Goal: Task Accomplishment & Management: Use online tool/utility

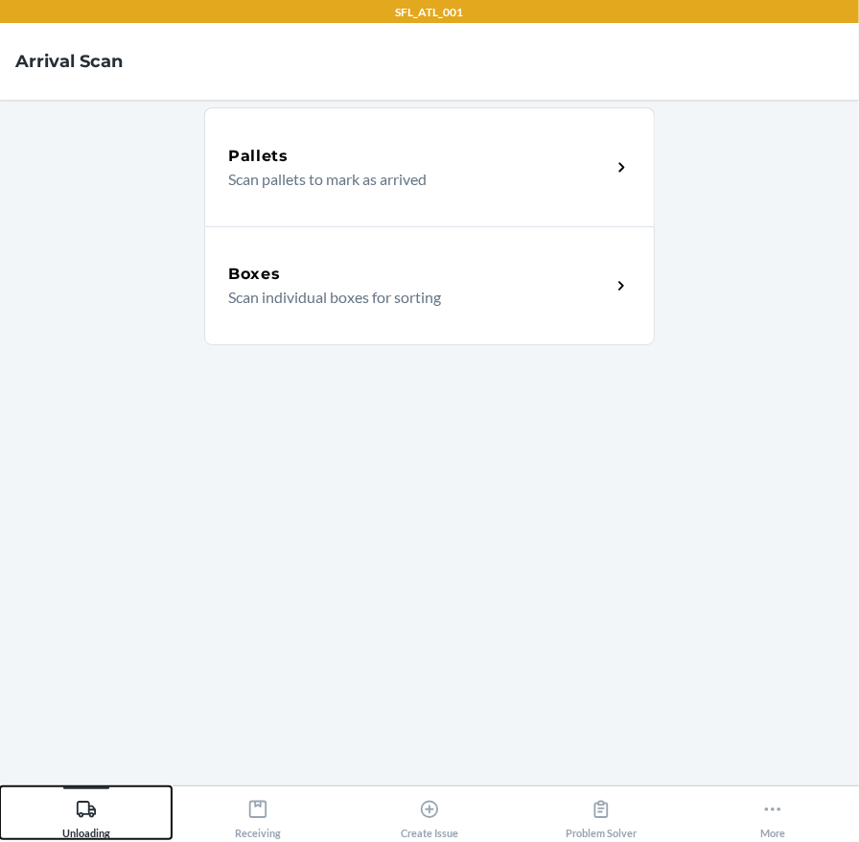
click at [81, 819] on icon at bounding box center [86, 809] width 21 height 21
click at [286, 261] on div "Boxes Scan individual boxes for sorting" at bounding box center [429, 285] width 451 height 119
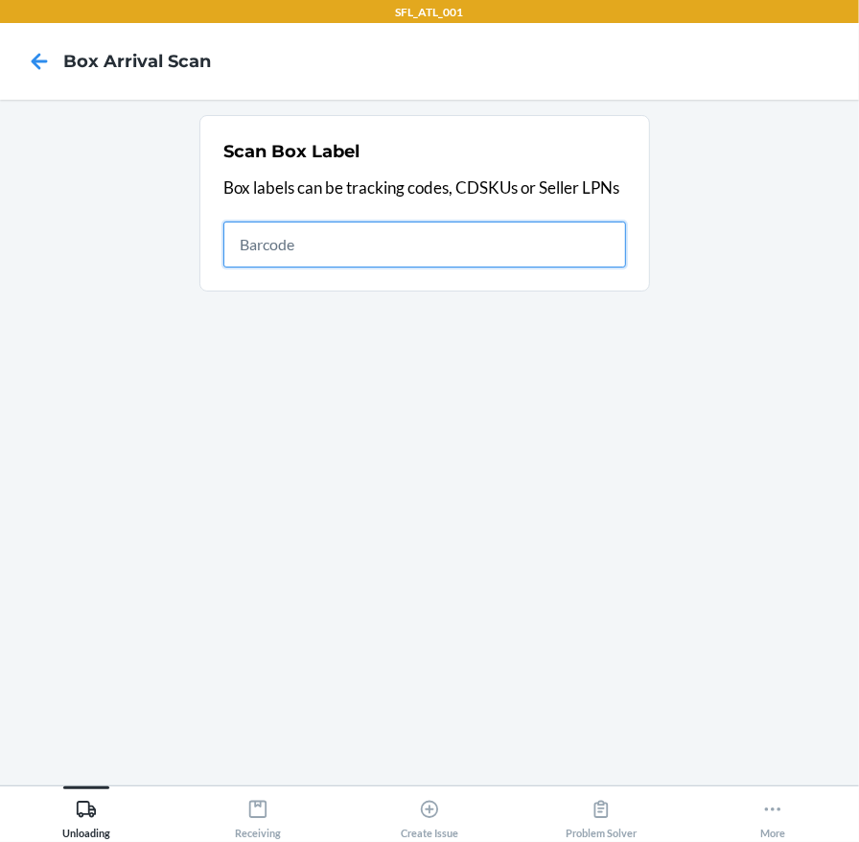
click at [311, 236] on input "text" at bounding box center [424, 244] width 403 height 46
type input "420303249300110597204656791054"
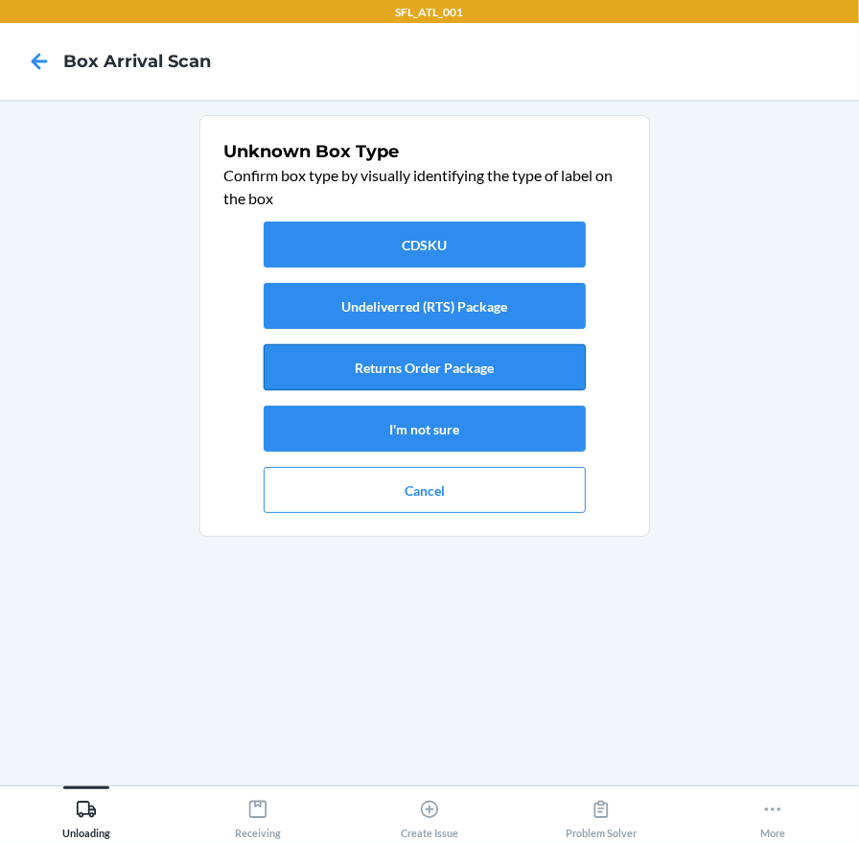
click at [383, 368] on button "Returns Order Package" at bounding box center [425, 367] width 322 height 46
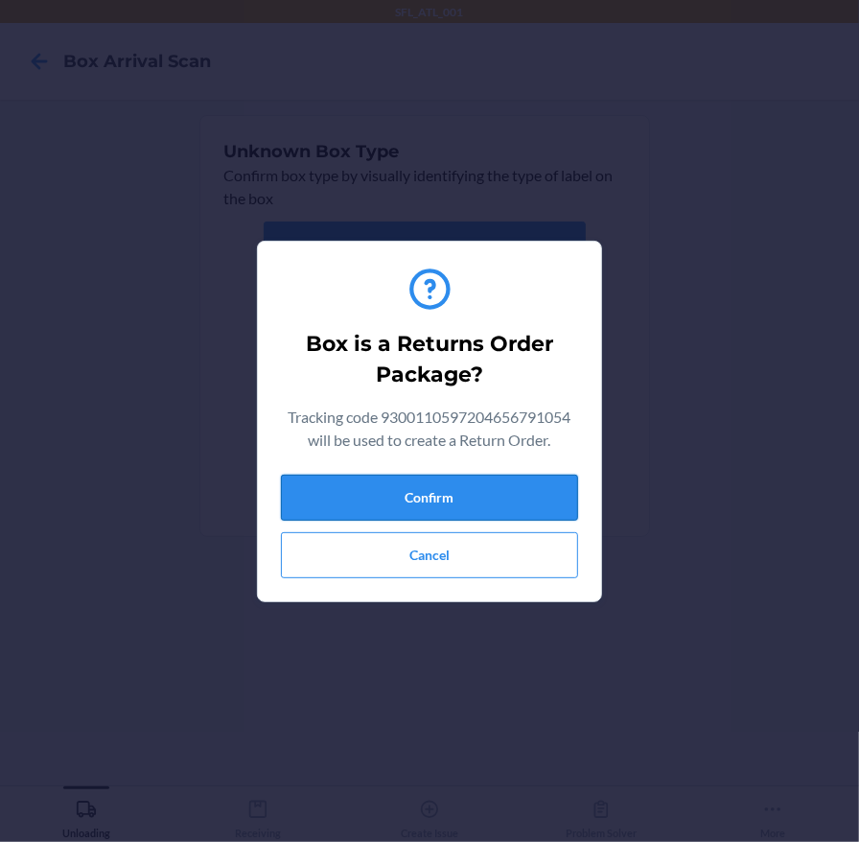
click at [420, 491] on button "Confirm" at bounding box center [429, 498] width 297 height 46
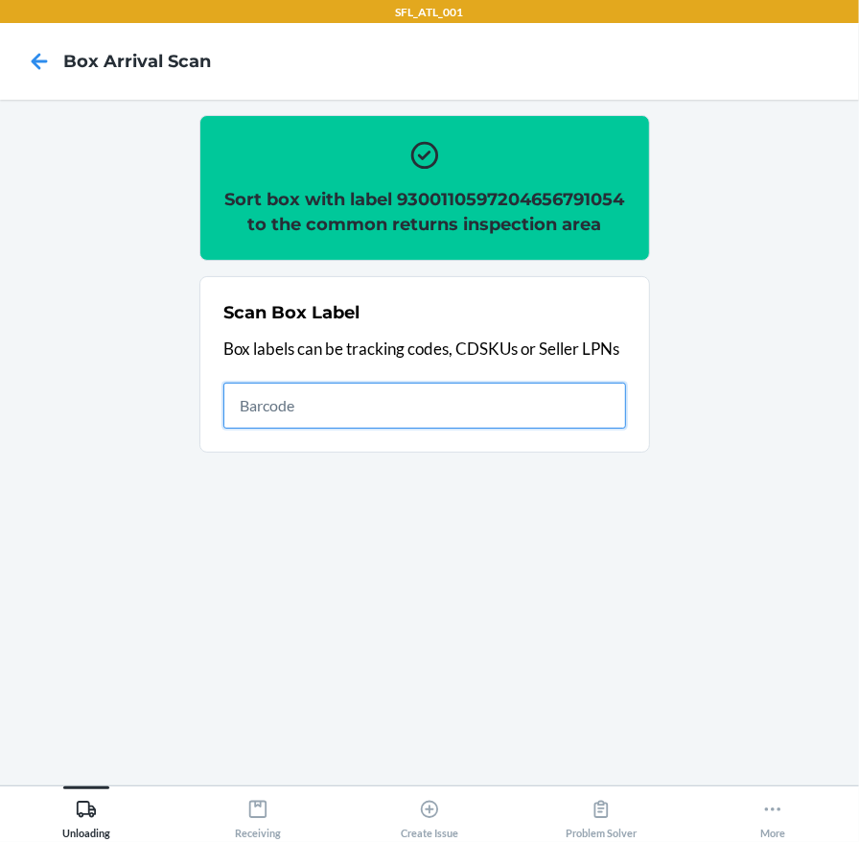
drag, startPoint x: 271, startPoint y: 430, endPoint x: 283, endPoint y: 408, distance: 24.0
click at [271, 429] on input "text" at bounding box center [424, 406] width 403 height 46
type input "420302599434636106023304838155"
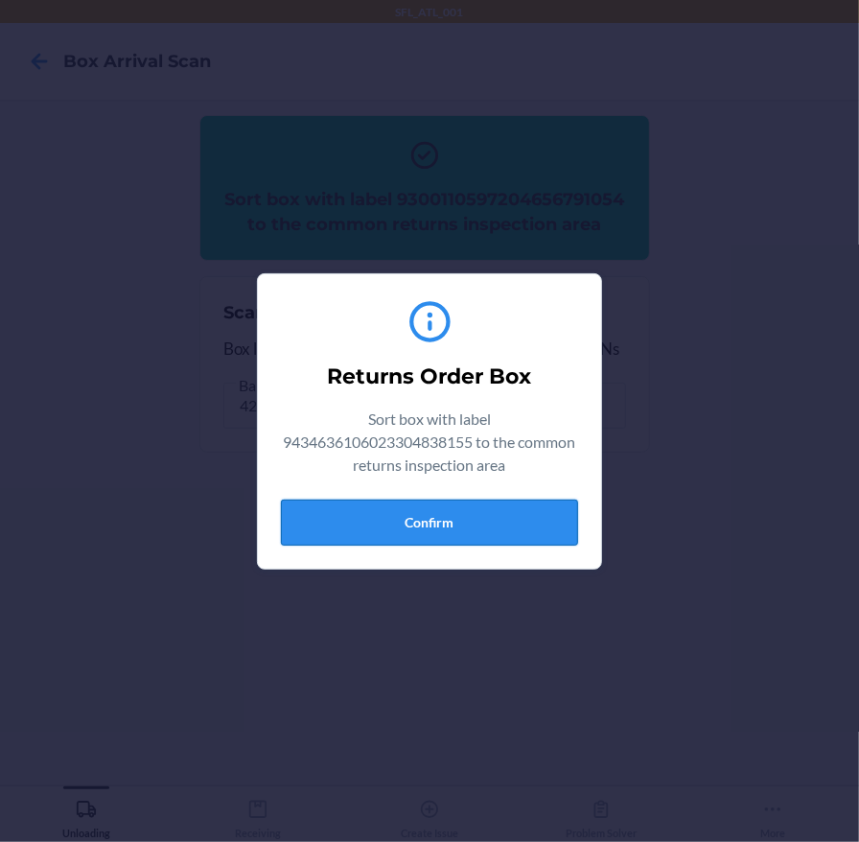
click at [532, 522] on button "Confirm" at bounding box center [429, 523] width 297 height 46
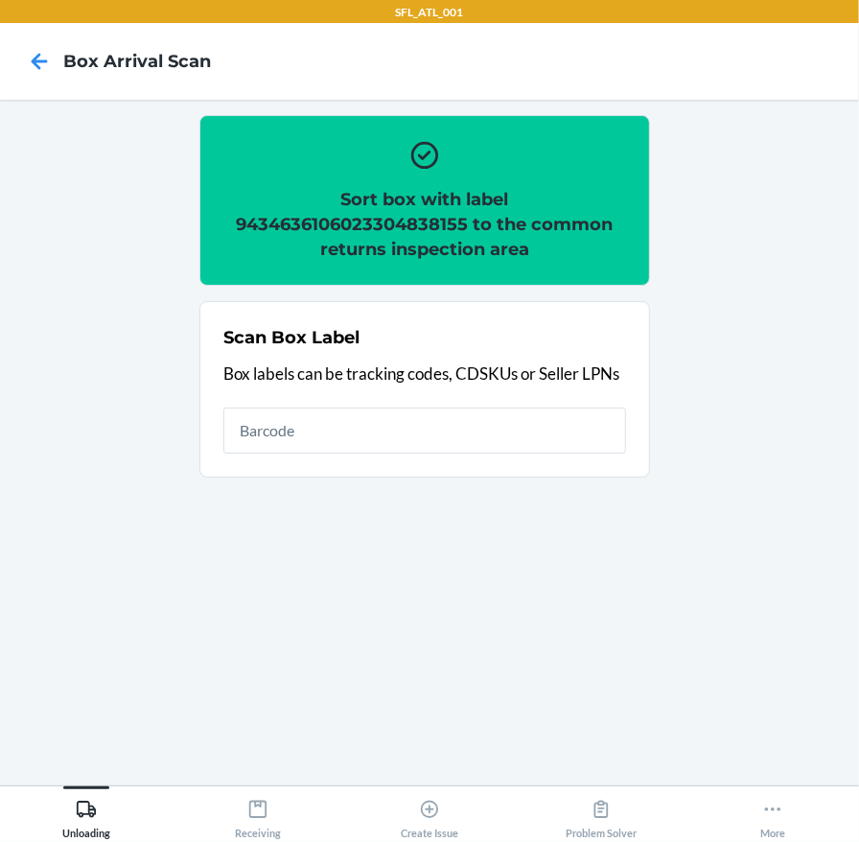
click at [343, 224] on h2 "Sort box with label 9434636106023304838155 to the common returns inspection area" at bounding box center [424, 224] width 403 height 75
copy h2 "9434636106023304838155"
drag, startPoint x: 278, startPoint y: 436, endPoint x: 287, endPoint y: 424, distance: 15.2
click at [278, 436] on input "text" at bounding box center [424, 430] width 403 height 46
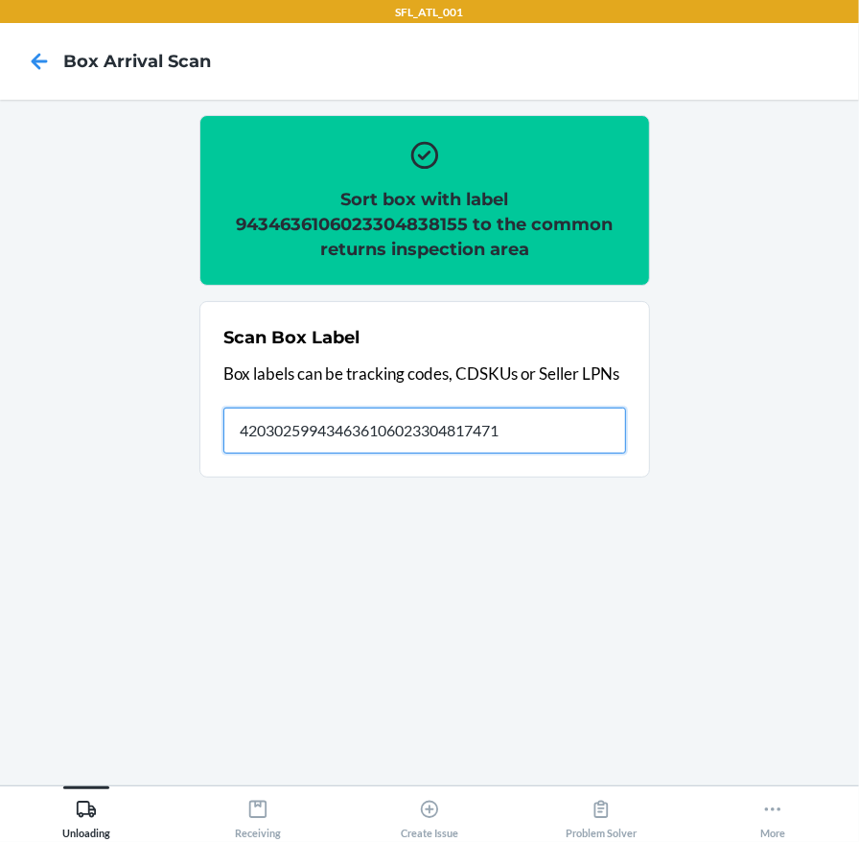
type input "420302599434636106023304817471"
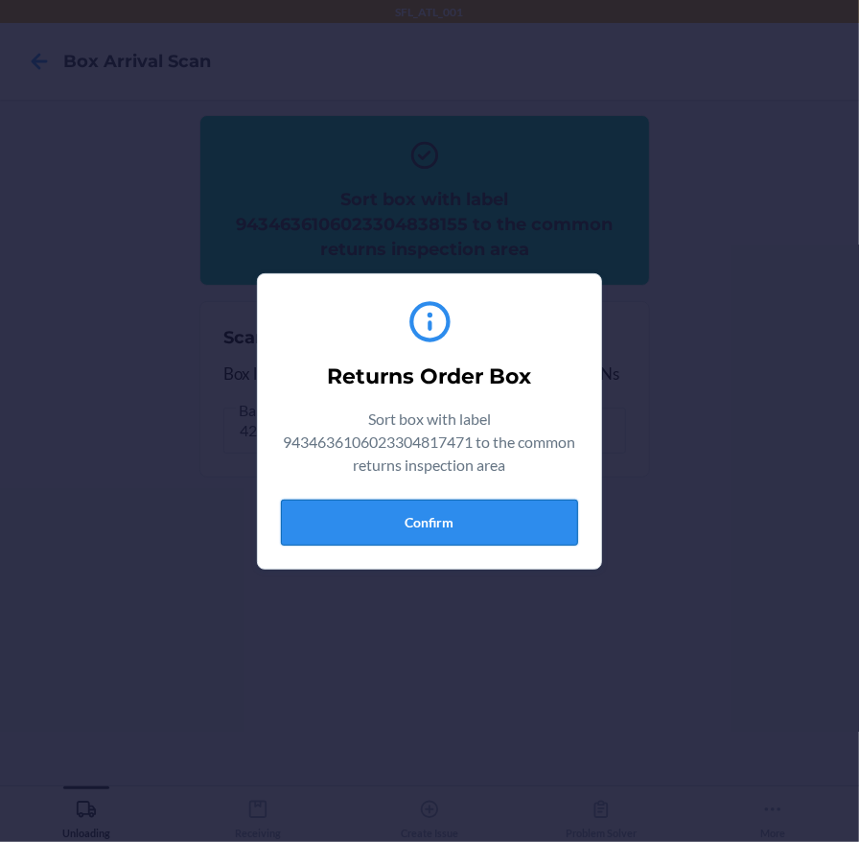
click at [498, 508] on button "Confirm" at bounding box center [429, 523] width 297 height 46
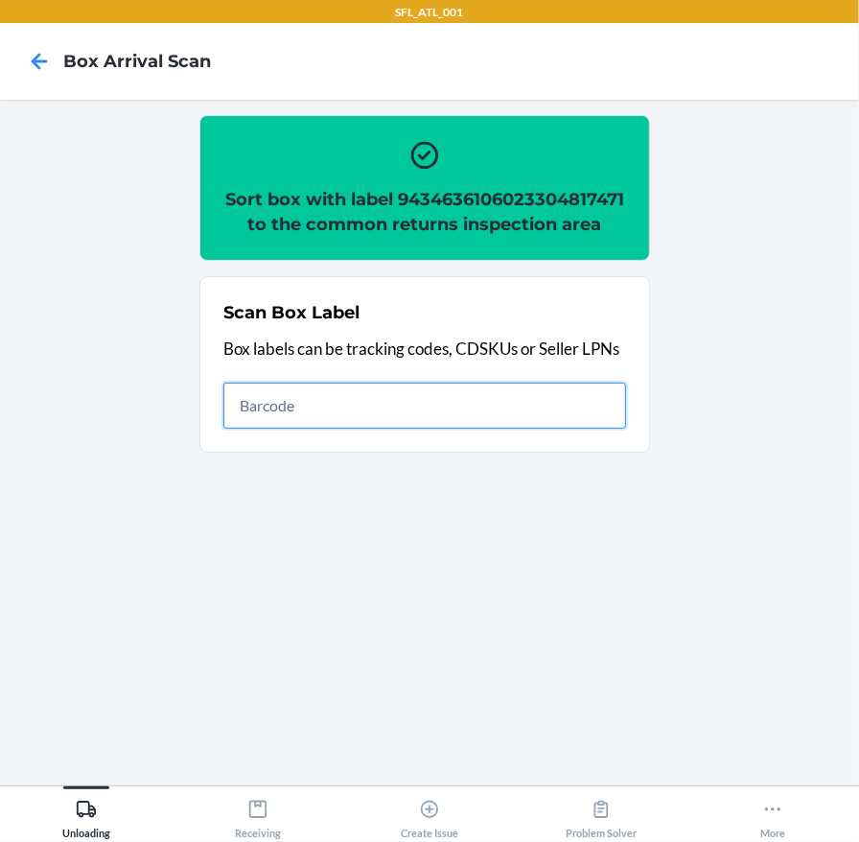
click at [444, 429] on input "text" at bounding box center [424, 406] width 403 height 46
type input "420302599434636106023304988539"
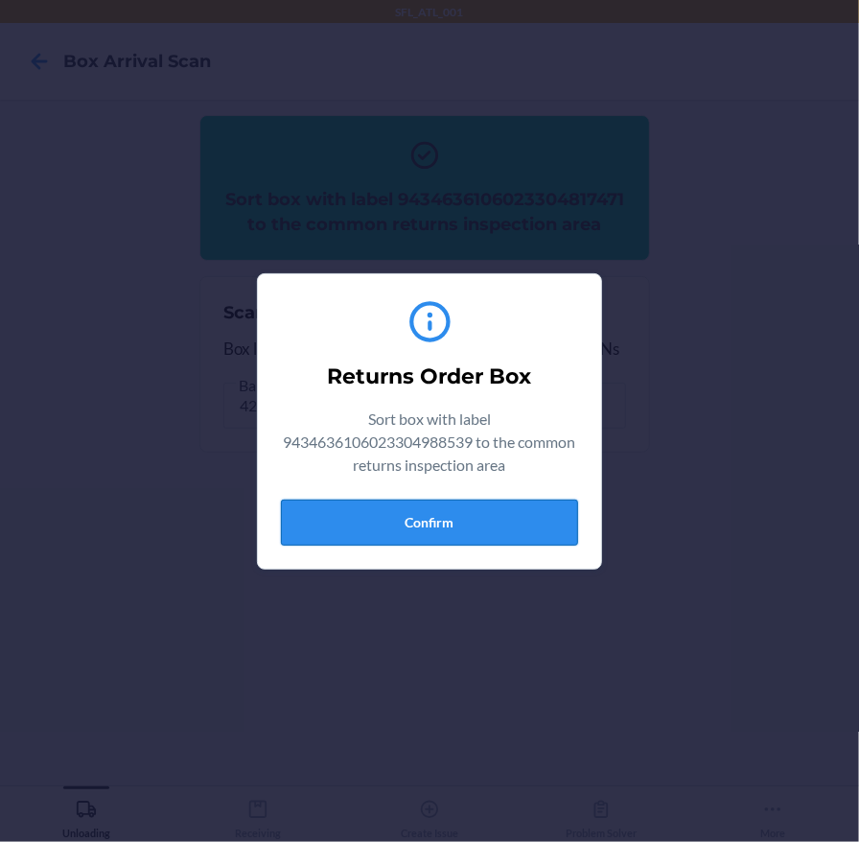
click at [369, 509] on button "Confirm" at bounding box center [429, 523] width 297 height 46
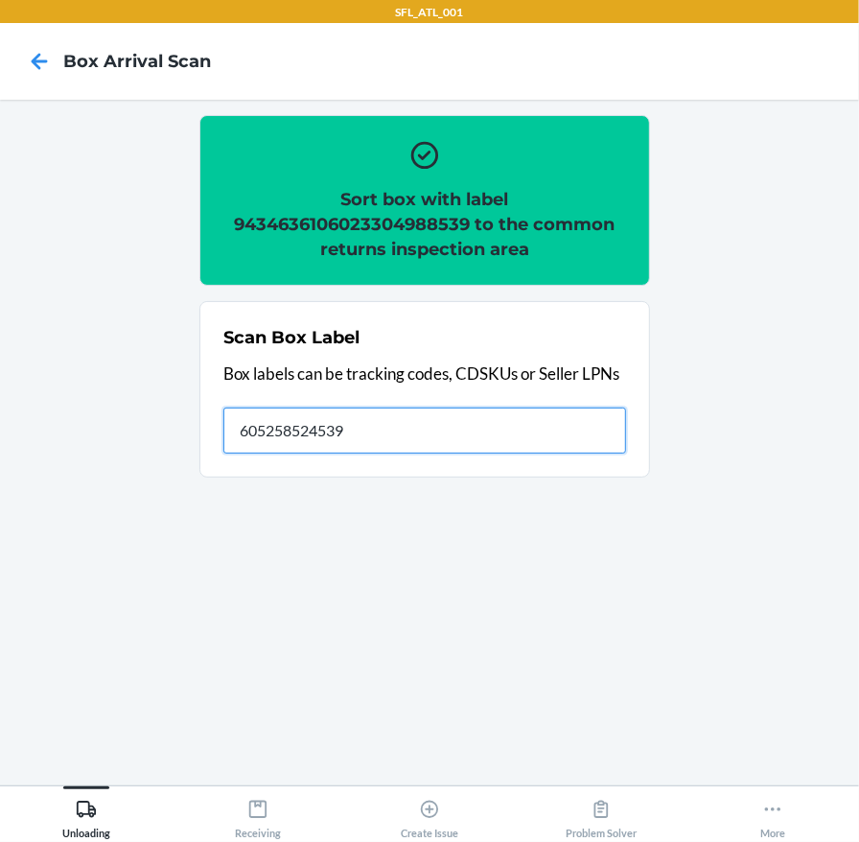
type input "605258524539"
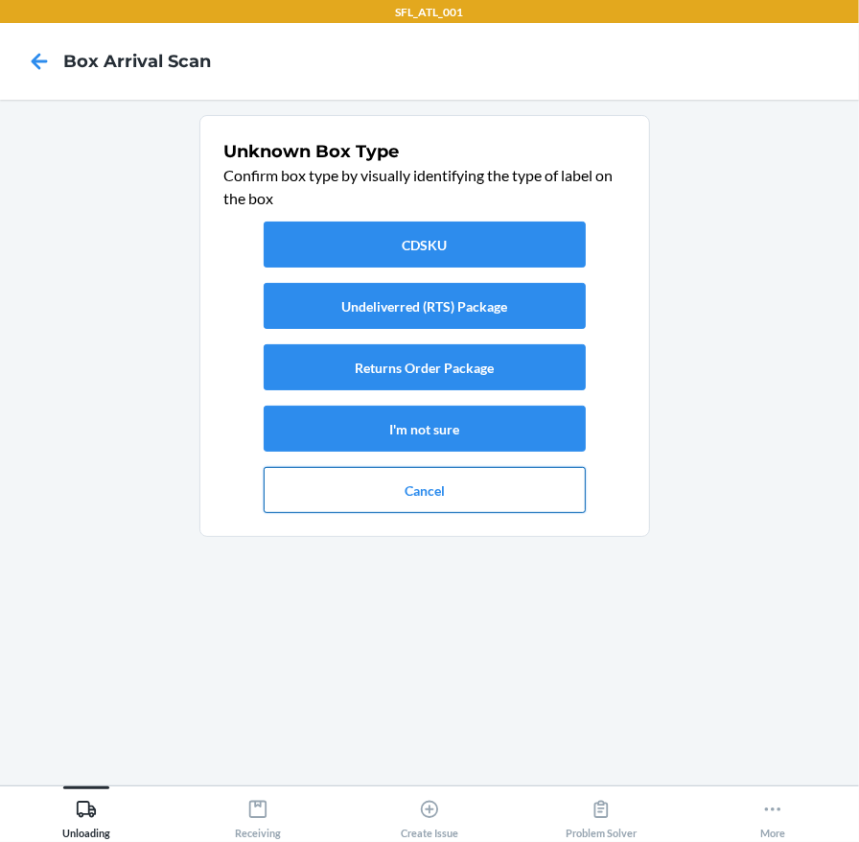
click at [390, 491] on button "Cancel" at bounding box center [425, 490] width 322 height 46
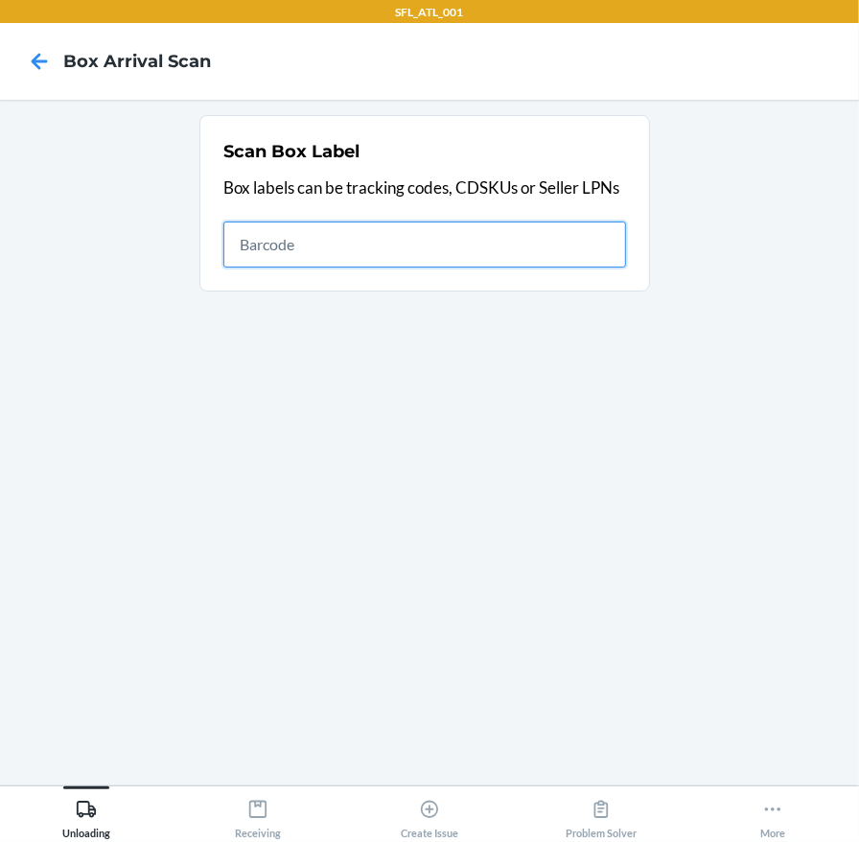
click at [282, 240] on input "text" at bounding box center [424, 244] width 403 height 46
type input "420302599434636106023304866363"
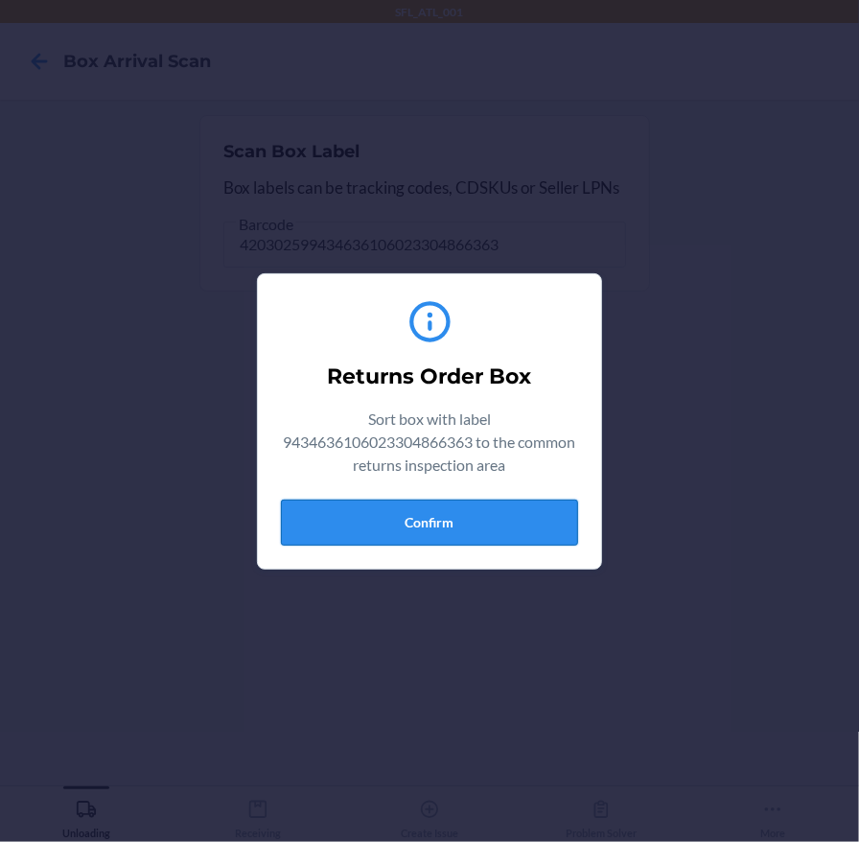
click at [427, 513] on button "Confirm" at bounding box center [429, 523] width 297 height 46
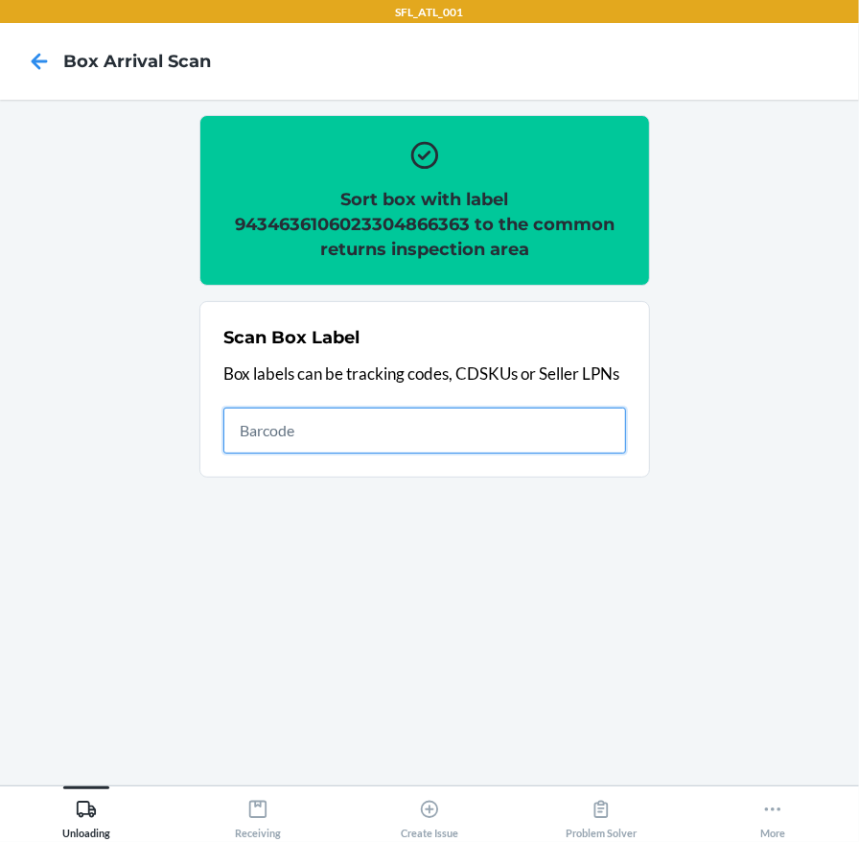
click at [242, 423] on input "text" at bounding box center [424, 430] width 403 height 46
type input "420302599434636106023304433633"
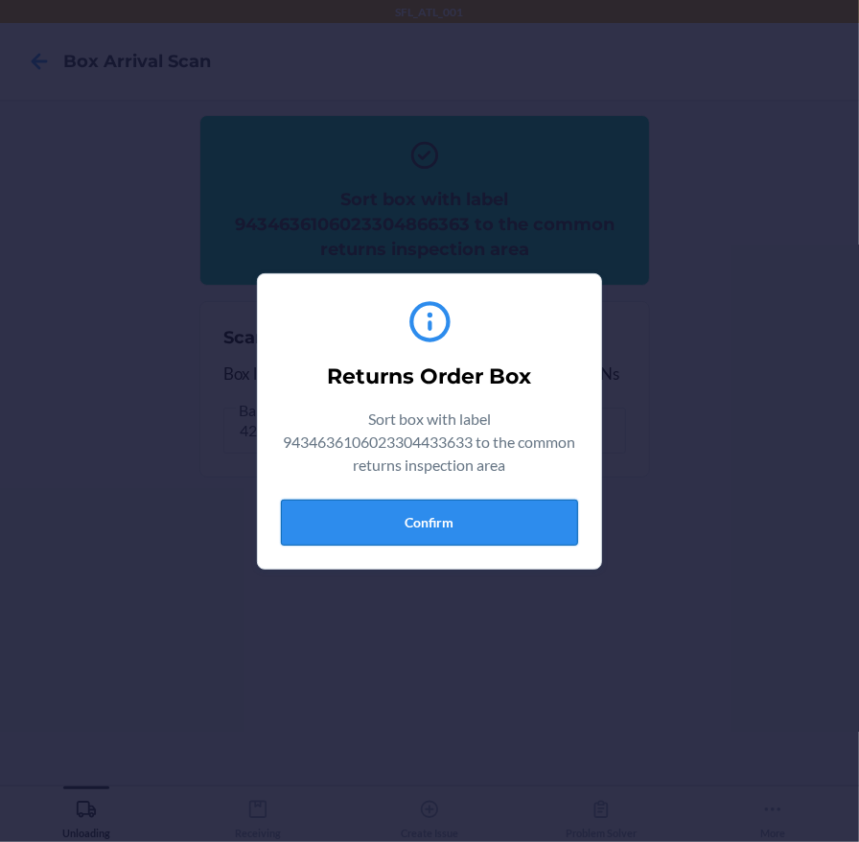
click at [385, 522] on button "Confirm" at bounding box center [429, 523] width 297 height 46
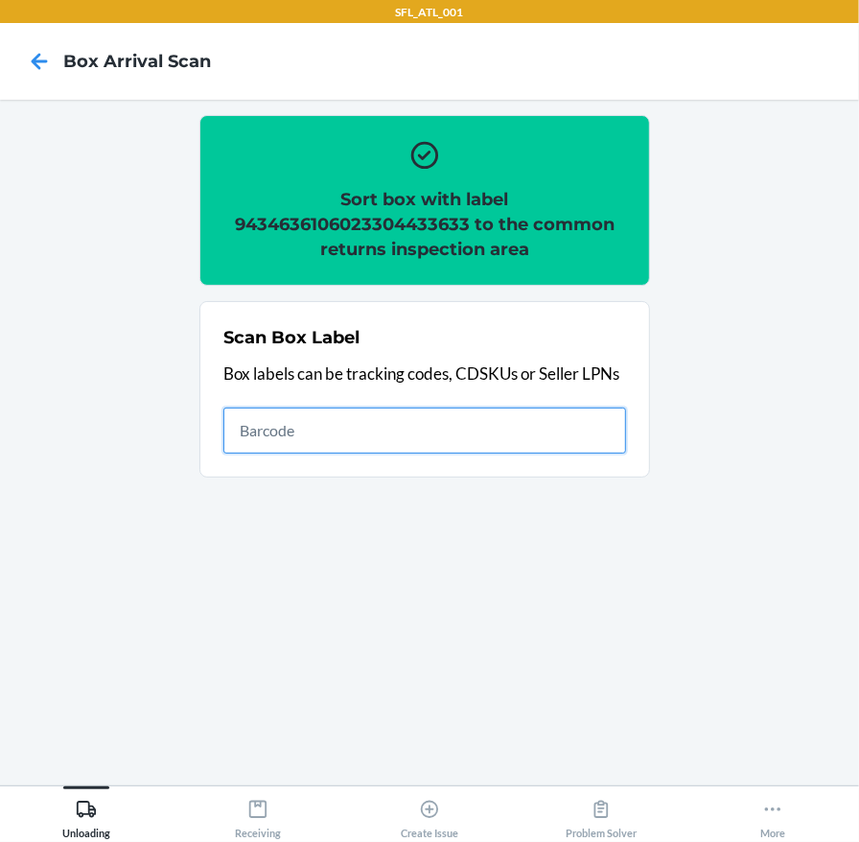
click at [248, 420] on input "text" at bounding box center [424, 430] width 403 height 46
type input "420302599434636106023304161031"
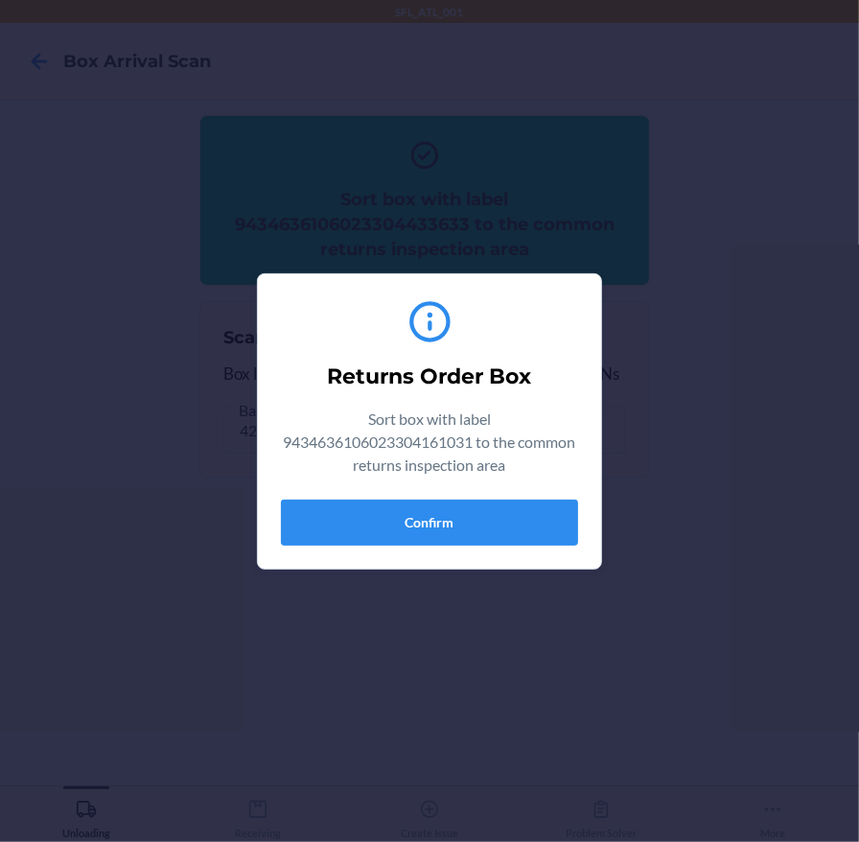
drag, startPoint x: 785, startPoint y: 326, endPoint x: 827, endPoint y: 328, distance: 42.2
click at [575, 326] on div "Returns Order Box Sort box with label 9434636106023304161031 to the common retu…" at bounding box center [429, 421] width 859 height 842
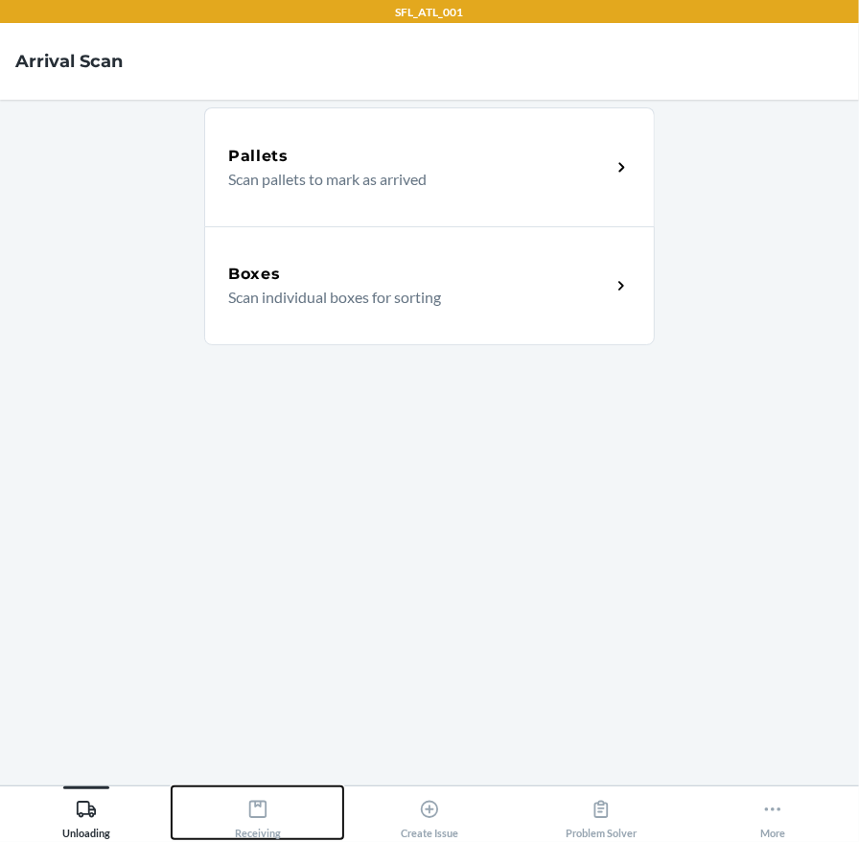
click at [264, 827] on div "Receiving" at bounding box center [258, 815] width 46 height 48
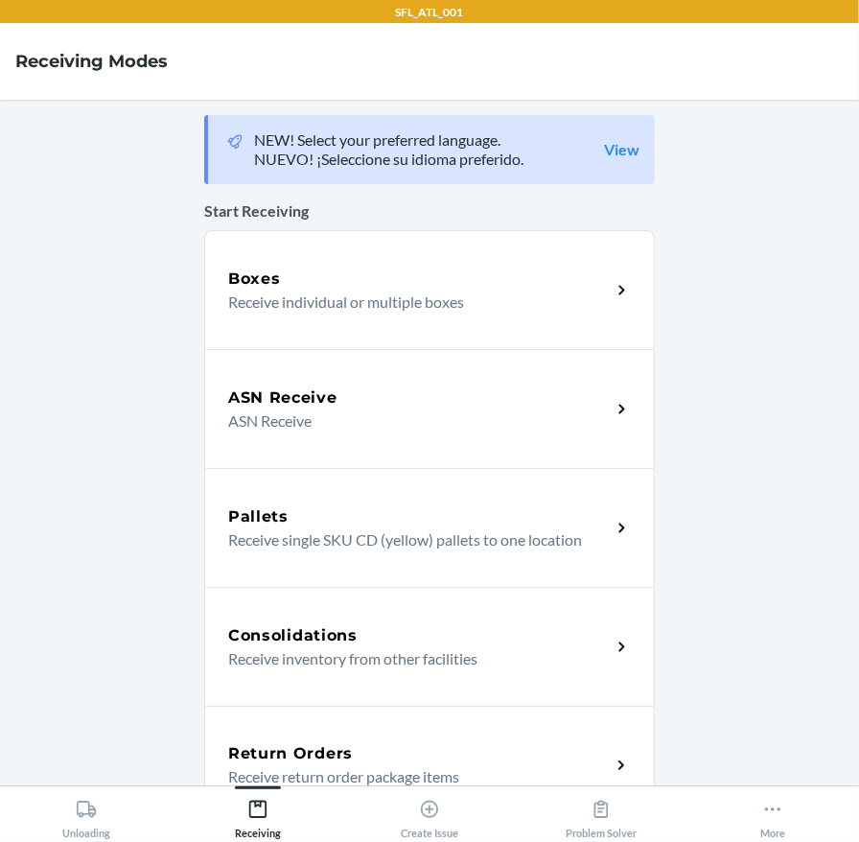
click at [297, 749] on h5 "Return Orders" at bounding box center [290, 753] width 125 height 23
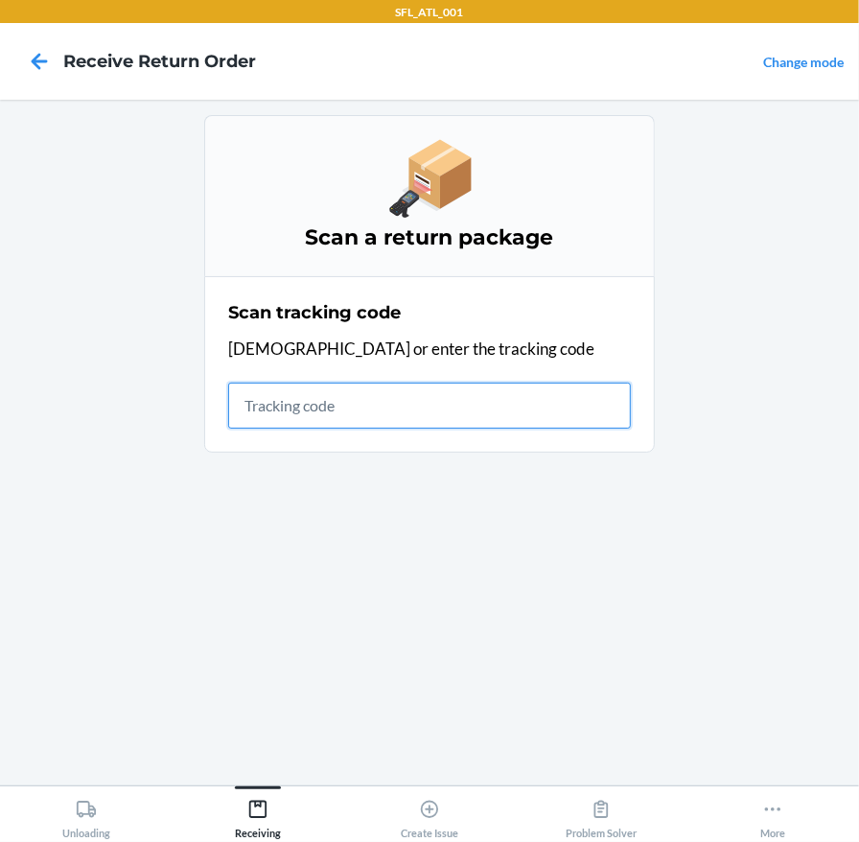
click at [314, 408] on input "text" at bounding box center [429, 406] width 403 height 46
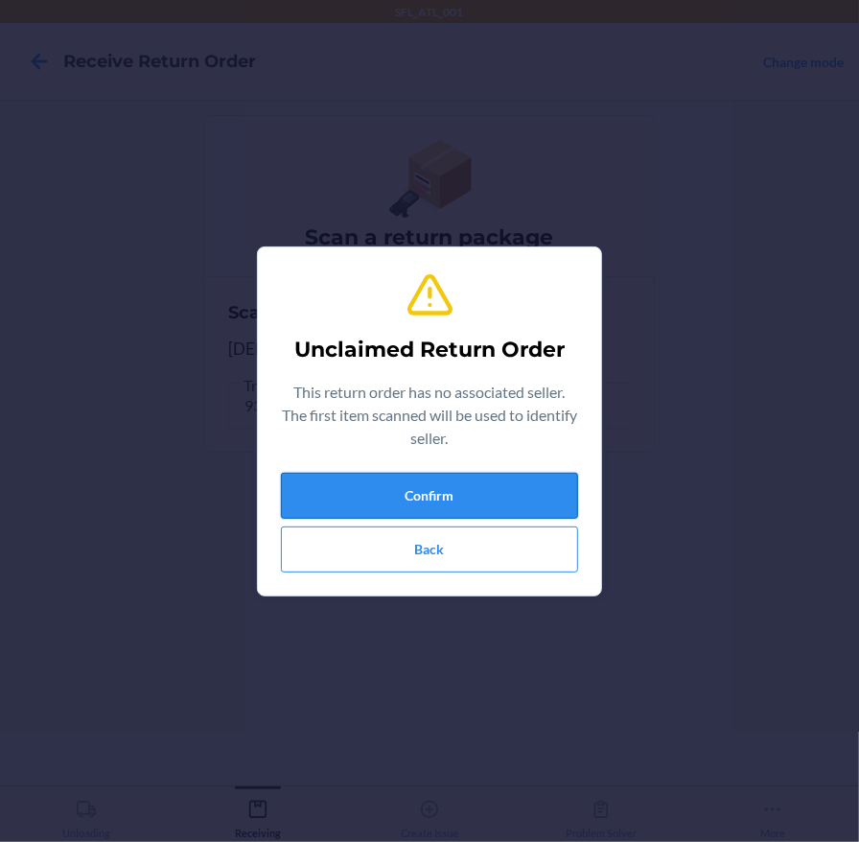
click at [561, 477] on button "Confirm" at bounding box center [429, 496] width 297 height 46
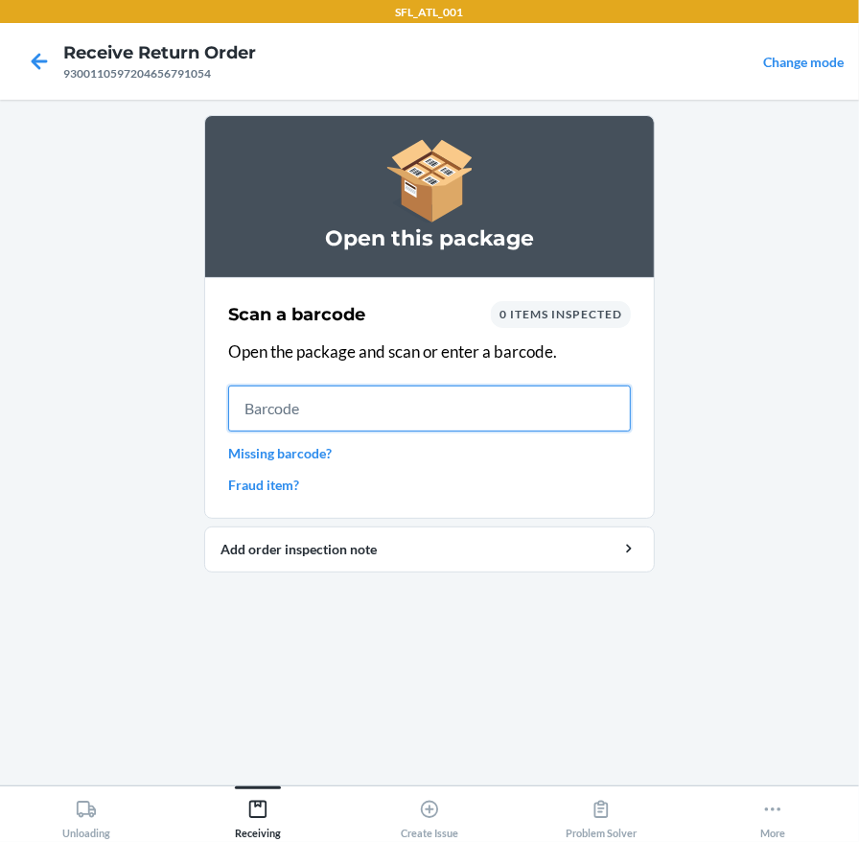
click at [234, 404] on input "text" at bounding box center [429, 408] width 403 height 46
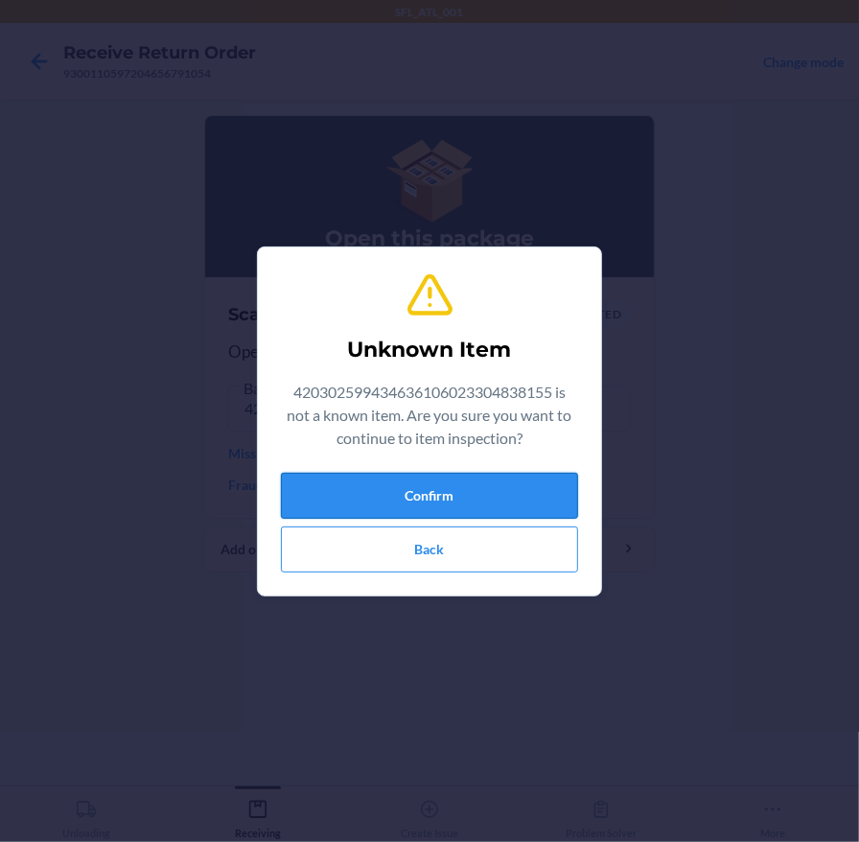
click at [460, 498] on button "Confirm" at bounding box center [429, 496] width 297 height 46
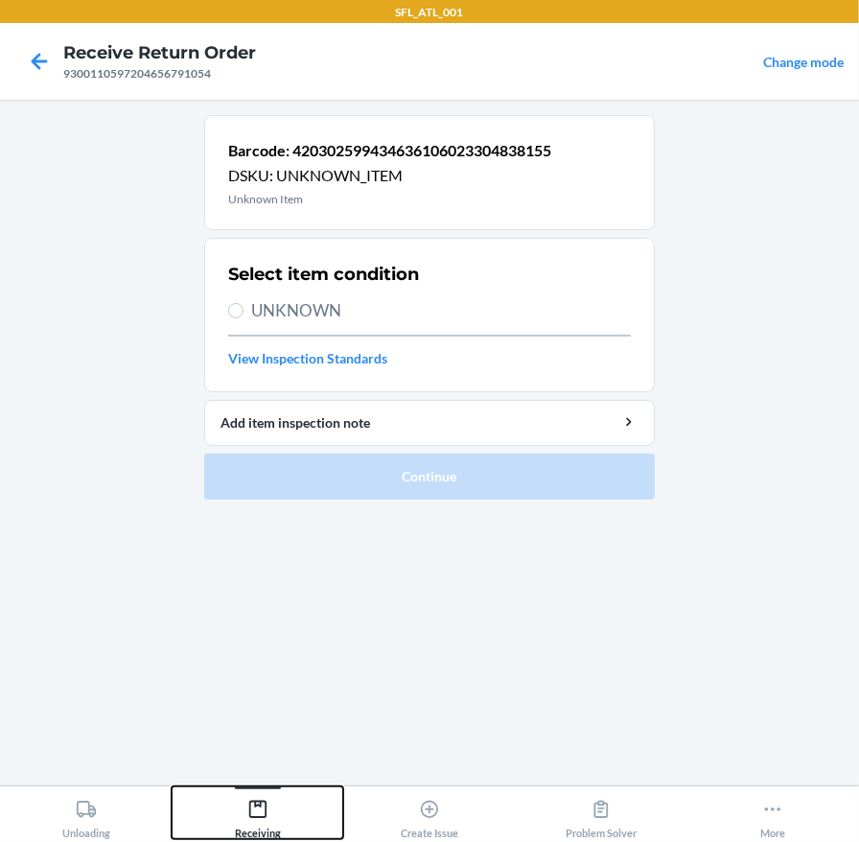
click at [253, 820] on div "Receiving" at bounding box center [258, 815] width 46 height 48
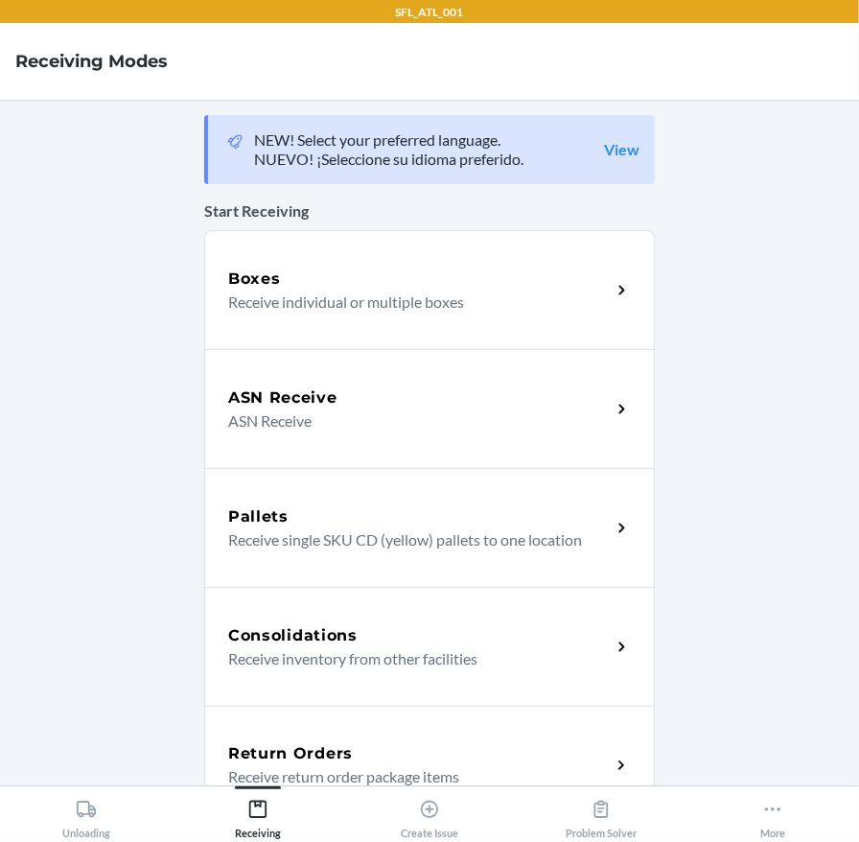
click at [288, 715] on div "Return Orders Receive return order package items" at bounding box center [429, 765] width 451 height 119
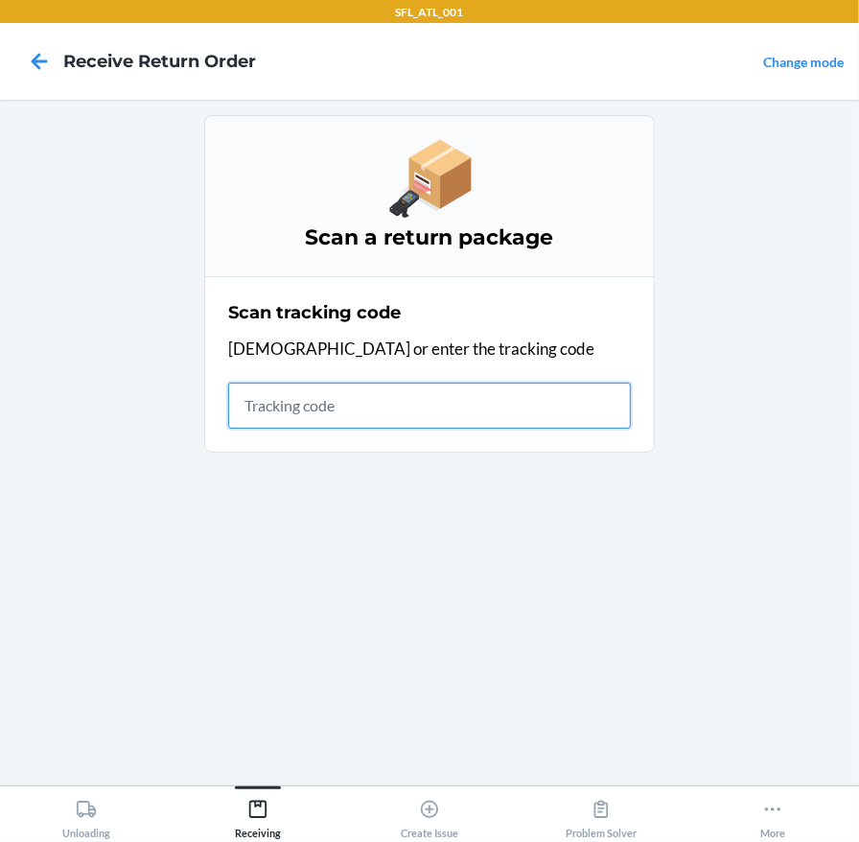
click at [384, 401] on input "text" at bounding box center [429, 406] width 403 height 46
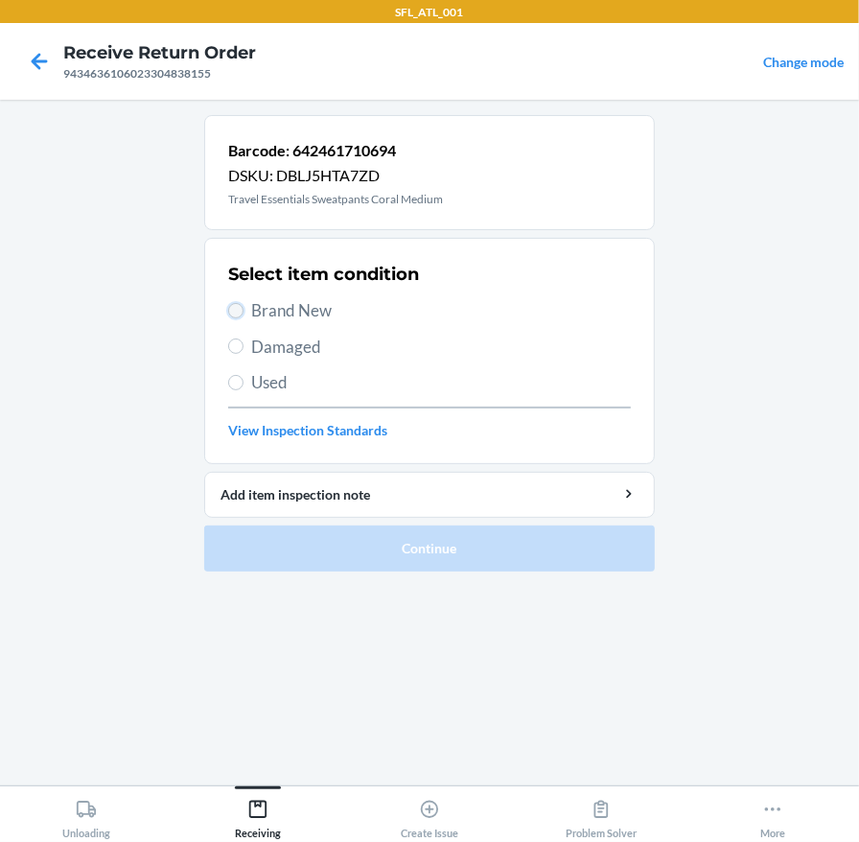
click at [230, 307] on input "Brand New" at bounding box center [235, 310] width 15 height 15
radio input "true"
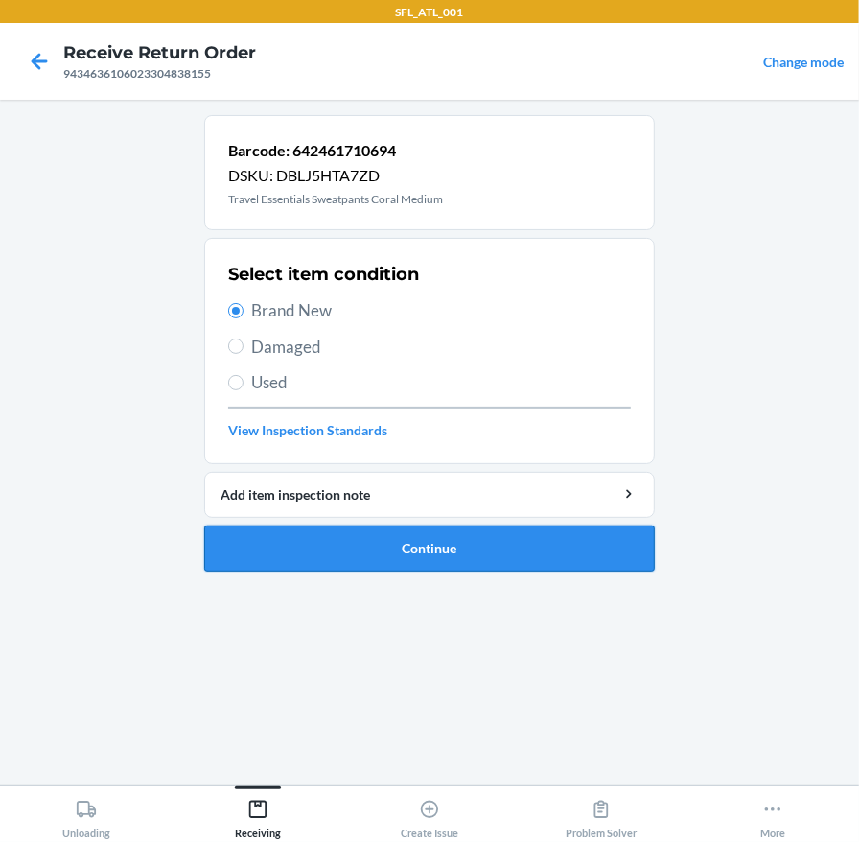
click at [365, 544] on button "Continue" at bounding box center [429, 548] width 451 height 46
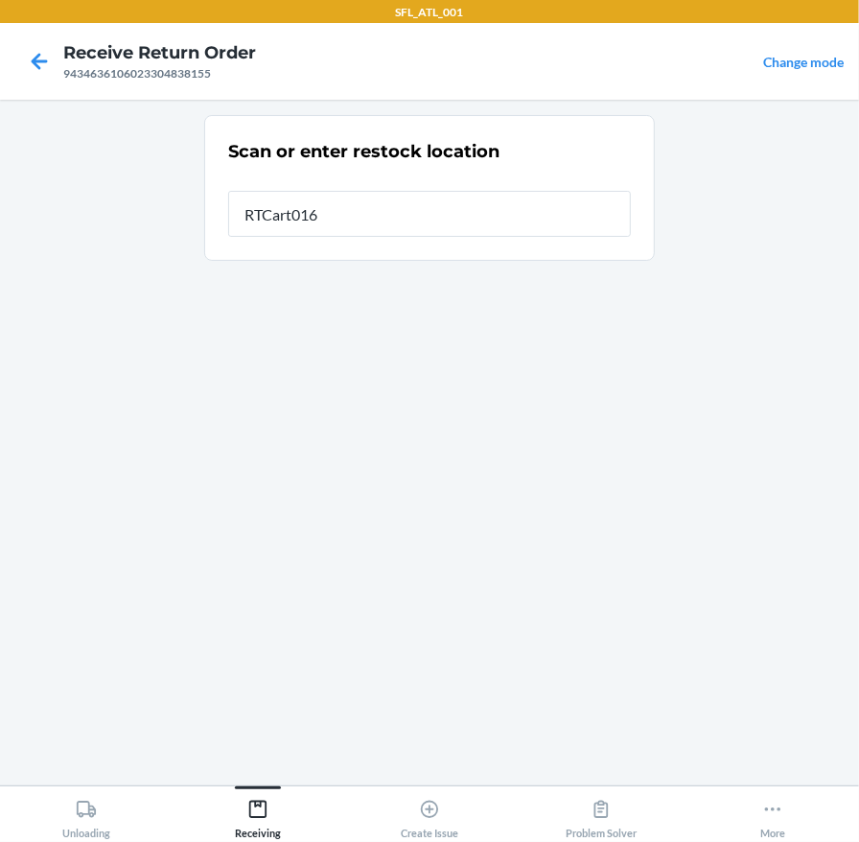
type input "RTCart016"
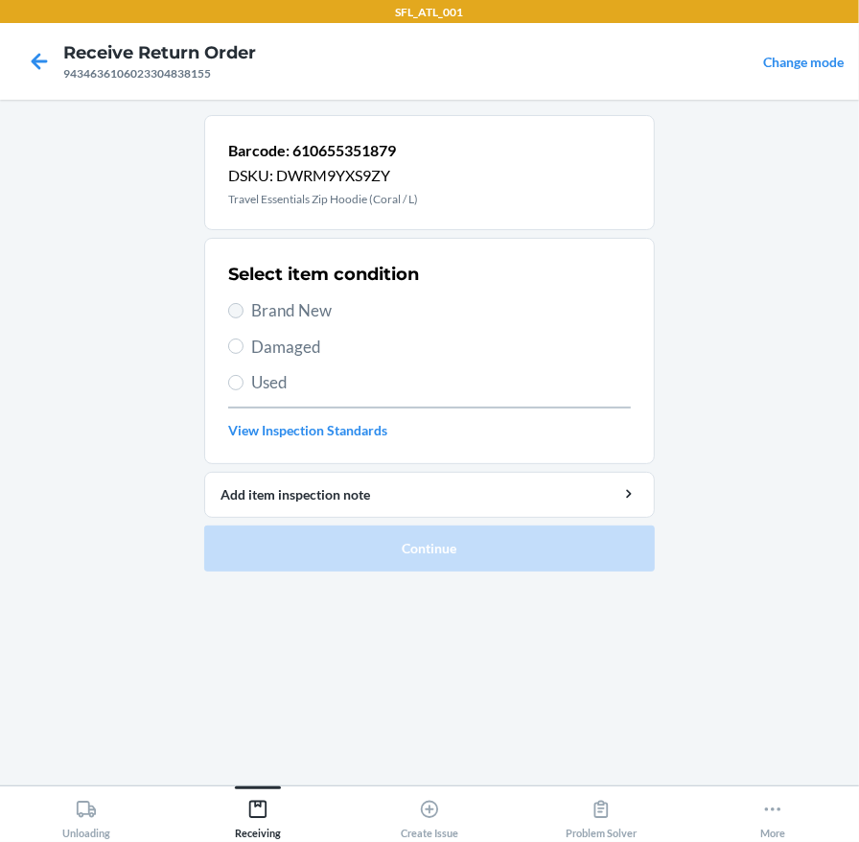
click at [230, 309] on label "Brand New" at bounding box center [429, 310] width 403 height 25
click at [230, 309] on input "Brand New" at bounding box center [235, 310] width 15 height 15
radio input "true"
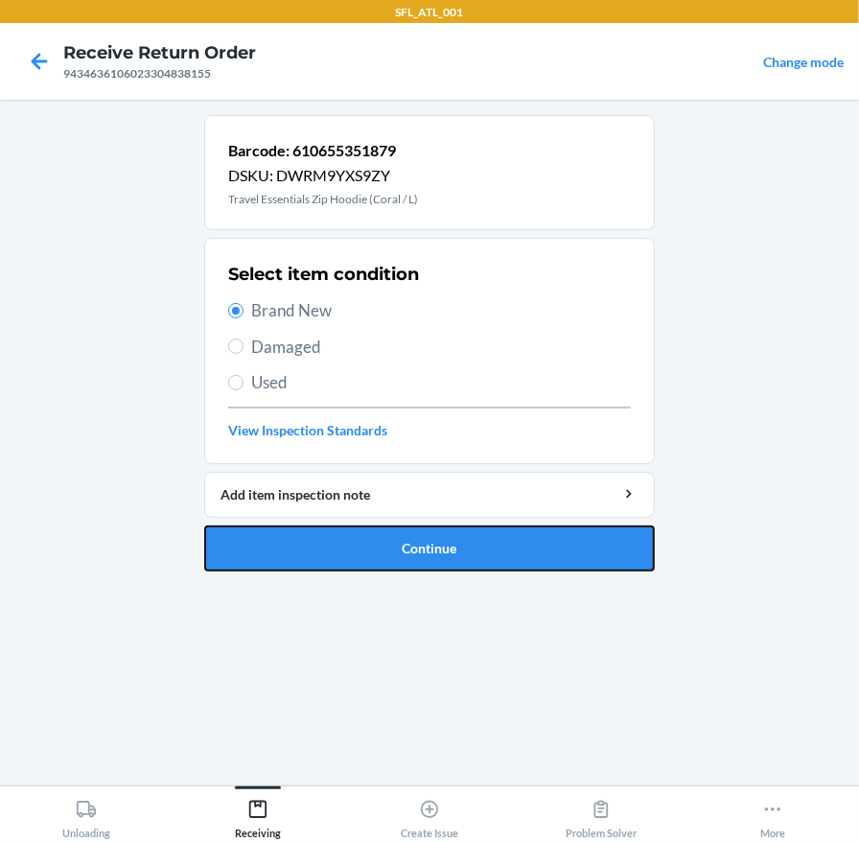
click at [468, 534] on button "Continue" at bounding box center [429, 548] width 451 height 46
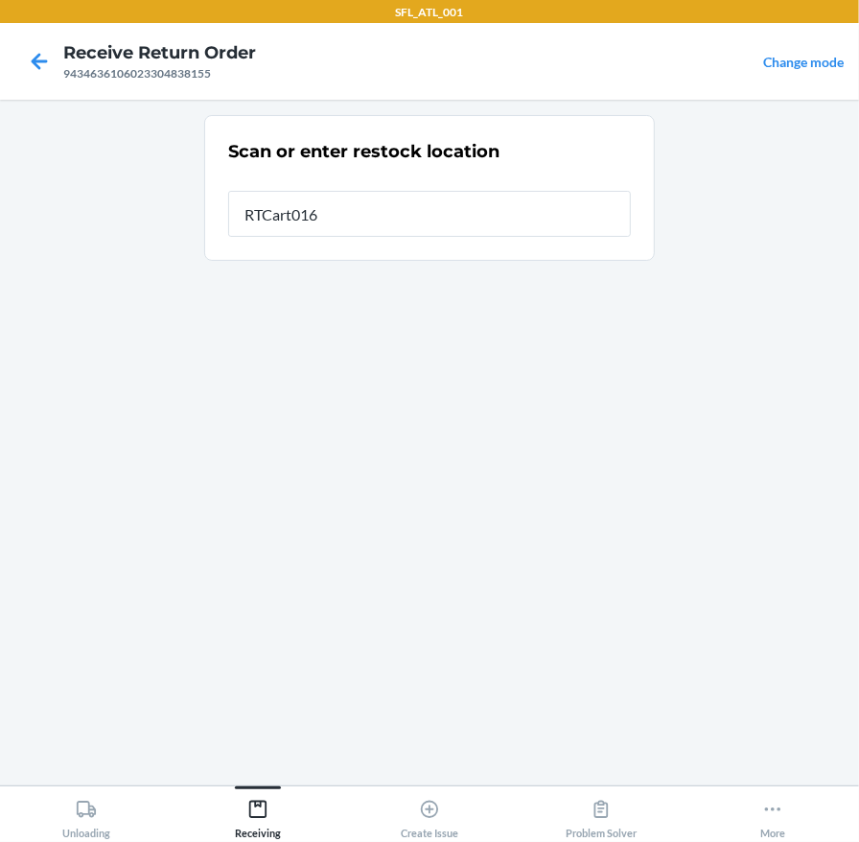
type input "RTCart016"
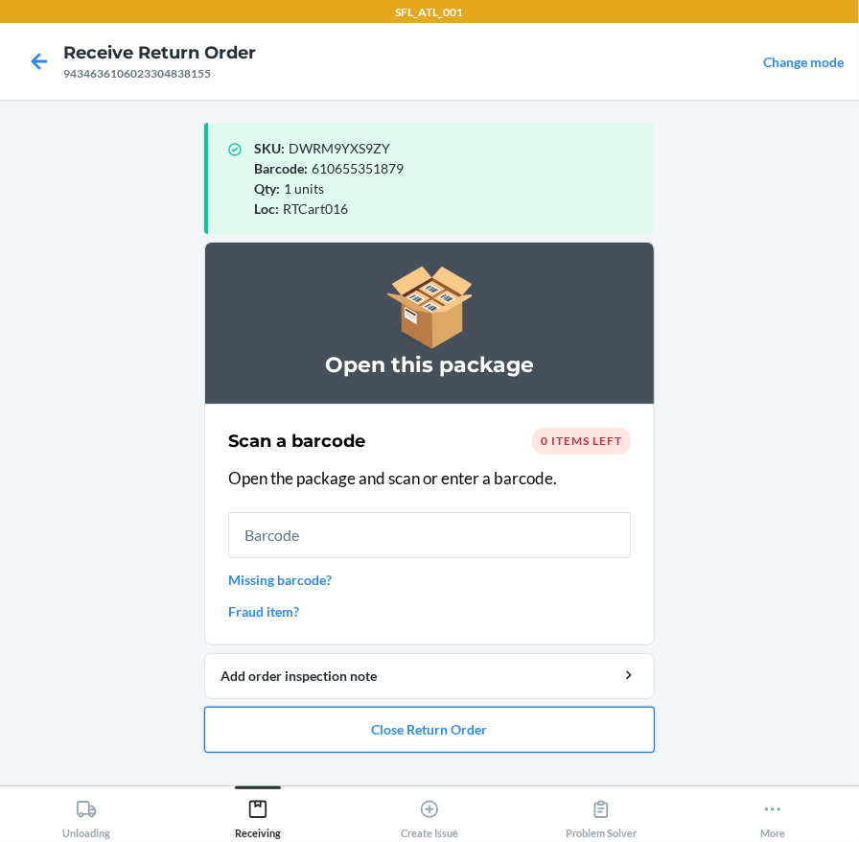
click at [480, 738] on button "Close Return Order" at bounding box center [429, 730] width 451 height 46
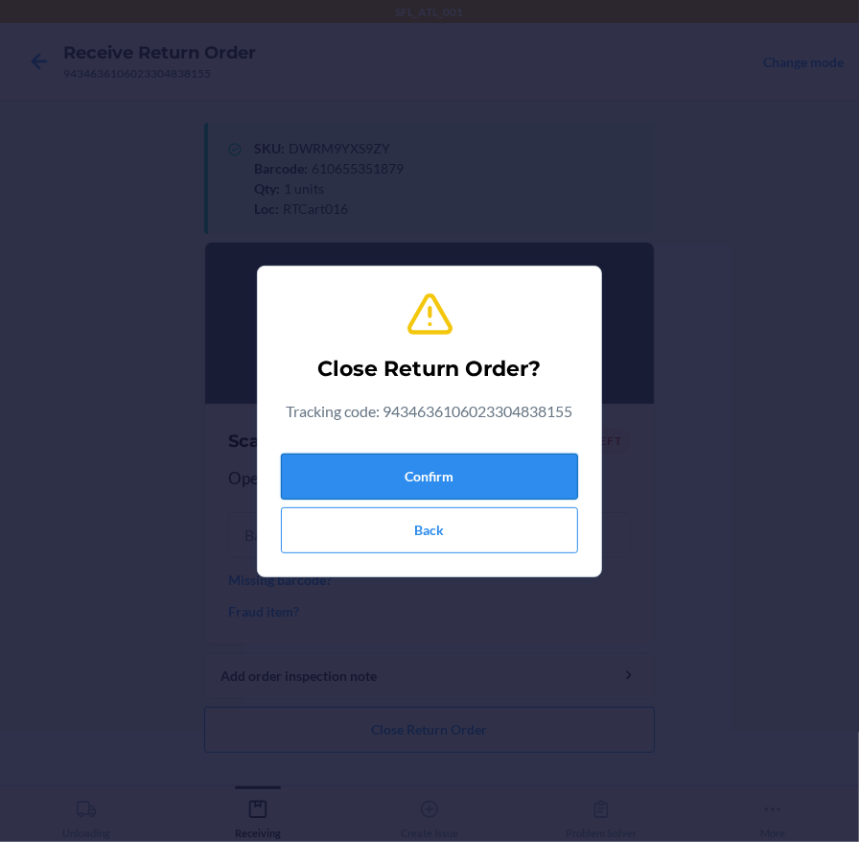
click at [382, 469] on button "Confirm" at bounding box center [429, 477] width 297 height 46
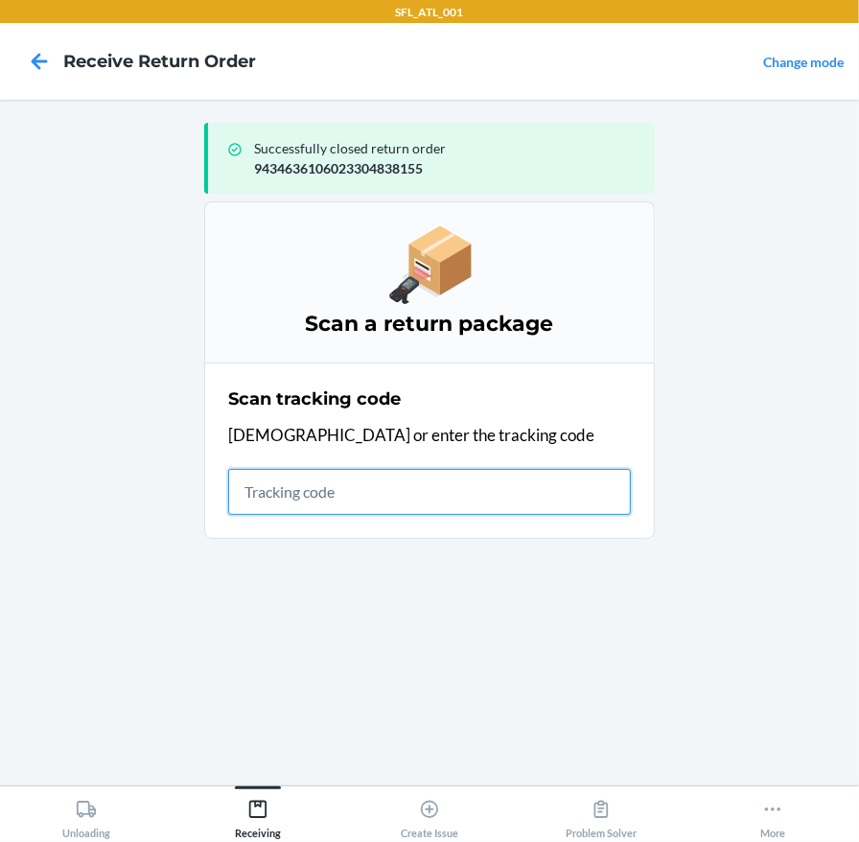
click at [272, 508] on input "text" at bounding box center [429, 492] width 403 height 46
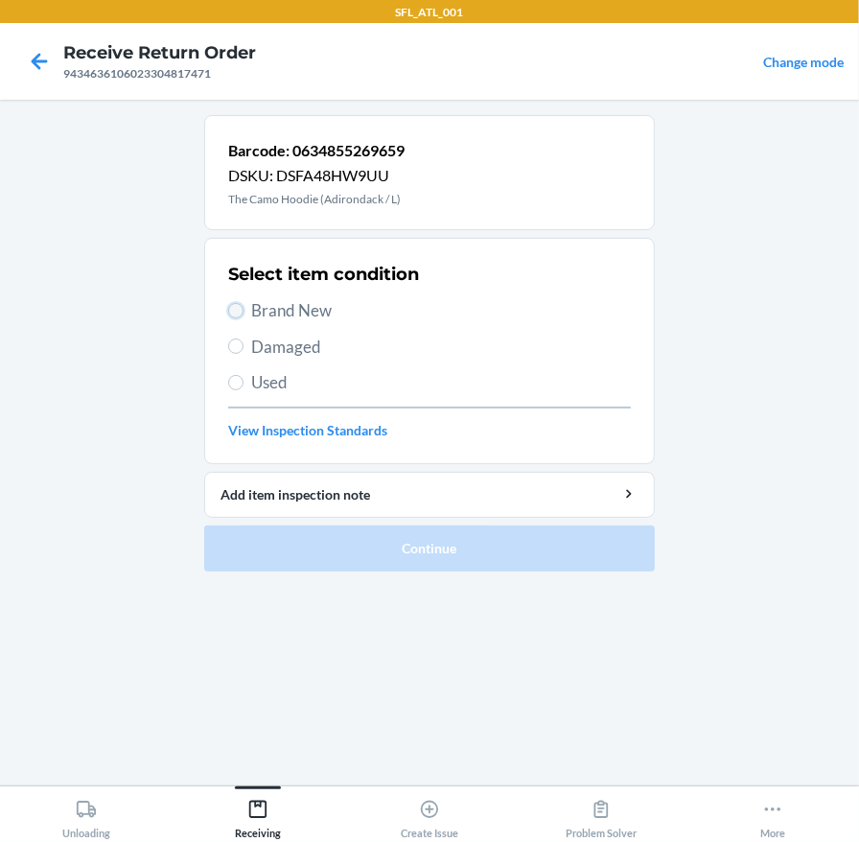
click at [236, 303] on input "Brand New" at bounding box center [235, 310] width 15 height 15
radio input "true"
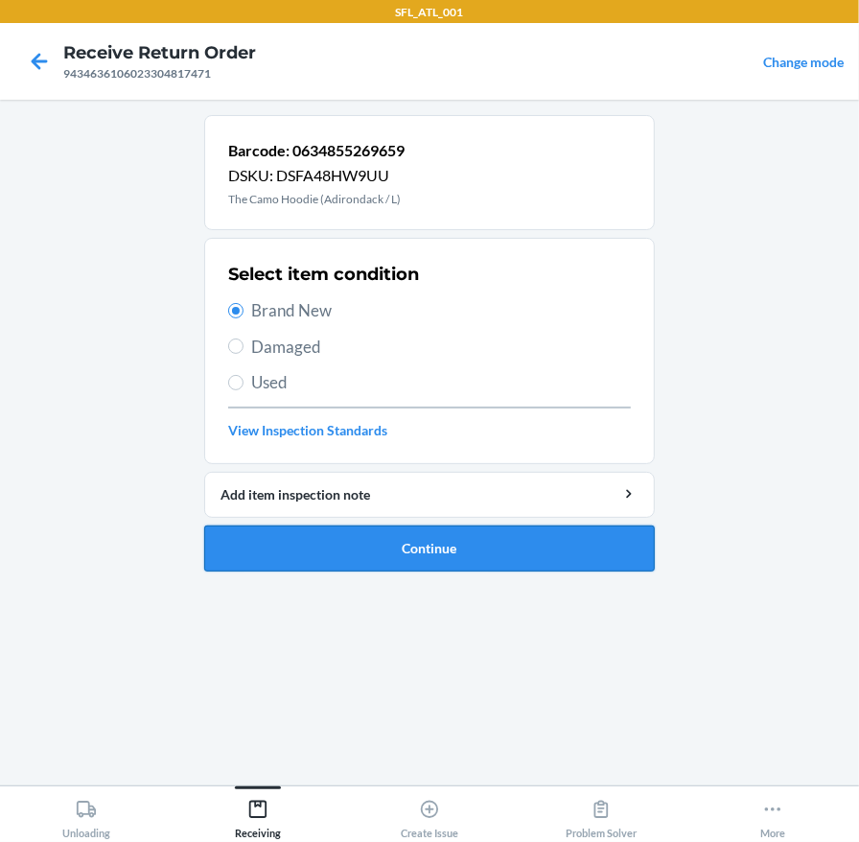
click at [376, 531] on button "Continue" at bounding box center [429, 548] width 451 height 46
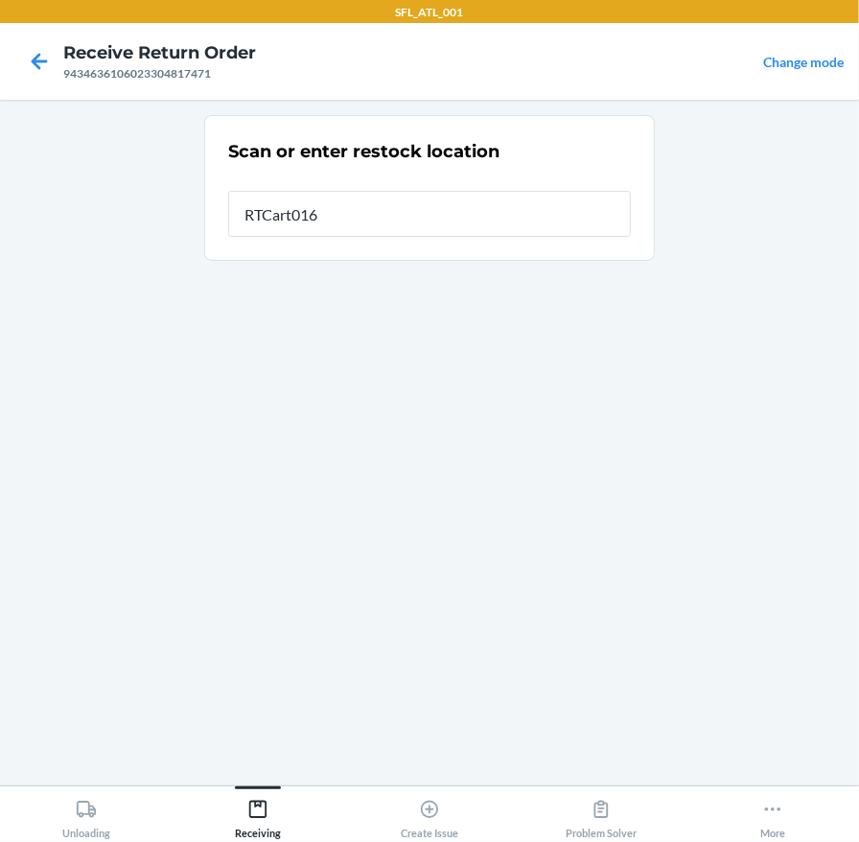
type input "RTCart016"
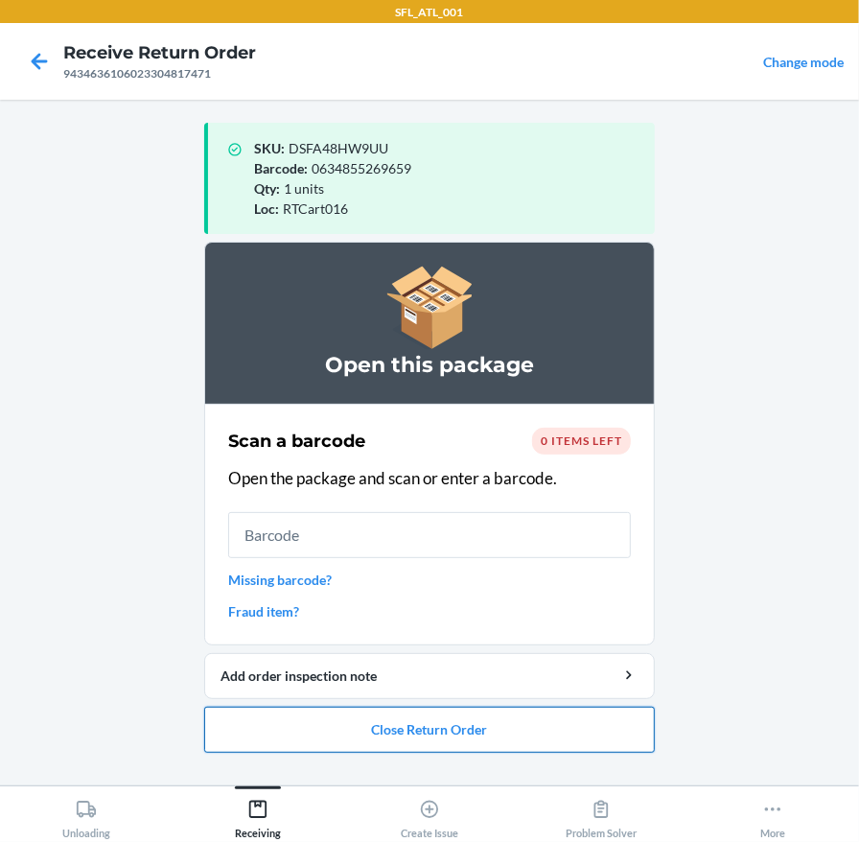
click at [452, 721] on button "Close Return Order" at bounding box center [429, 730] width 451 height 46
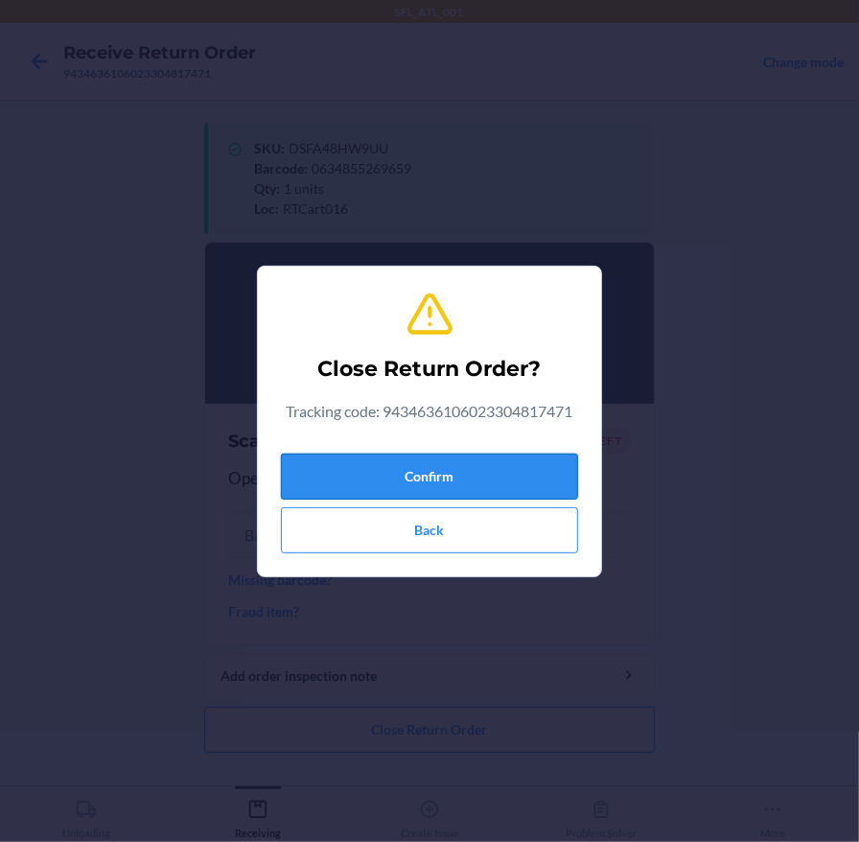
click at [446, 477] on button "Confirm" at bounding box center [429, 477] width 297 height 46
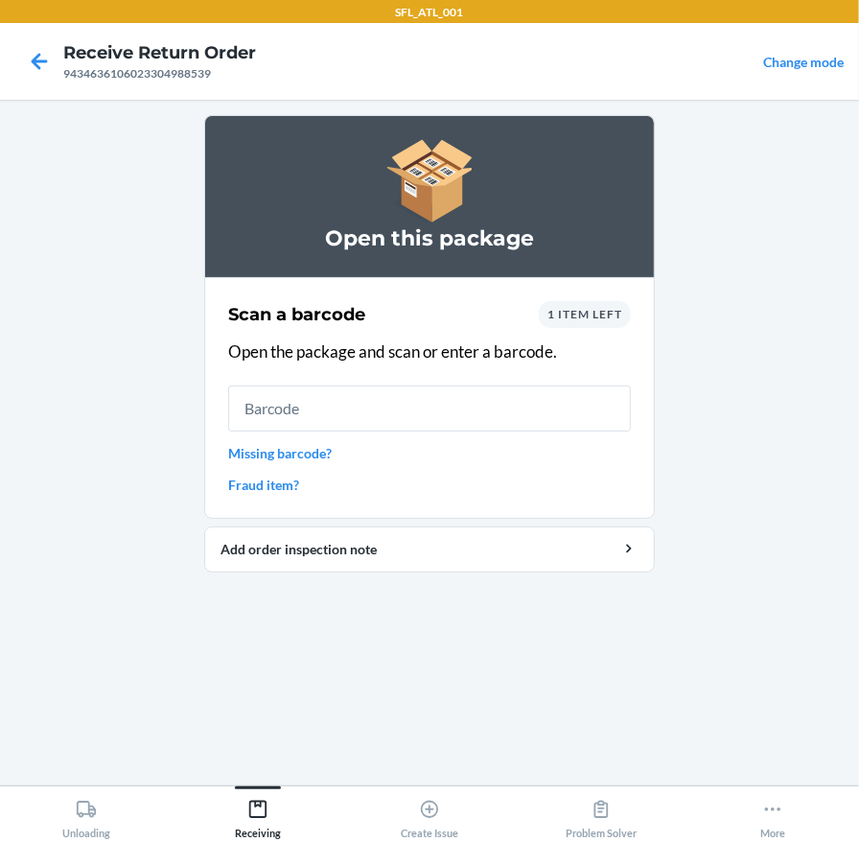
click at [575, 310] on span "1 item left" at bounding box center [584, 314] width 75 height 14
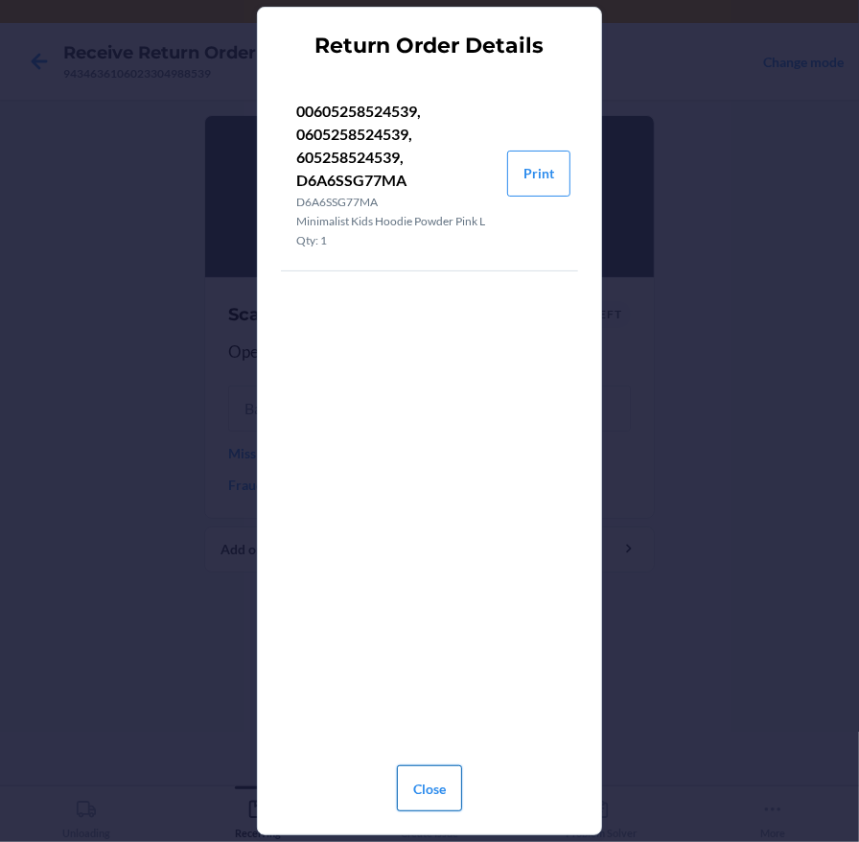
click at [401, 780] on button "Close" at bounding box center [429, 788] width 65 height 46
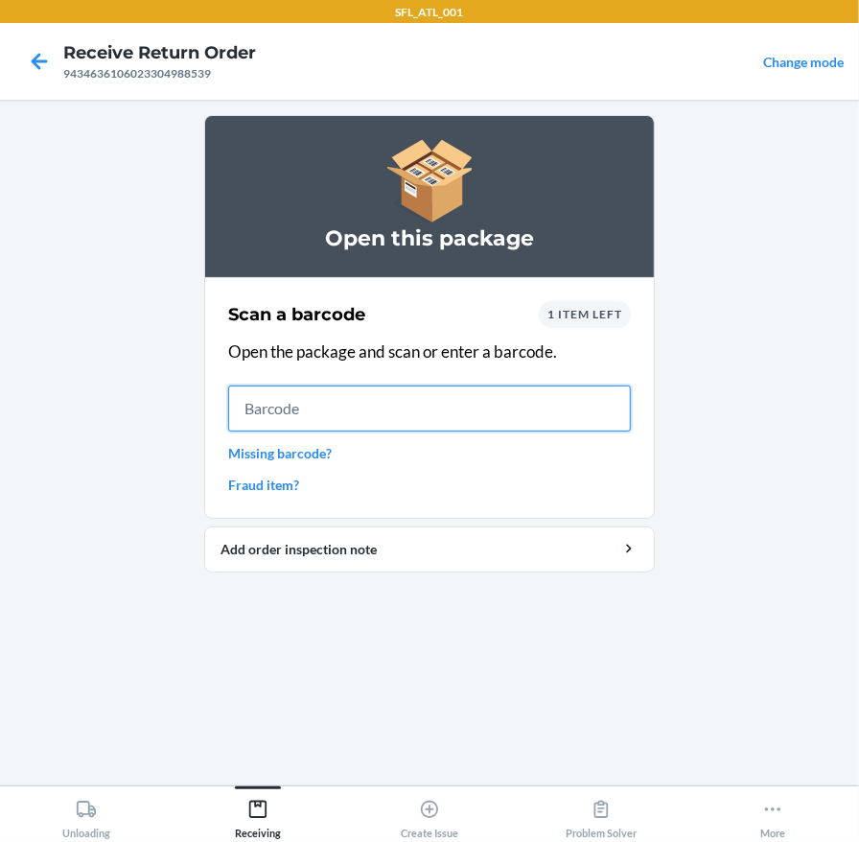
click at [310, 407] on input "text" at bounding box center [429, 408] width 403 height 46
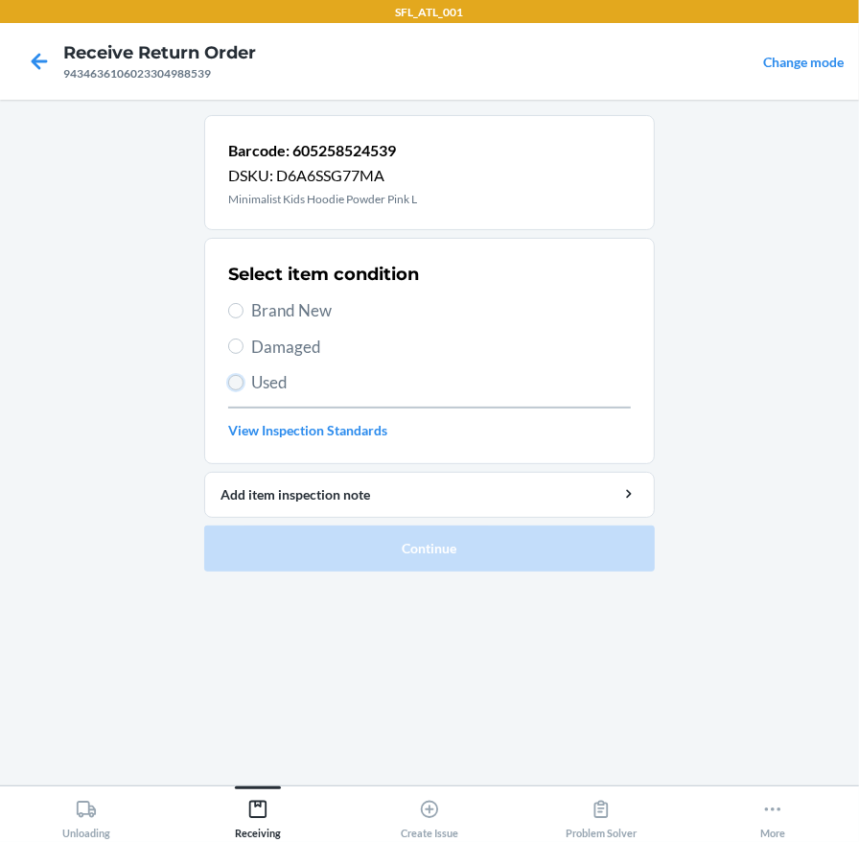
click at [231, 382] on input "Used" at bounding box center [235, 382] width 15 height 15
radio input "true"
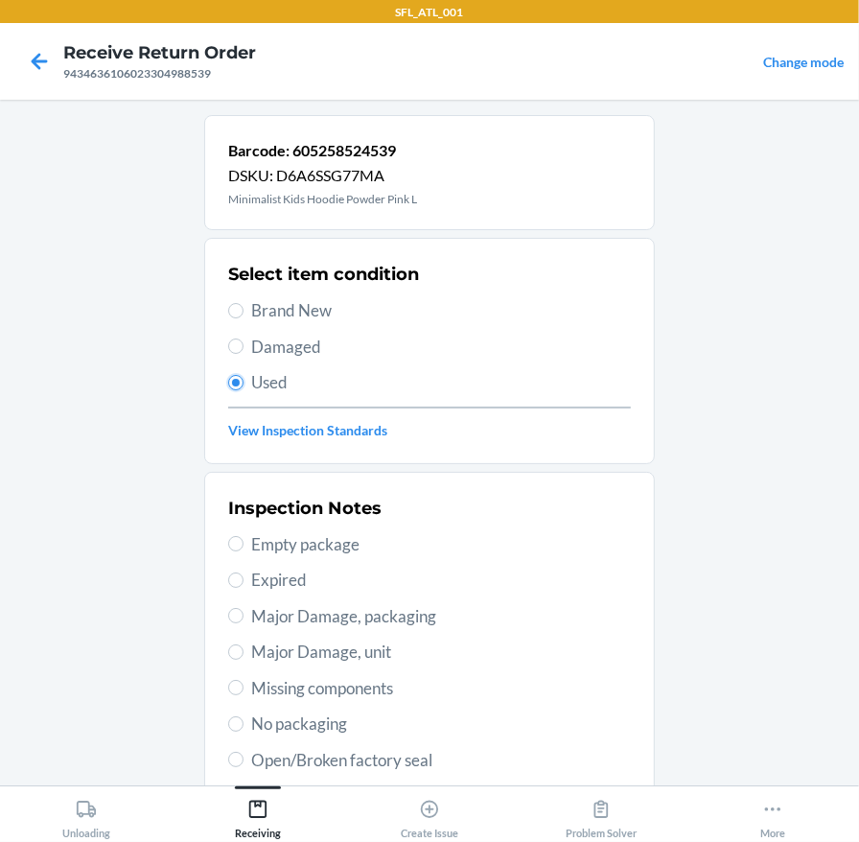
scroll to position [191, 0]
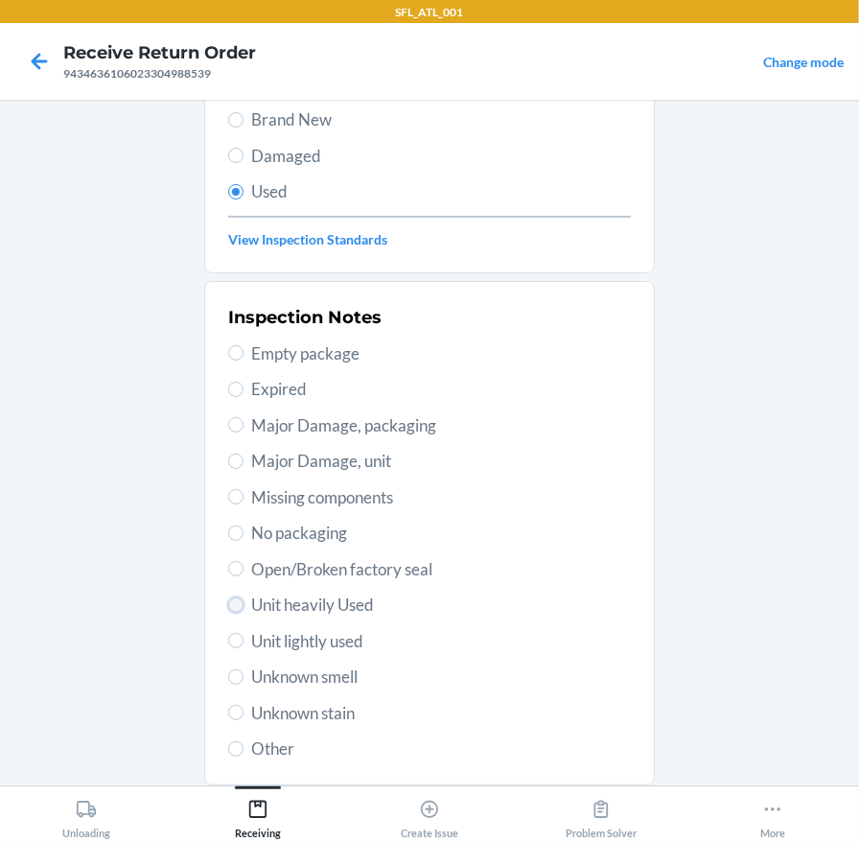
click at [232, 601] on input "Unit heavily Used" at bounding box center [235, 604] width 15 height 15
radio input "true"
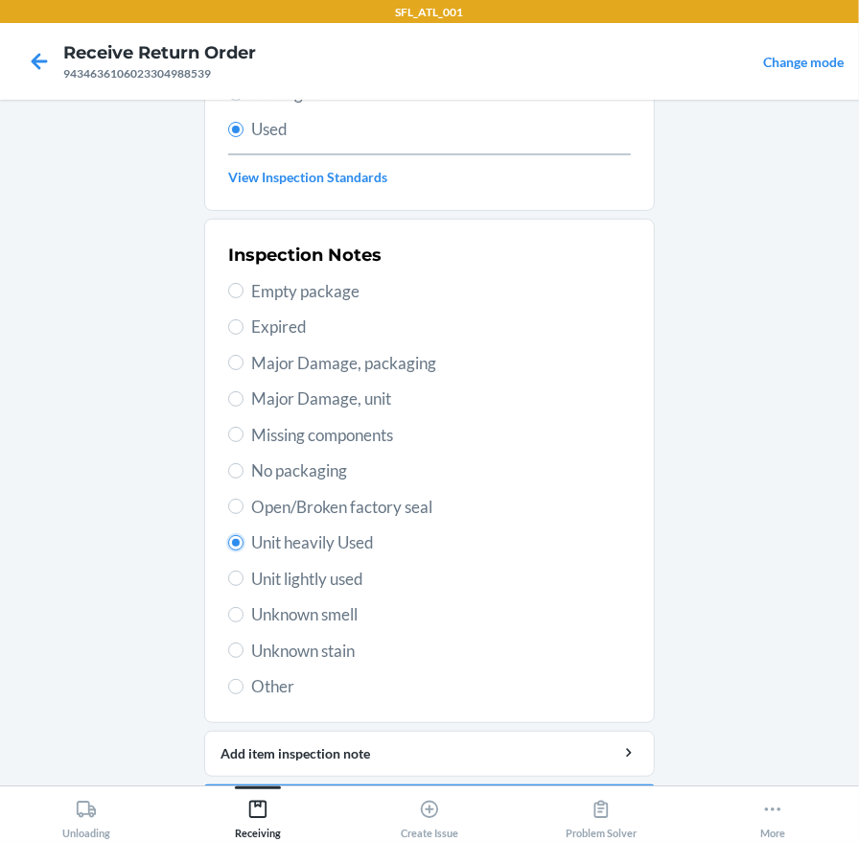
scroll to position [312, 0]
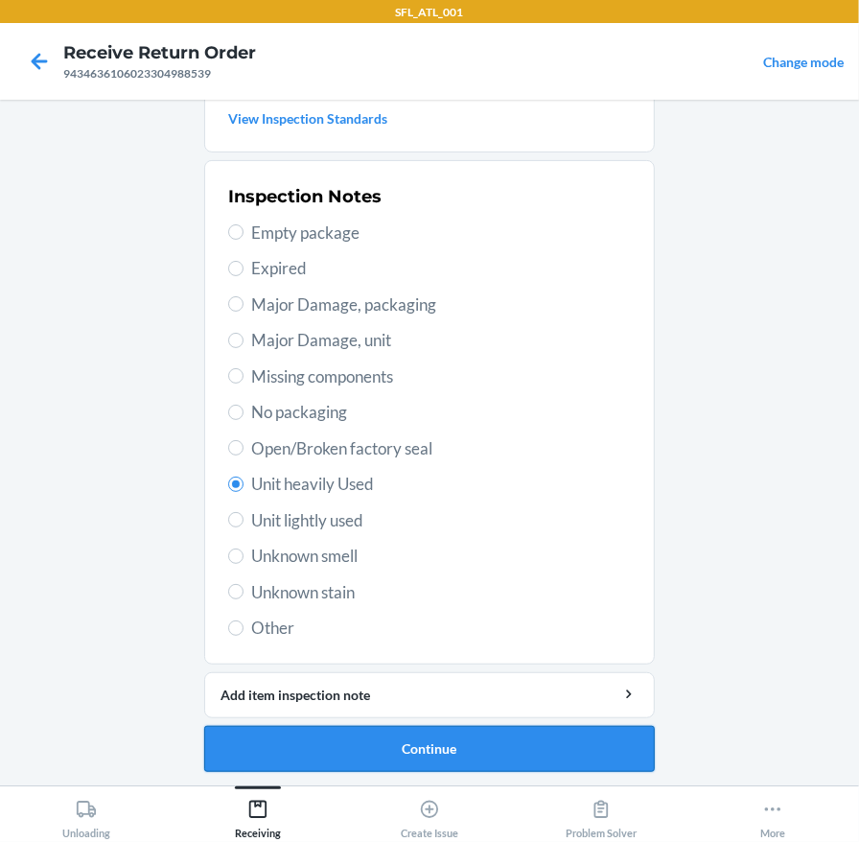
click at [496, 744] on button "Continue" at bounding box center [429, 749] width 451 height 46
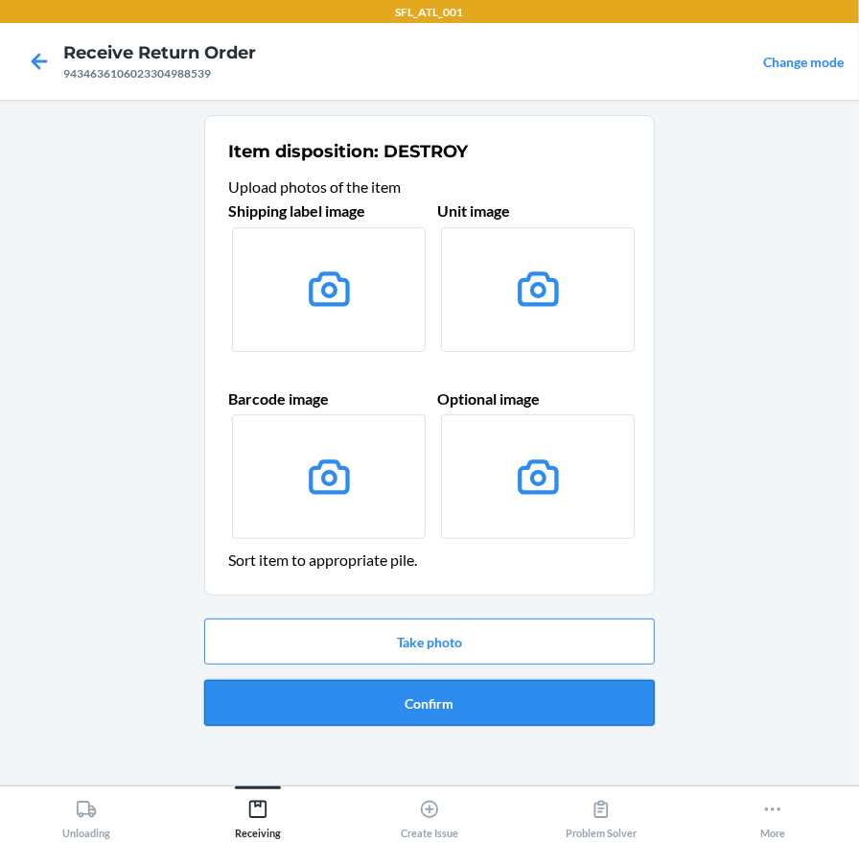
click at [439, 697] on button "Confirm" at bounding box center [429, 703] width 451 height 46
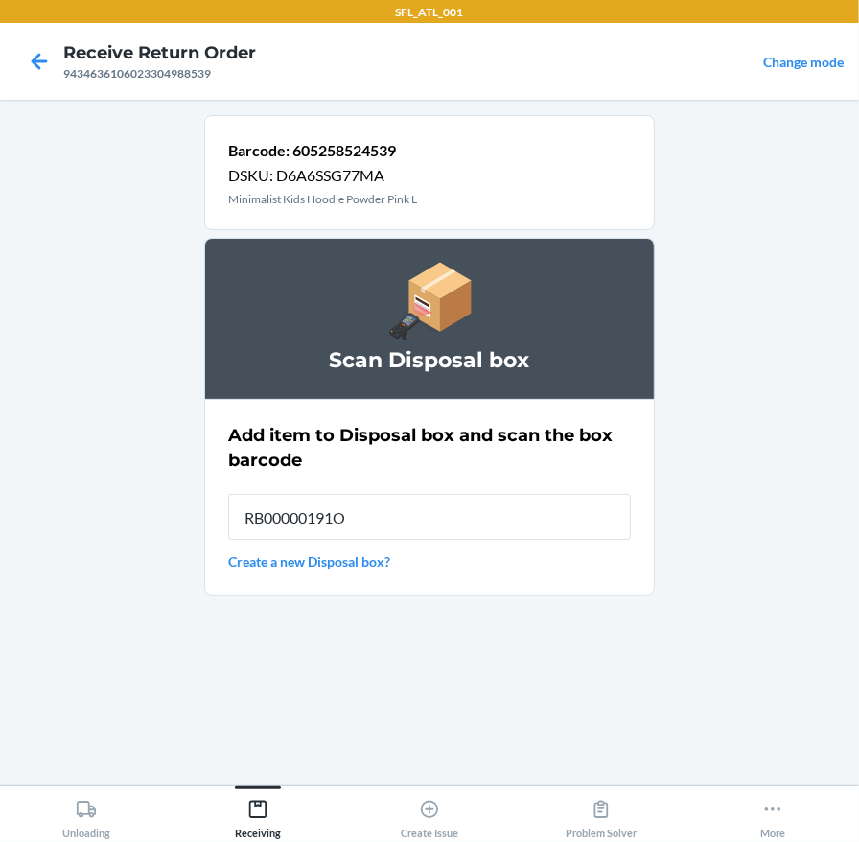
type input "RB00000191O"
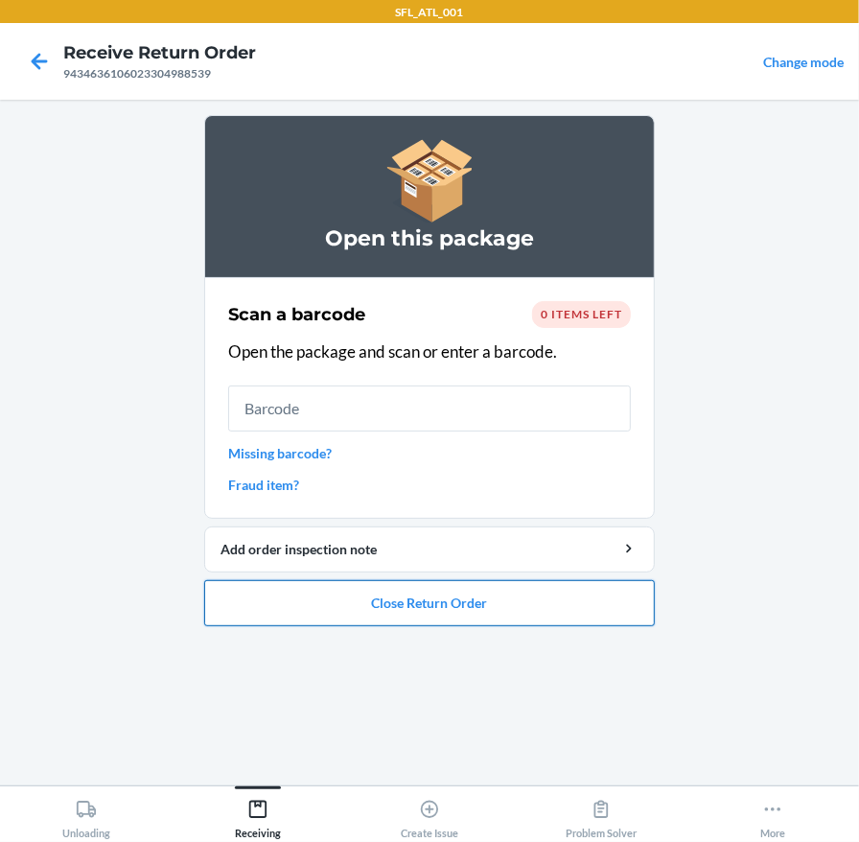
click at [383, 600] on button "Close Return Order" at bounding box center [429, 603] width 451 height 46
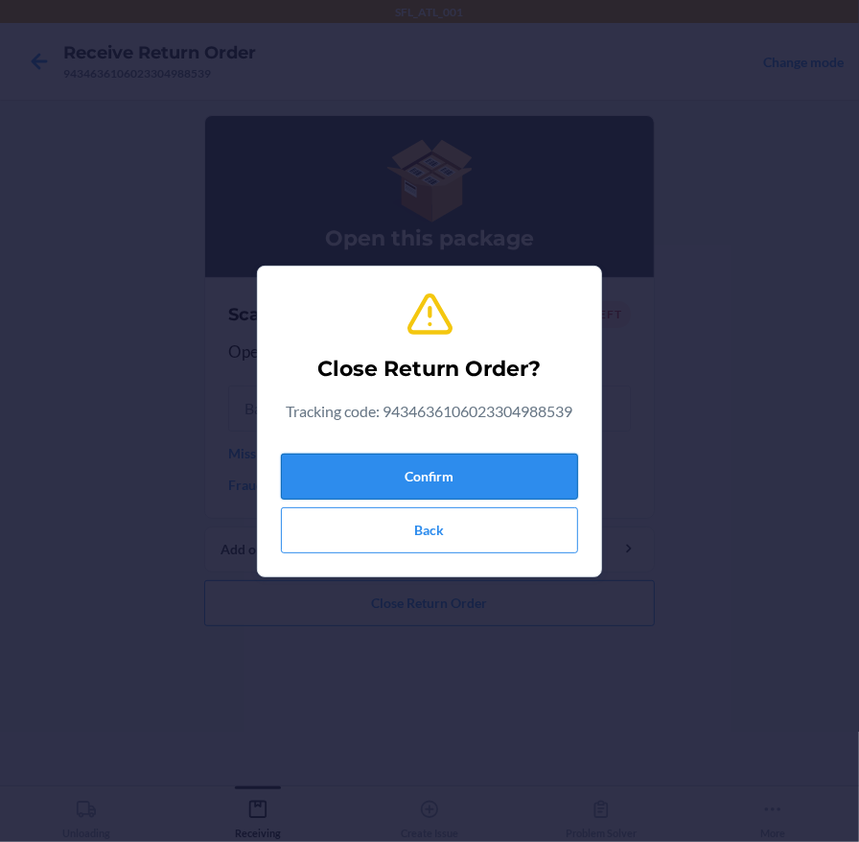
click at [405, 464] on button "Confirm" at bounding box center [429, 477] width 297 height 46
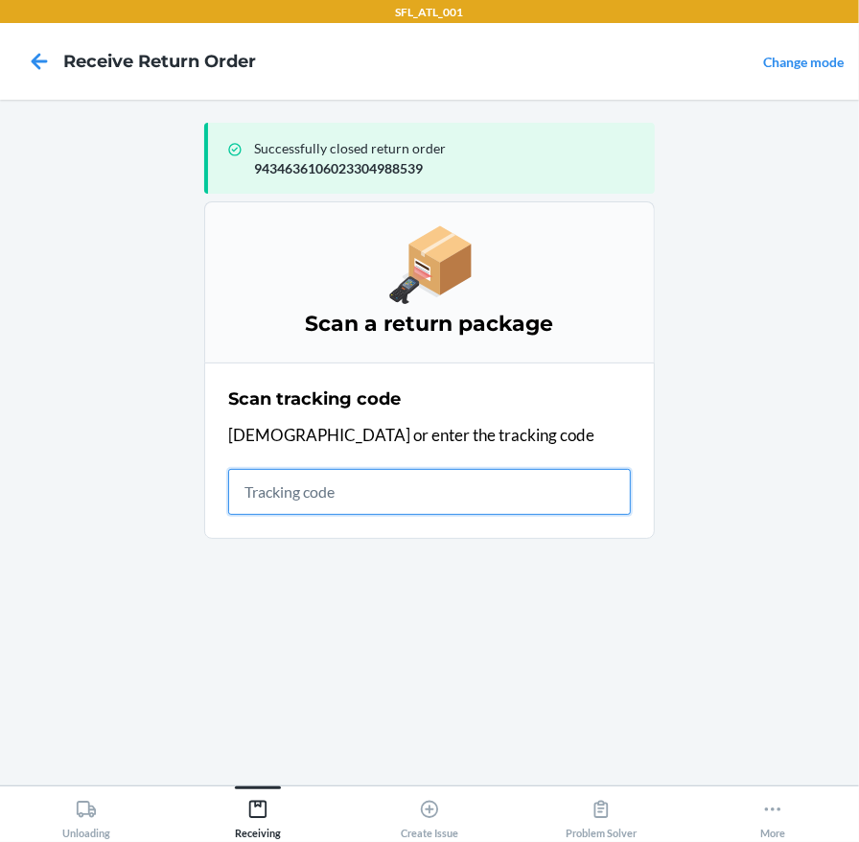
click at [255, 494] on input "text" at bounding box center [429, 492] width 403 height 46
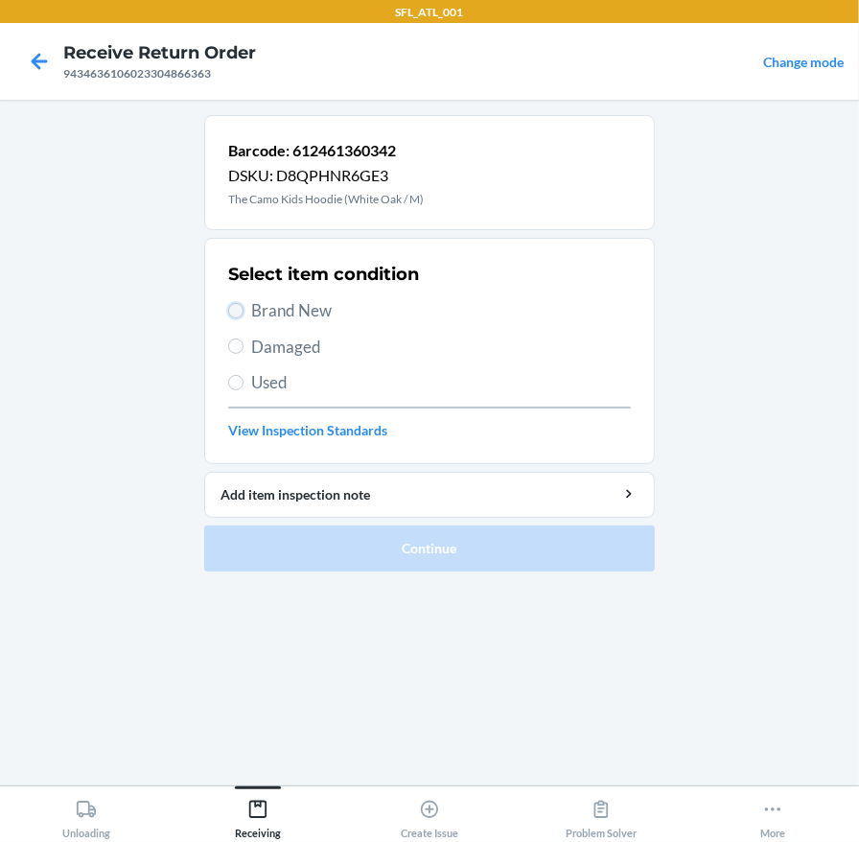
click at [235, 312] on input "Brand New" at bounding box center [235, 310] width 15 height 15
radio input "true"
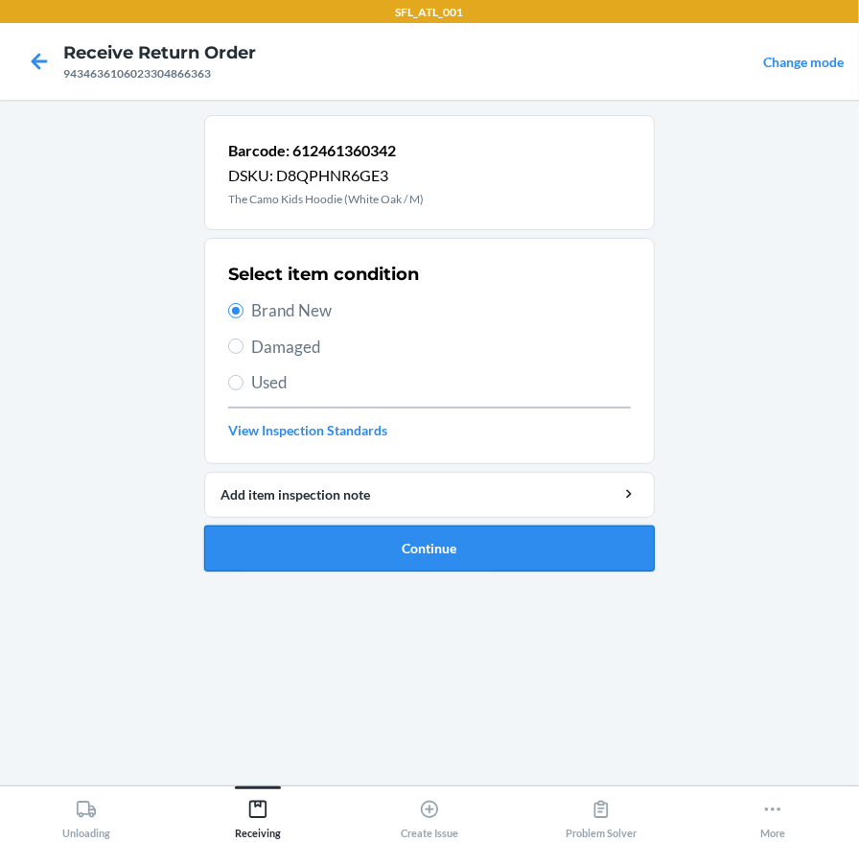
click at [317, 525] on button "Continue" at bounding box center [429, 548] width 451 height 46
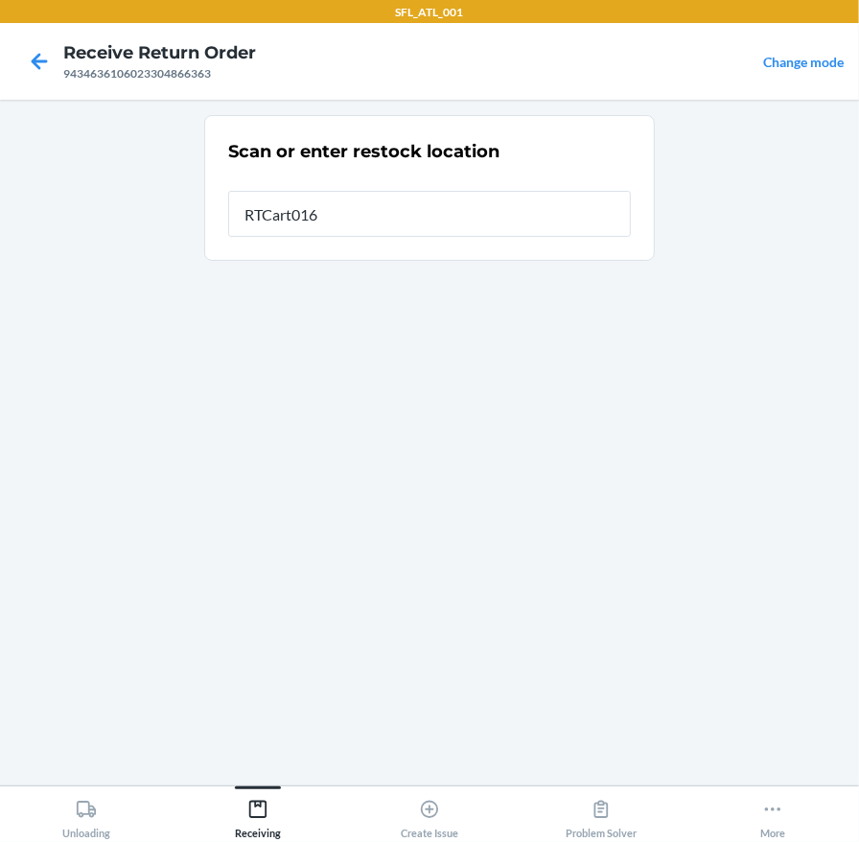
type input "RTCart016"
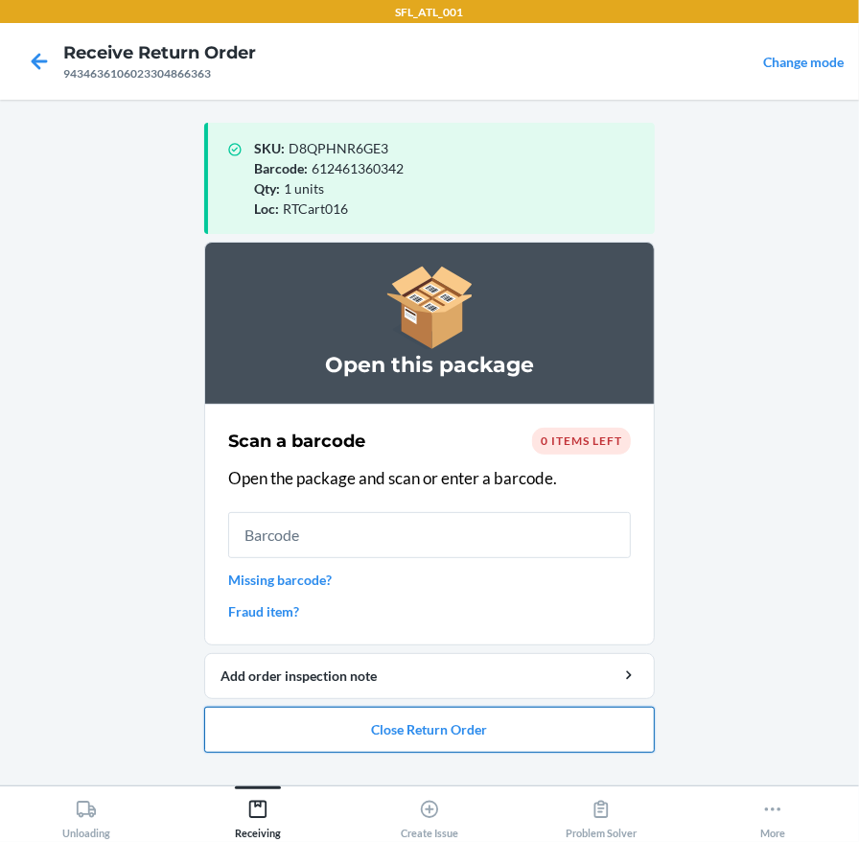
click at [376, 721] on button "Close Return Order" at bounding box center [429, 730] width 451 height 46
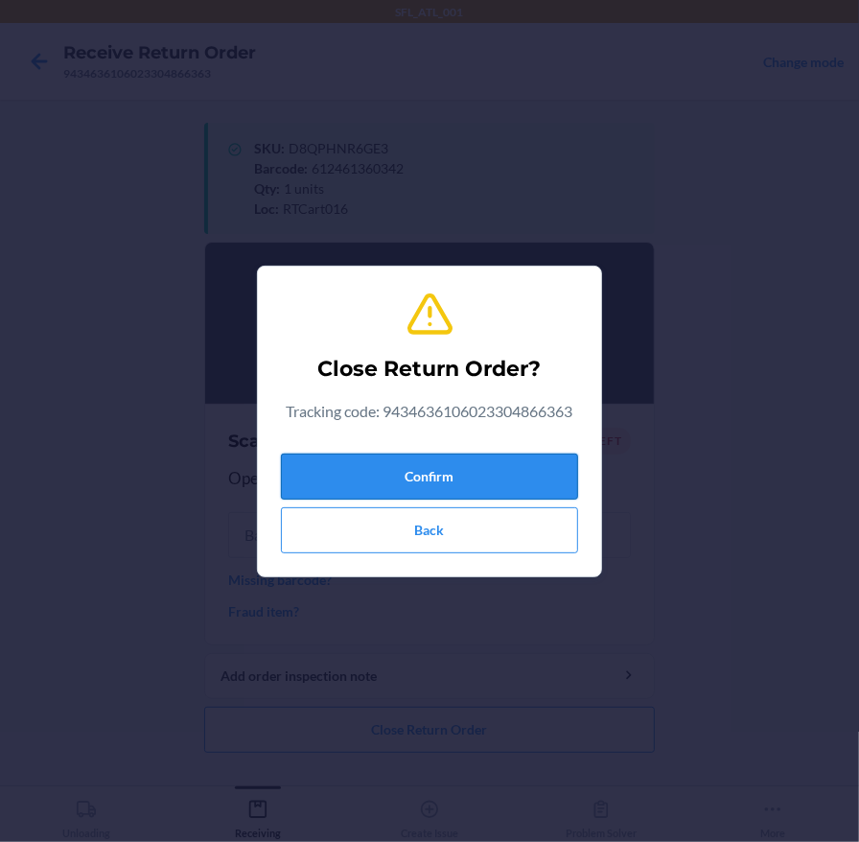
click at [361, 473] on button "Confirm" at bounding box center [429, 477] width 297 height 46
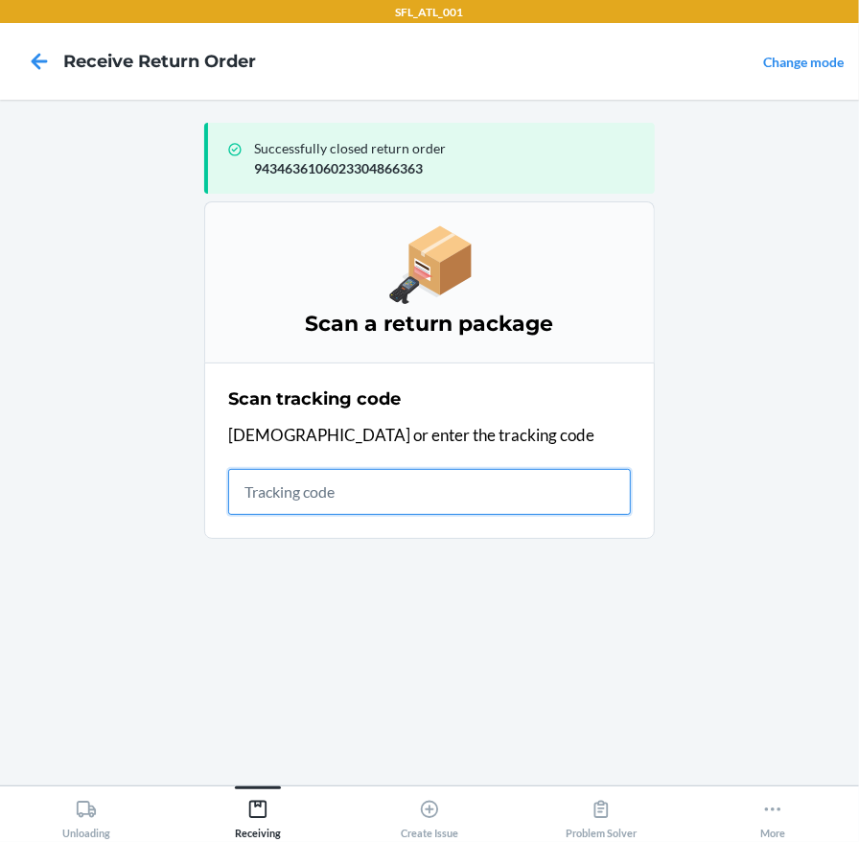
click at [312, 509] on input "text" at bounding box center [429, 492] width 403 height 46
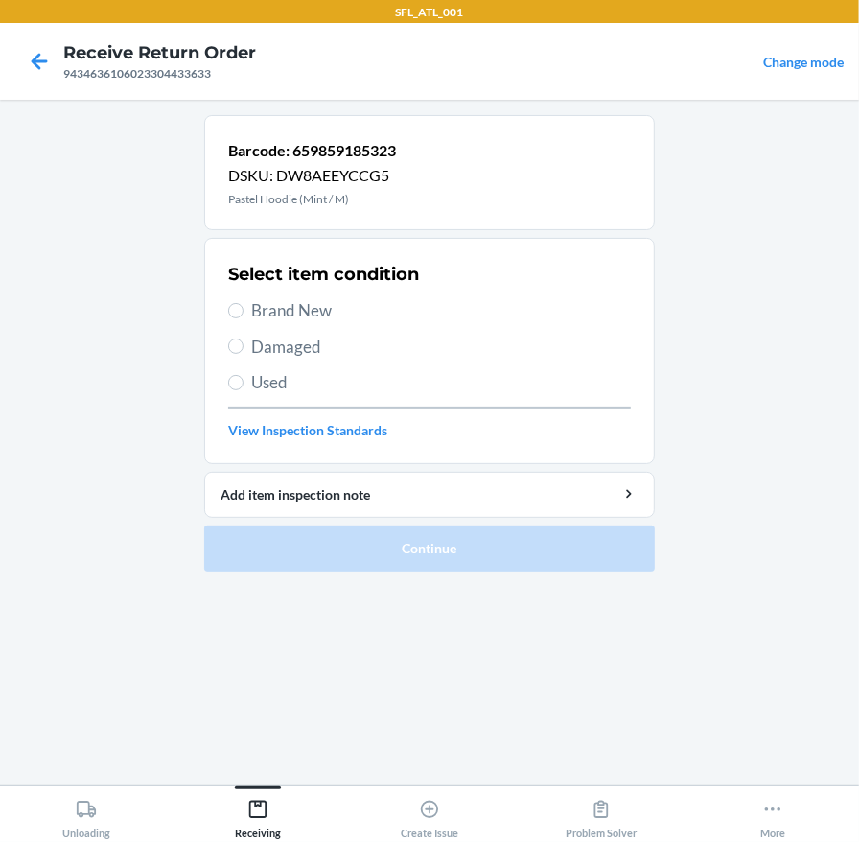
click at [244, 312] on label "Brand New" at bounding box center [429, 310] width 403 height 25
click at [244, 312] on input "Brand New" at bounding box center [235, 310] width 15 height 15
radio input "true"
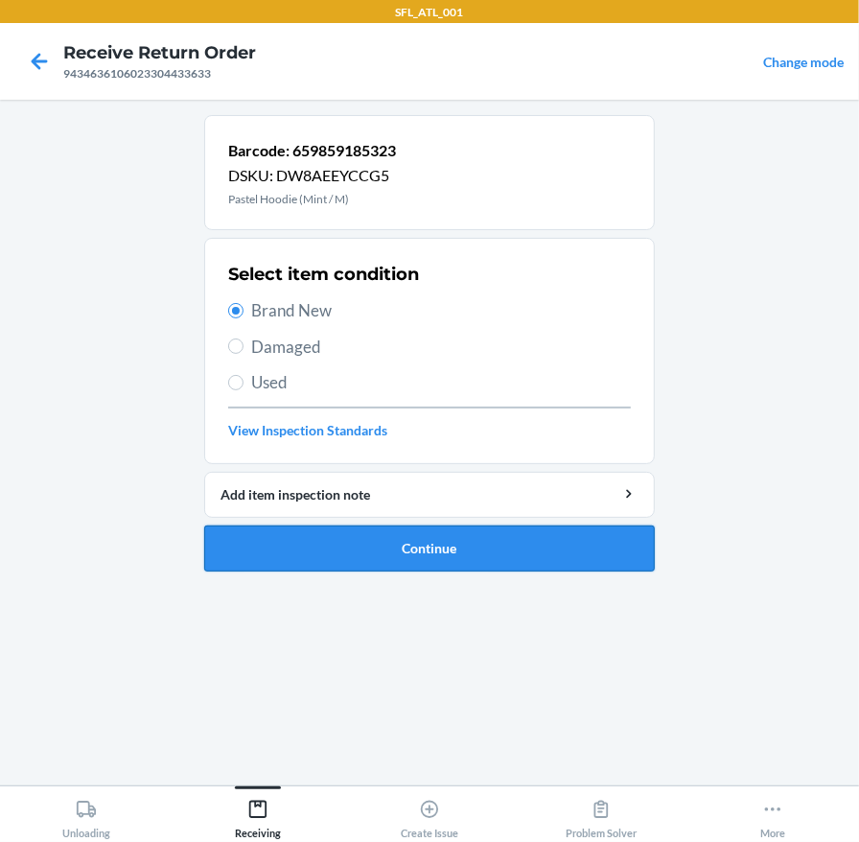
click at [359, 548] on button "Continue" at bounding box center [429, 548] width 451 height 46
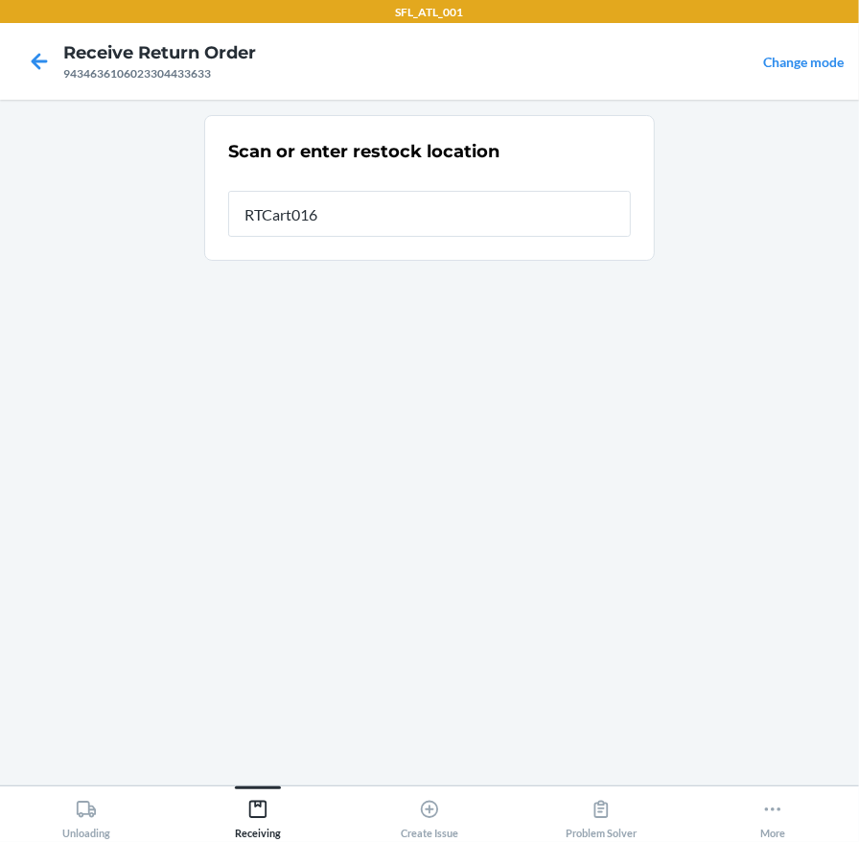
type input "RTCart016"
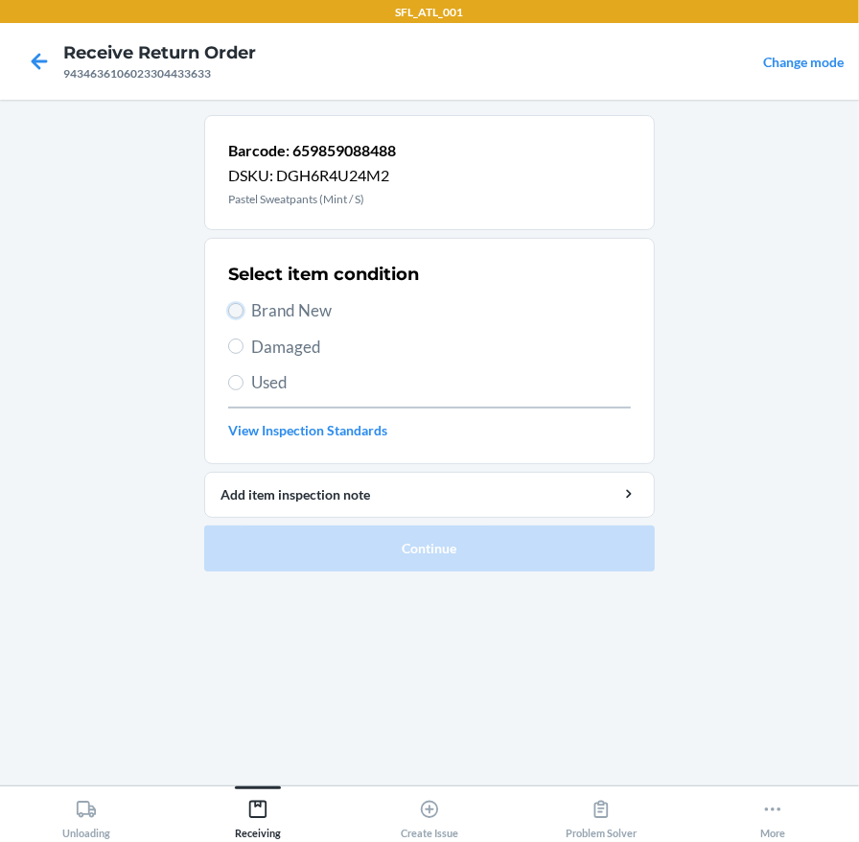
click at [242, 311] on input "Brand New" at bounding box center [235, 310] width 15 height 15
radio input "true"
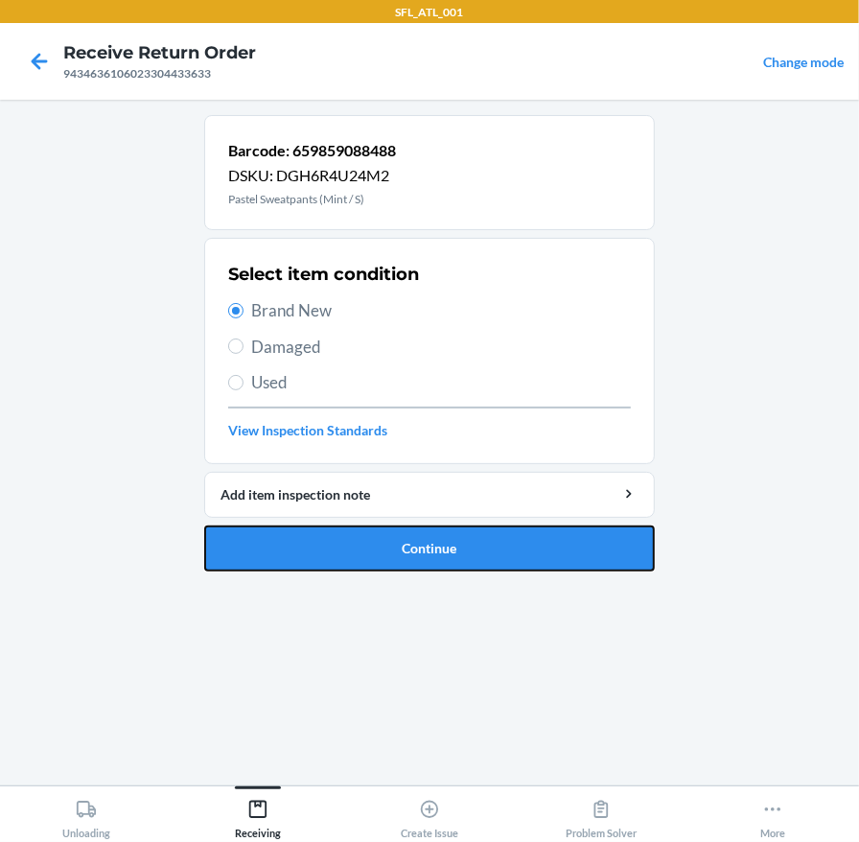
click at [439, 532] on button "Continue" at bounding box center [429, 548] width 451 height 46
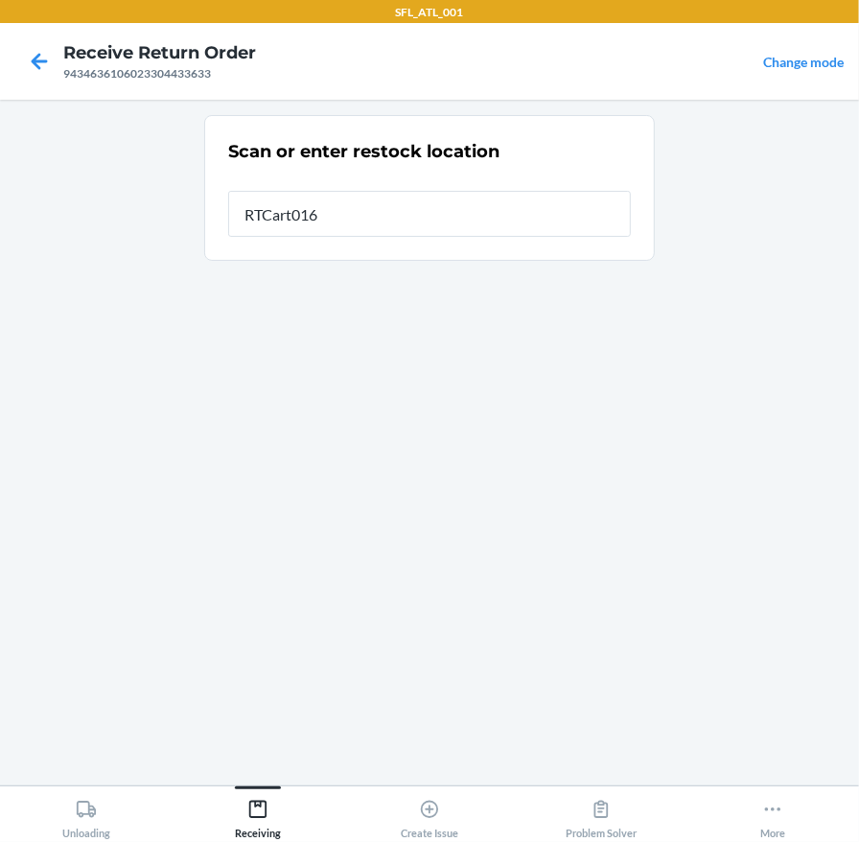
type input "RTCart016"
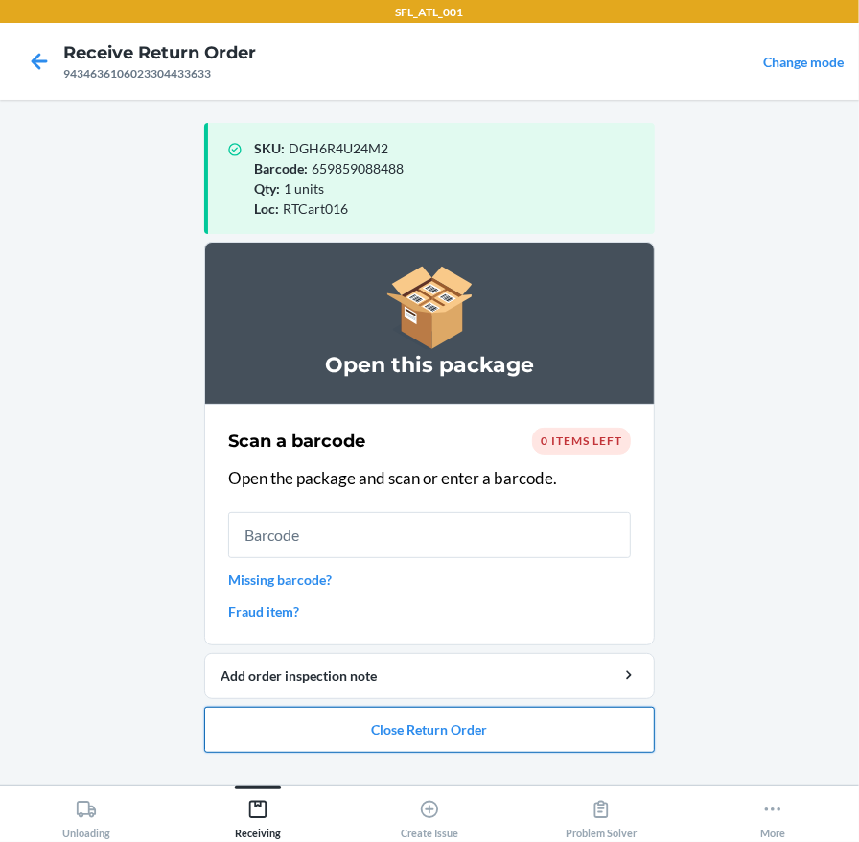
click at [490, 726] on button "Close Return Order" at bounding box center [429, 730] width 451 height 46
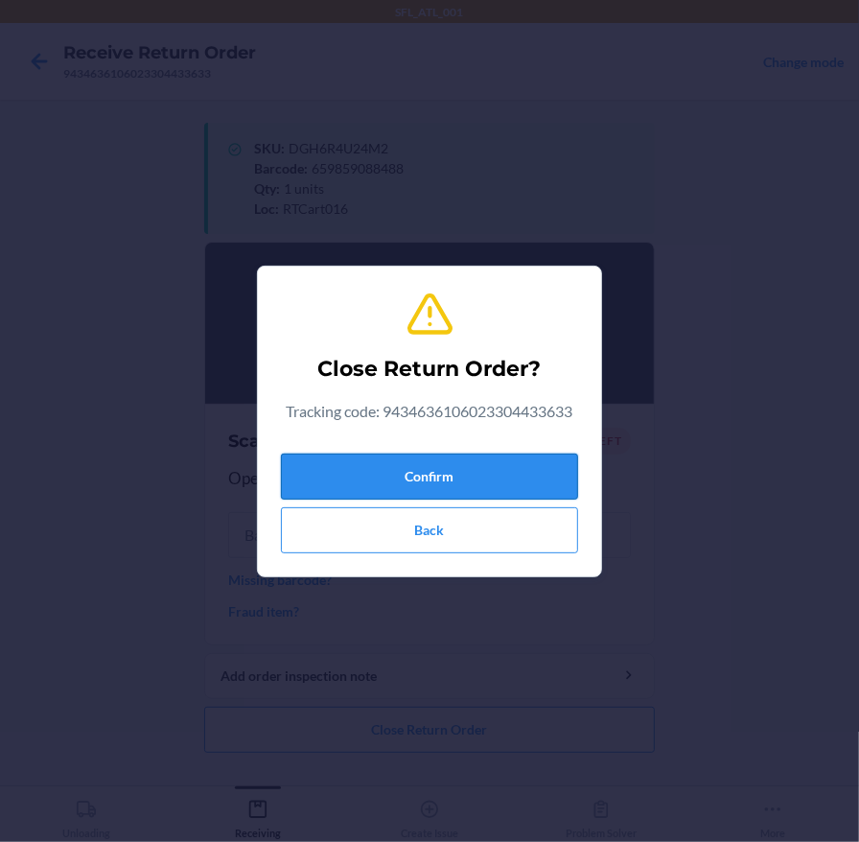
click at [410, 472] on button "Confirm" at bounding box center [429, 477] width 297 height 46
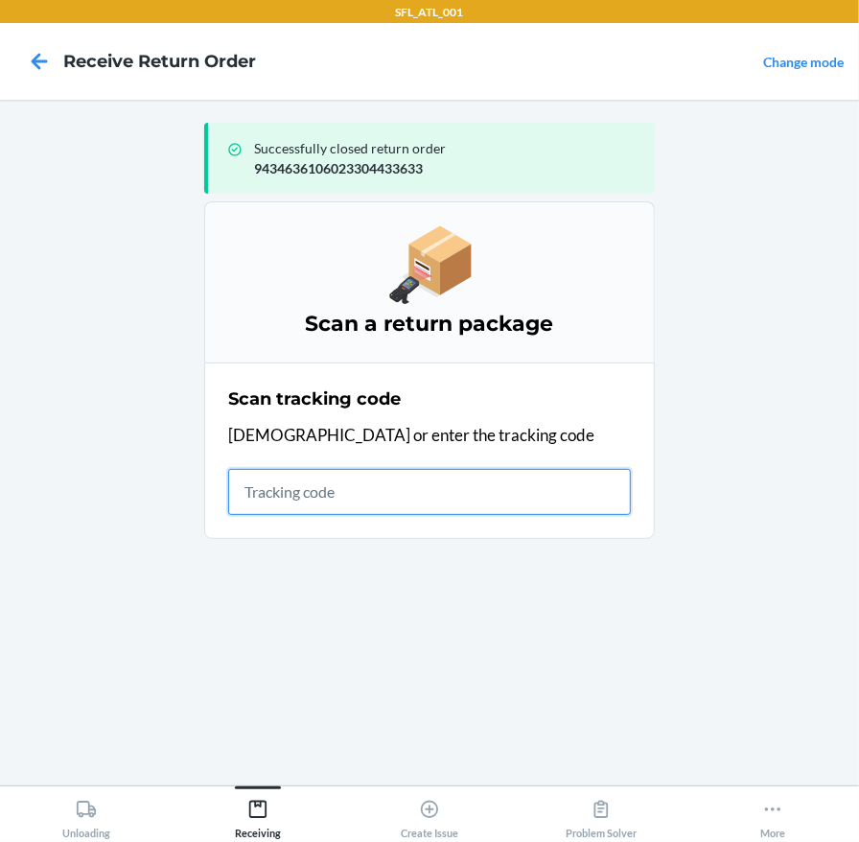
drag, startPoint x: 265, startPoint y: 491, endPoint x: 178, endPoint y: 472, distance: 88.4
click at [266, 491] on input "text" at bounding box center [429, 492] width 403 height 46
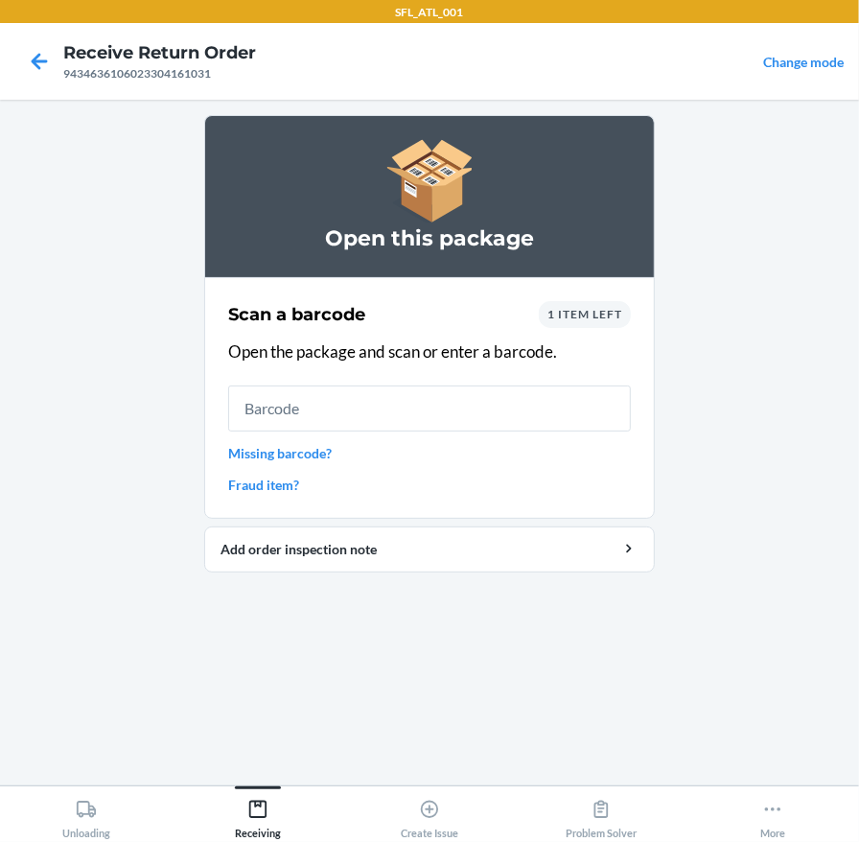
click at [575, 308] on span "1 item left" at bounding box center [584, 314] width 75 height 14
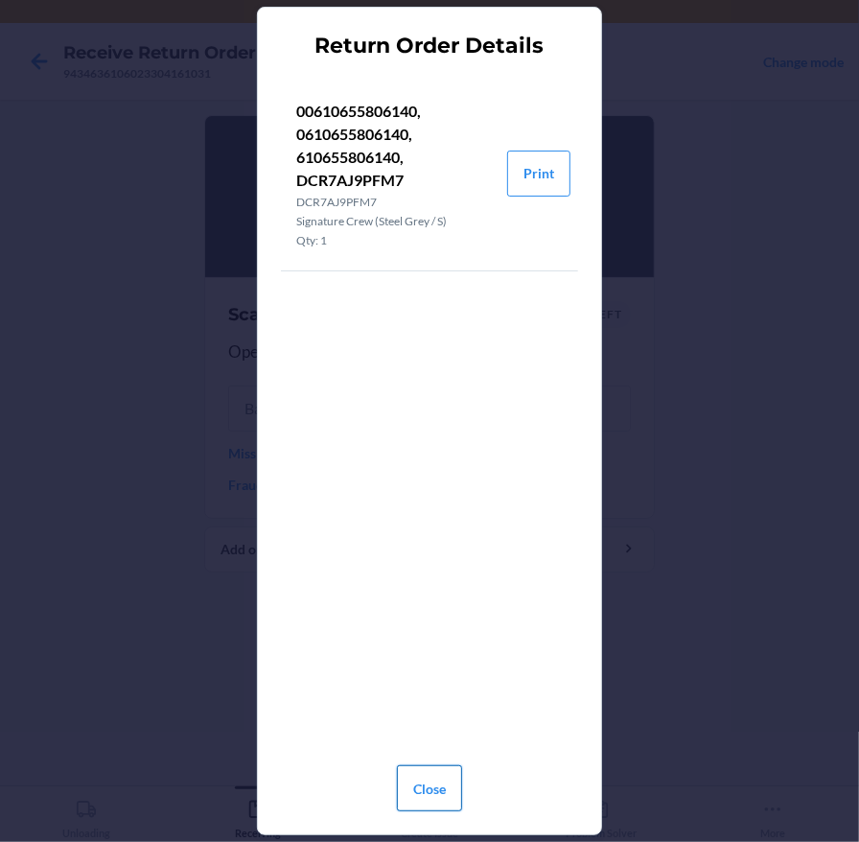
click at [438, 776] on button "Close" at bounding box center [429, 788] width 65 height 46
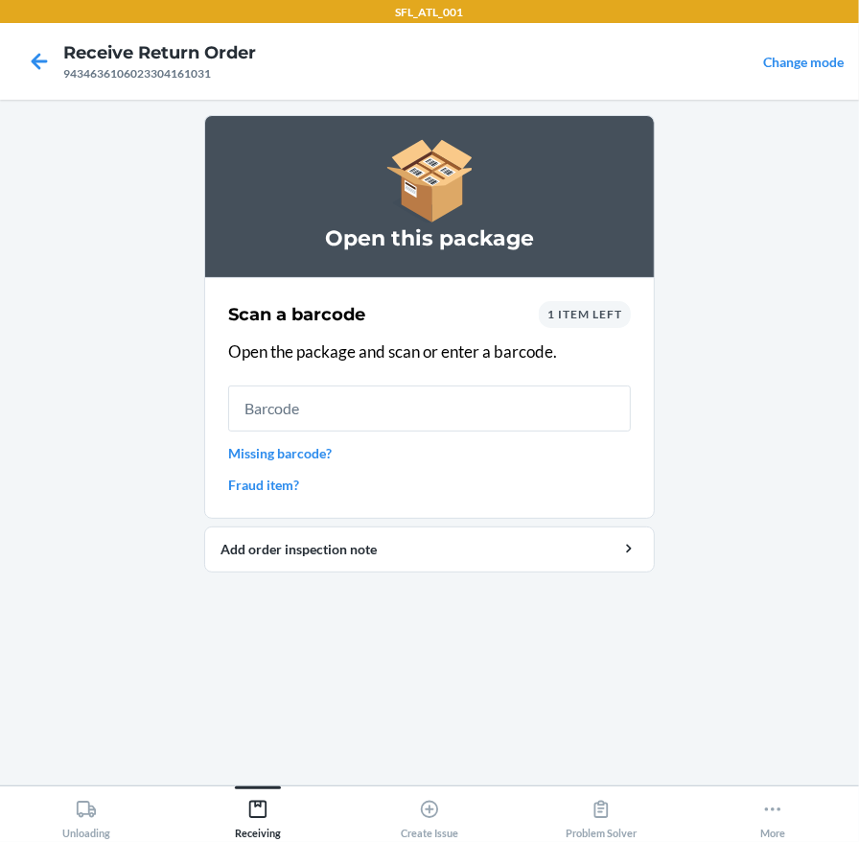
click at [54, 340] on main "Open this package Scan a barcode 1 item left Open the package and scan or enter…" at bounding box center [429, 443] width 859 height 686
click at [95, 528] on main "Open this package Scan a barcode 1 item left Open the package and scan or enter…" at bounding box center [429, 443] width 859 height 686
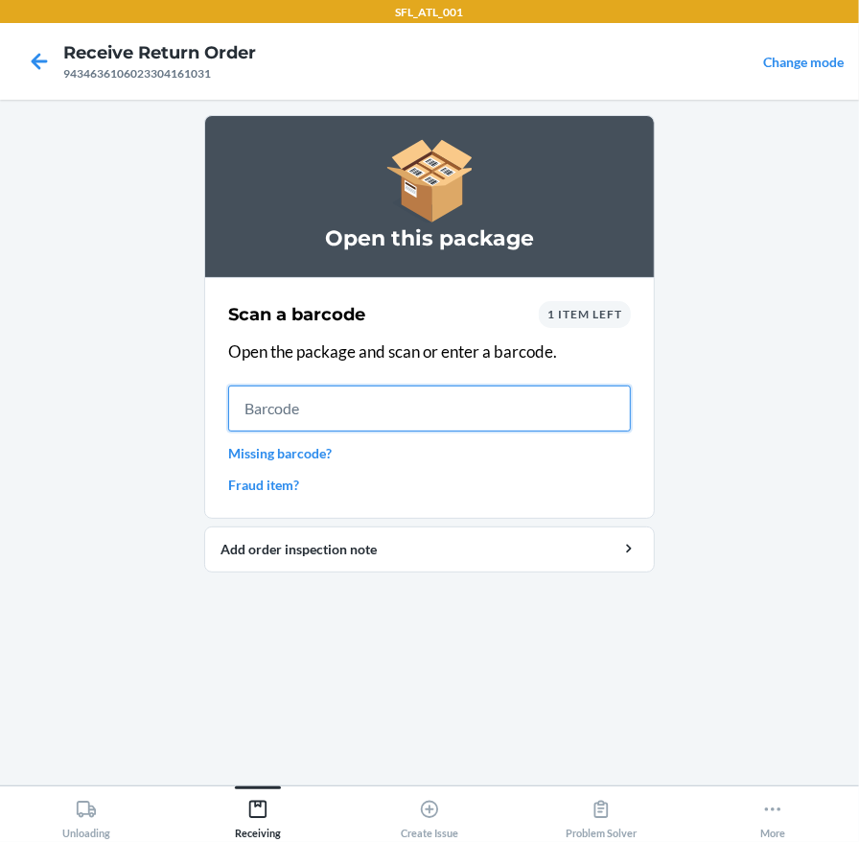
click at [289, 408] on input "text" at bounding box center [429, 408] width 403 height 46
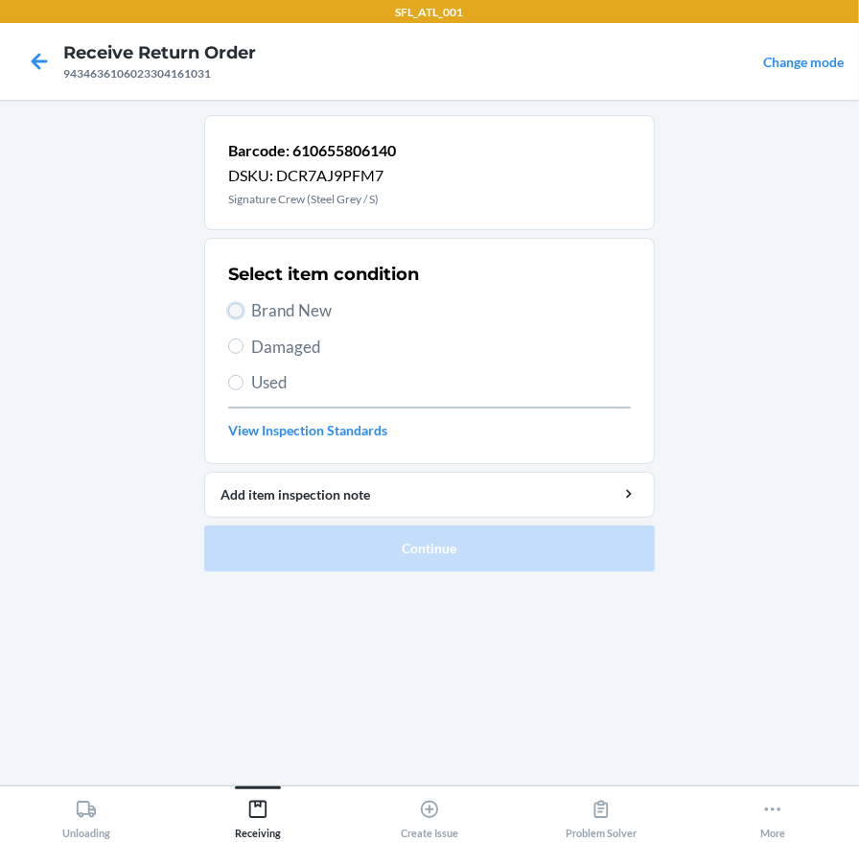
click at [236, 311] on input "Brand New" at bounding box center [235, 310] width 15 height 15
radio input "true"
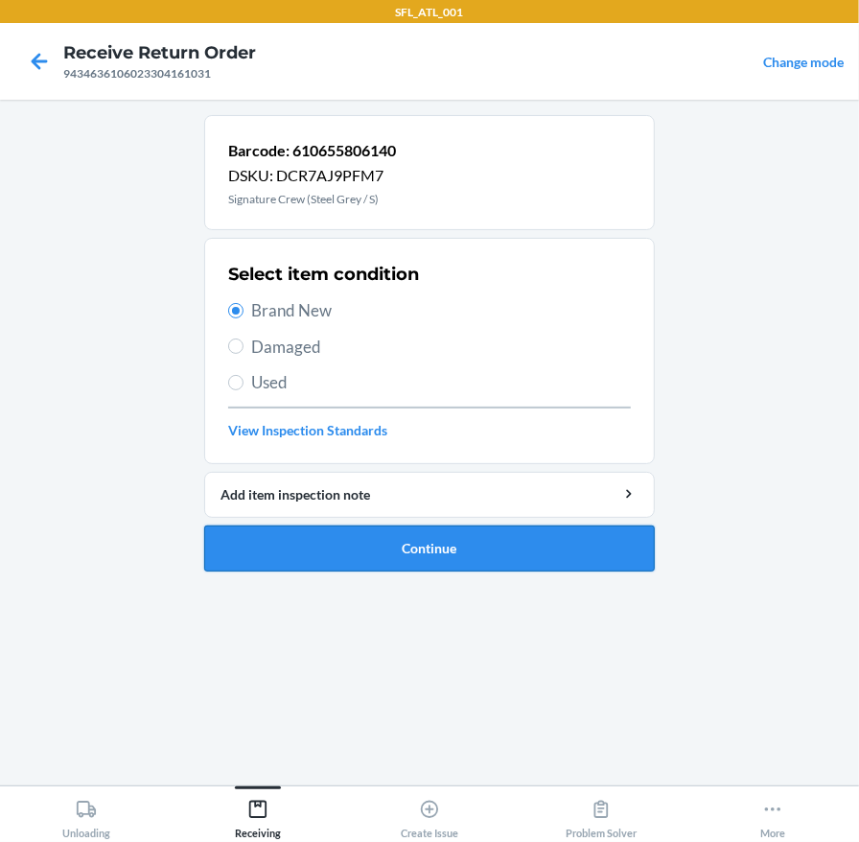
click at [397, 544] on button "Continue" at bounding box center [429, 548] width 451 height 46
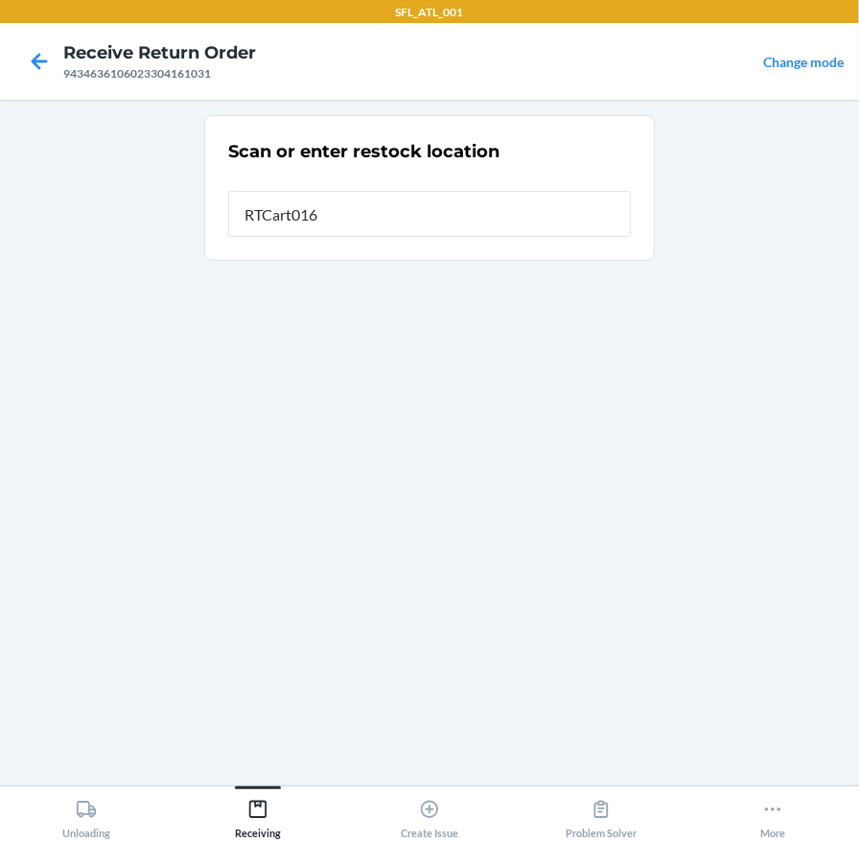
type input "RTCart016"
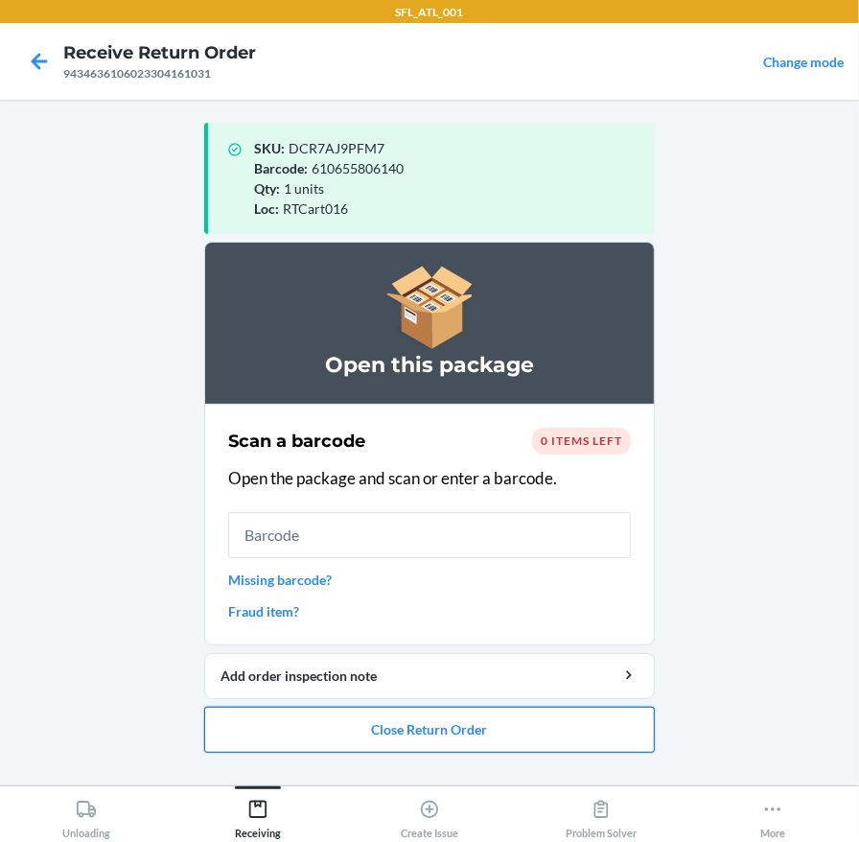
click at [420, 733] on button "Close Return Order" at bounding box center [429, 730] width 451 height 46
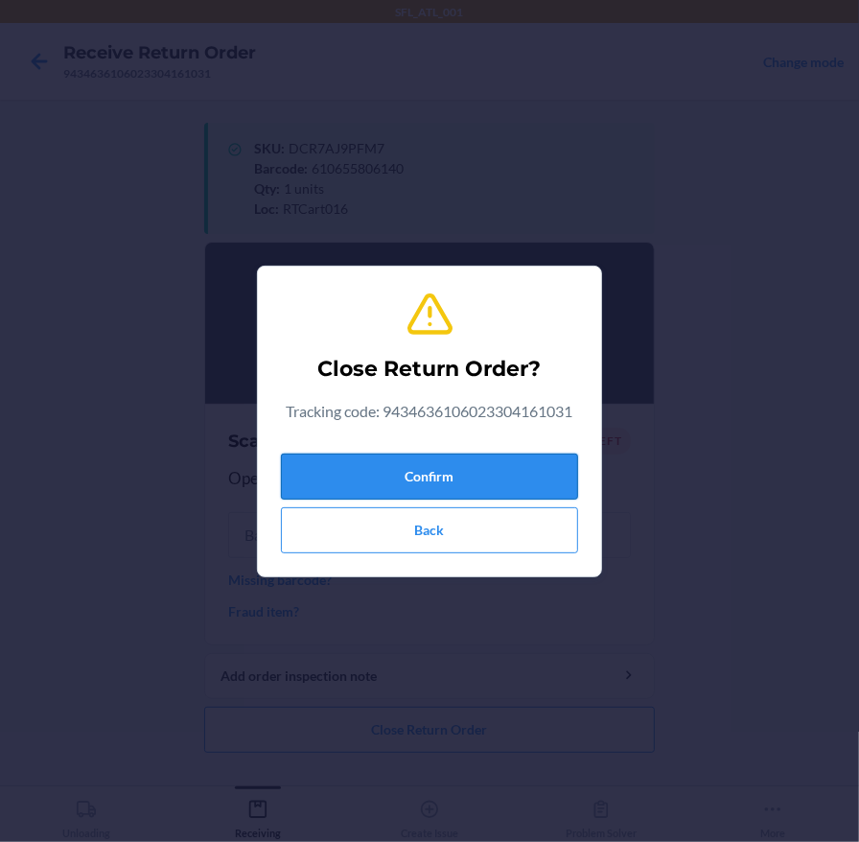
click at [411, 467] on button "Confirm" at bounding box center [429, 477] width 297 height 46
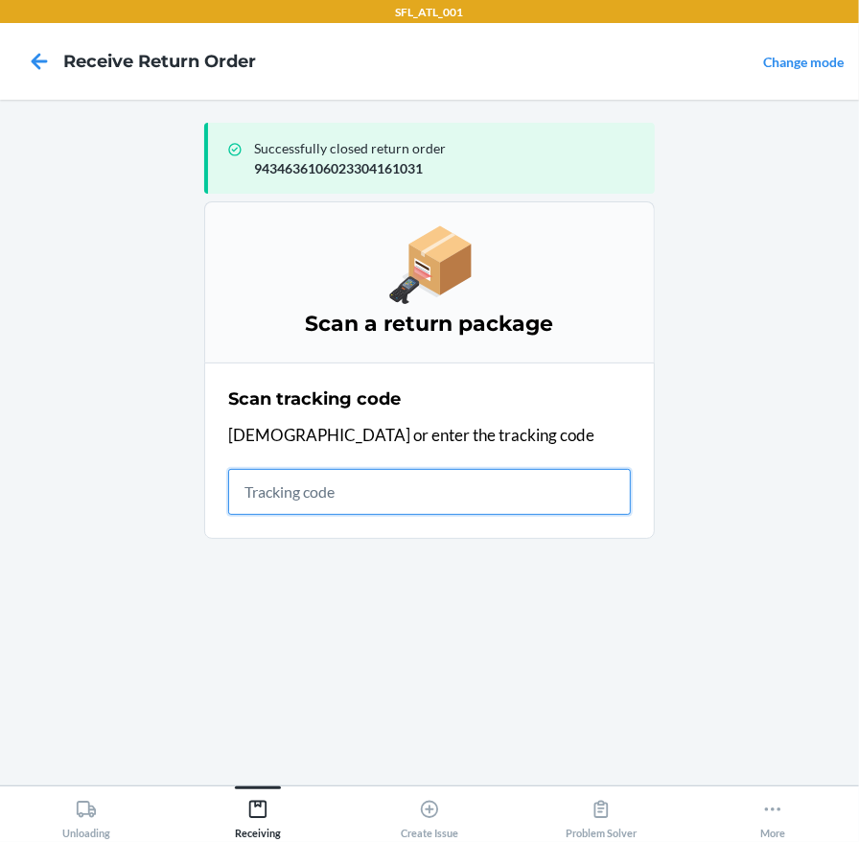
click at [289, 480] on input "text" at bounding box center [429, 492] width 403 height 46
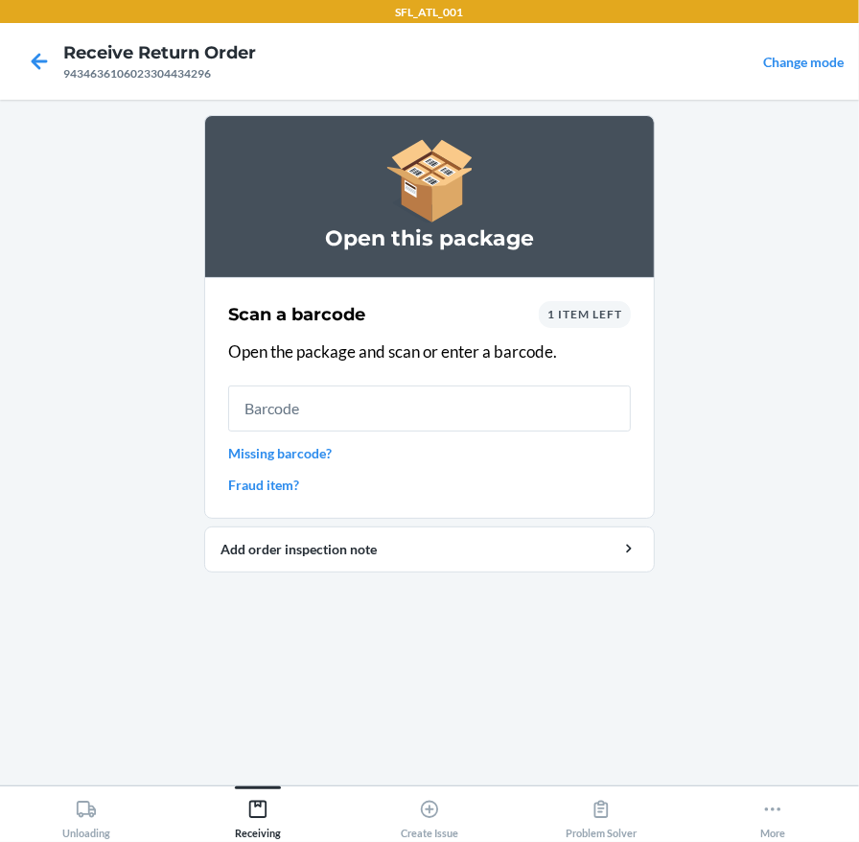
click at [575, 310] on span "1 item left" at bounding box center [584, 314] width 75 height 14
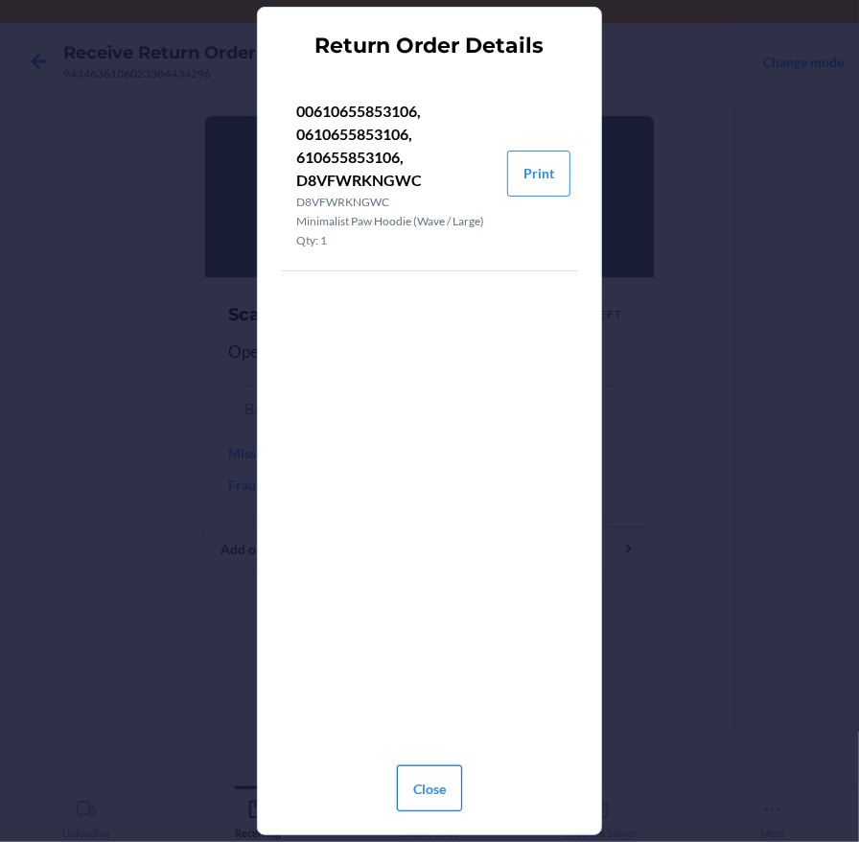
click at [425, 789] on button "Close" at bounding box center [429, 788] width 65 height 46
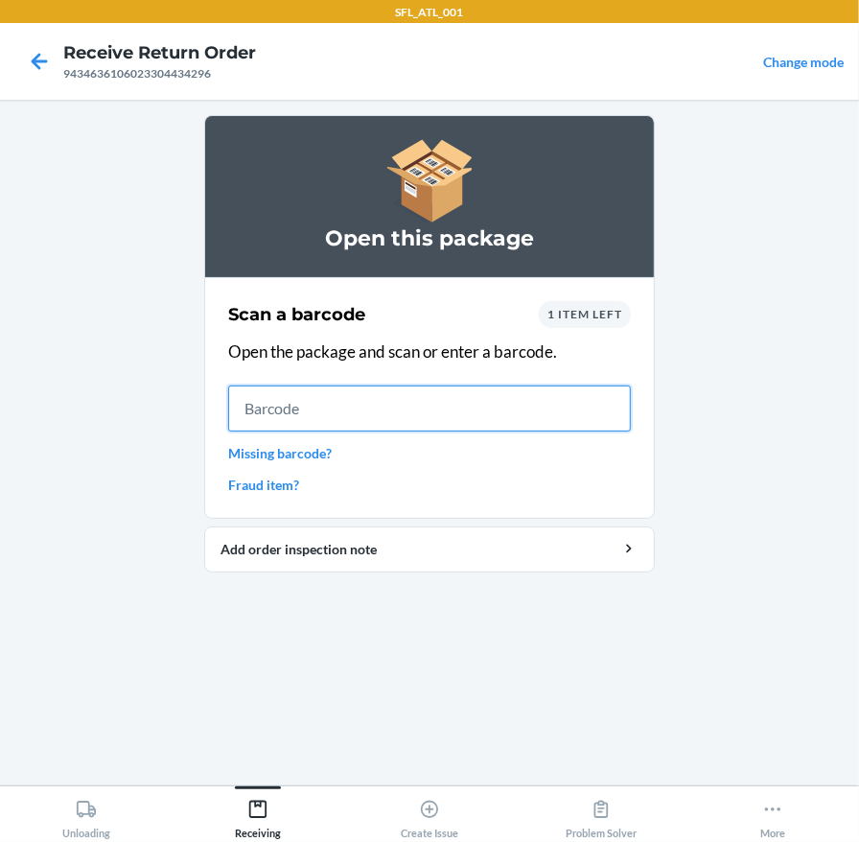
click at [361, 409] on input "text" at bounding box center [429, 408] width 403 height 46
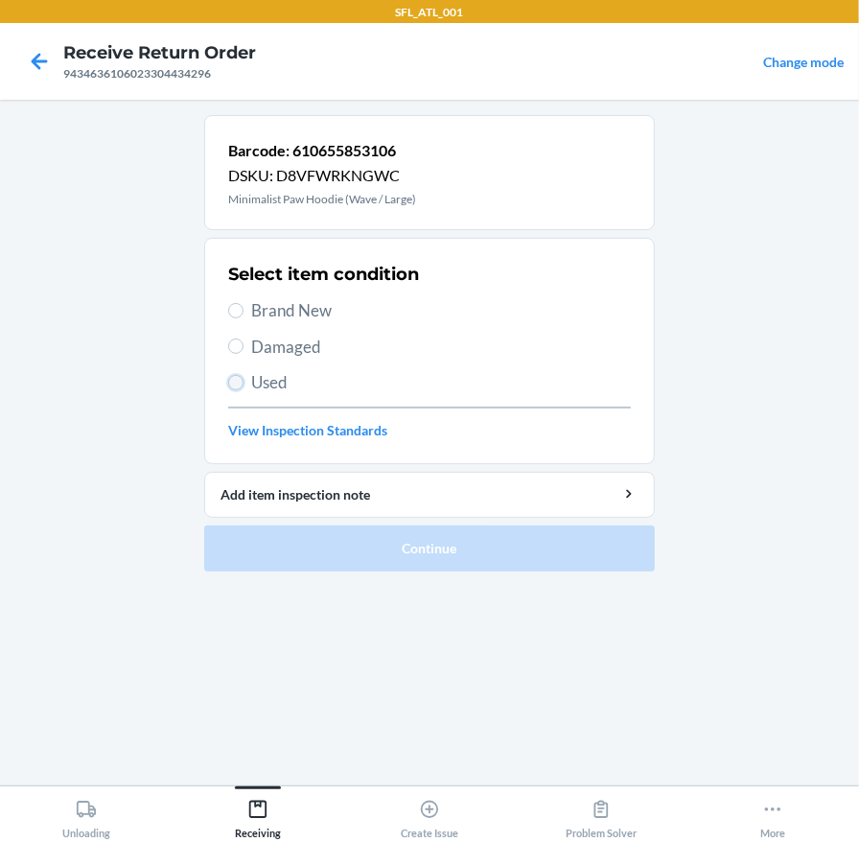
click at [232, 380] on input "Used" at bounding box center [235, 382] width 15 height 15
radio input "true"
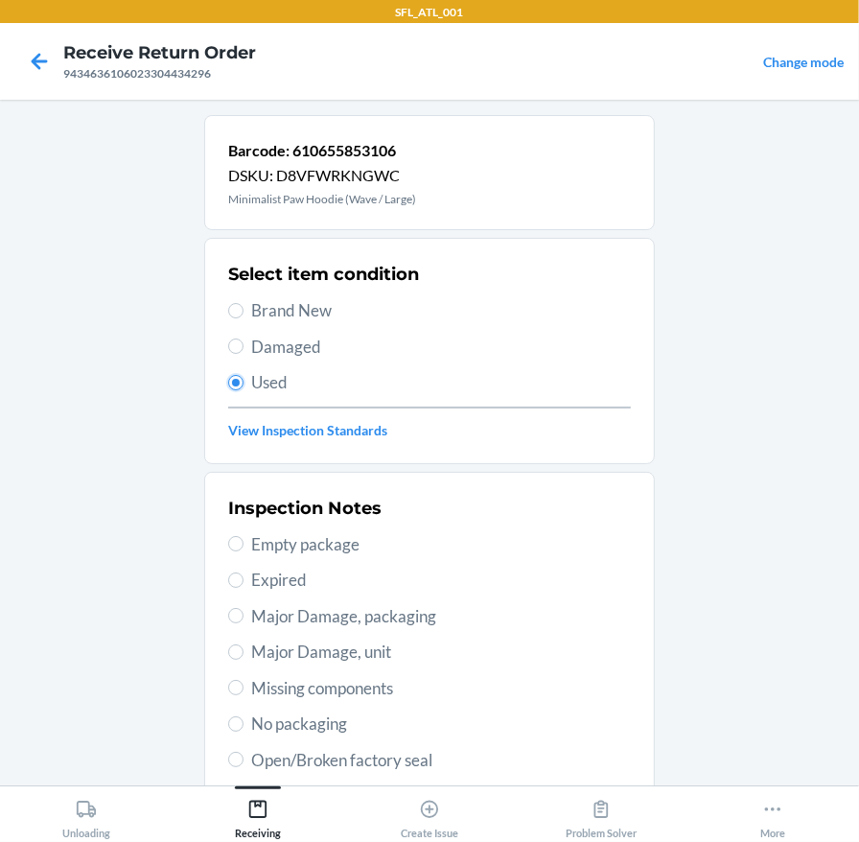
scroll to position [288, 0]
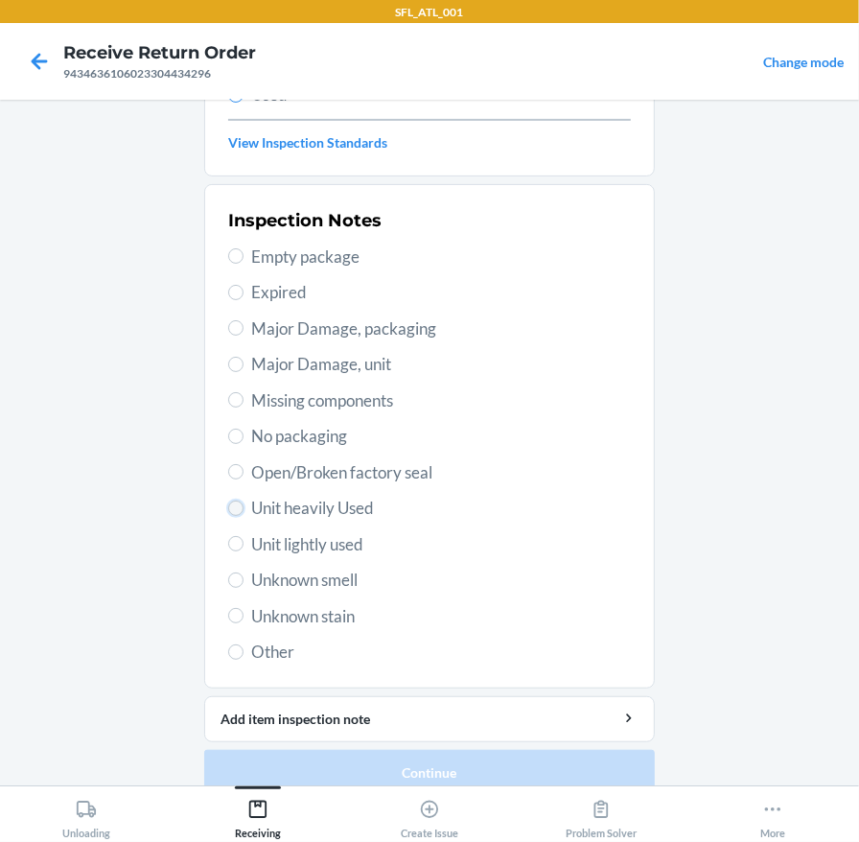
click at [228, 510] on input "Unit heavily Used" at bounding box center [235, 508] width 15 height 15
radio input "true"
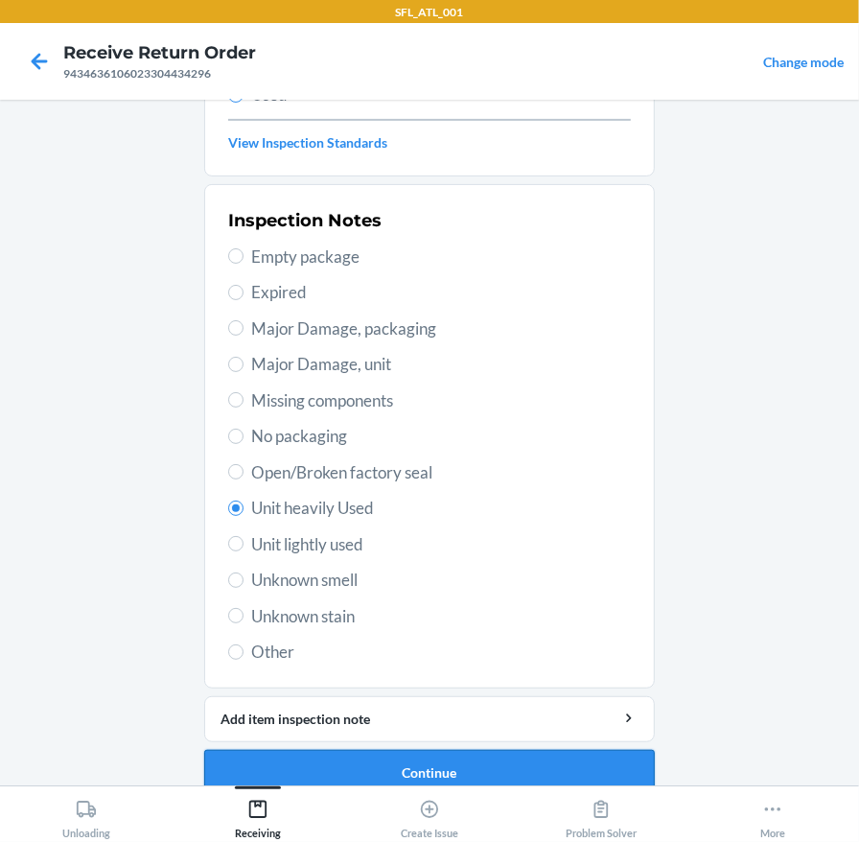
click at [421, 753] on button "Continue" at bounding box center [429, 773] width 451 height 46
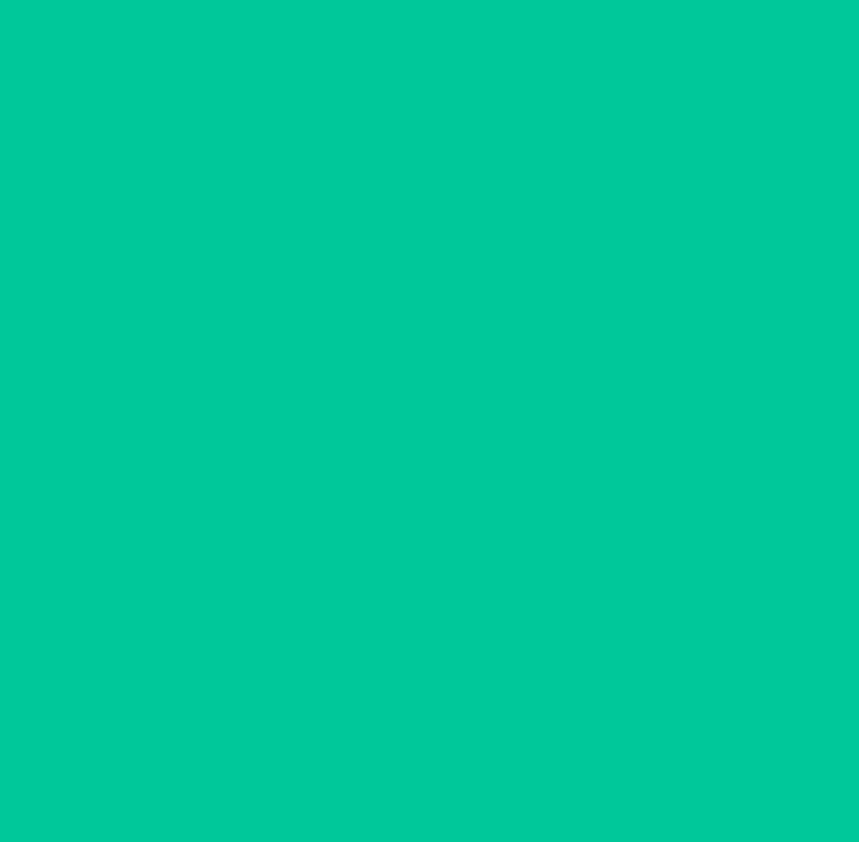
scroll to position [0, 0]
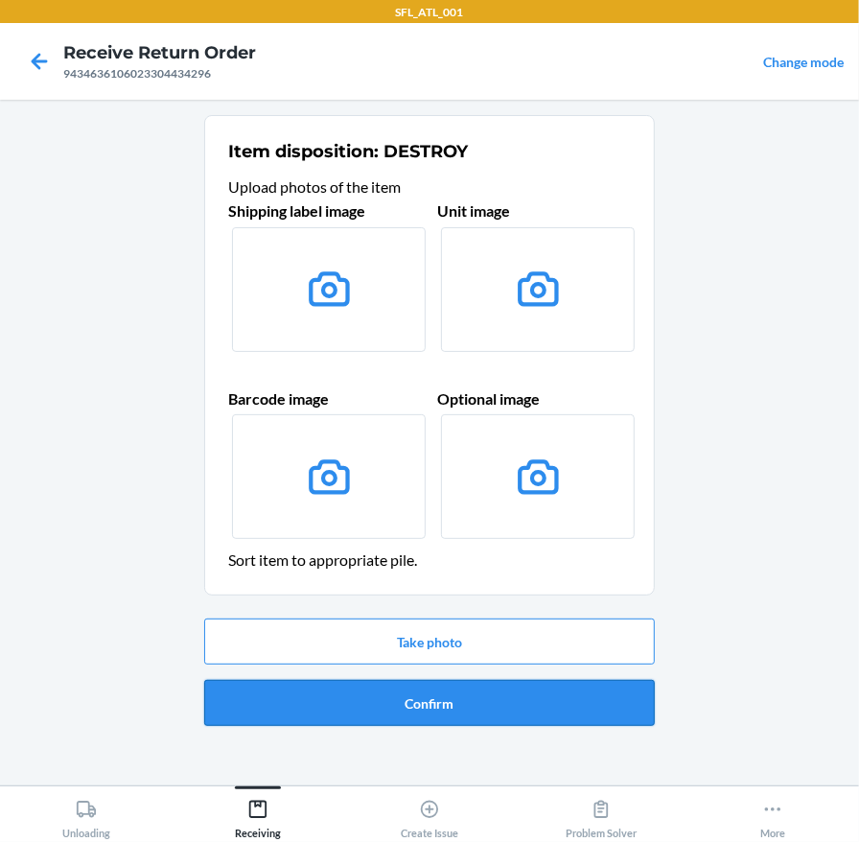
click at [432, 707] on button "Confirm" at bounding box center [429, 703] width 451 height 46
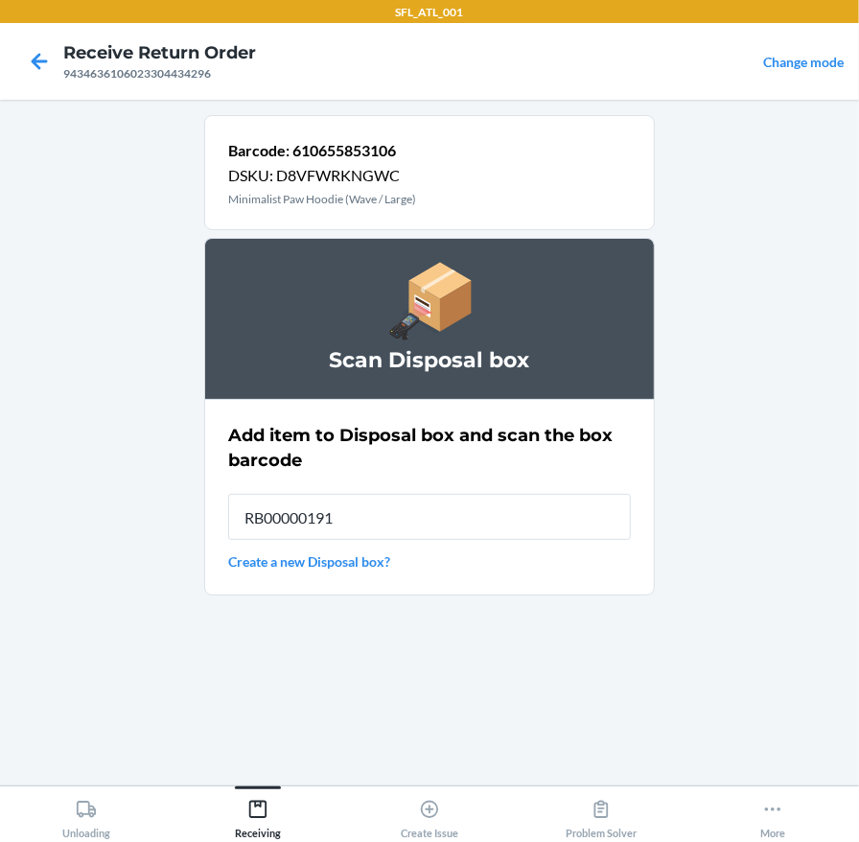
type input "RB00000191O"
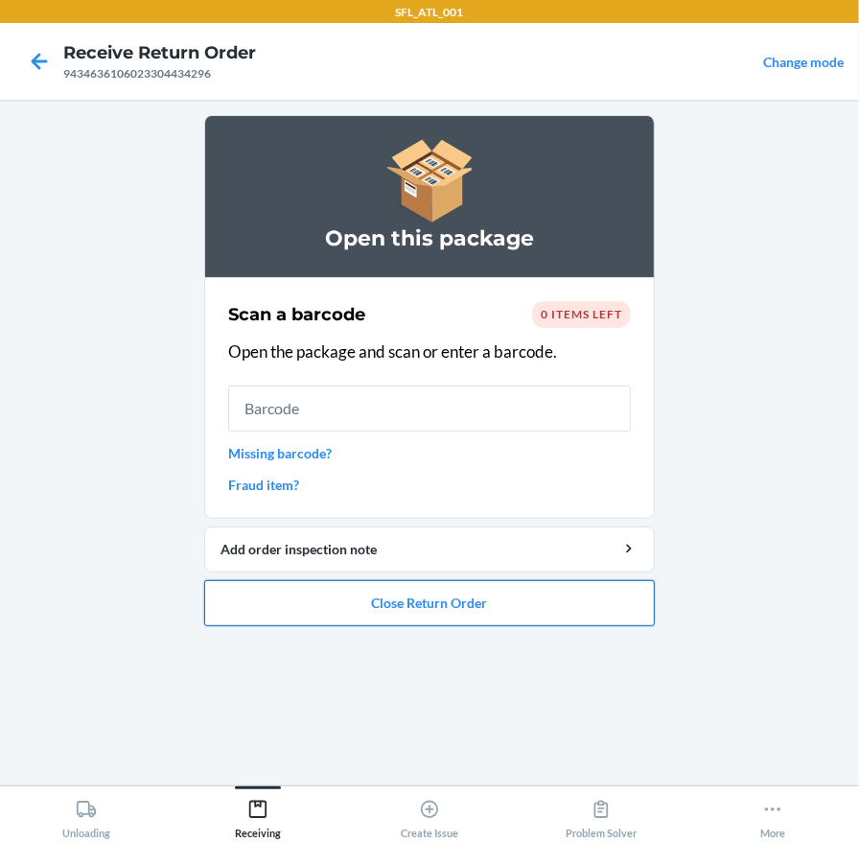
click at [456, 603] on button "Close Return Order" at bounding box center [429, 603] width 451 height 46
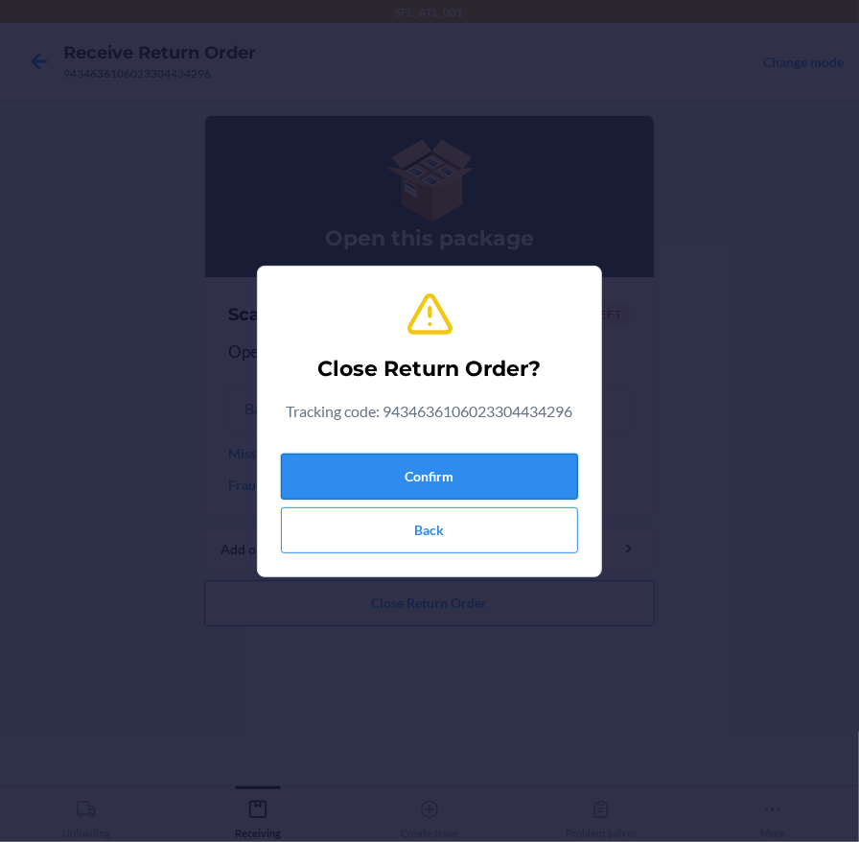
click at [442, 468] on button "Confirm" at bounding box center [429, 477] width 297 height 46
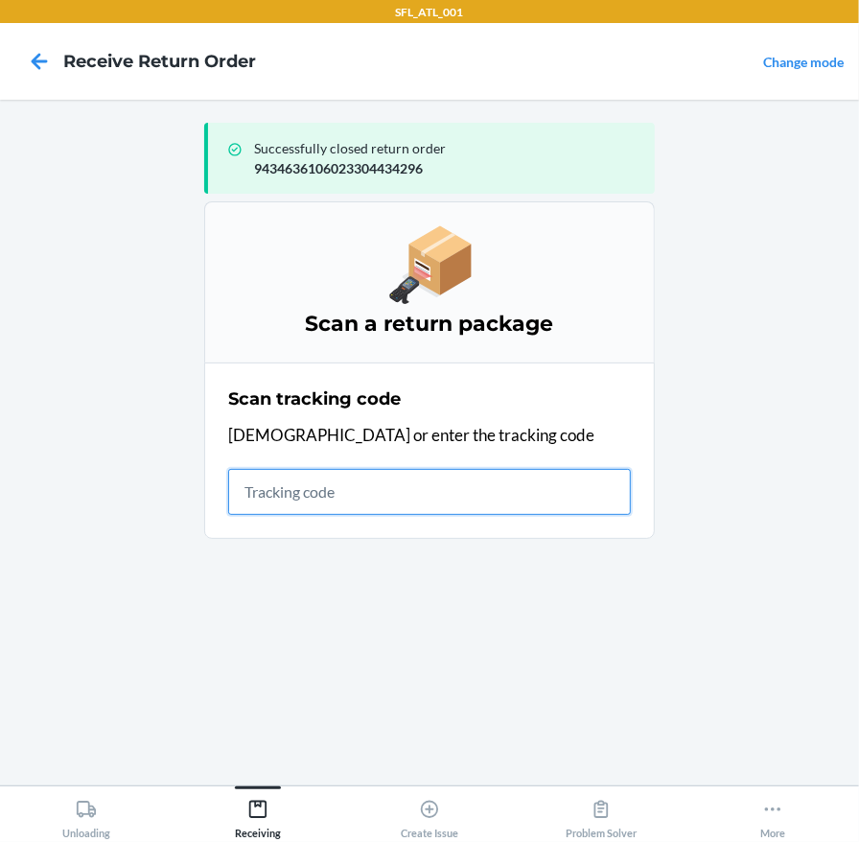
click at [316, 504] on input "text" at bounding box center [429, 492] width 403 height 46
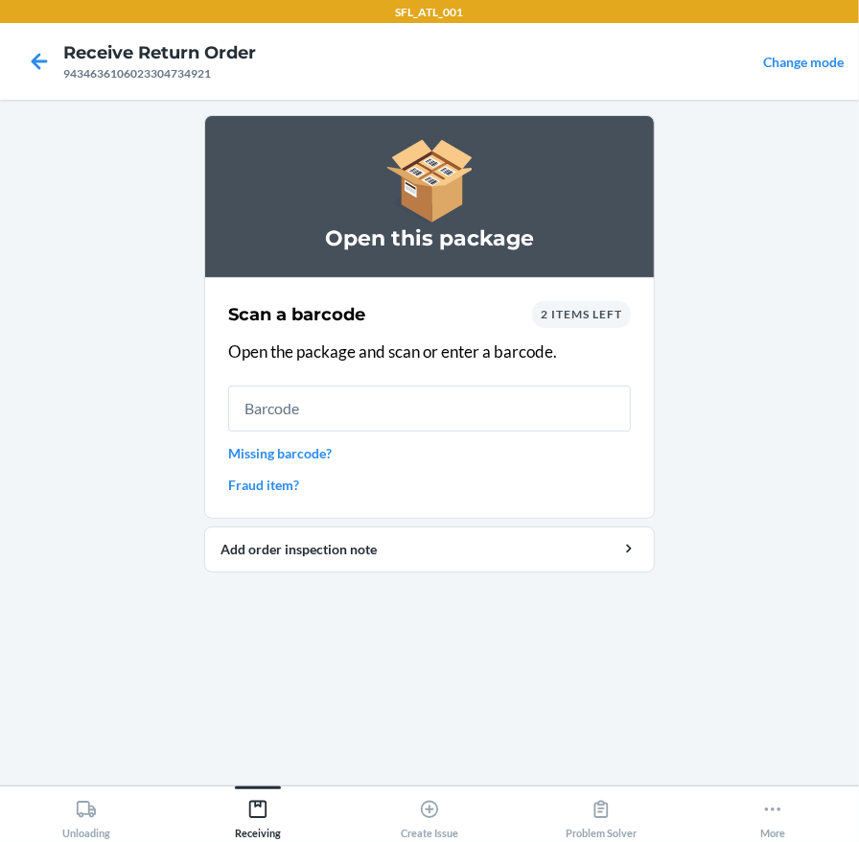
click at [556, 315] on span "2 items left" at bounding box center [581, 314] width 81 height 14
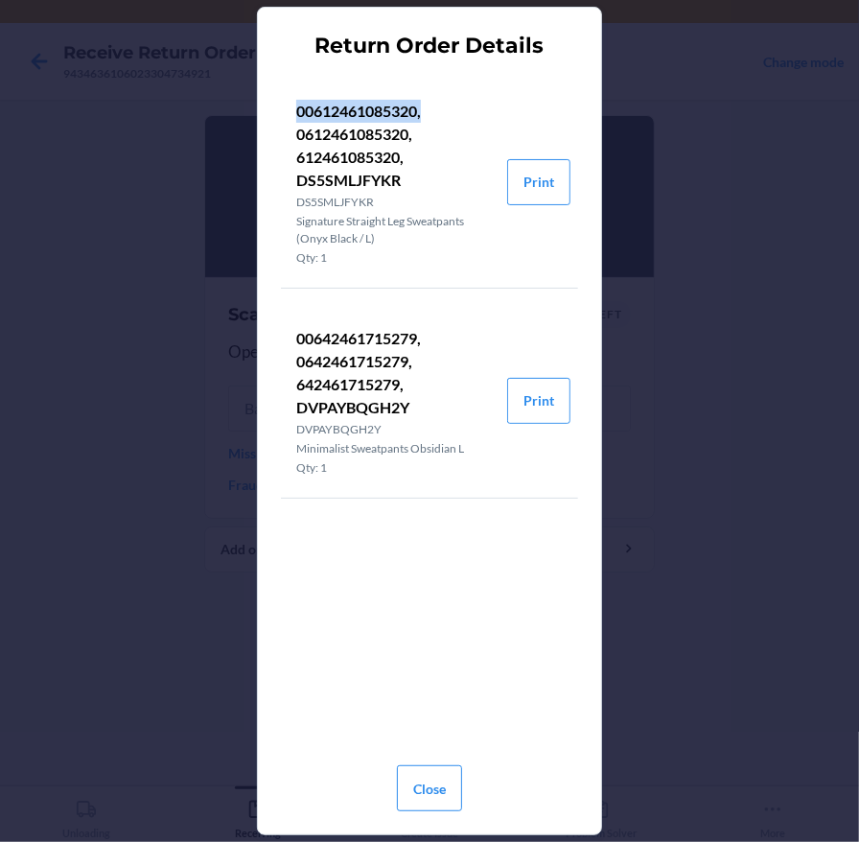
drag, startPoint x: 297, startPoint y: 106, endPoint x: 480, endPoint y: 105, distance: 183.1
click at [480, 105] on p "00612461085320, 0612461085320, 612461085320, DS5SMLJFYKR" at bounding box center [394, 146] width 196 height 92
copy p "00612461085320,"
click at [444, 780] on button "Close" at bounding box center [429, 788] width 65 height 46
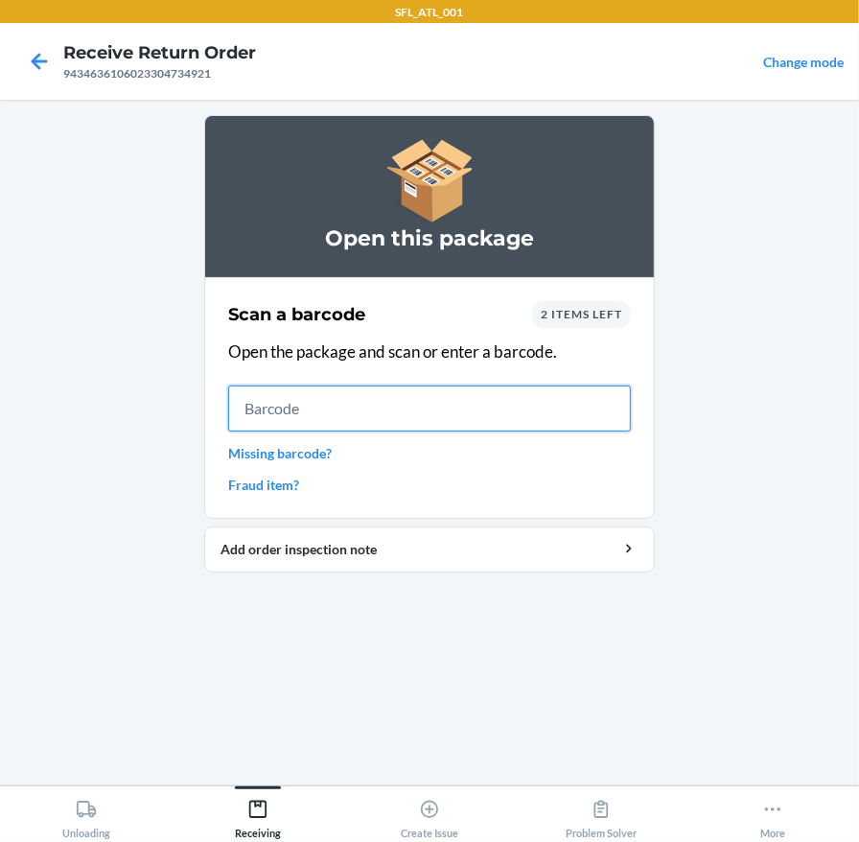
click at [304, 407] on input "text" at bounding box center [429, 408] width 403 height 46
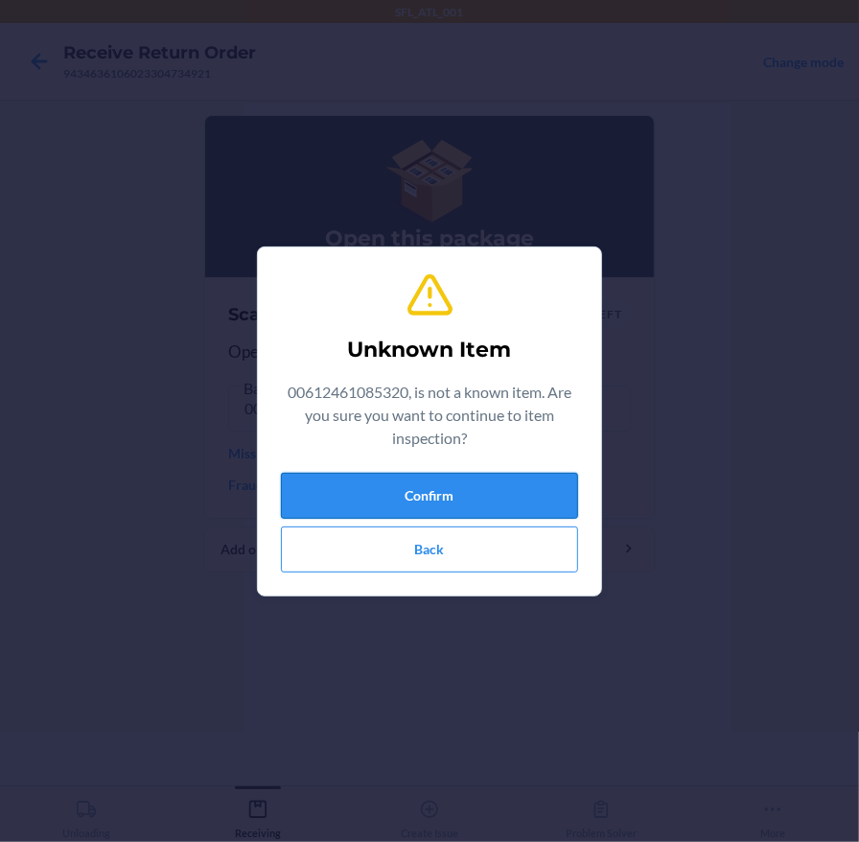
click at [450, 488] on button "Confirm" at bounding box center [429, 496] width 297 height 46
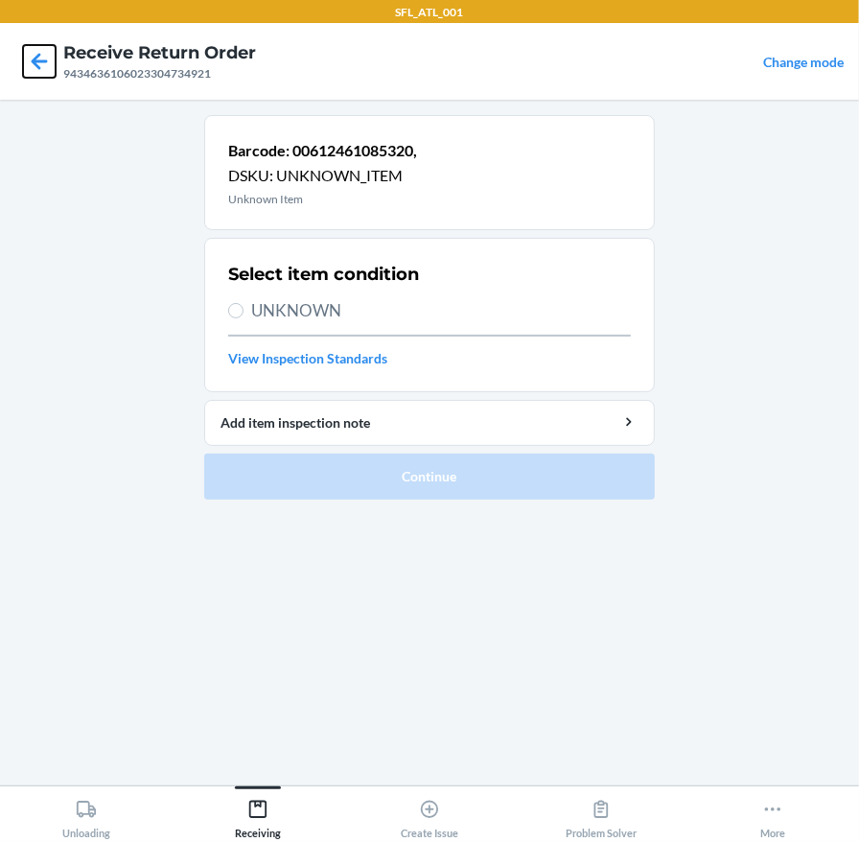
click at [37, 61] on icon at bounding box center [40, 61] width 16 height 16
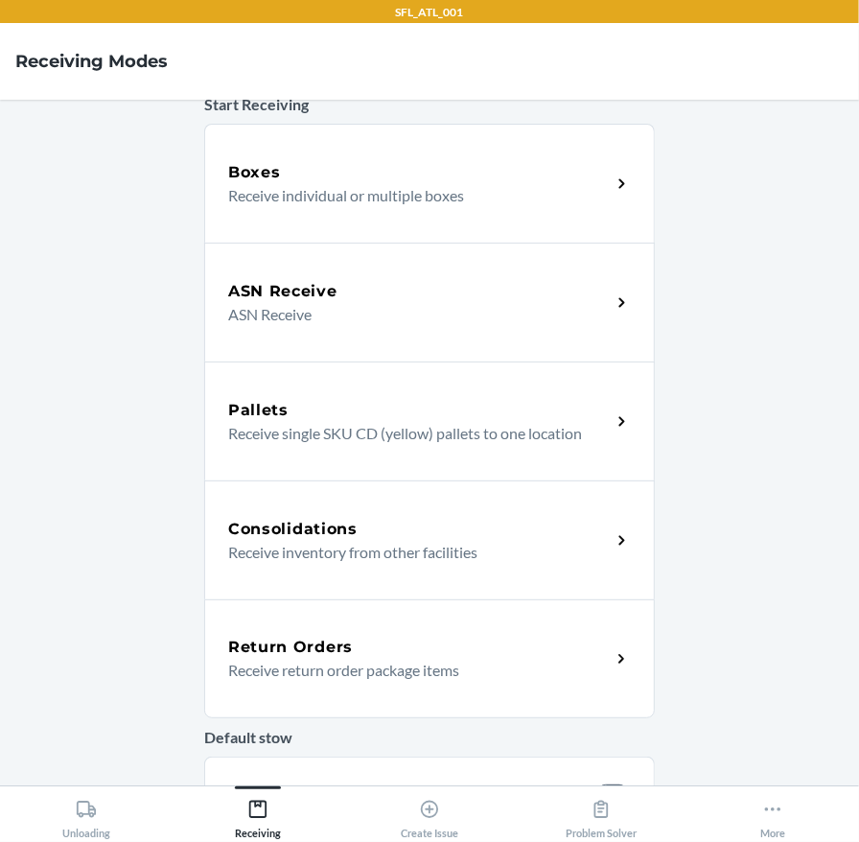
scroll to position [383, 0]
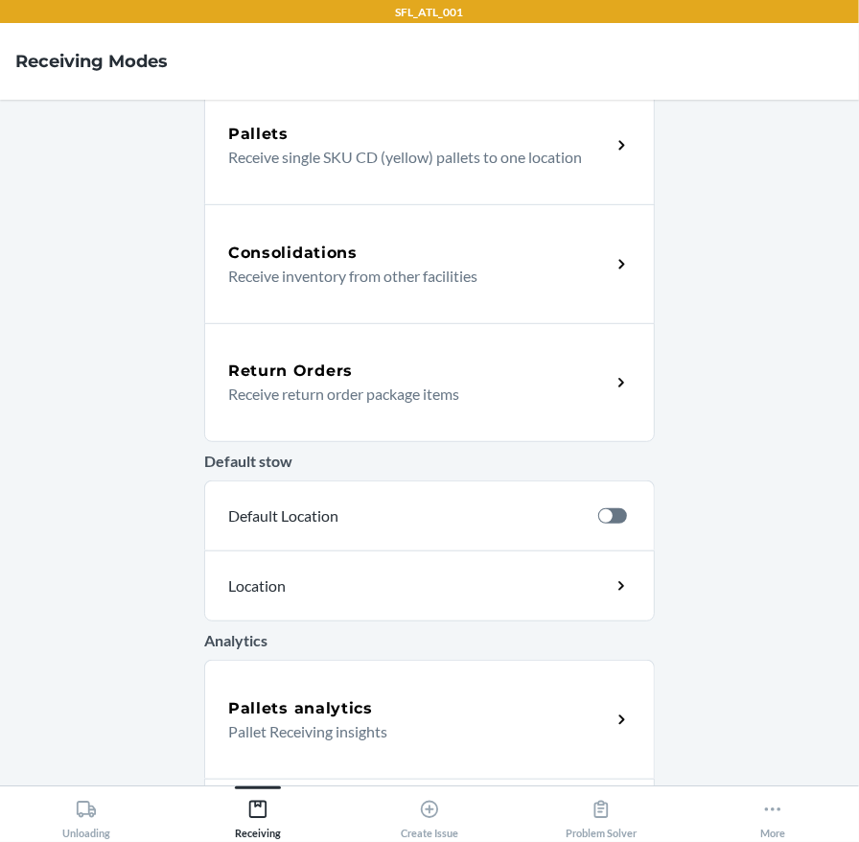
click at [317, 376] on h5 "Return Orders" at bounding box center [290, 371] width 125 height 23
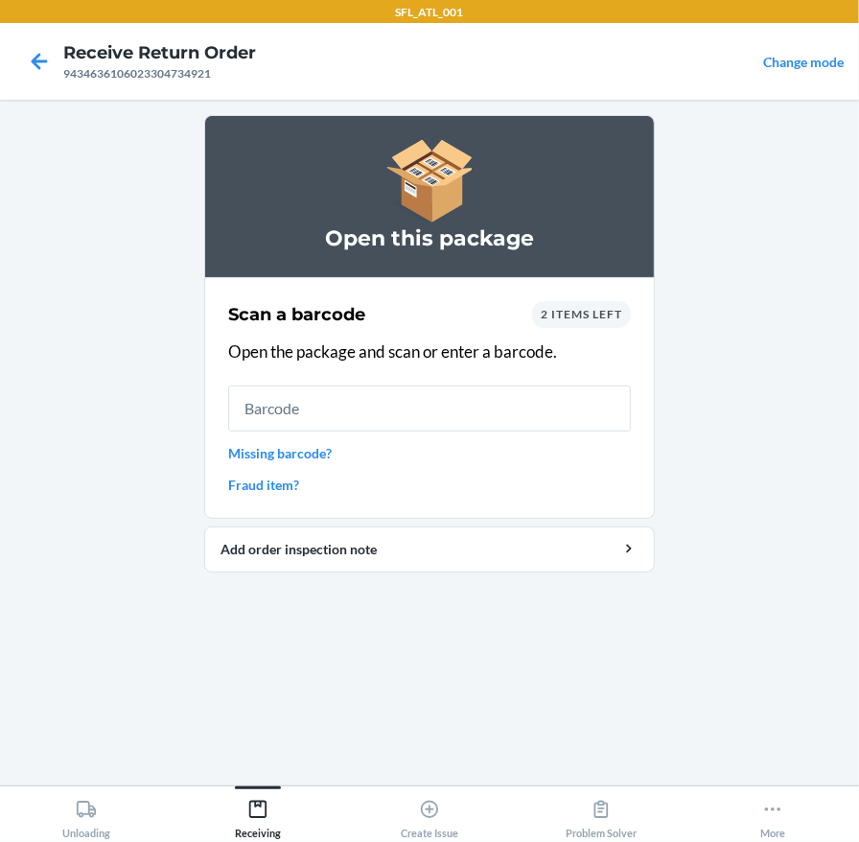
click at [575, 313] on span "2 items left" at bounding box center [581, 314] width 81 height 14
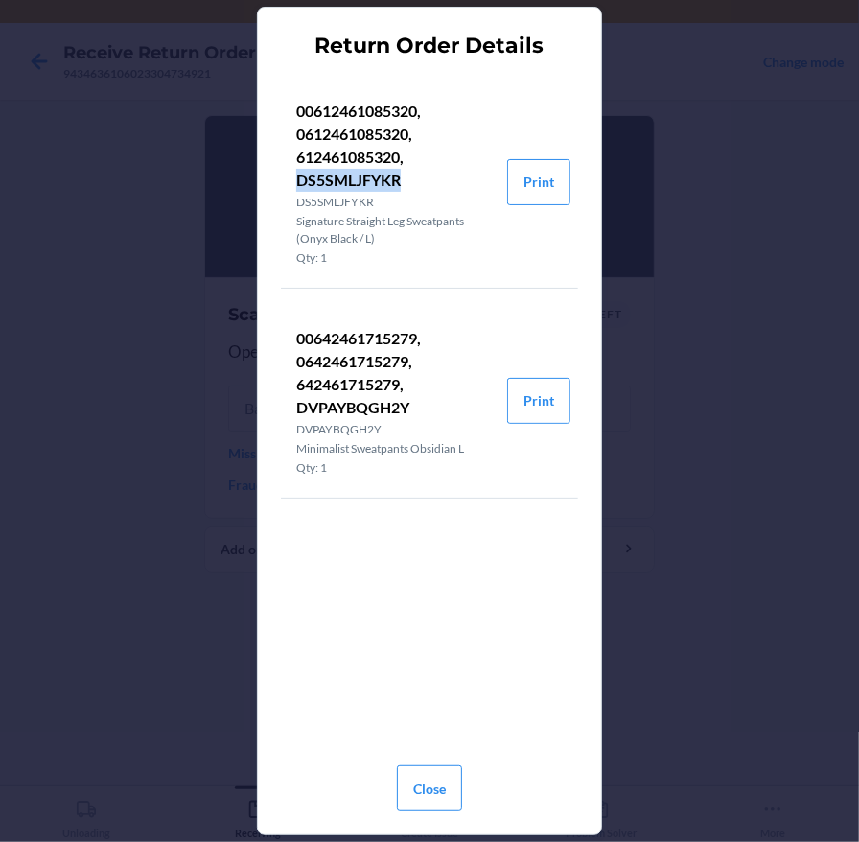
drag, startPoint x: 296, startPoint y: 176, endPoint x: 404, endPoint y: 173, distance: 107.5
click at [404, 173] on p "00612461085320, 0612461085320, 612461085320, DS5SMLJFYKR" at bounding box center [394, 146] width 196 height 92
copy p "DS5SMLJFYKR"
click at [435, 776] on button "Close" at bounding box center [429, 788] width 65 height 46
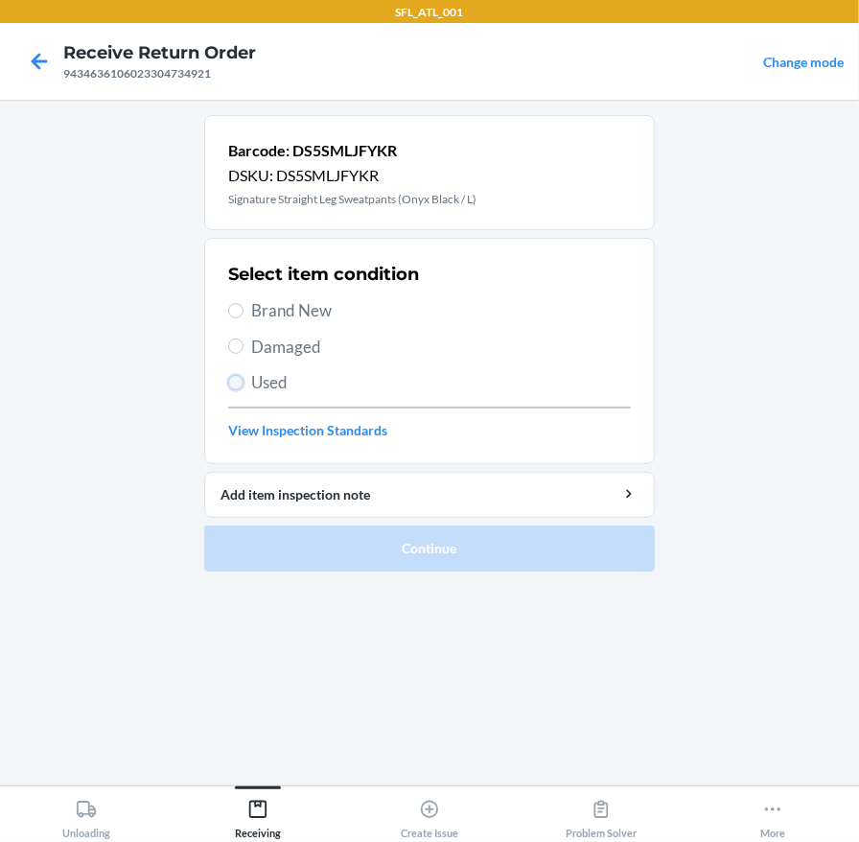
click at [236, 379] on input "Used" at bounding box center [235, 382] width 15 height 15
radio input "true"
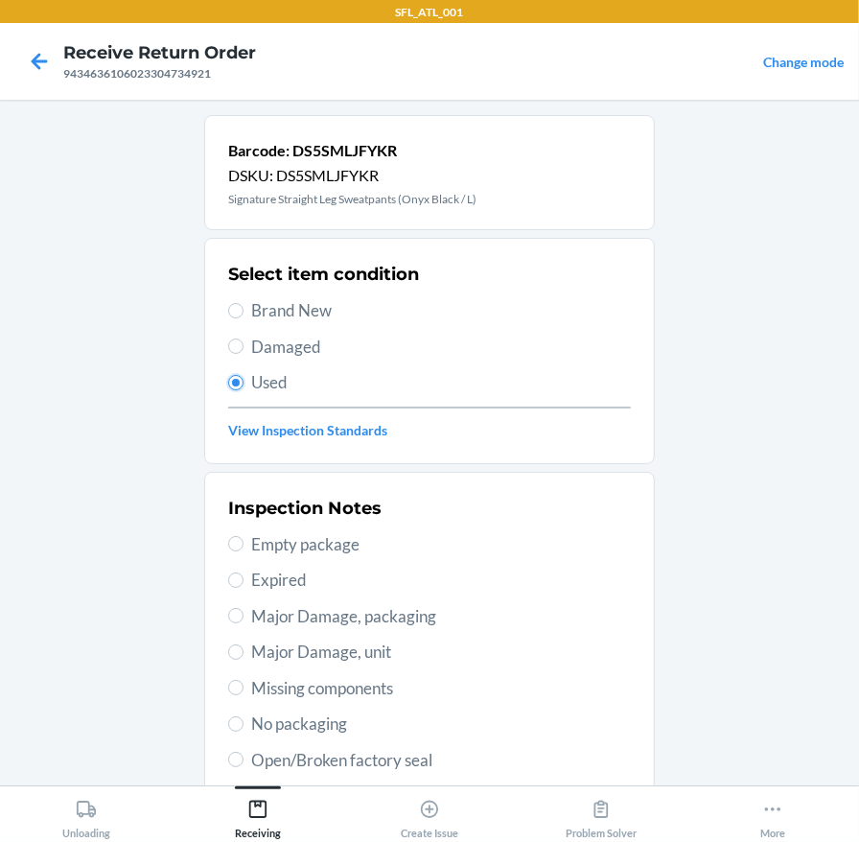
scroll to position [312, 0]
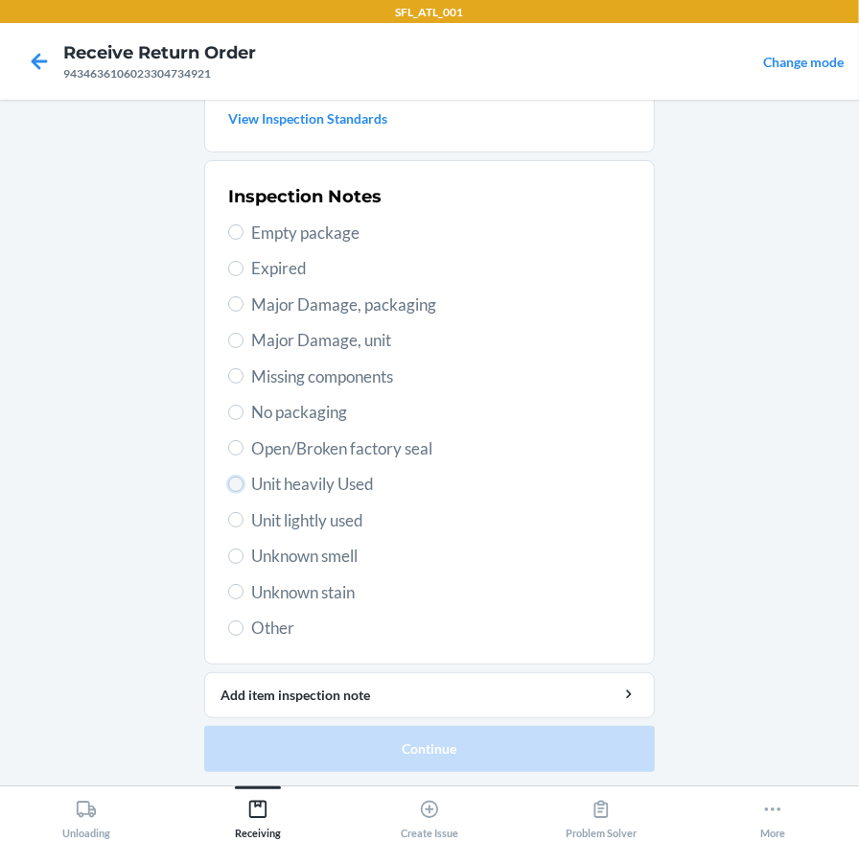
click at [230, 477] on input "Unit heavily Used" at bounding box center [235, 484] width 15 height 15
radio input "true"
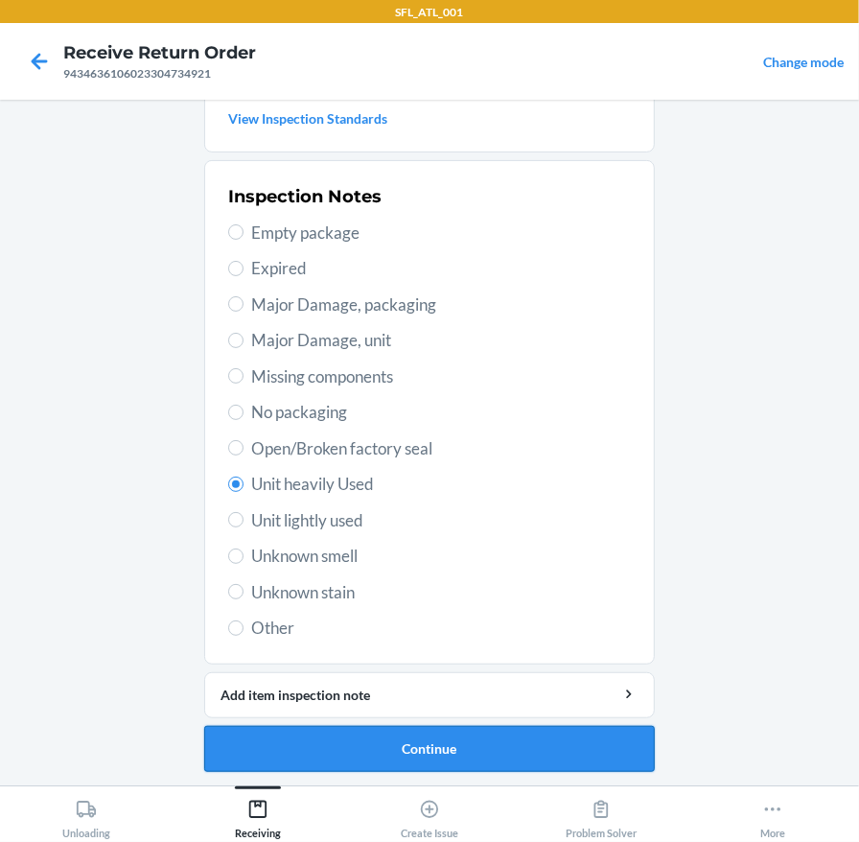
click at [420, 734] on button "Continue" at bounding box center [429, 749] width 451 height 46
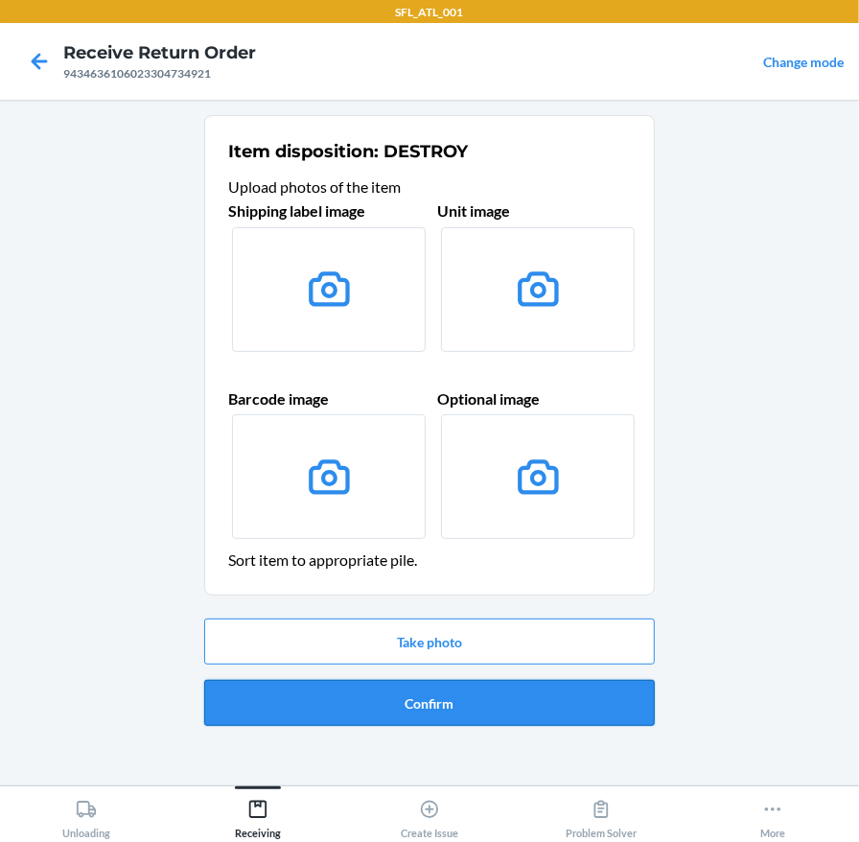
click at [411, 701] on button "Confirm" at bounding box center [429, 703] width 451 height 46
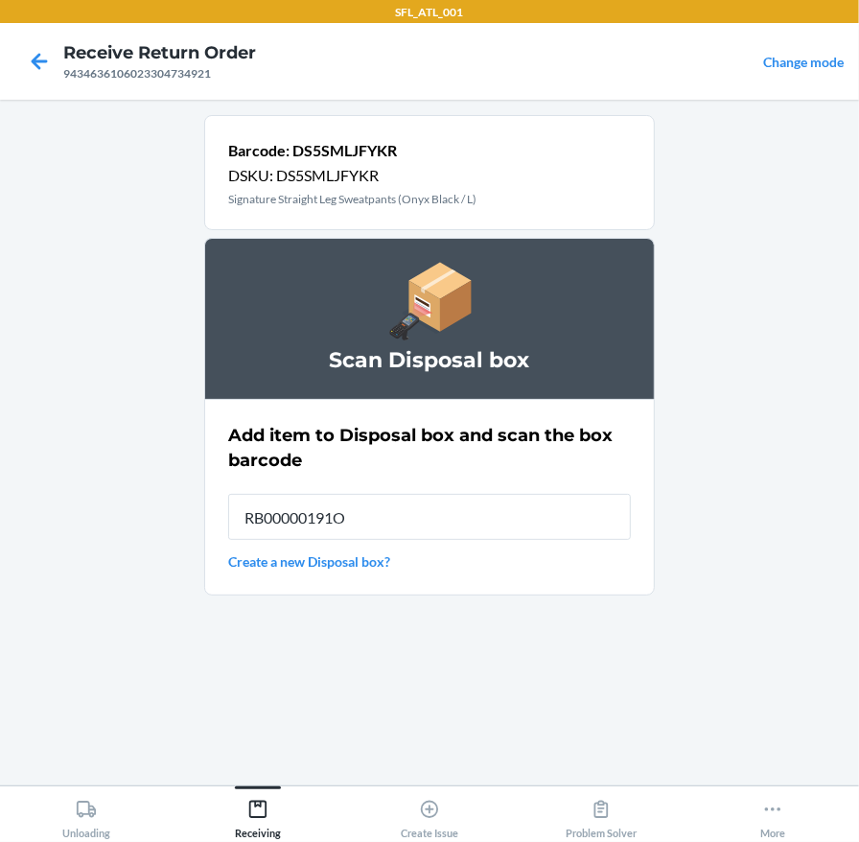
type input "RB00000191O"
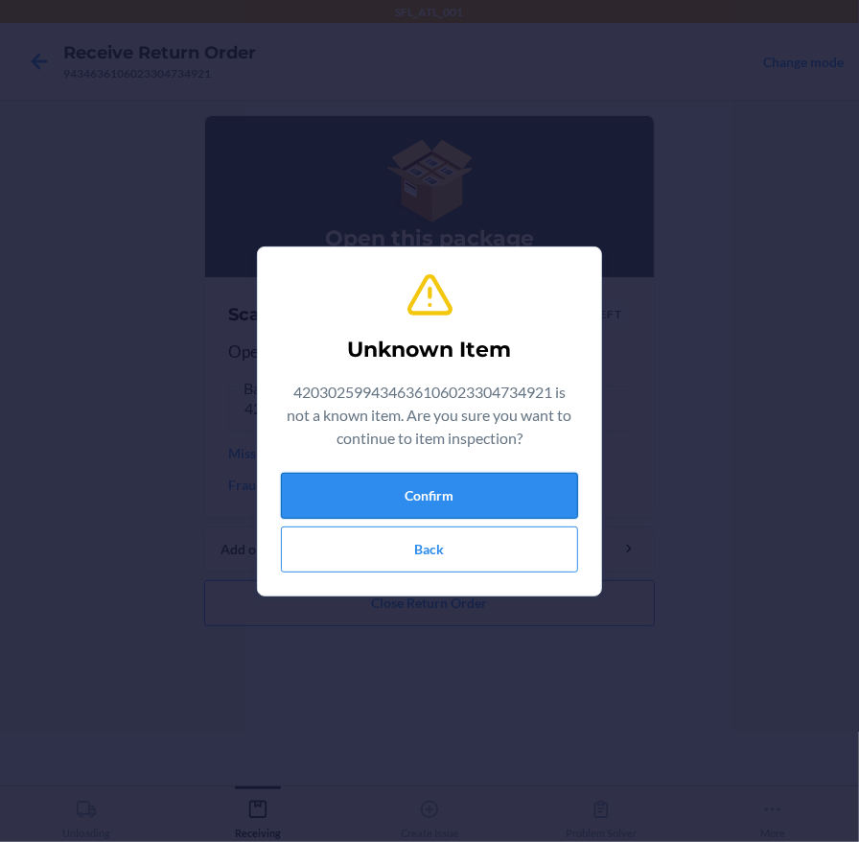
click at [461, 497] on button "Confirm" at bounding box center [429, 496] width 297 height 46
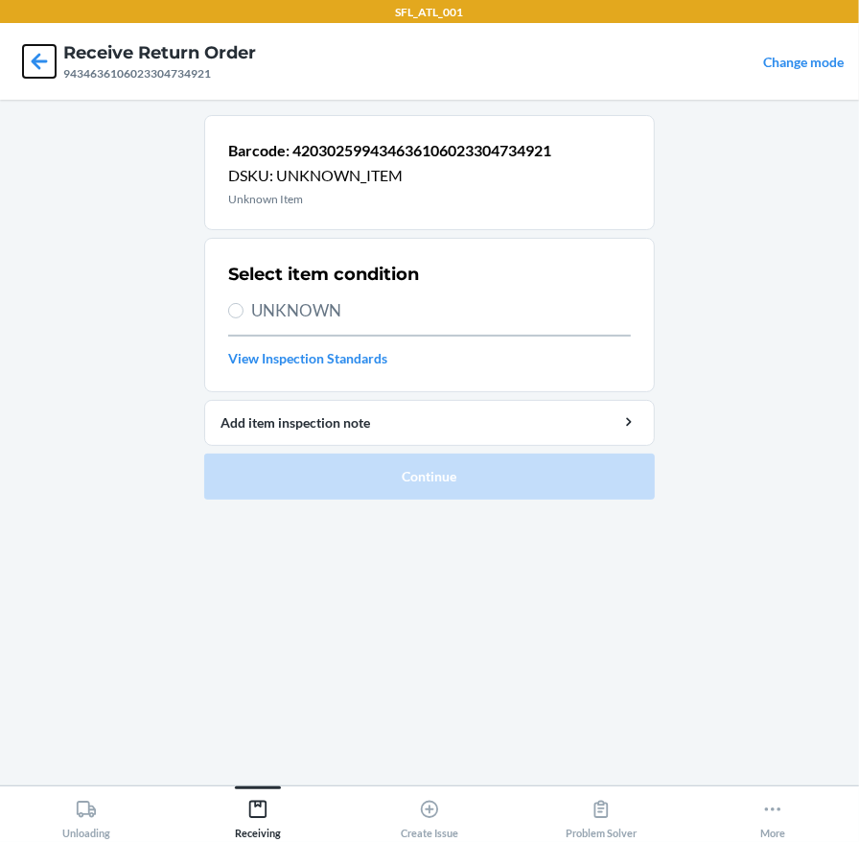
click at [41, 57] on icon at bounding box center [39, 61] width 33 height 33
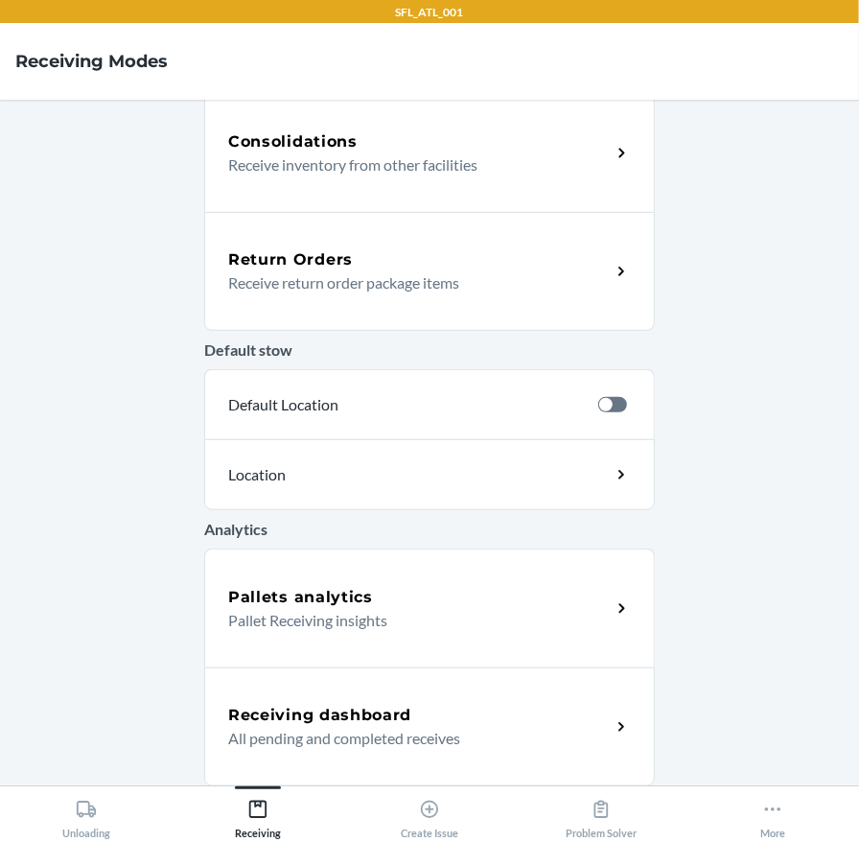
scroll to position [206, 0]
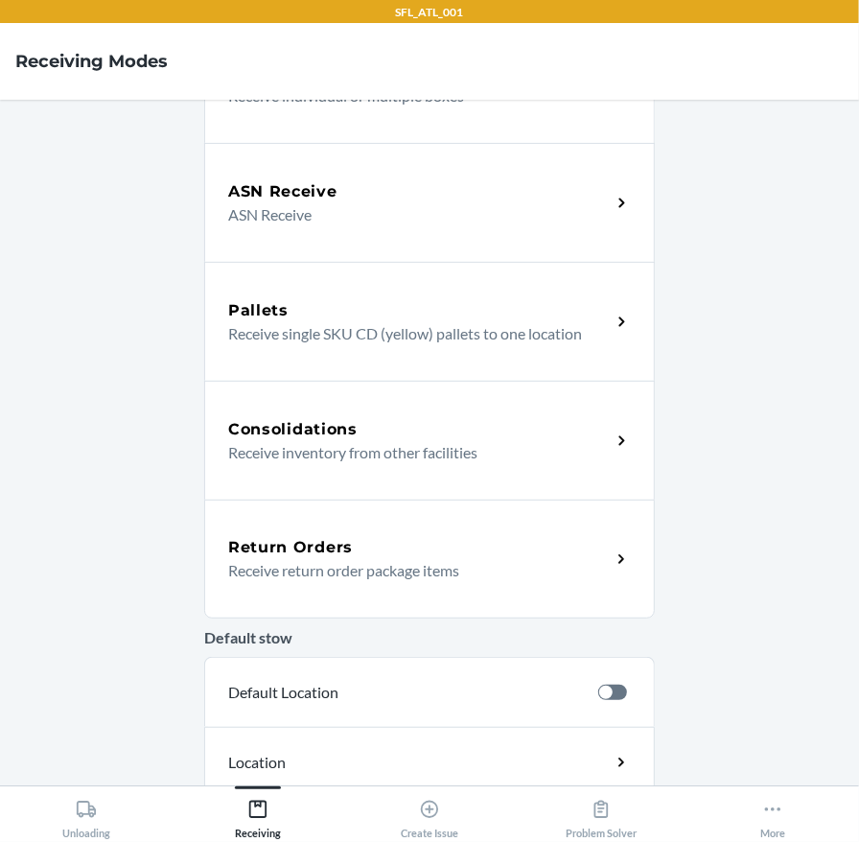
click at [353, 544] on div "Return Orders" at bounding box center [419, 547] width 383 height 23
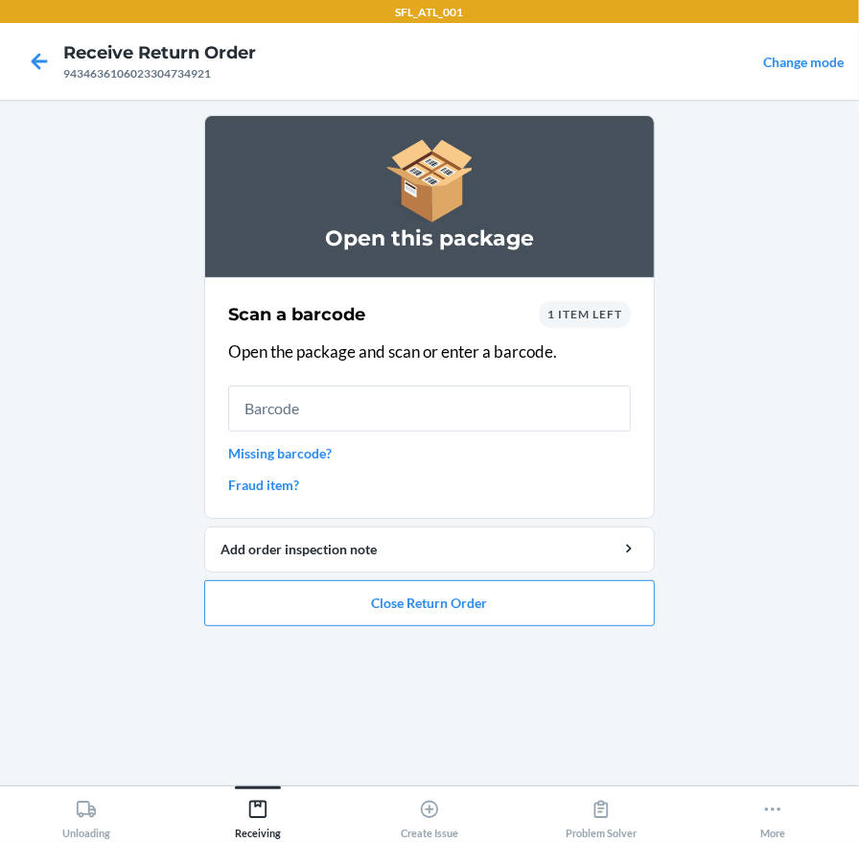
click at [575, 313] on span "1 item left" at bounding box center [584, 314] width 75 height 14
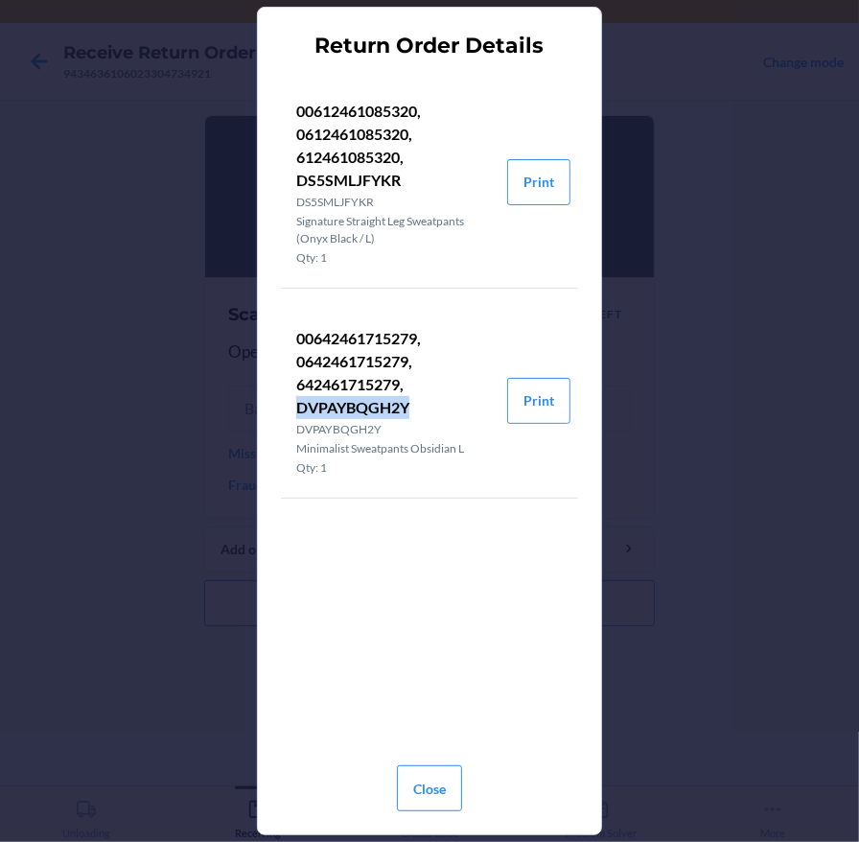
drag, startPoint x: 296, startPoint y: 405, endPoint x: 428, endPoint y: 407, distance: 131.4
click at [425, 407] on p "00642461715279, 0642461715279, 642461715279, DVPAYBQGH2Y" at bounding box center [394, 373] width 196 height 92
copy p "DVPAYBQGH2Y"
click at [398, 777] on button "Close" at bounding box center [429, 788] width 65 height 46
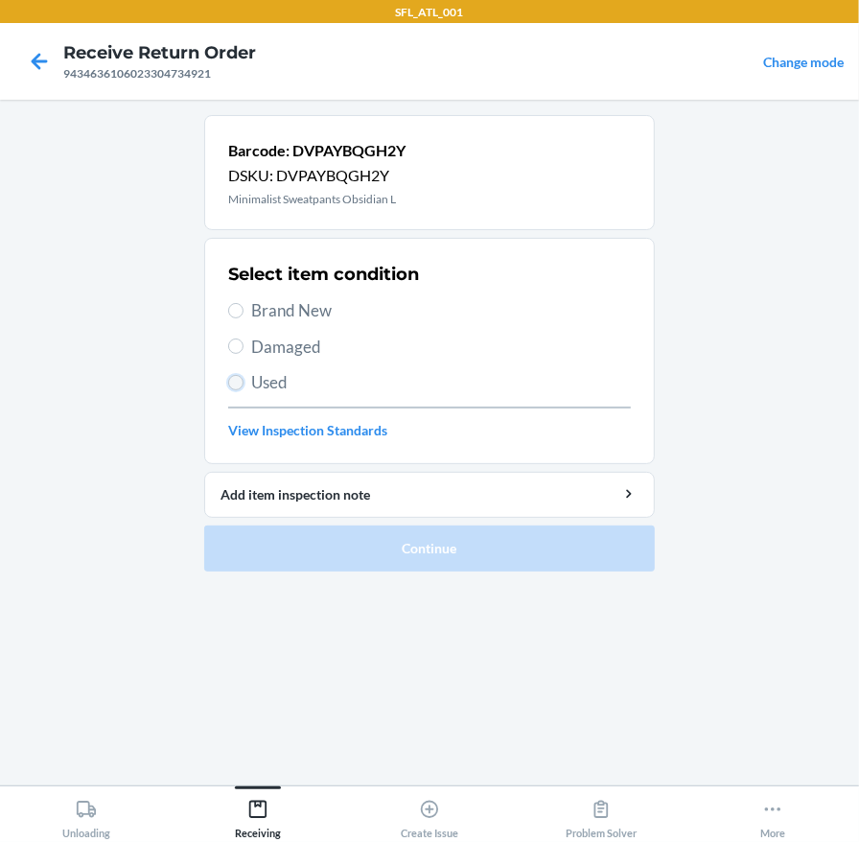
click at [240, 384] on input "Used" at bounding box center [235, 382] width 15 height 15
radio input "true"
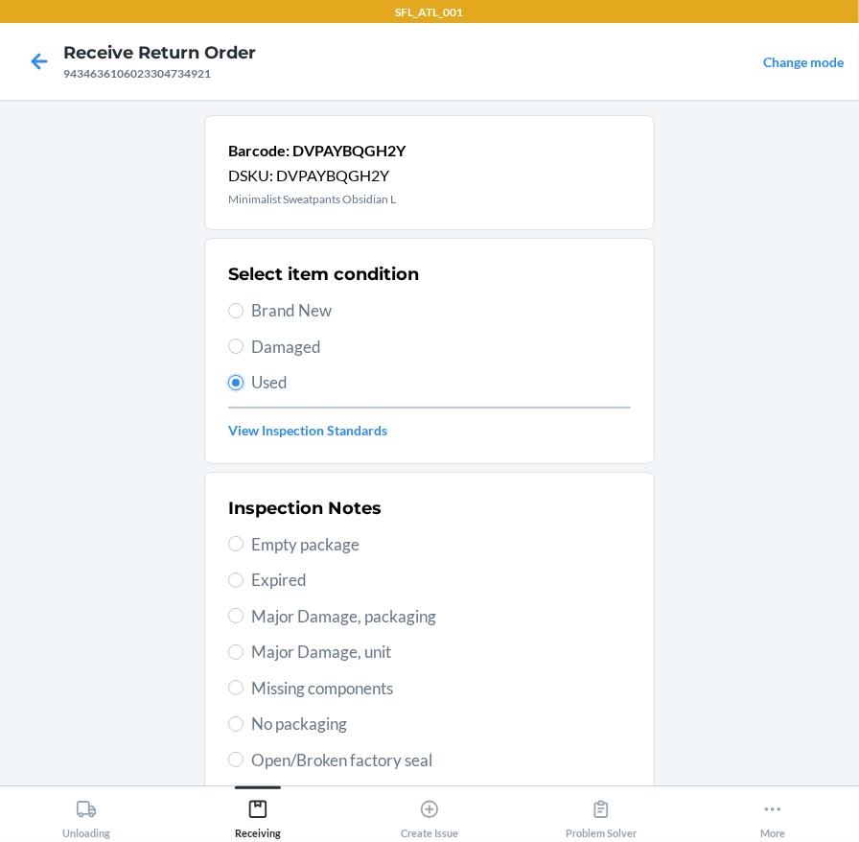
scroll to position [312, 0]
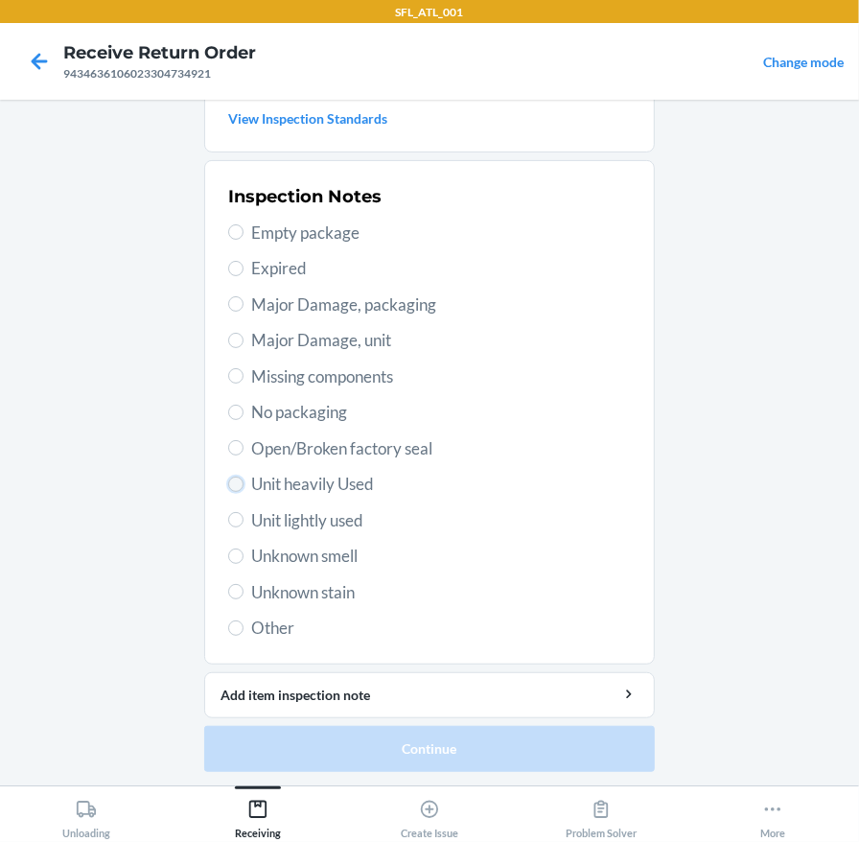
click at [228, 477] on input "Unit heavily Used" at bounding box center [235, 484] width 15 height 15
radio input "true"
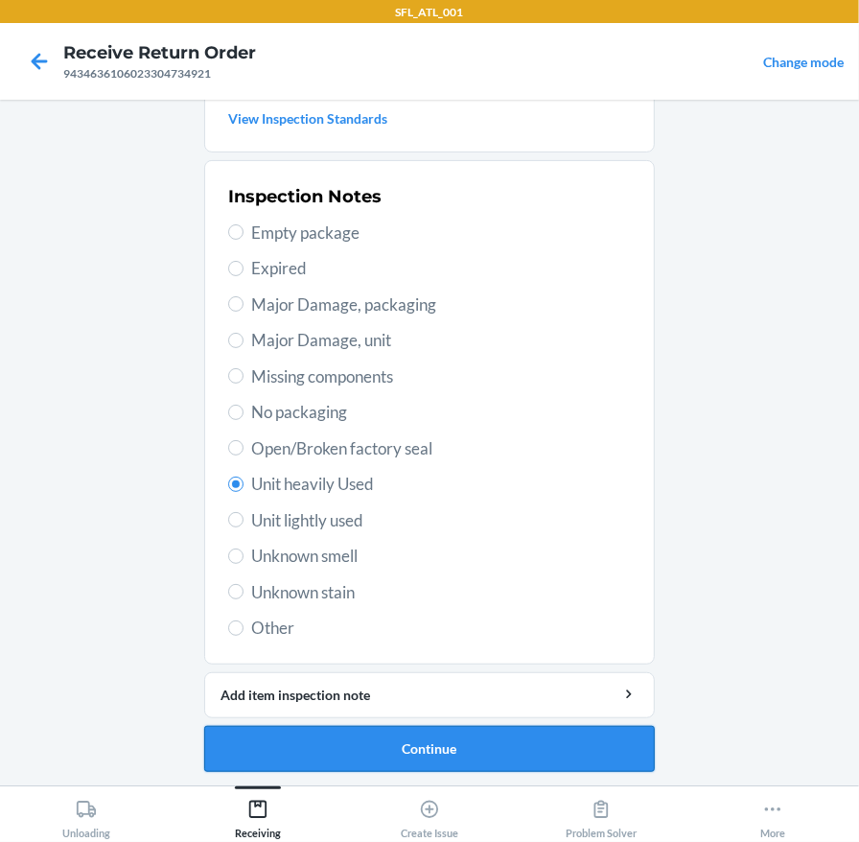
click at [416, 735] on button "Continue" at bounding box center [429, 749] width 451 height 46
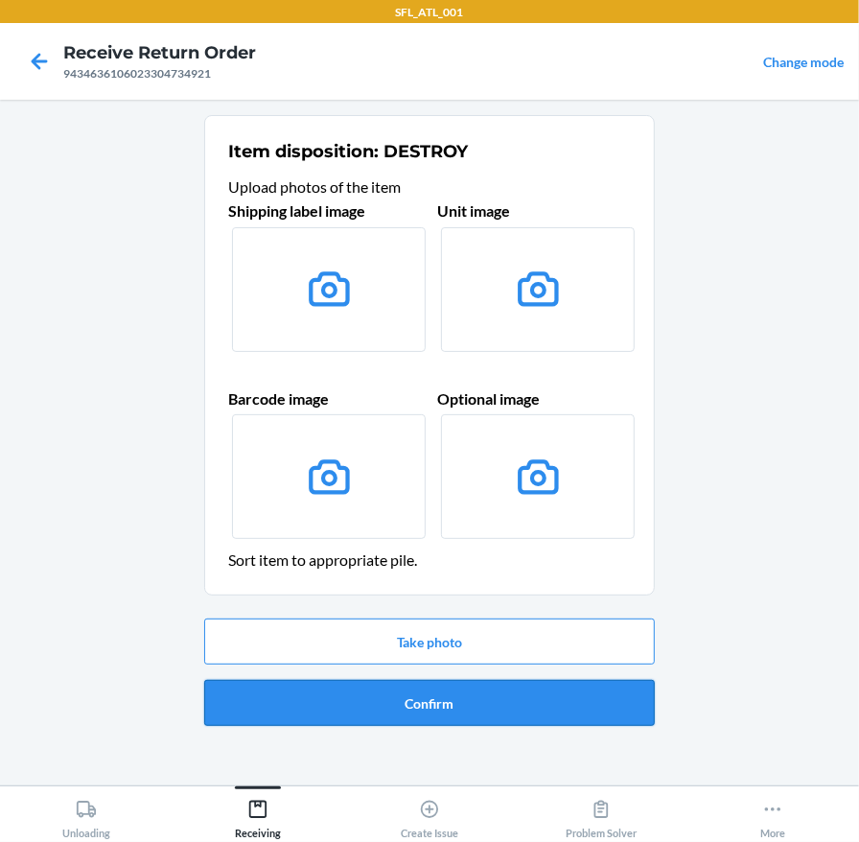
click at [407, 703] on button "Confirm" at bounding box center [429, 703] width 451 height 46
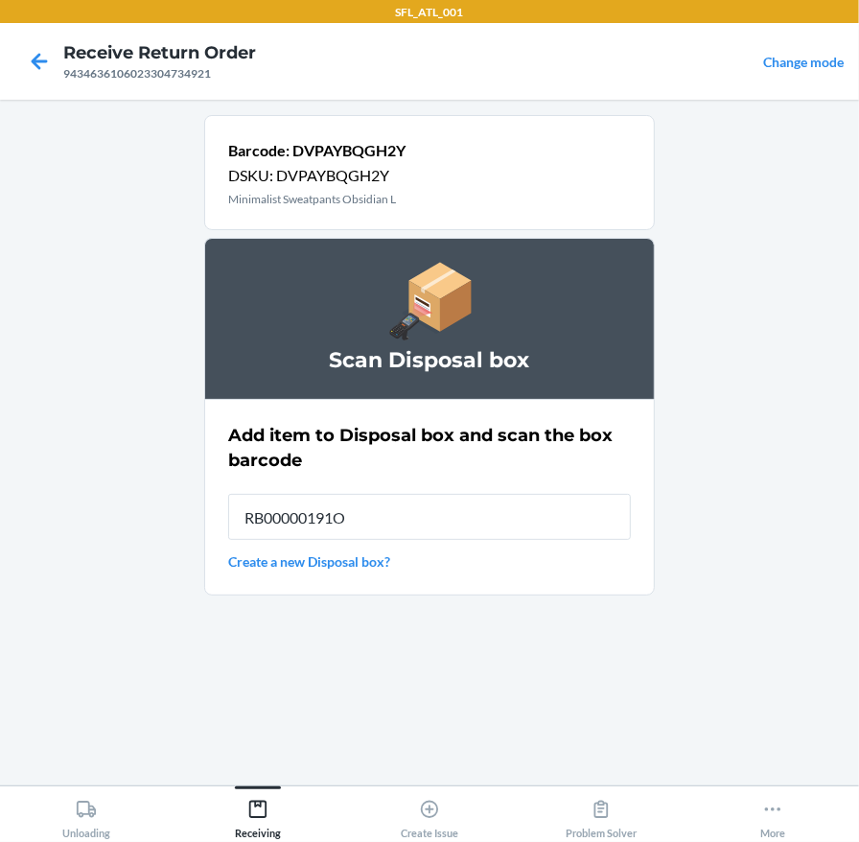
type input "RB00000191O"
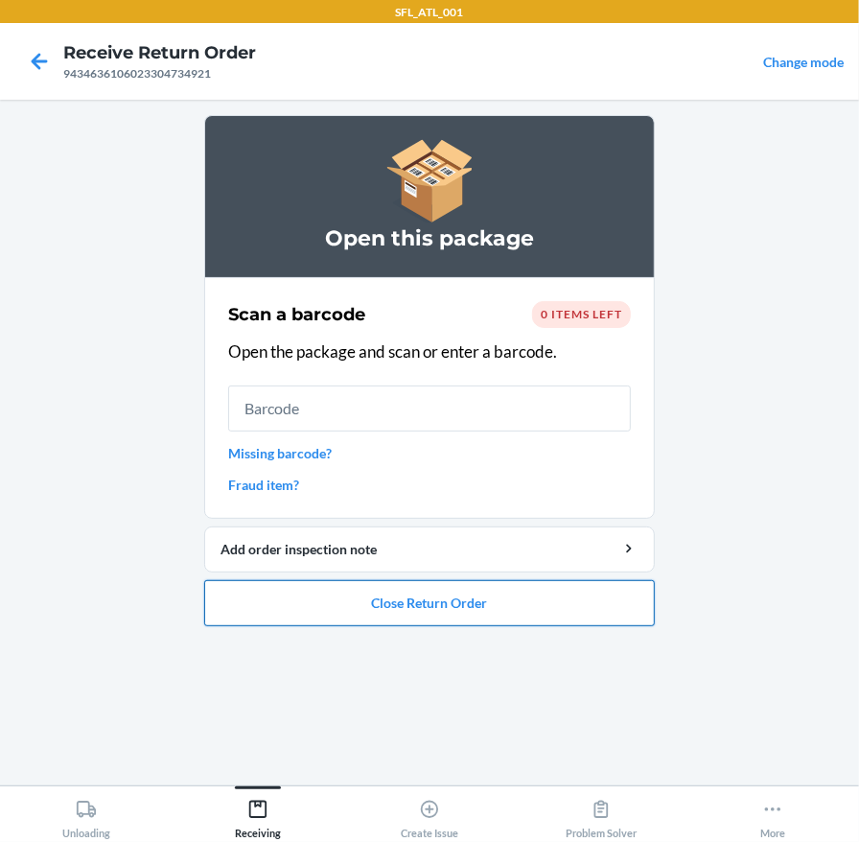
click at [465, 602] on button "Close Return Order" at bounding box center [429, 603] width 451 height 46
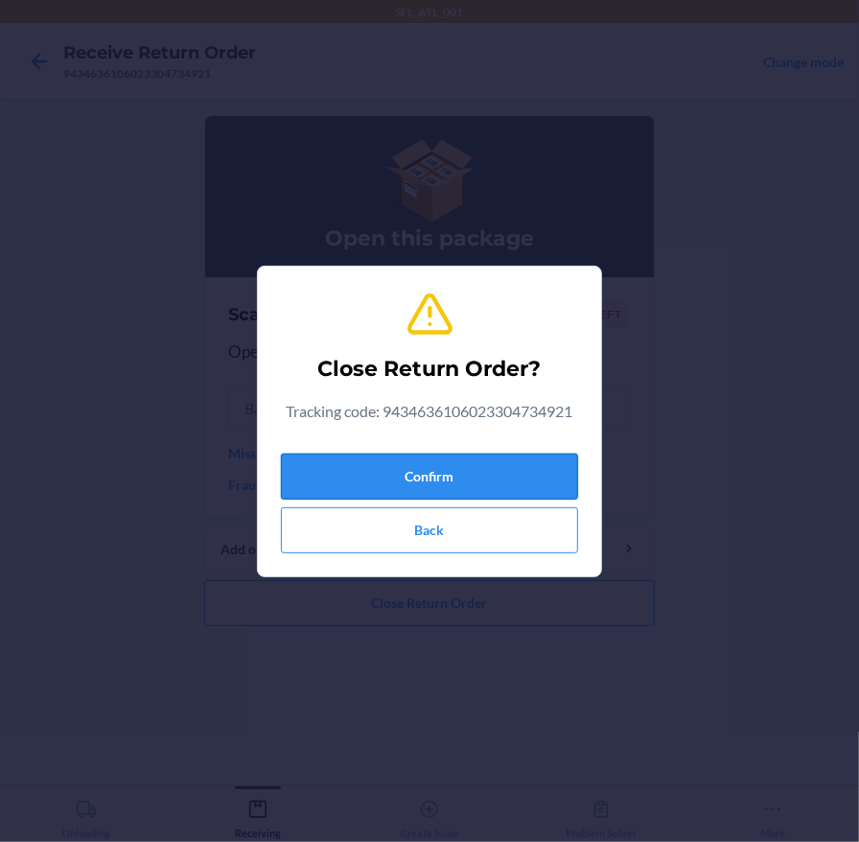
click at [475, 468] on button "Confirm" at bounding box center [429, 477] width 297 height 46
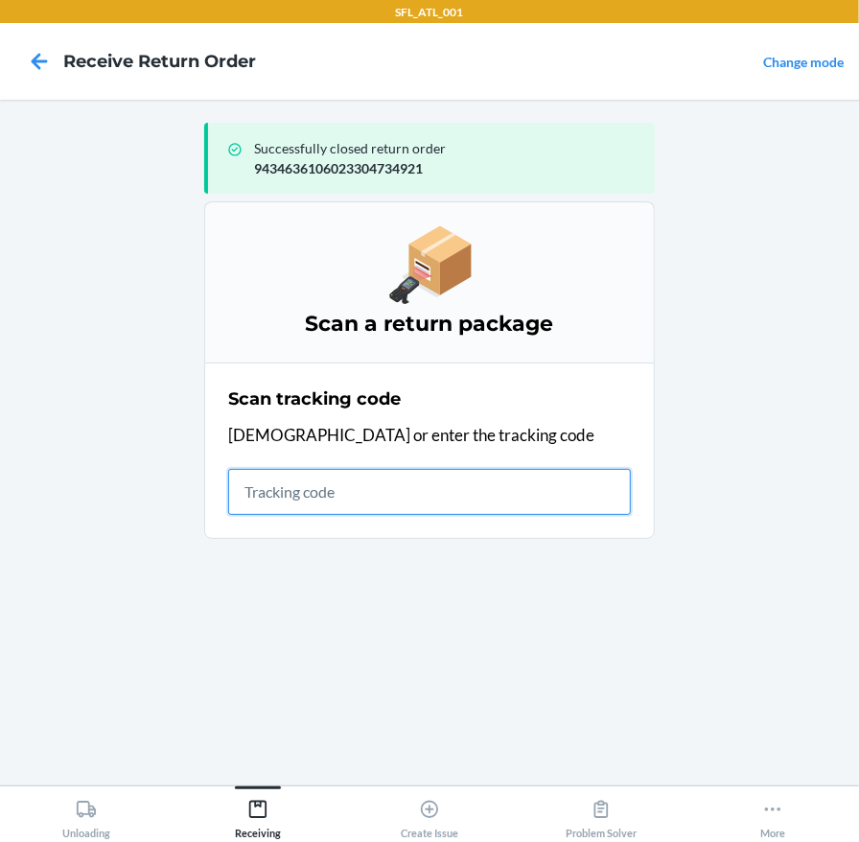
click at [293, 498] on input "text" at bounding box center [429, 492] width 403 height 46
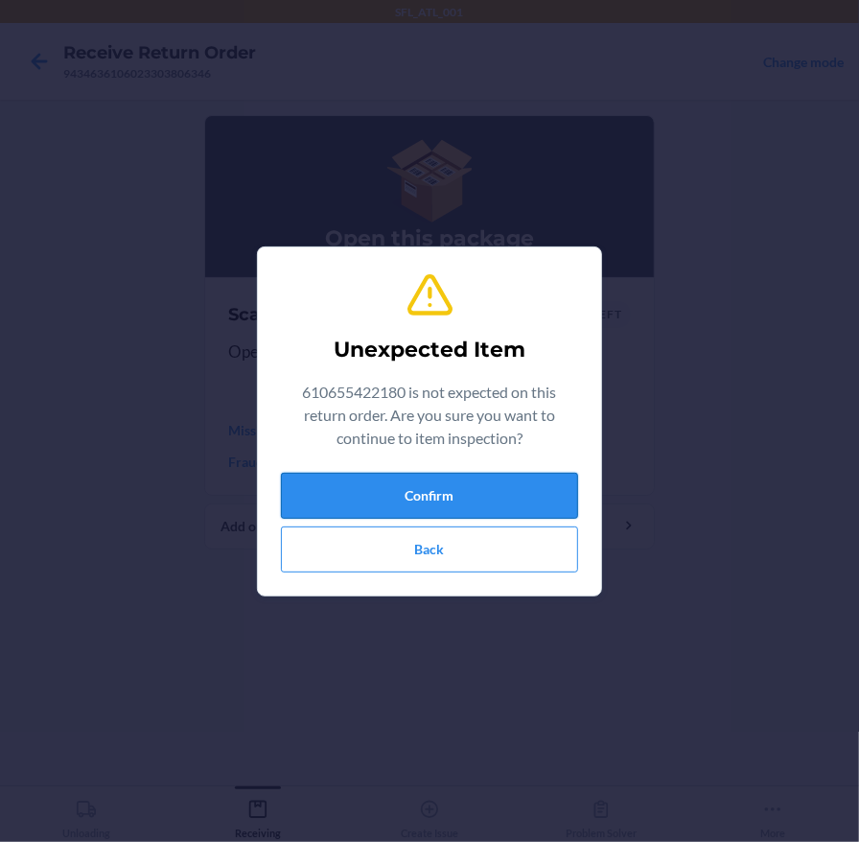
click at [465, 490] on button "Confirm" at bounding box center [429, 496] width 297 height 46
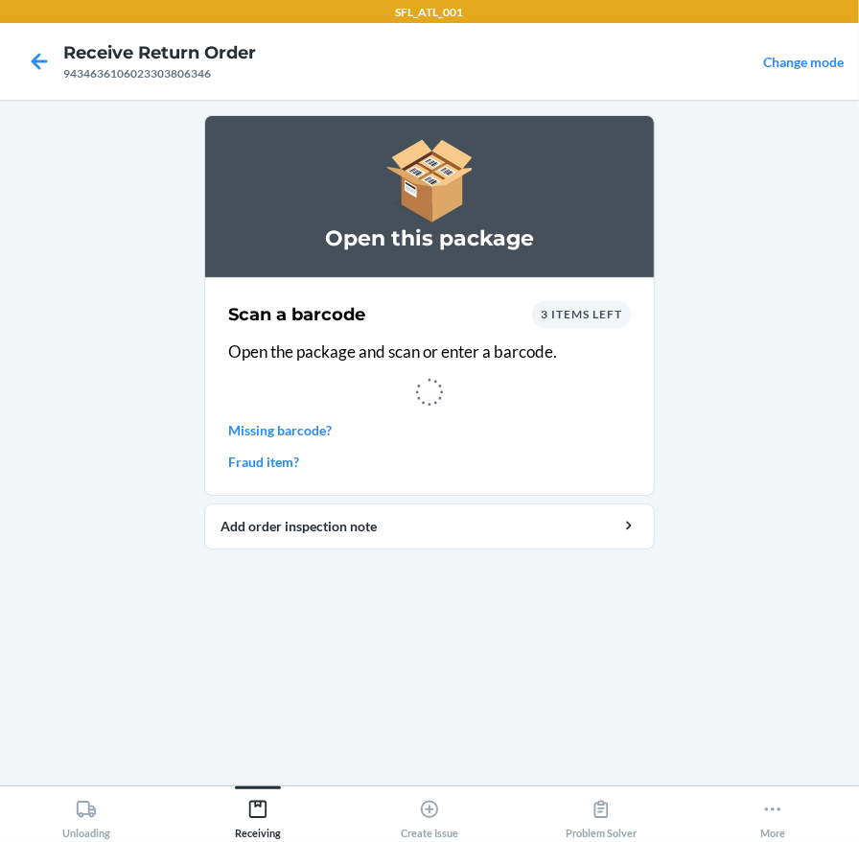
click at [457, 491] on section "Scan a barcode 3 items left Open the package and scan or enter a barcode. Missi…" at bounding box center [429, 386] width 451 height 219
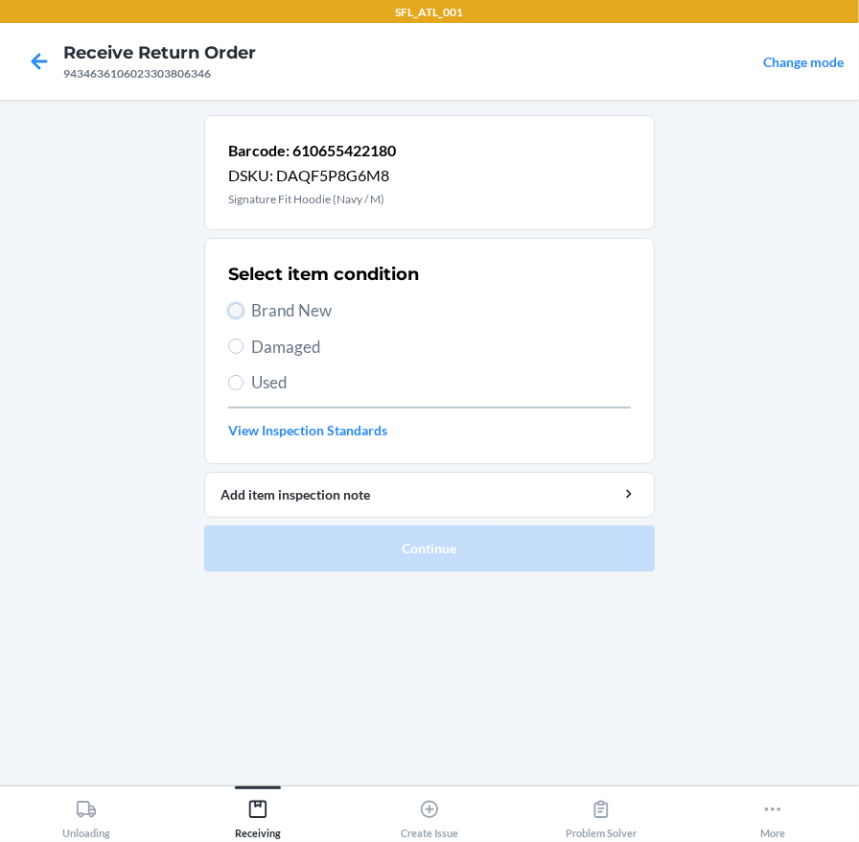
click at [232, 312] on input "Brand New" at bounding box center [235, 310] width 15 height 15
radio input "true"
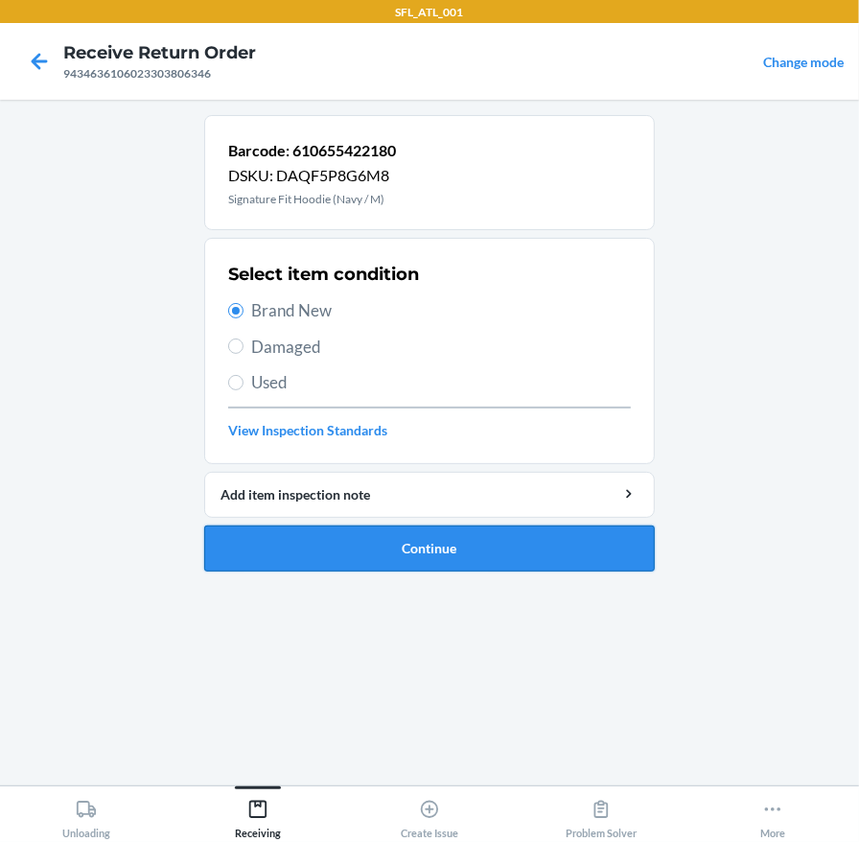
click at [357, 540] on button "Continue" at bounding box center [429, 548] width 451 height 46
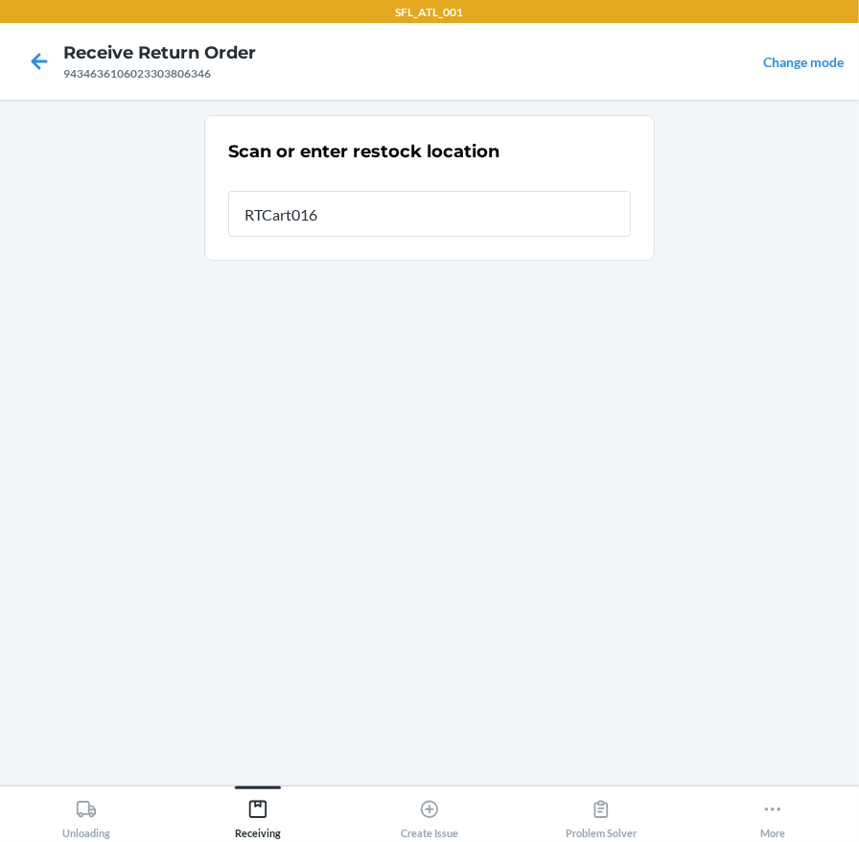
type input "RTCart016"
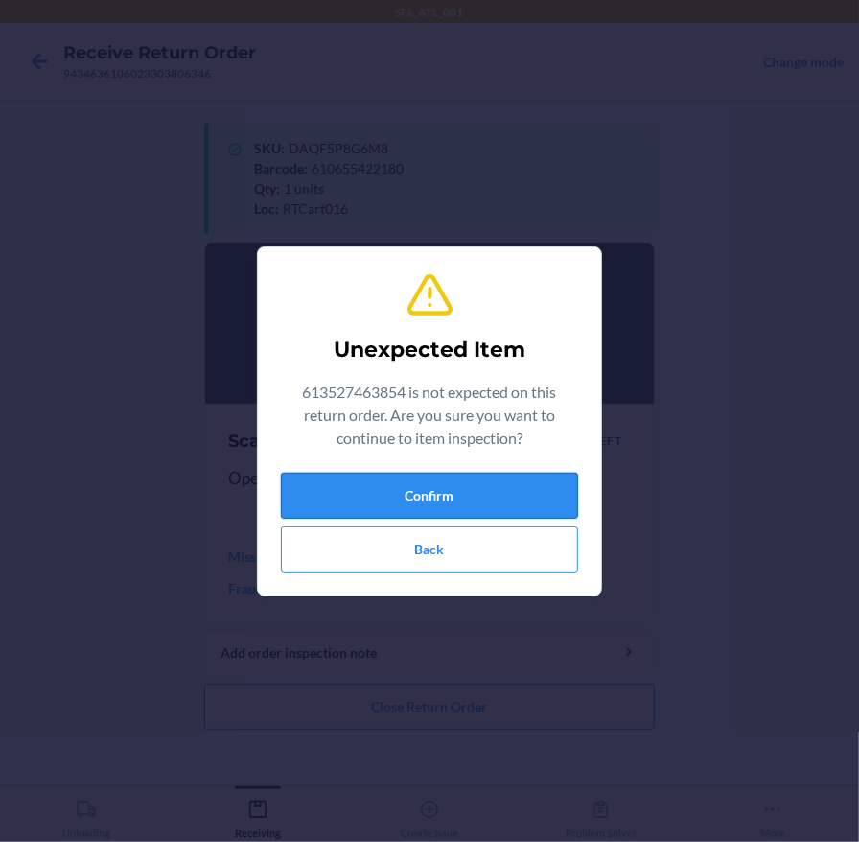
click at [557, 482] on button "Confirm" at bounding box center [429, 496] width 297 height 46
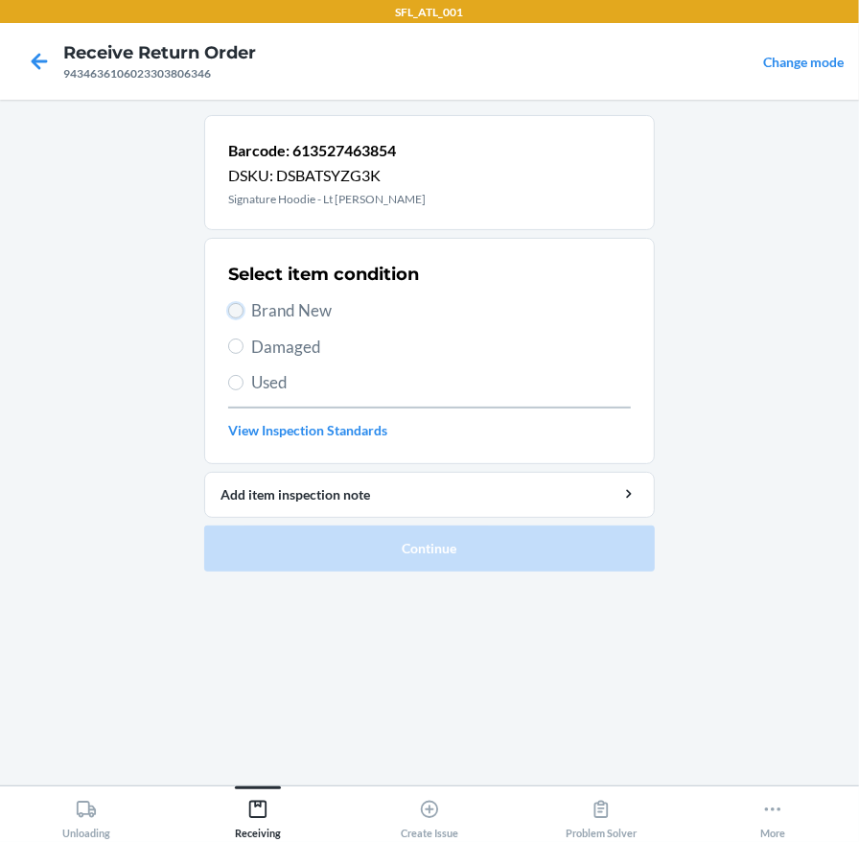
click at [234, 311] on input "Brand New" at bounding box center [235, 310] width 15 height 15
radio input "true"
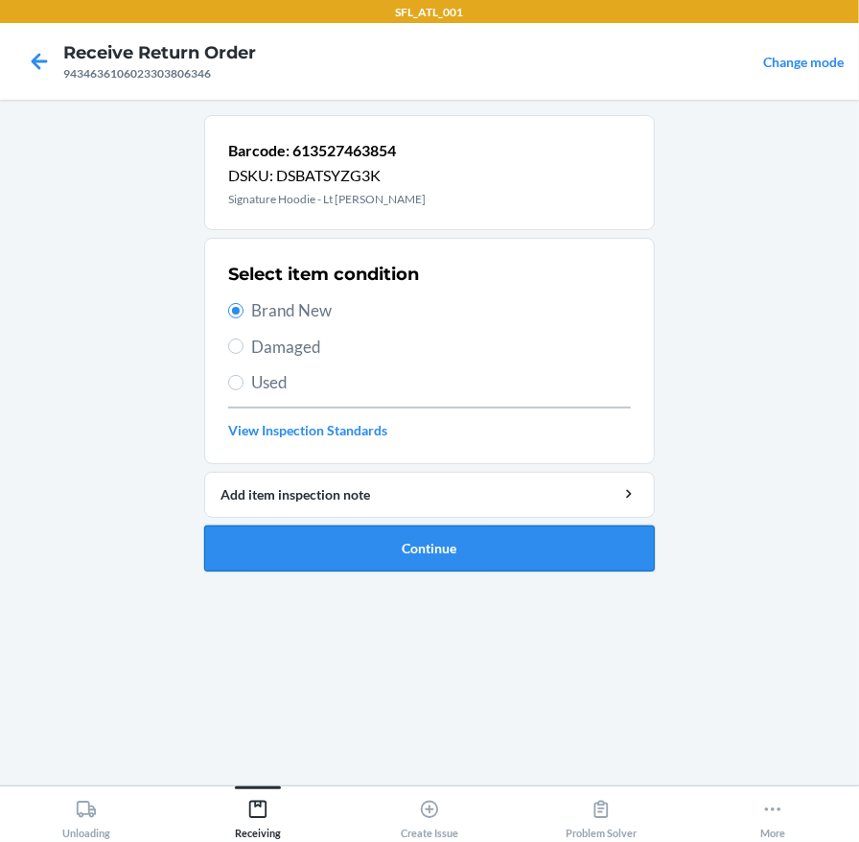
click at [416, 548] on button "Continue" at bounding box center [429, 548] width 451 height 46
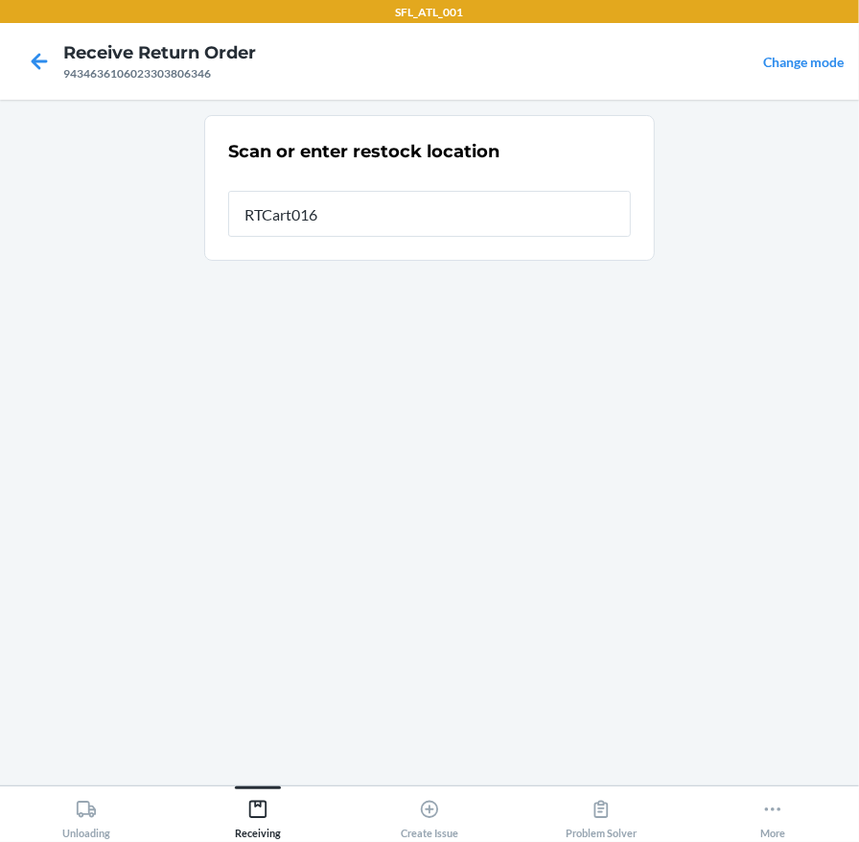
type input "RTCart016"
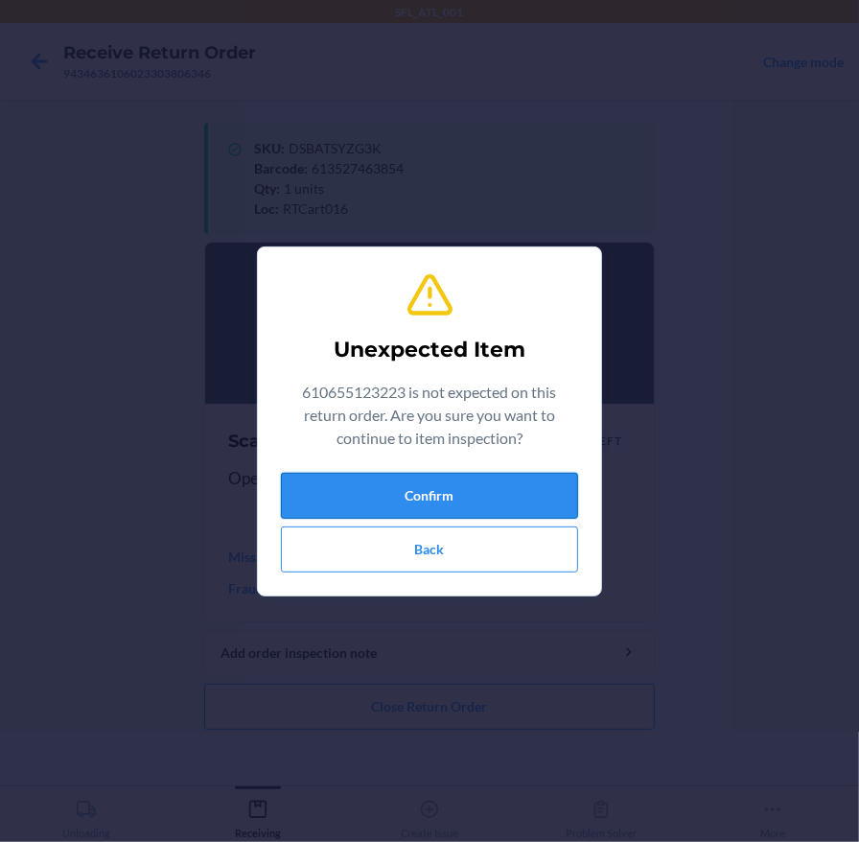
click at [426, 476] on button "Confirm" at bounding box center [429, 496] width 297 height 46
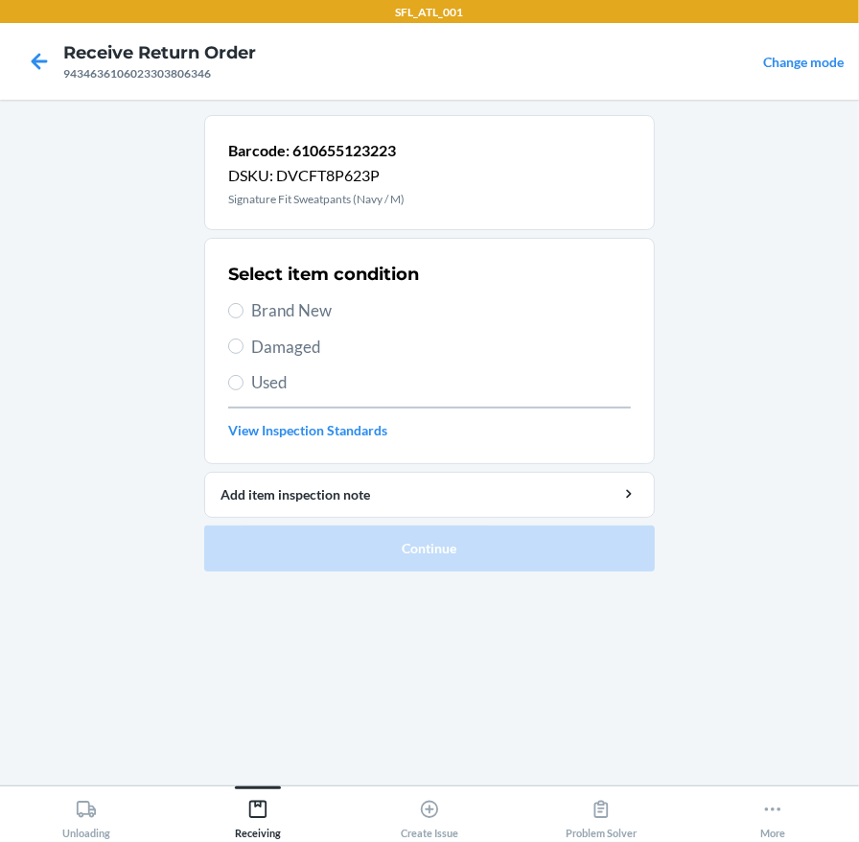
click at [228, 307] on label "Brand New" at bounding box center [429, 310] width 403 height 25
click at [228, 307] on input "Brand New" at bounding box center [235, 310] width 15 height 15
radio input "true"
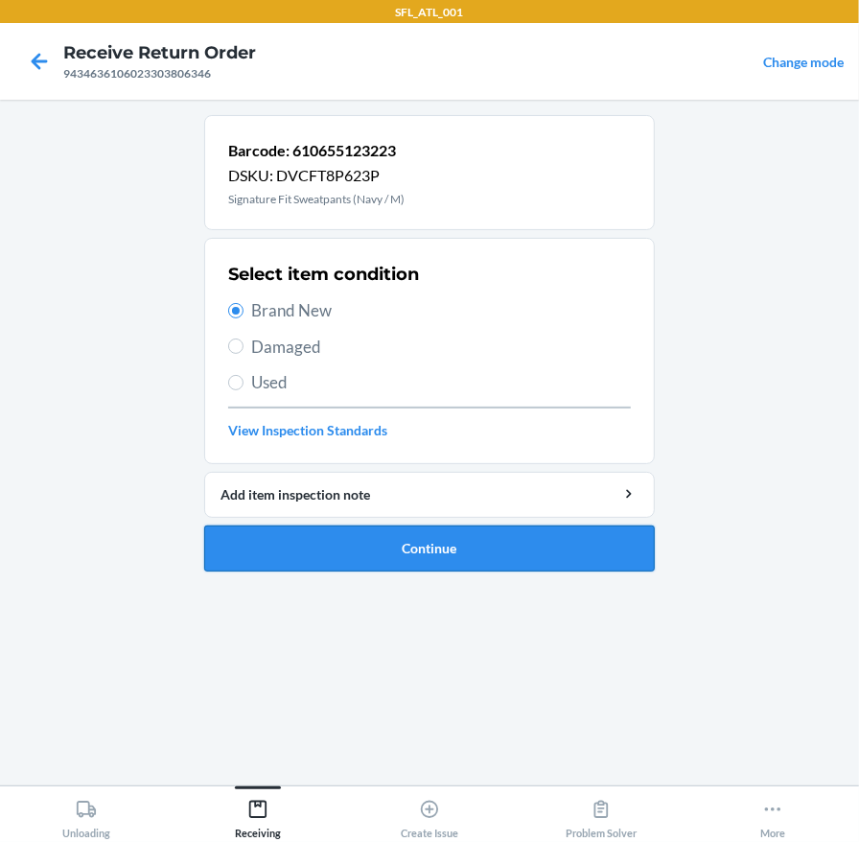
click at [379, 542] on button "Continue" at bounding box center [429, 548] width 451 height 46
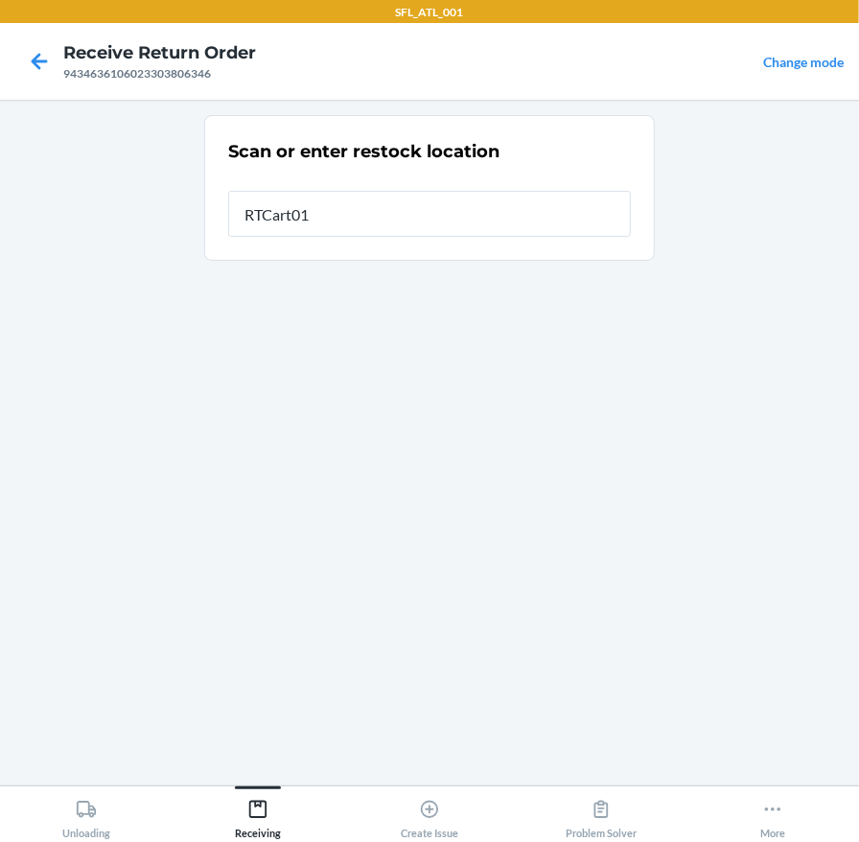
type input "RTCart016"
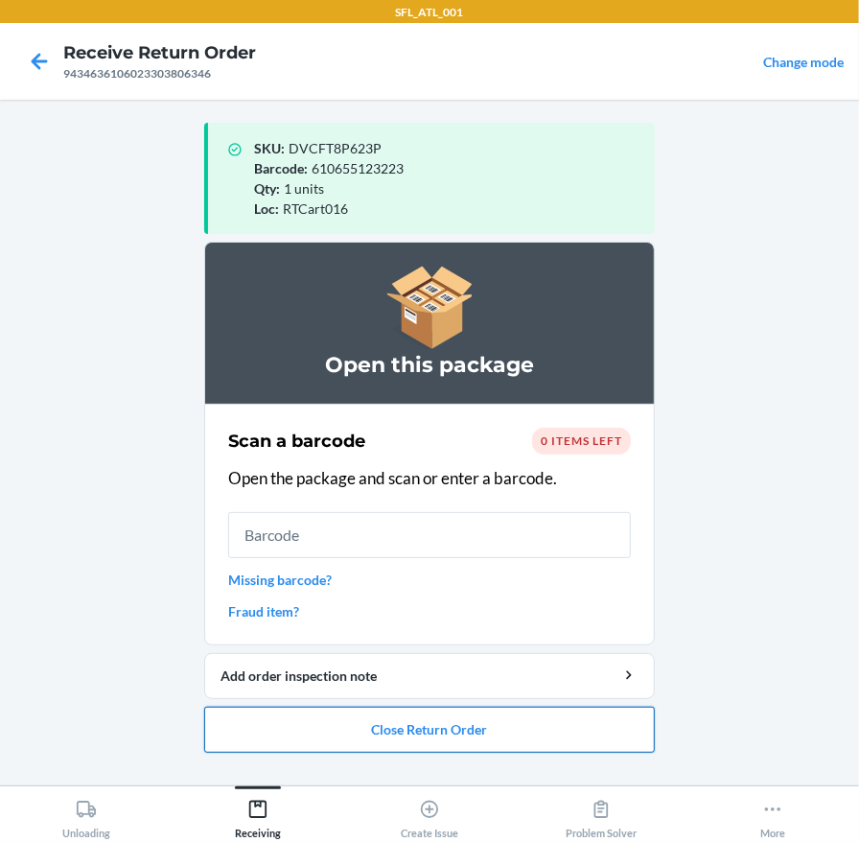
click at [424, 726] on button "Close Return Order" at bounding box center [429, 730] width 451 height 46
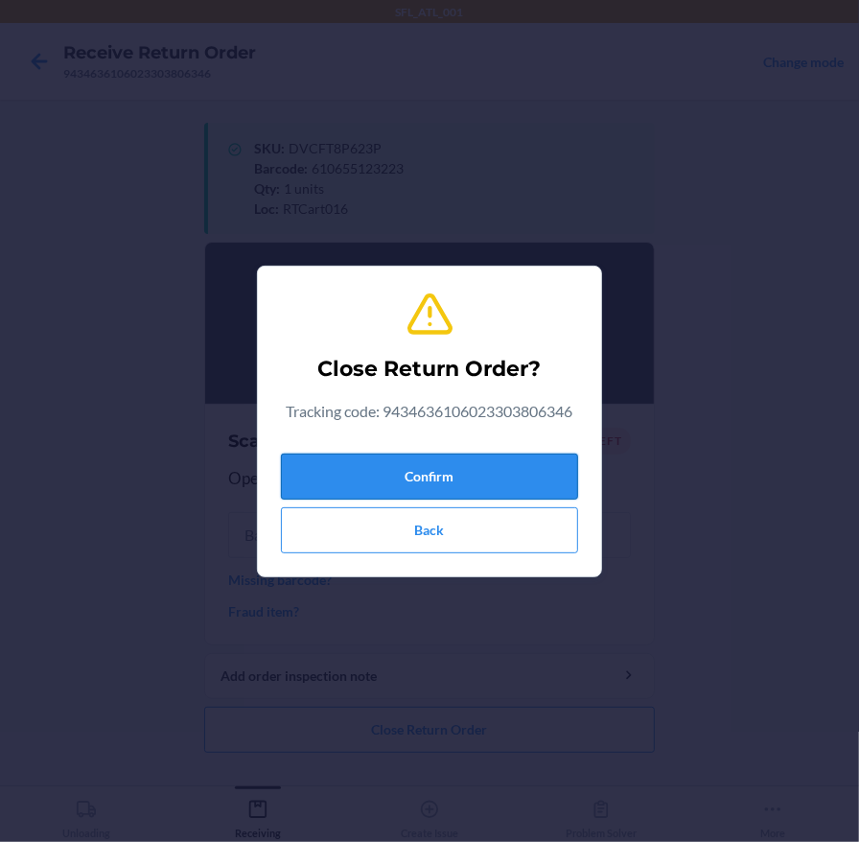
click at [438, 465] on button "Confirm" at bounding box center [429, 477] width 297 height 46
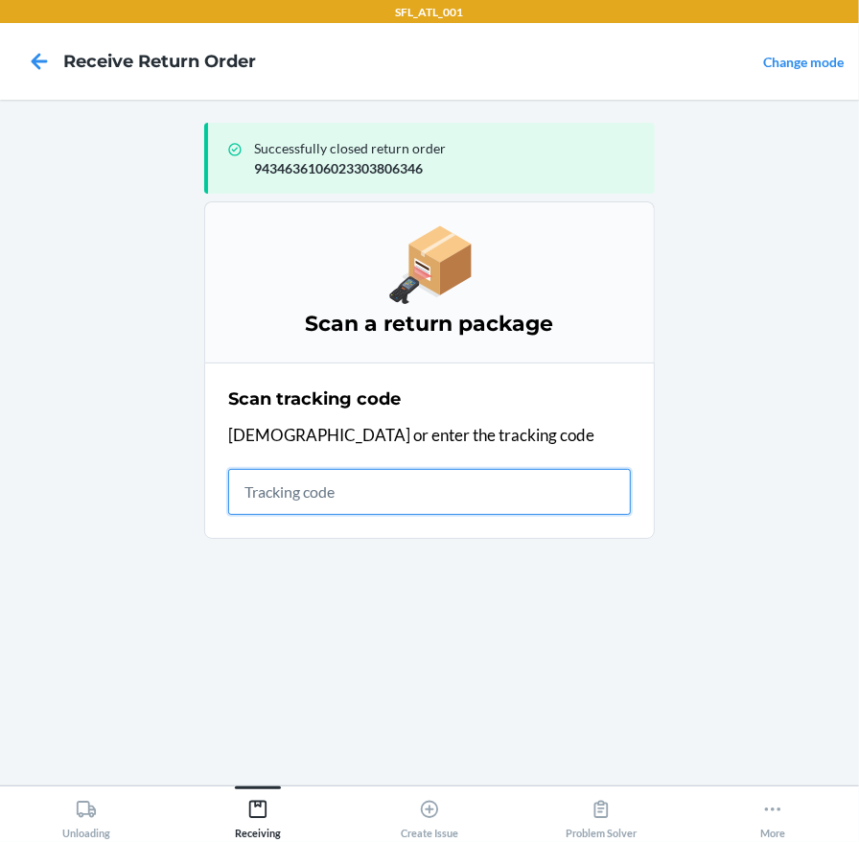
click at [343, 477] on input "text" at bounding box center [429, 492] width 403 height 46
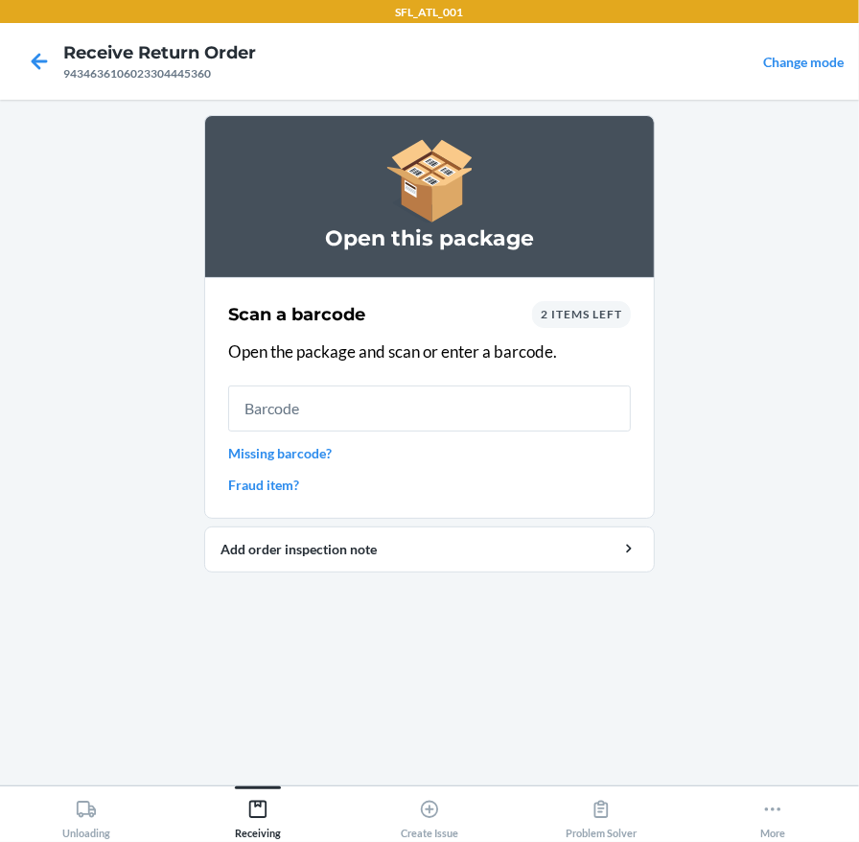
click at [537, 314] on div "2 items left" at bounding box center [581, 314] width 99 height 27
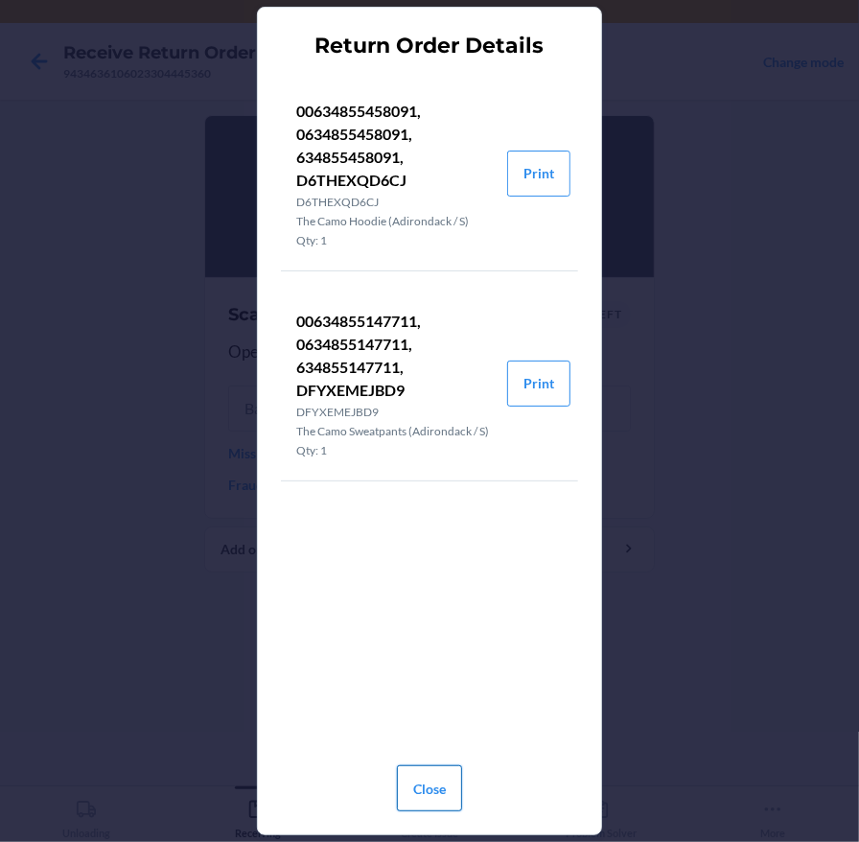
click at [432, 791] on button "Close" at bounding box center [429, 788] width 65 height 46
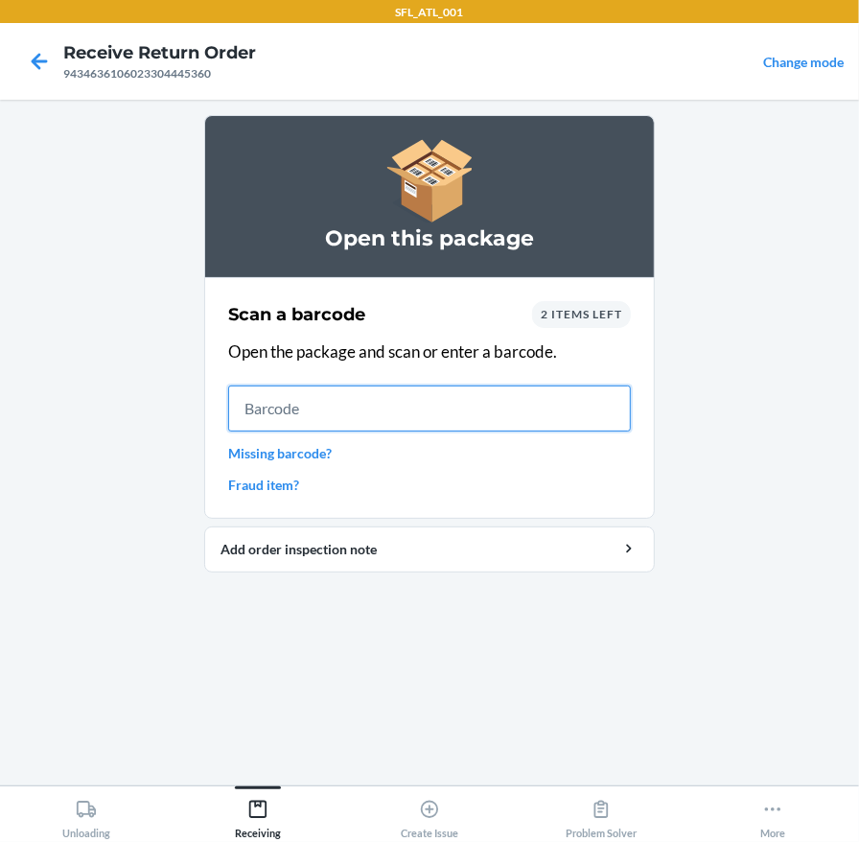
click at [336, 420] on input "text" at bounding box center [429, 408] width 403 height 46
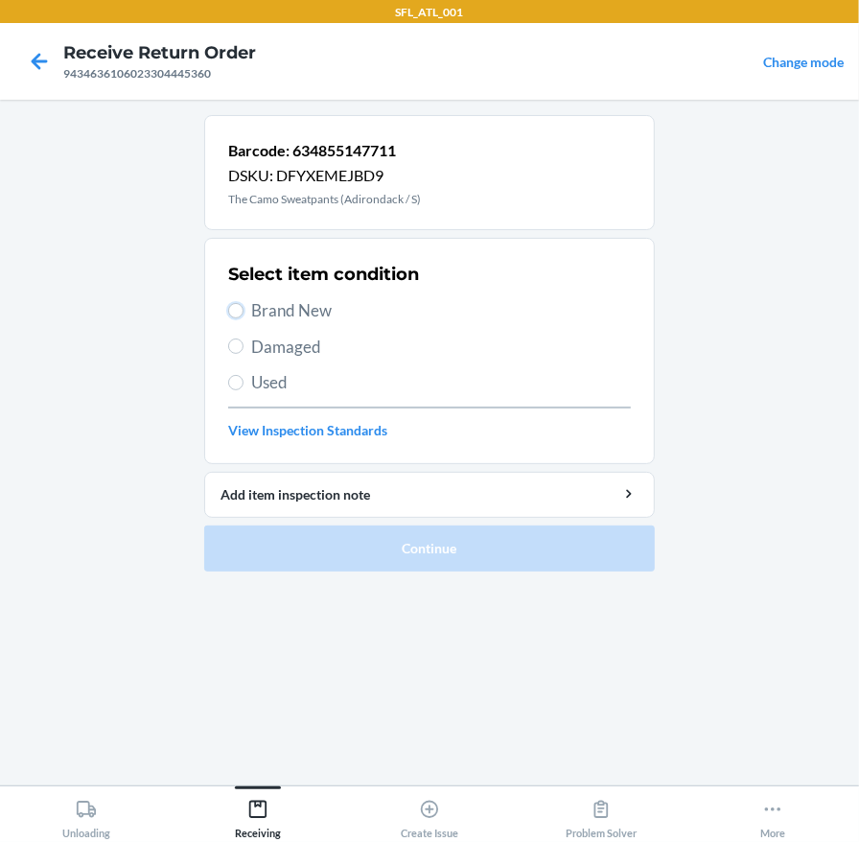
drag, startPoint x: 236, startPoint y: 313, endPoint x: 228, endPoint y: 361, distance: 49.5
click at [236, 314] on input "Brand New" at bounding box center [235, 310] width 15 height 15
radio input "true"
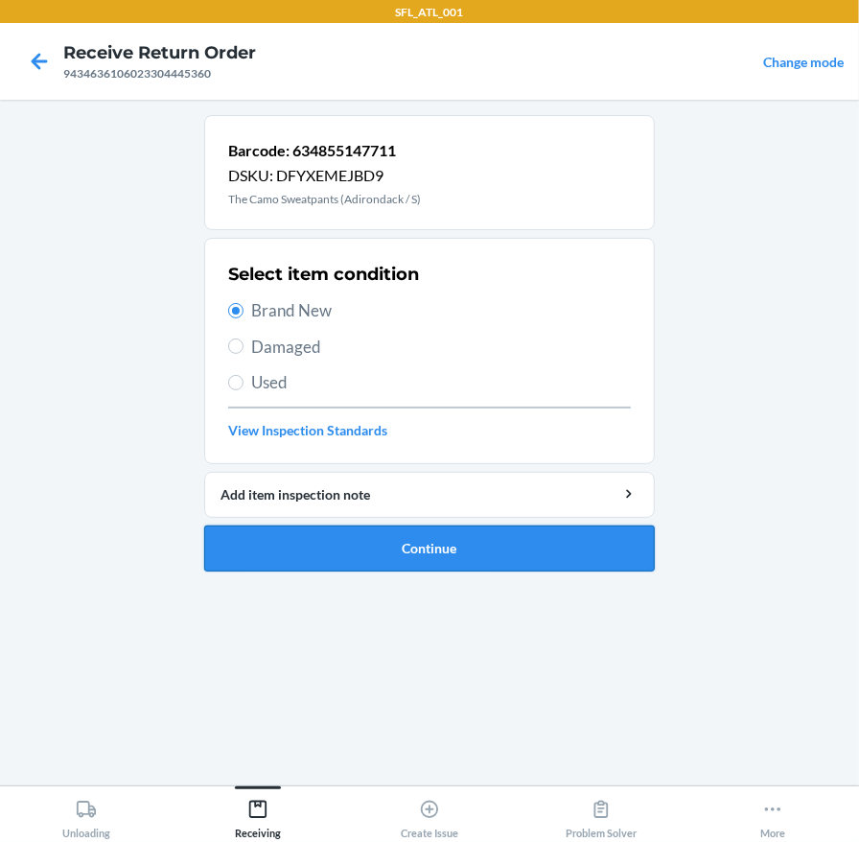
click at [437, 533] on button "Continue" at bounding box center [429, 548] width 451 height 46
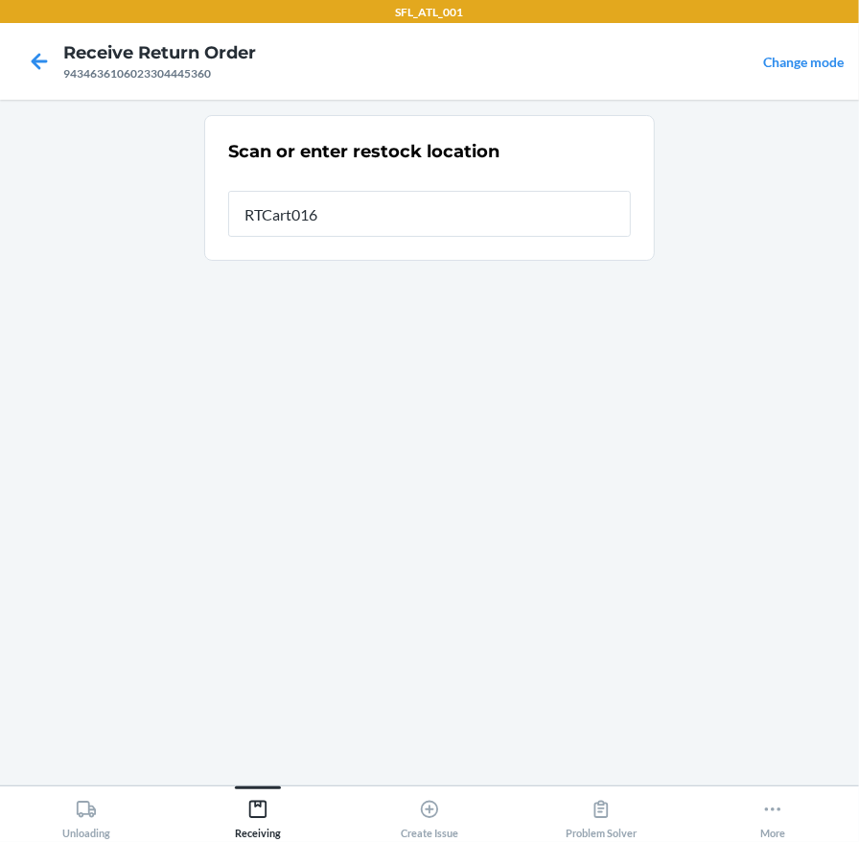
type input "RTCart016"
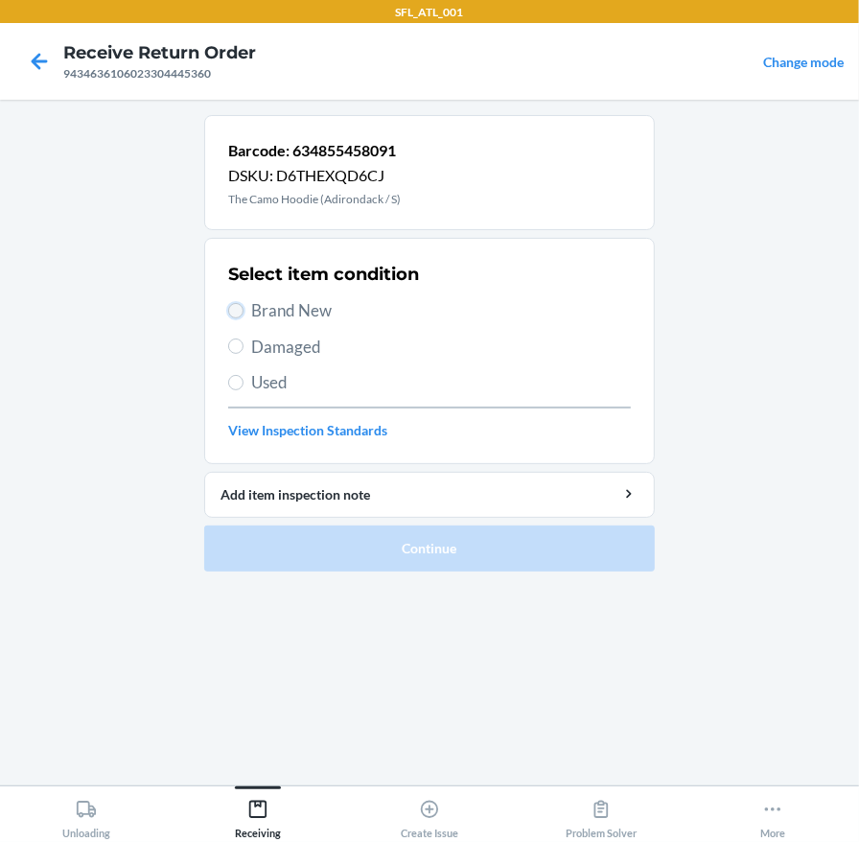
click at [238, 309] on input "Brand New" at bounding box center [235, 310] width 15 height 15
radio input "true"
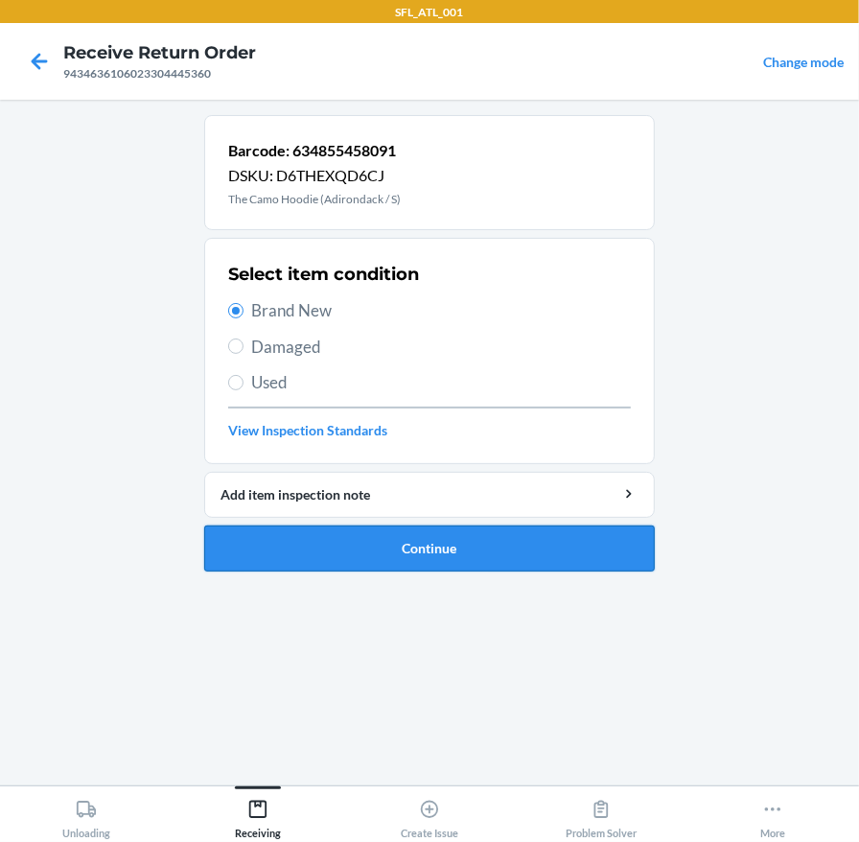
click at [378, 554] on button "Continue" at bounding box center [429, 548] width 451 height 46
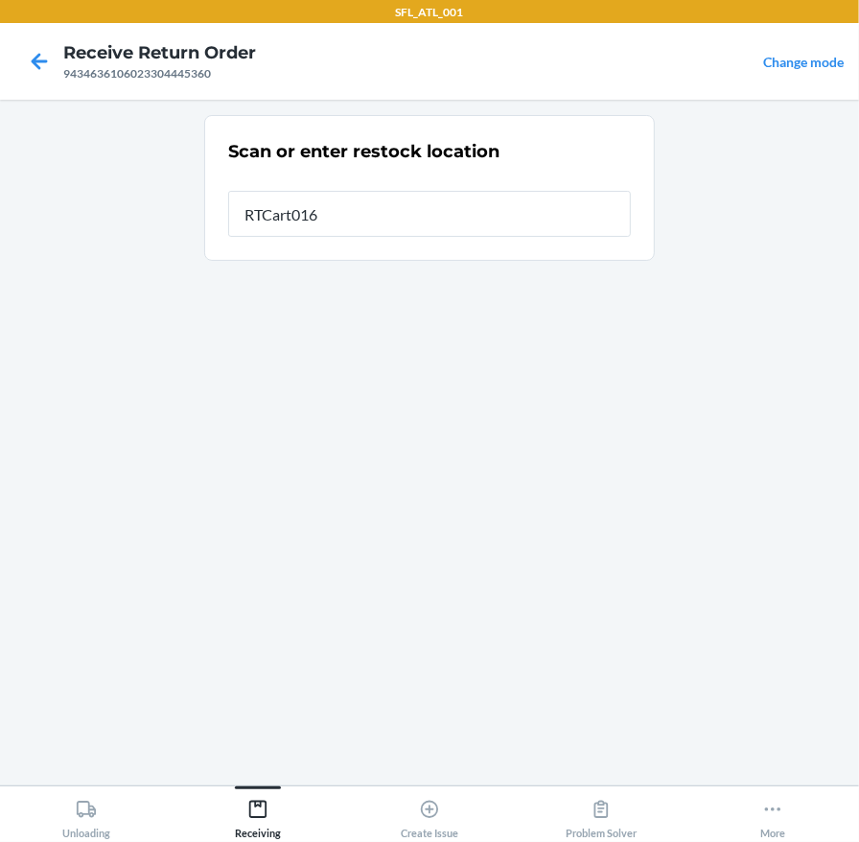
type input "RTCart016"
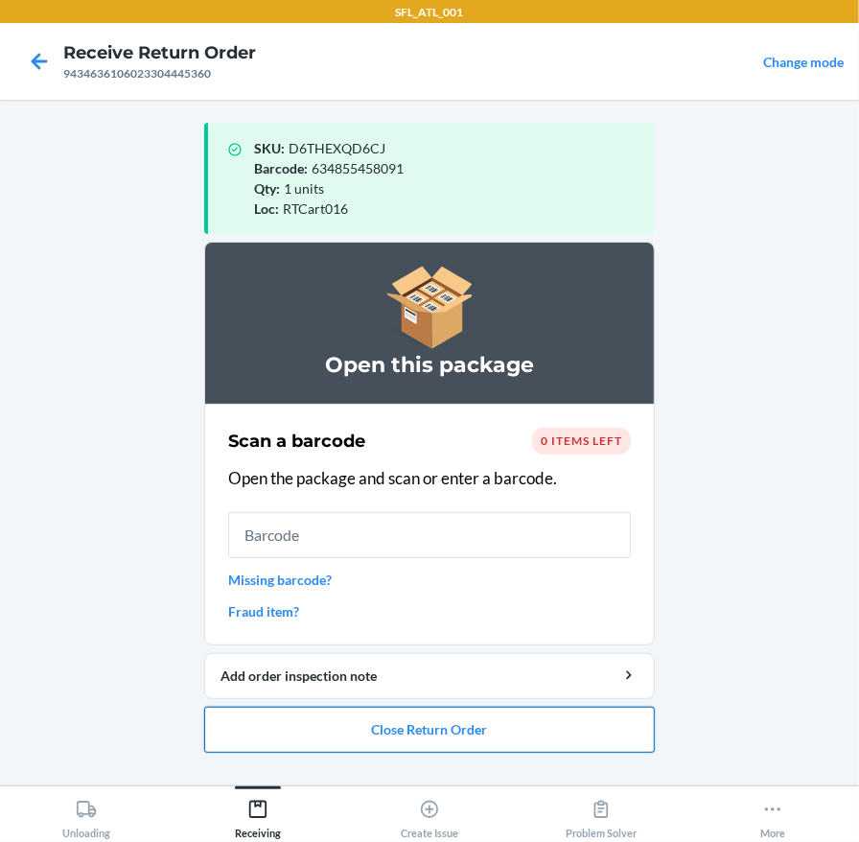
click at [421, 724] on button "Close Return Order" at bounding box center [429, 730] width 451 height 46
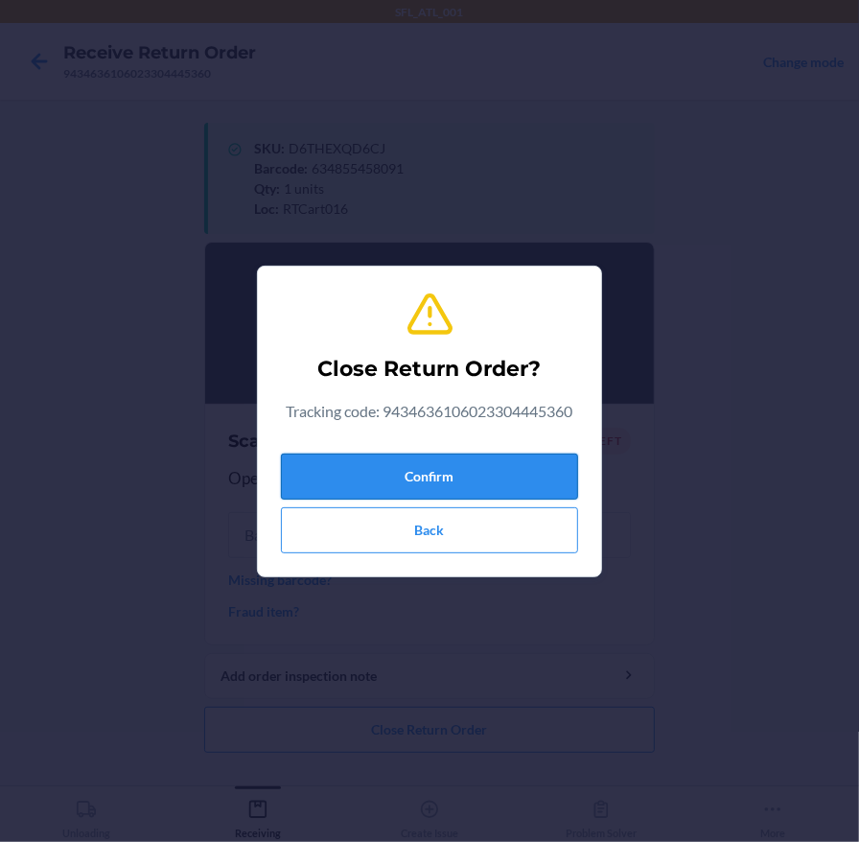
click at [467, 471] on button "Confirm" at bounding box center [429, 477] width 297 height 46
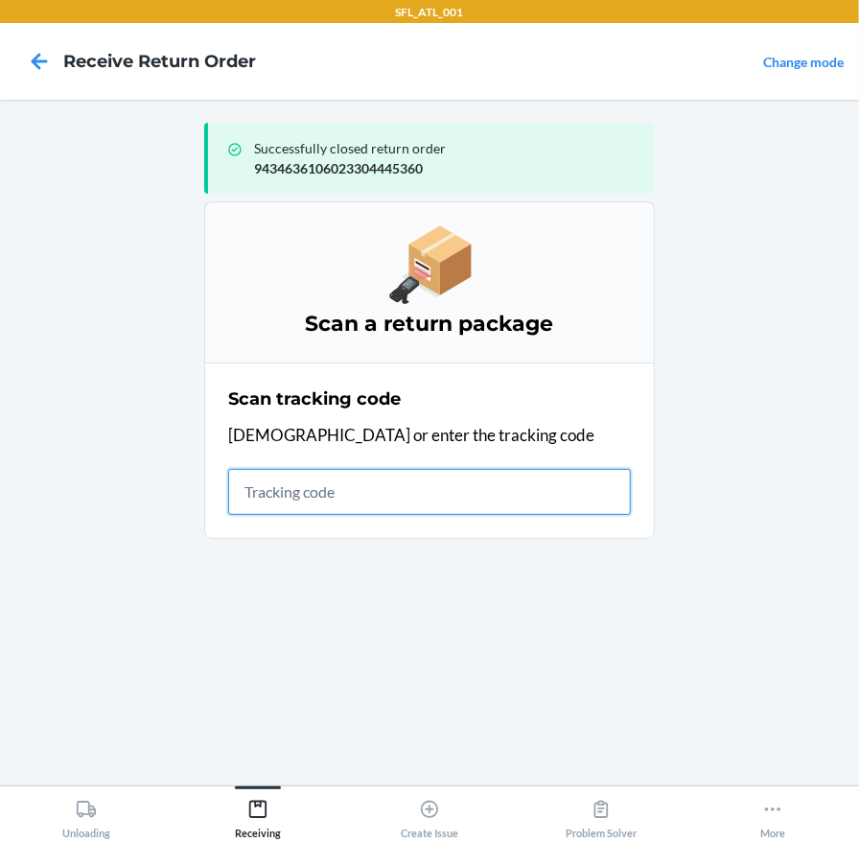
click at [323, 489] on input "text" at bounding box center [429, 492] width 403 height 46
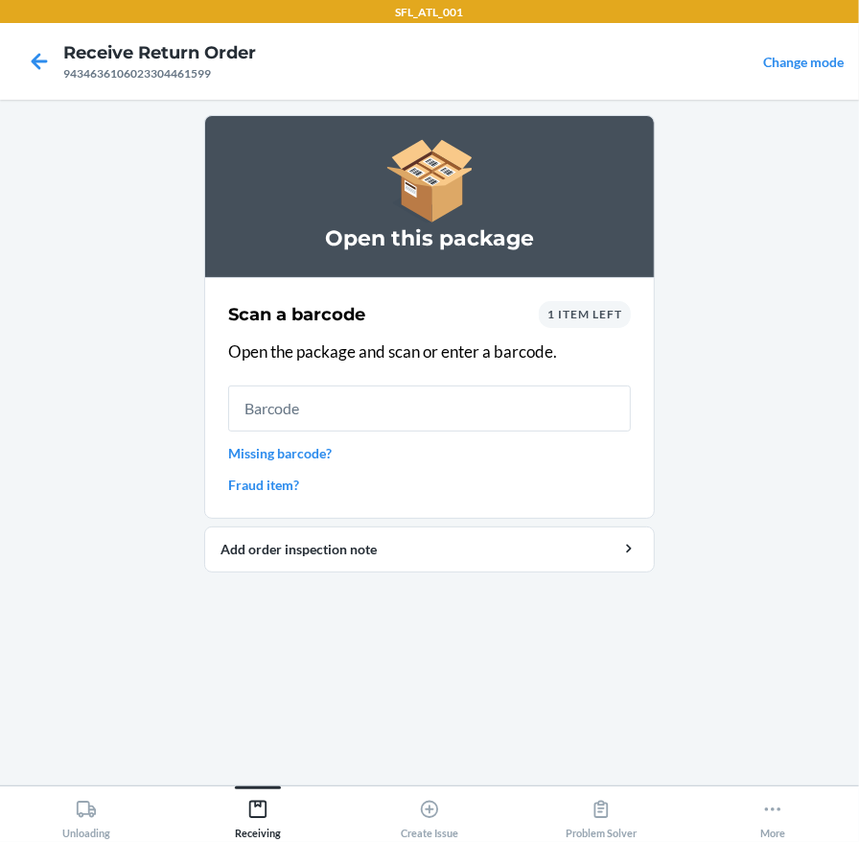
click at [572, 307] on span "1 item left" at bounding box center [584, 314] width 75 height 14
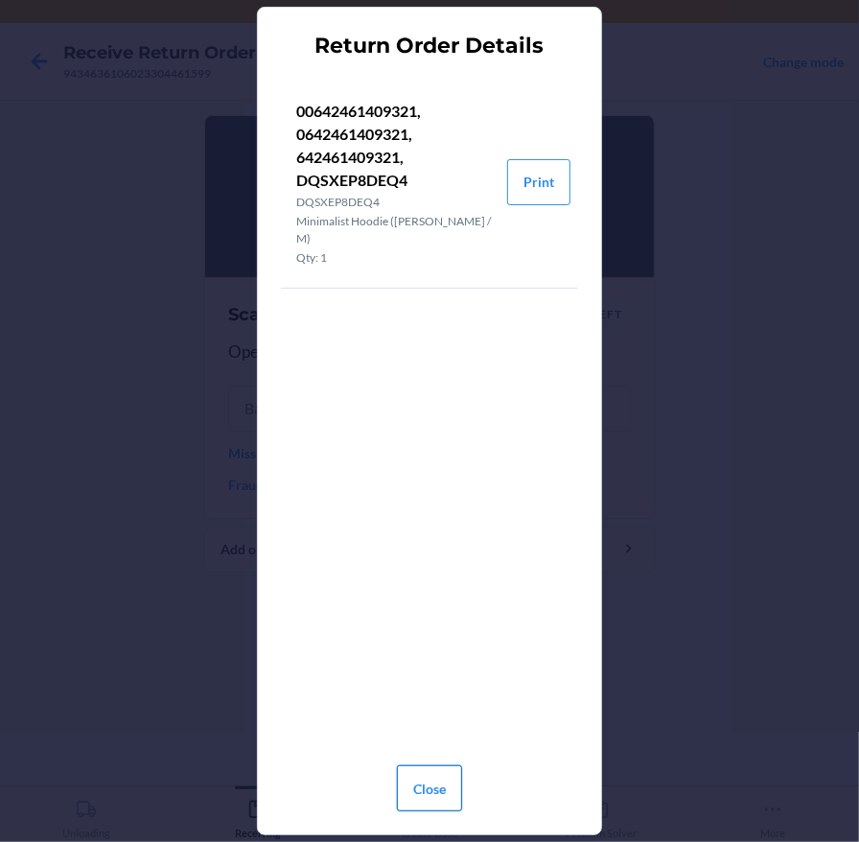
click at [420, 776] on button "Close" at bounding box center [429, 788] width 65 height 46
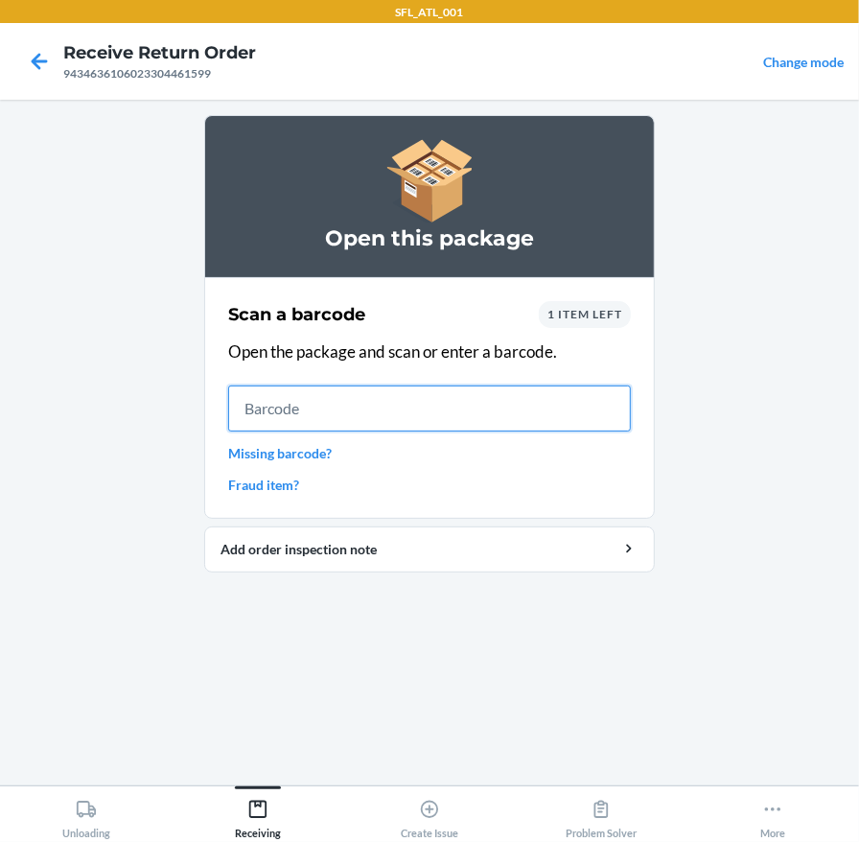
click at [327, 403] on input "text" at bounding box center [429, 408] width 403 height 46
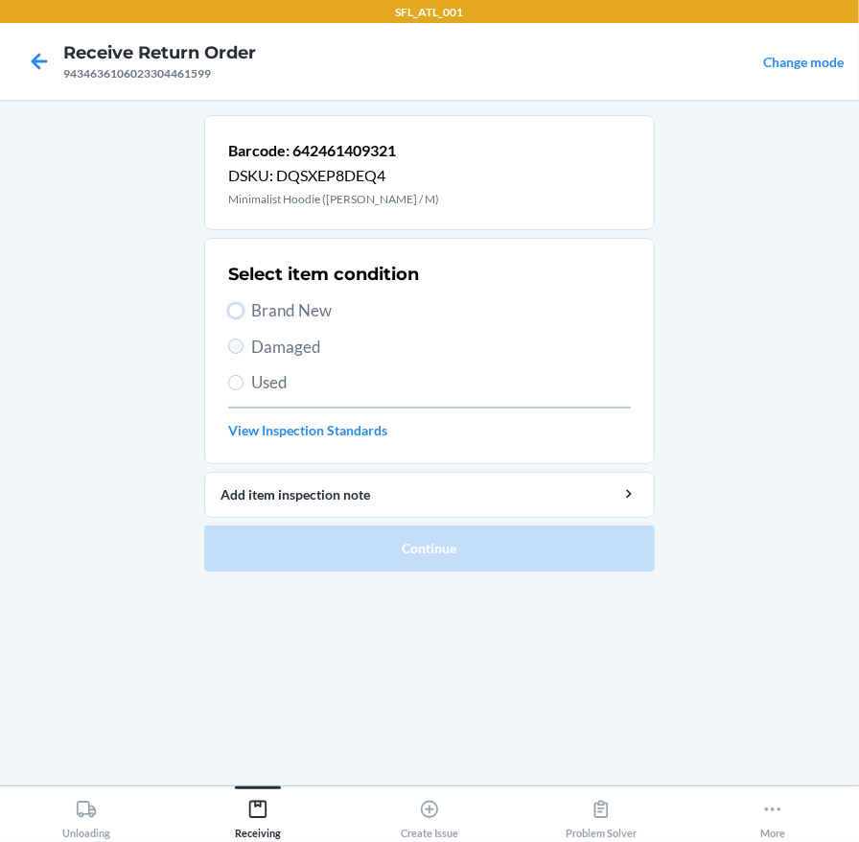
drag, startPoint x: 242, startPoint y: 310, endPoint x: 239, endPoint y: 341, distance: 31.8
click at [240, 310] on input "Brand New" at bounding box center [235, 310] width 15 height 15
radio input "true"
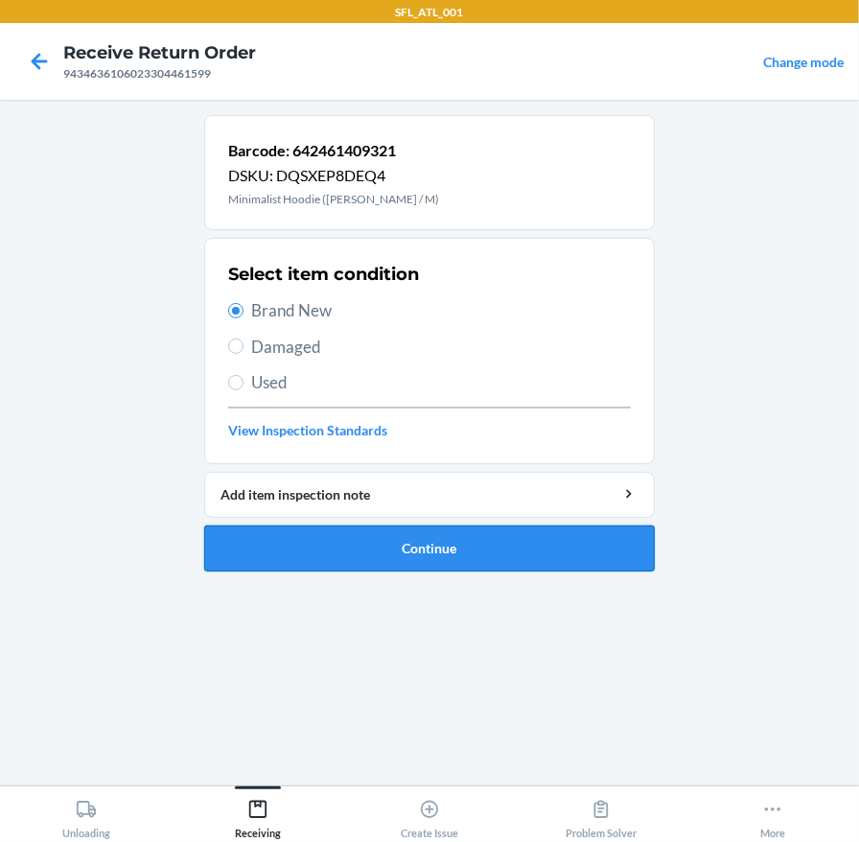
click at [409, 549] on button "Continue" at bounding box center [429, 548] width 451 height 46
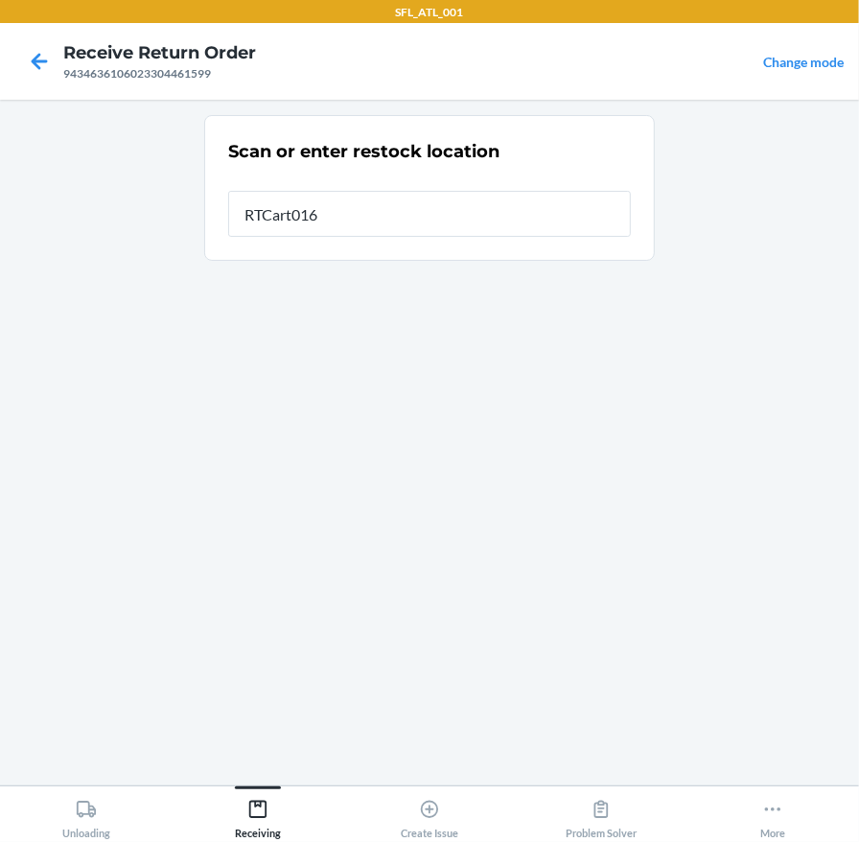
type input "RTCart016"
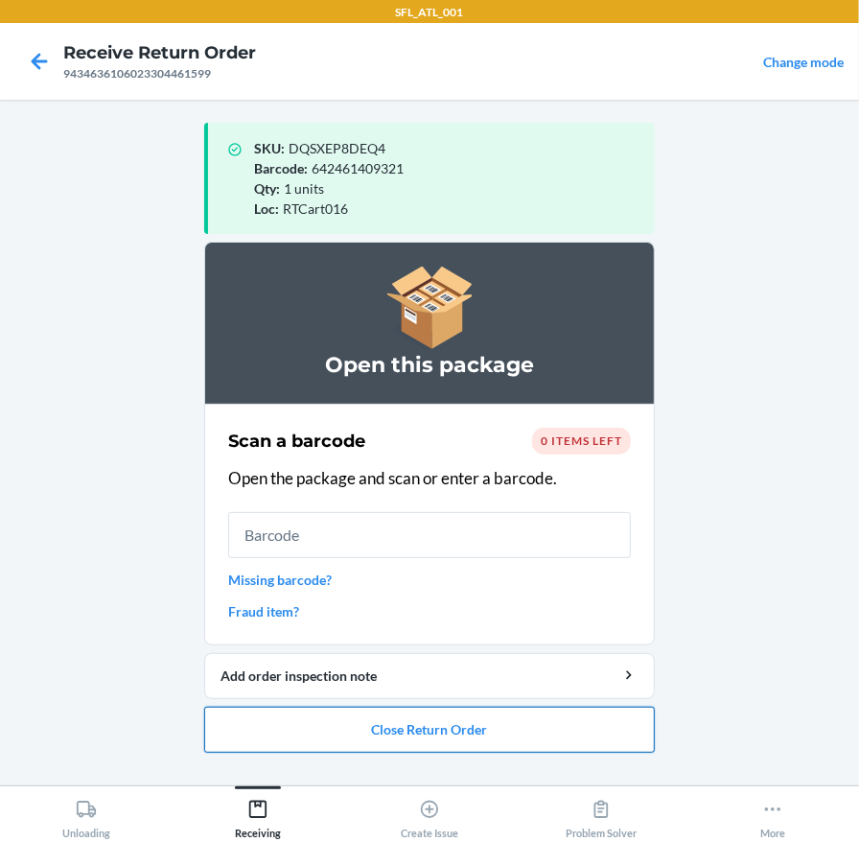
click at [376, 737] on button "Close Return Order" at bounding box center [429, 730] width 451 height 46
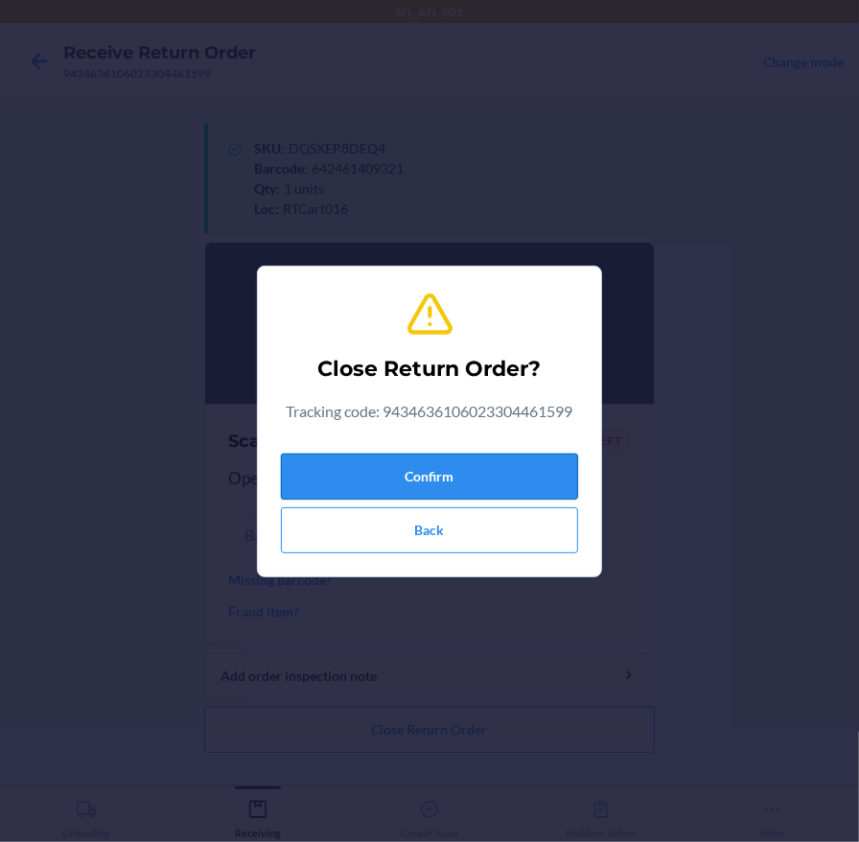
click at [325, 469] on button "Confirm" at bounding box center [429, 477] width 297 height 46
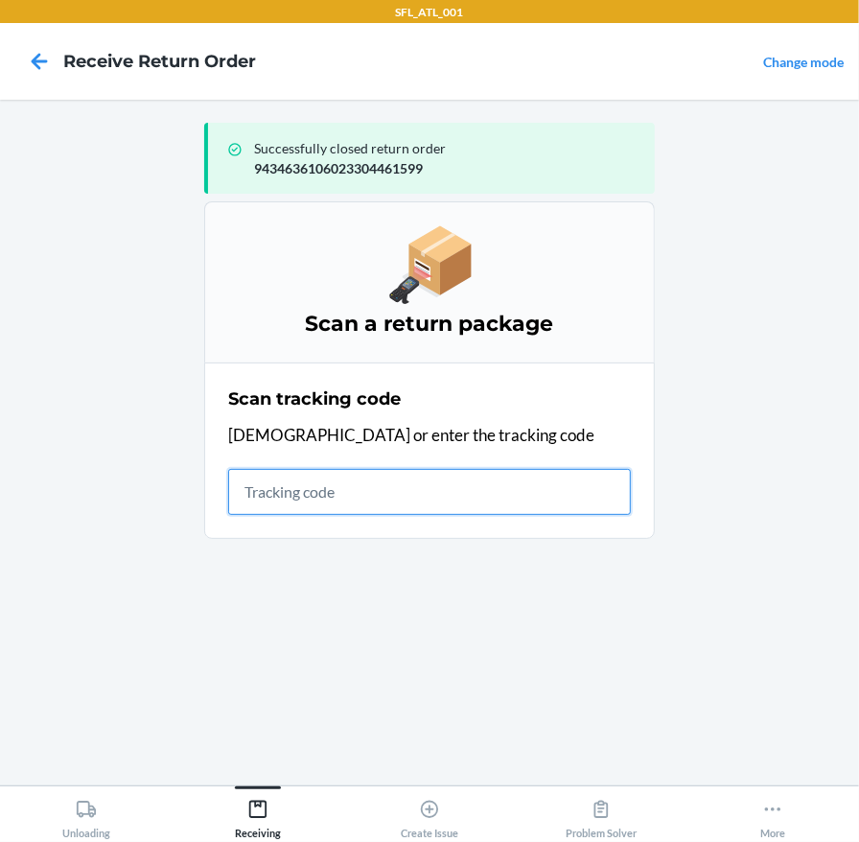
click at [278, 486] on input "text" at bounding box center [429, 492] width 403 height 46
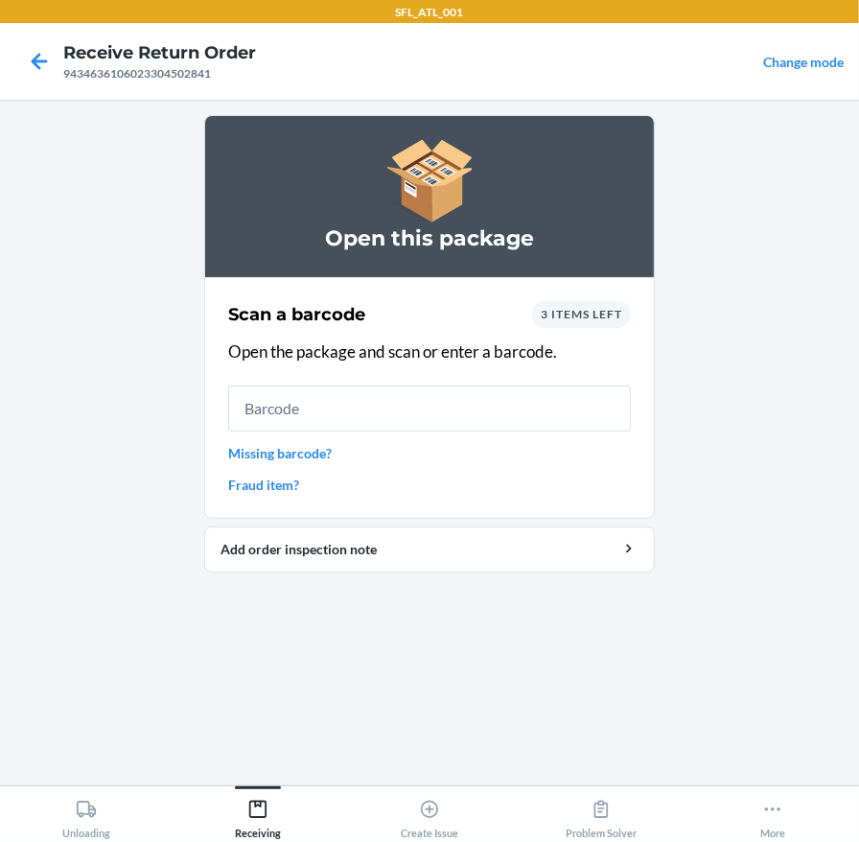
click at [575, 319] on span "3 items left" at bounding box center [581, 314] width 81 height 14
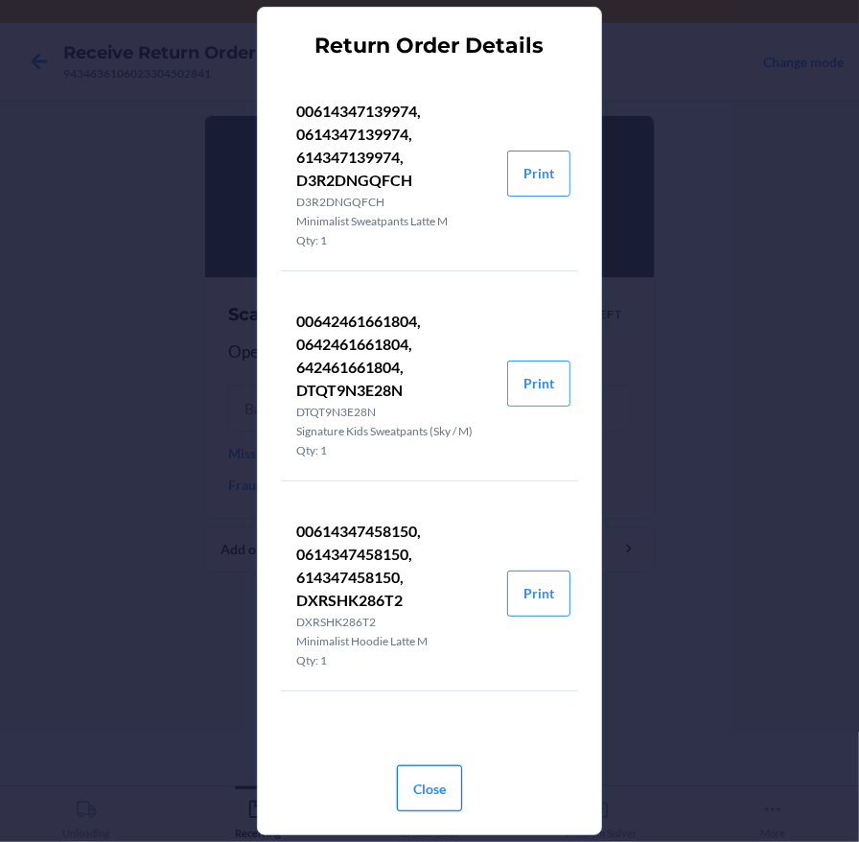
click at [425, 784] on button "Close" at bounding box center [429, 788] width 65 height 46
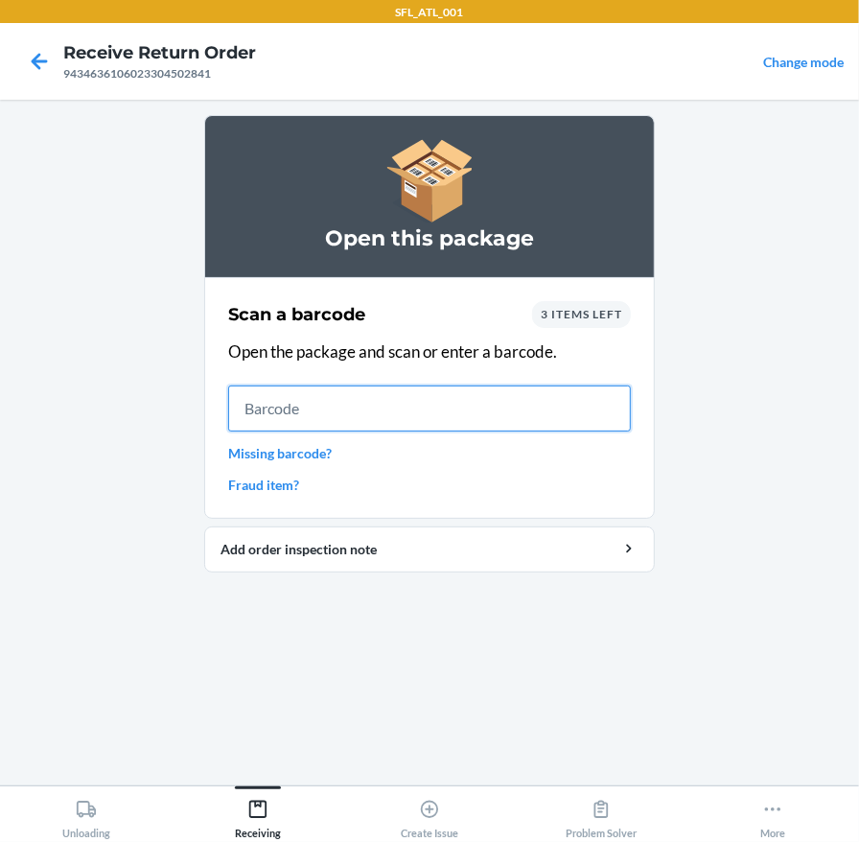
click at [291, 407] on input "text" at bounding box center [429, 408] width 403 height 46
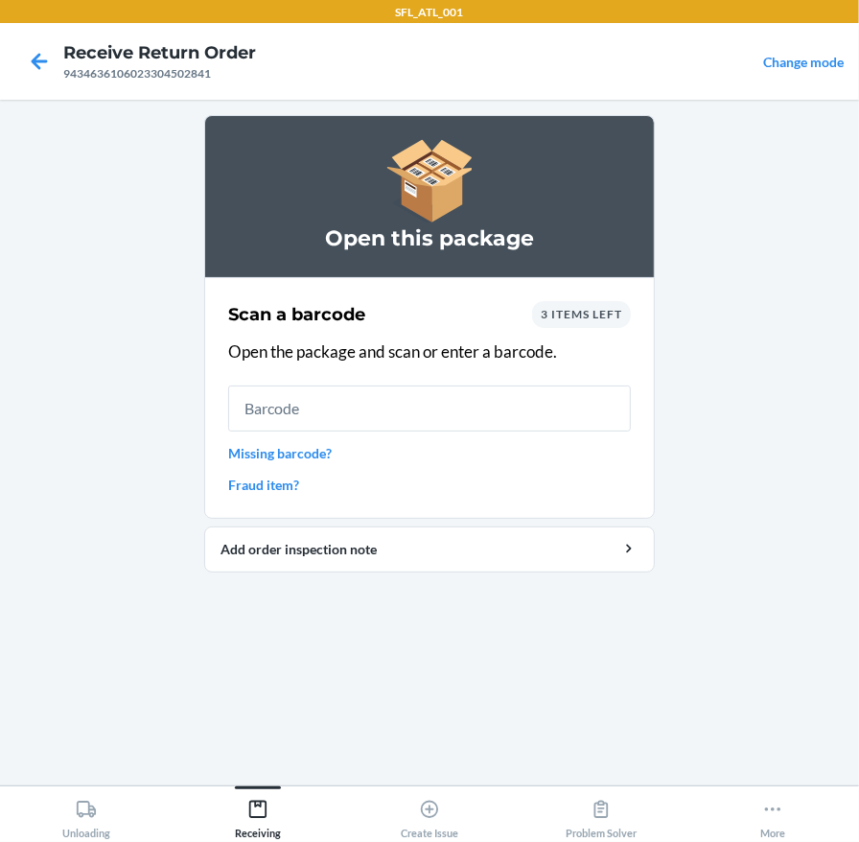
click at [548, 313] on span "3 items left" at bounding box center [581, 314] width 81 height 14
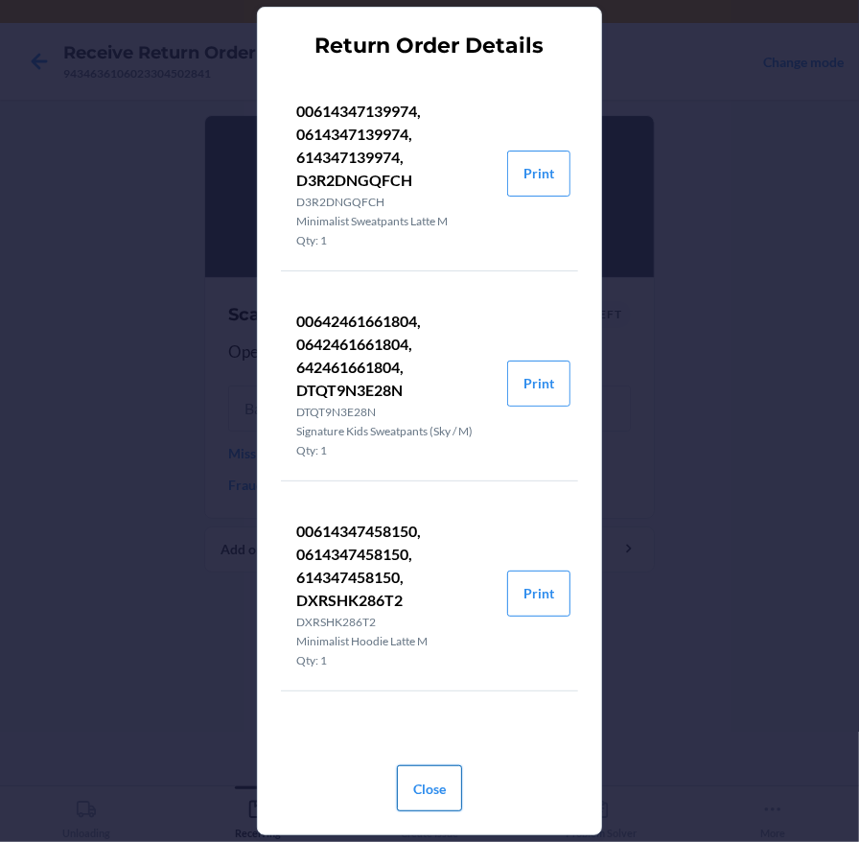
click at [413, 780] on button "Close" at bounding box center [429, 788] width 65 height 46
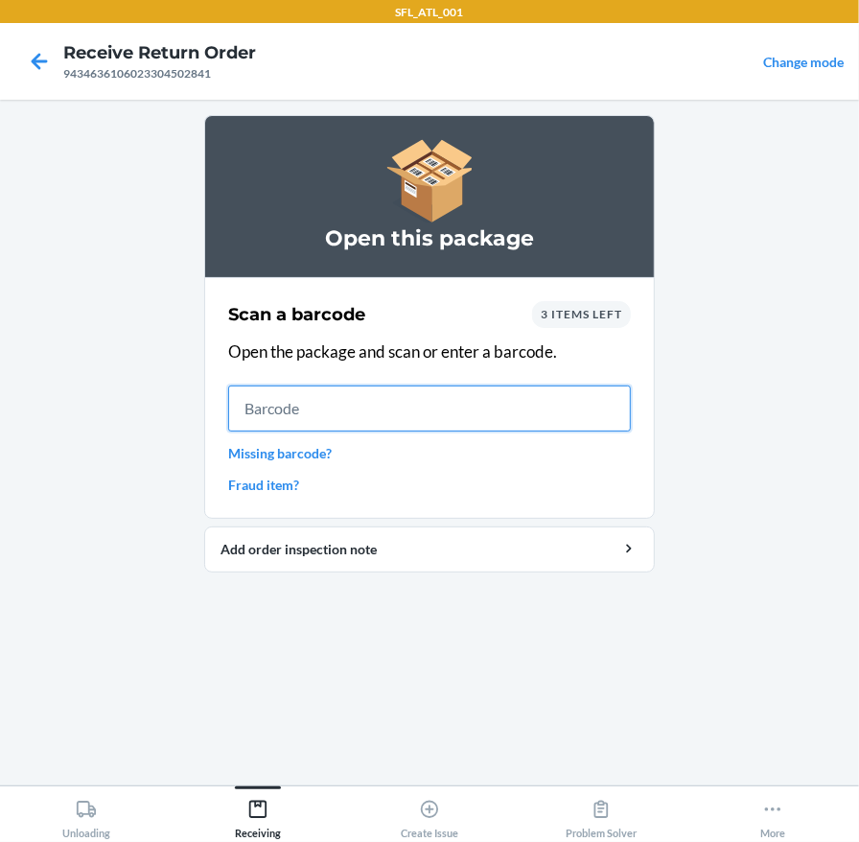
click at [264, 408] on input "text" at bounding box center [429, 408] width 403 height 46
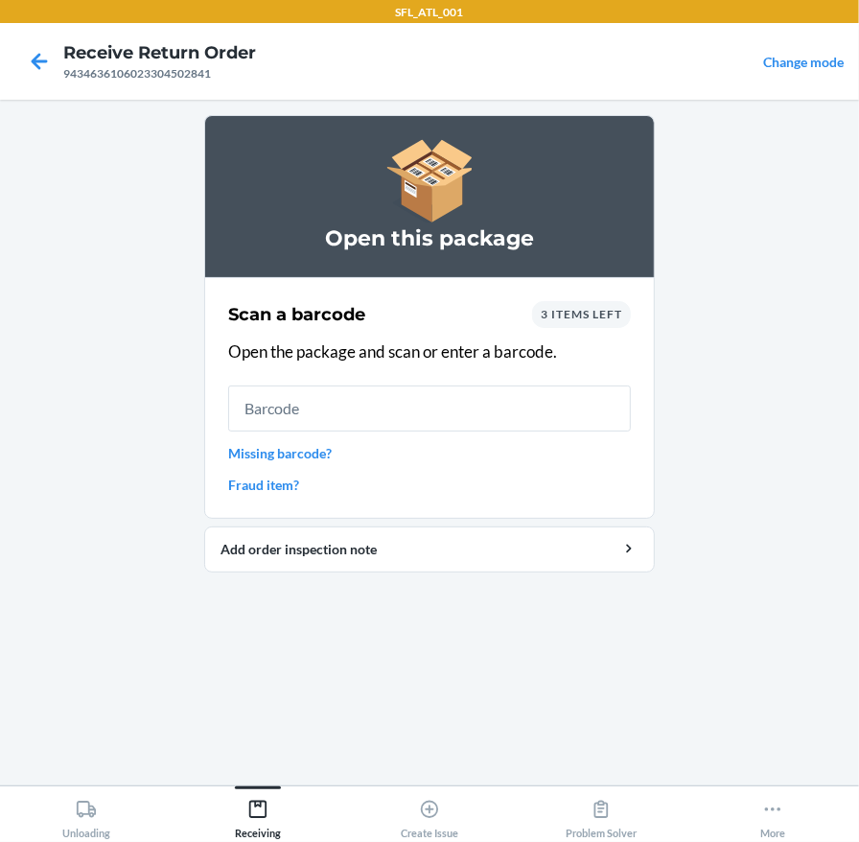
click at [275, 487] on link "Fraud item?" at bounding box center [429, 485] width 403 height 20
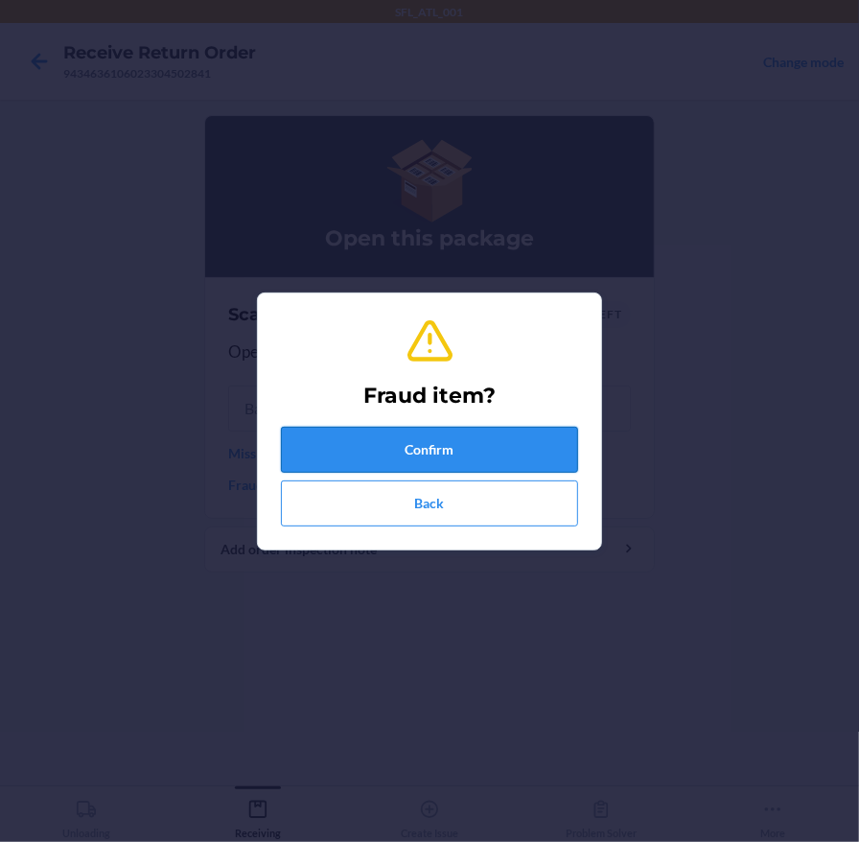
click at [304, 432] on button "Confirm" at bounding box center [429, 450] width 297 height 46
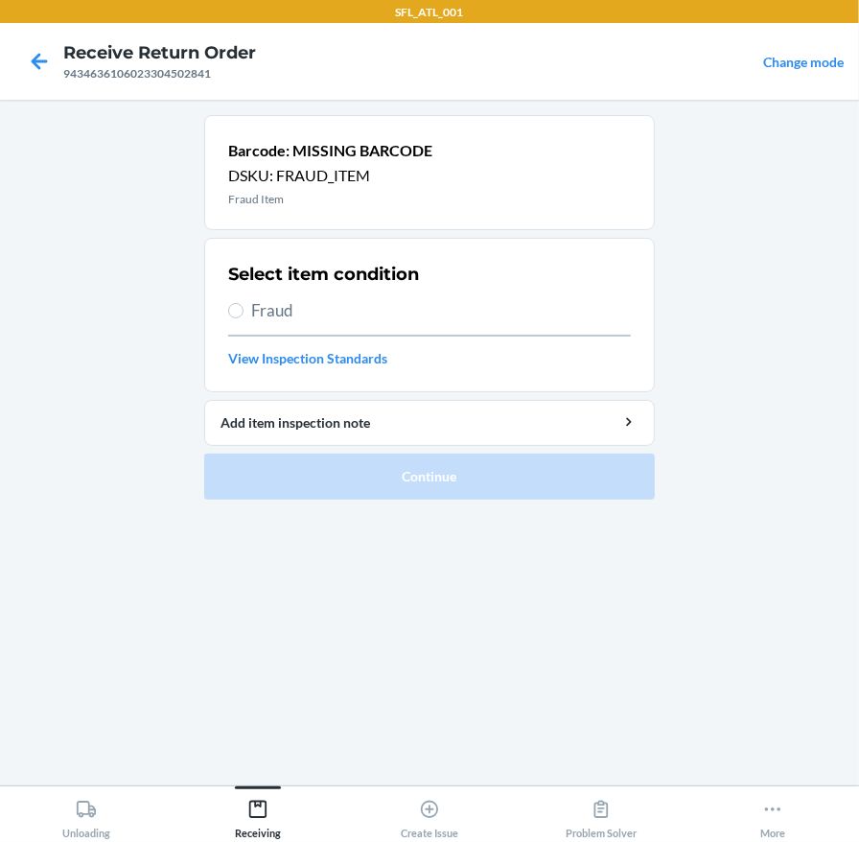
click at [247, 318] on label "Fraud" at bounding box center [429, 310] width 403 height 25
click at [244, 318] on input "Fraud" at bounding box center [235, 310] width 15 height 15
radio input "true"
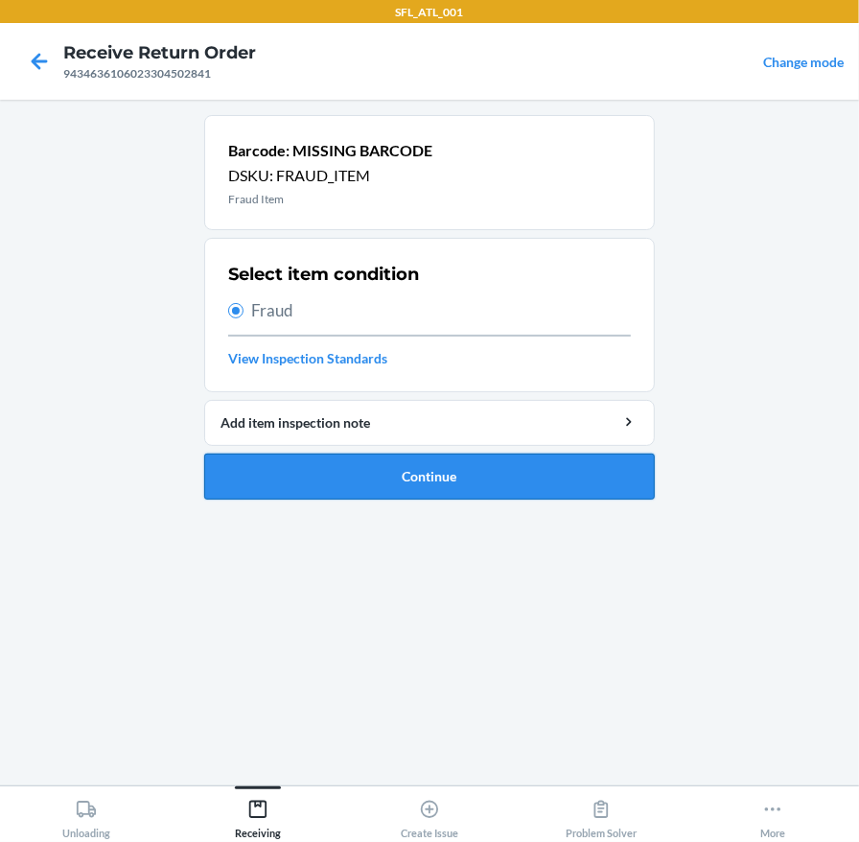
click at [301, 461] on button "Continue" at bounding box center [429, 477] width 451 height 46
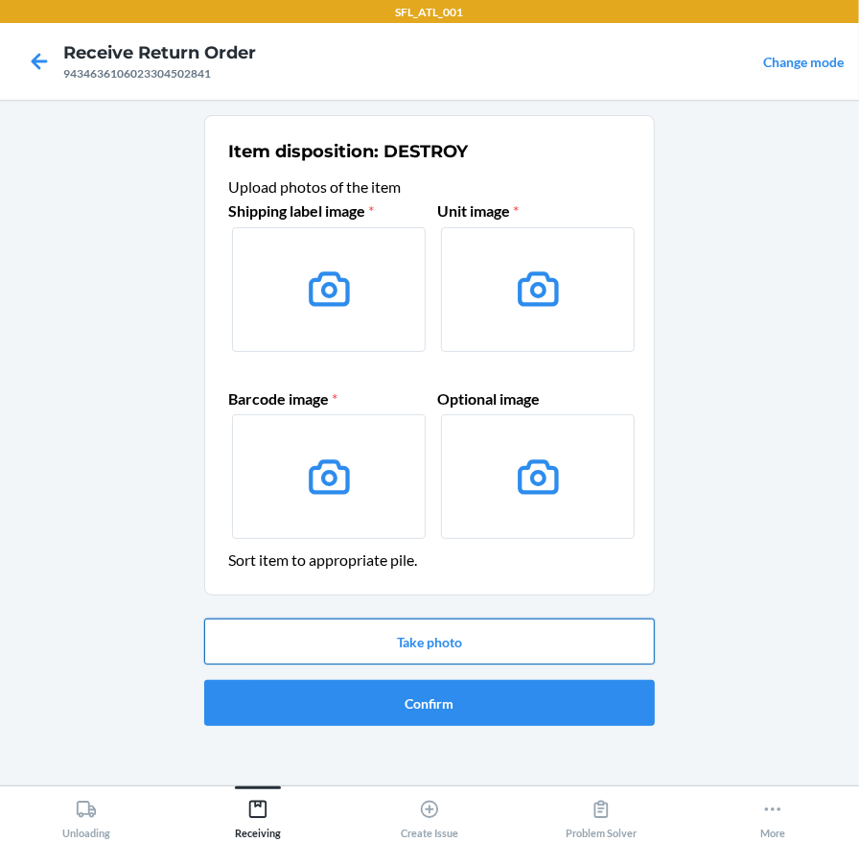
click at [370, 623] on button "Take photo" at bounding box center [429, 641] width 451 height 46
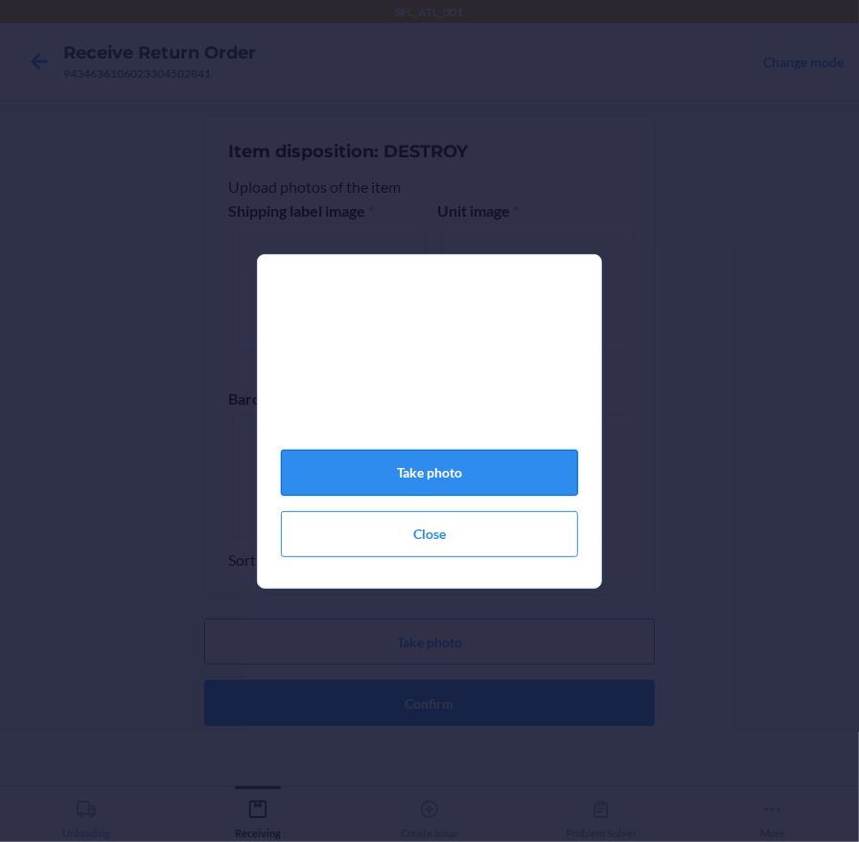
click at [531, 474] on button "Take photo" at bounding box center [429, 473] width 297 height 46
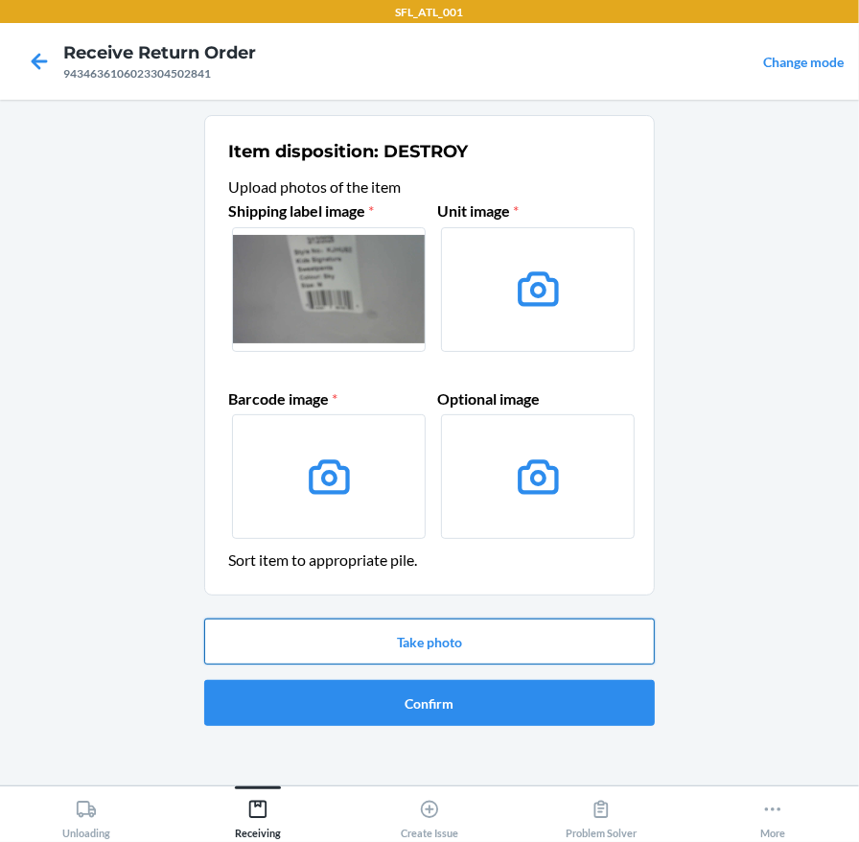
click at [461, 649] on button "Take photo" at bounding box center [429, 641] width 451 height 46
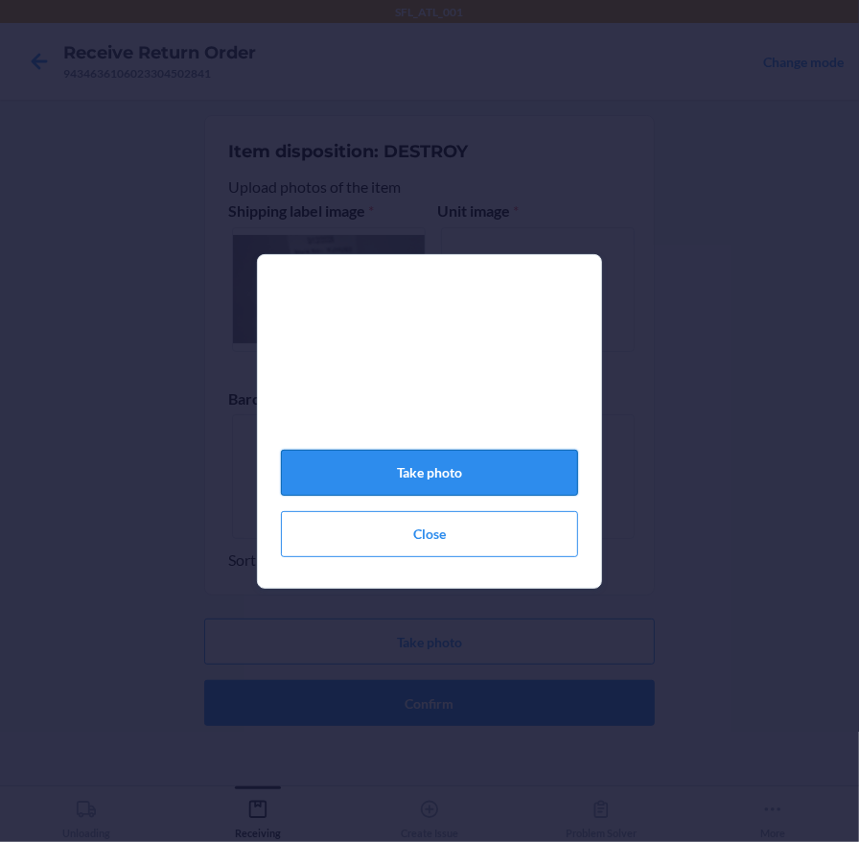
click at [405, 469] on button "Take photo" at bounding box center [429, 473] width 297 height 46
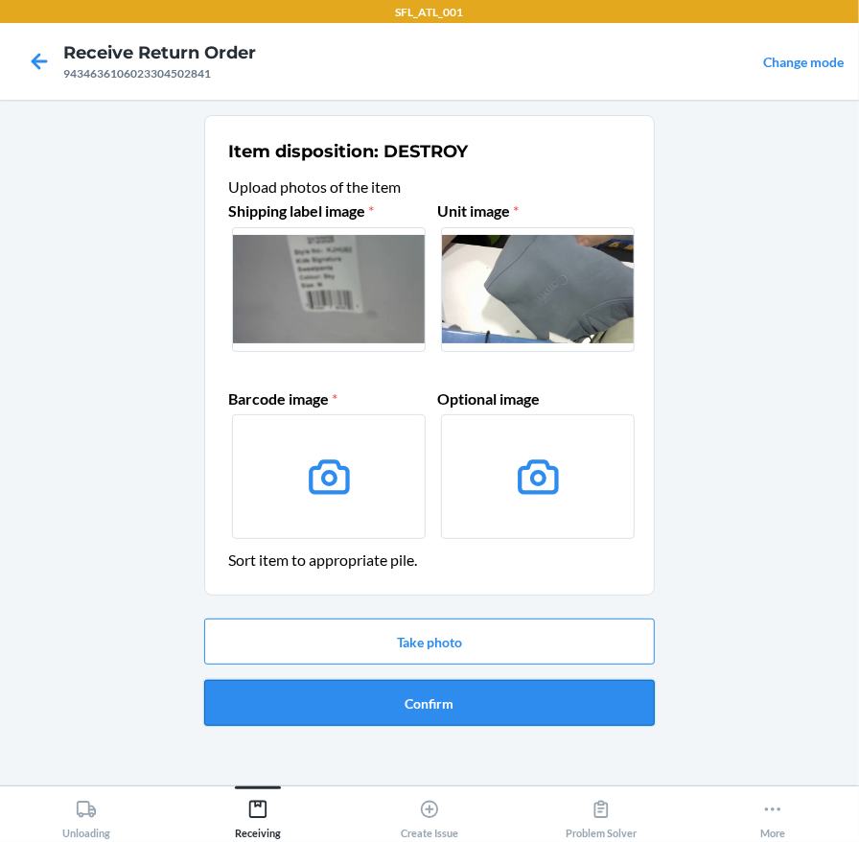
click at [445, 711] on button "Confirm" at bounding box center [429, 703] width 451 height 46
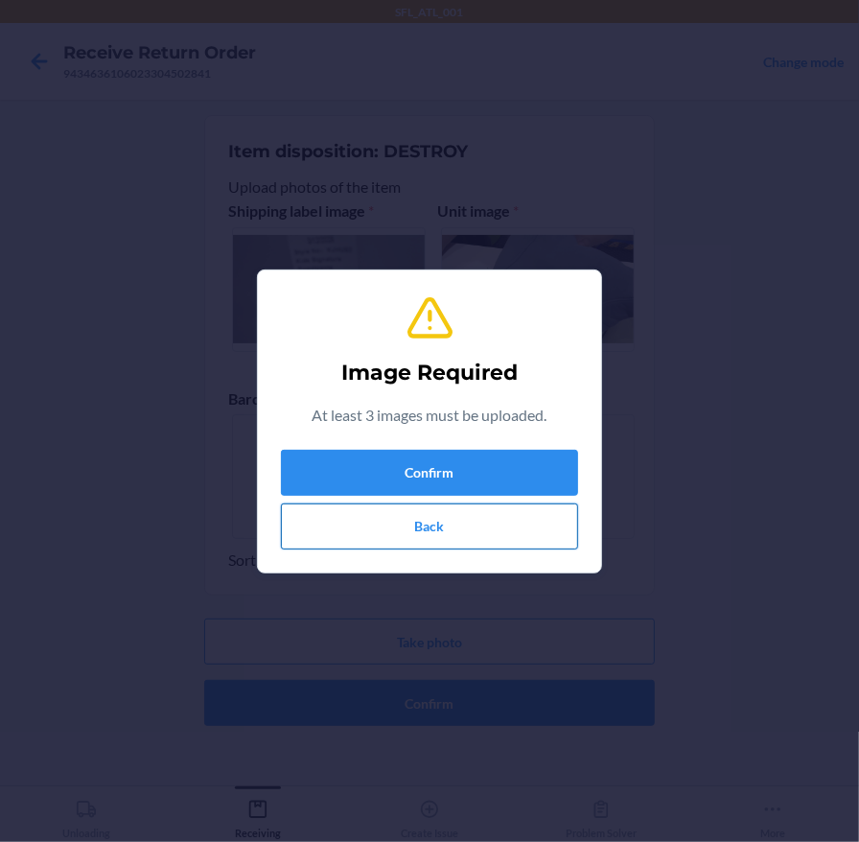
click at [434, 532] on button "Back" at bounding box center [429, 526] width 297 height 46
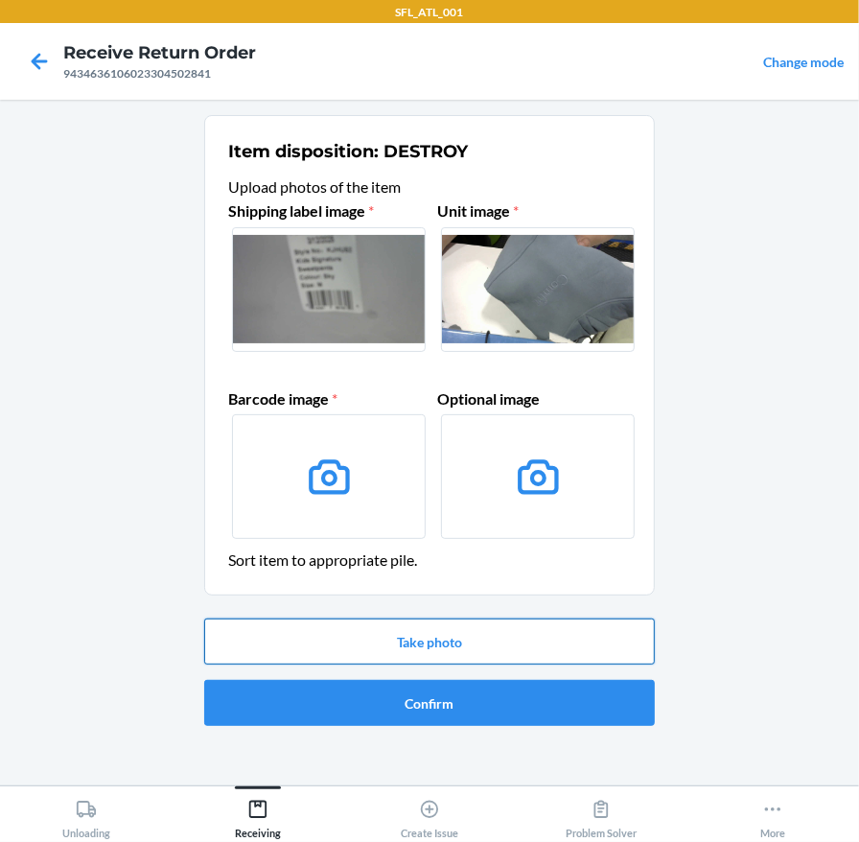
click at [422, 638] on button "Take photo" at bounding box center [429, 641] width 451 height 46
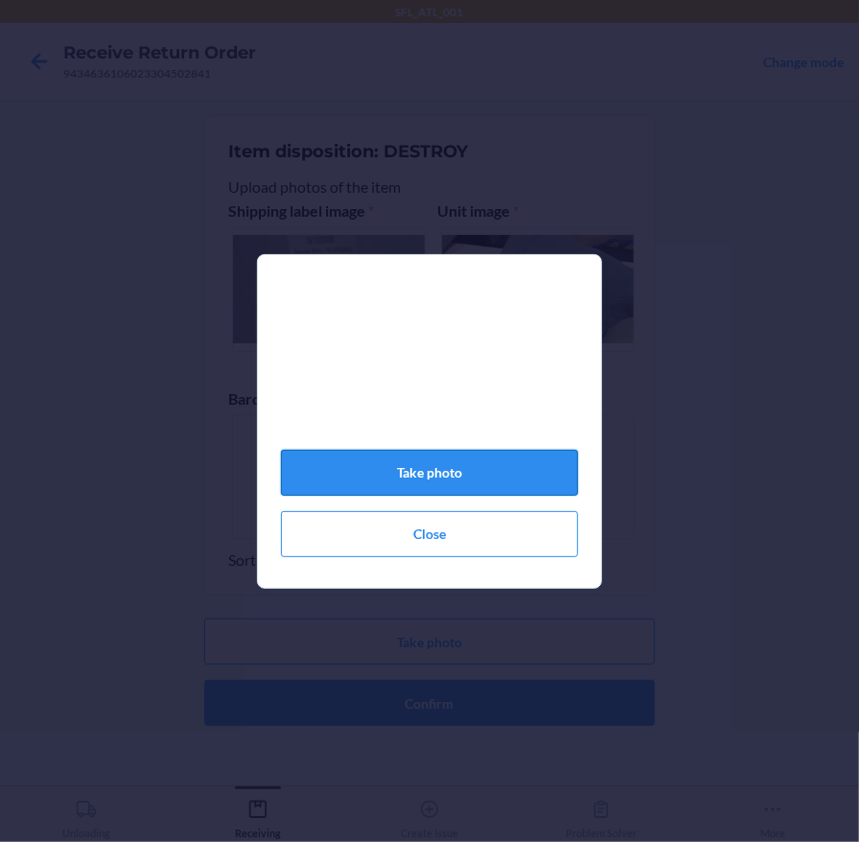
click at [436, 490] on button "Take photo" at bounding box center [429, 473] width 297 height 46
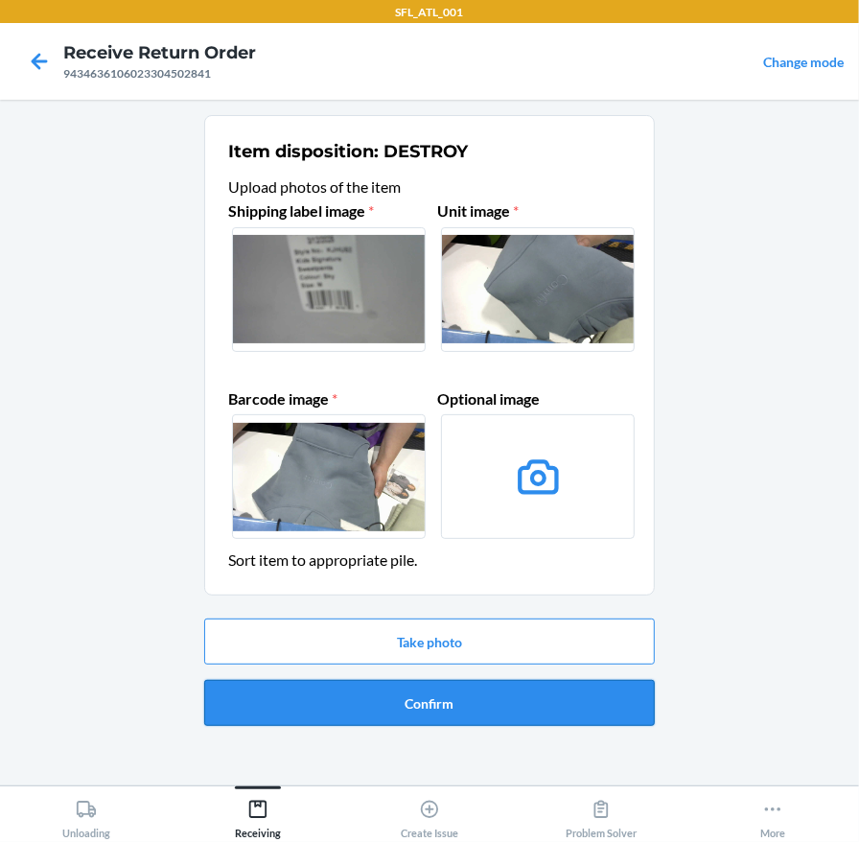
click at [476, 687] on button "Confirm" at bounding box center [429, 703] width 451 height 46
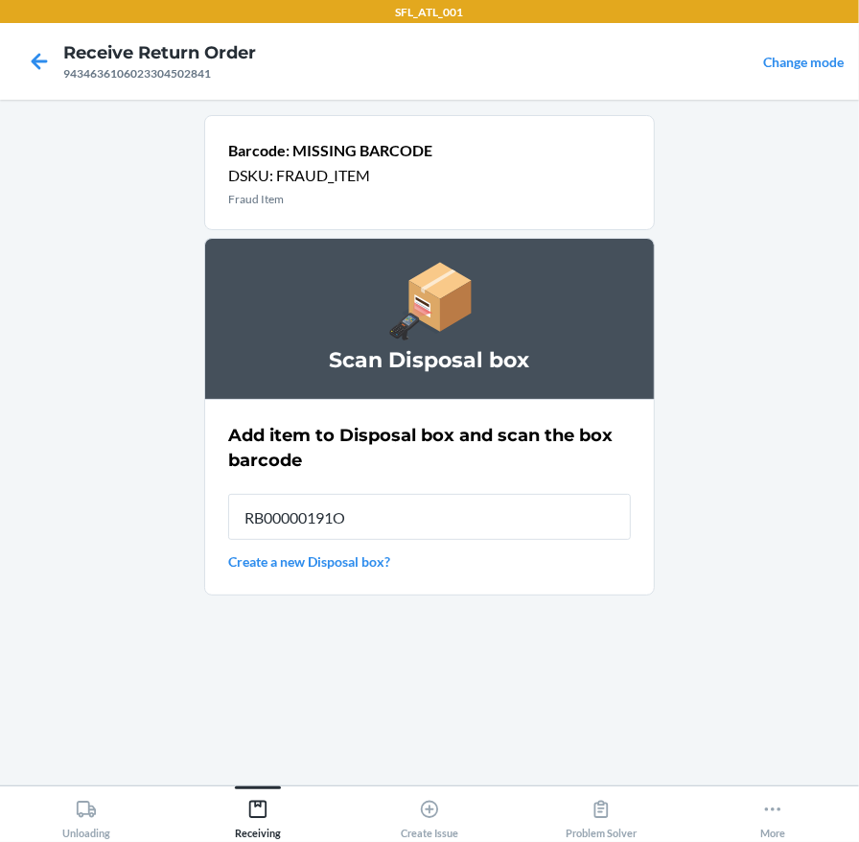
type input "RB00000191O"
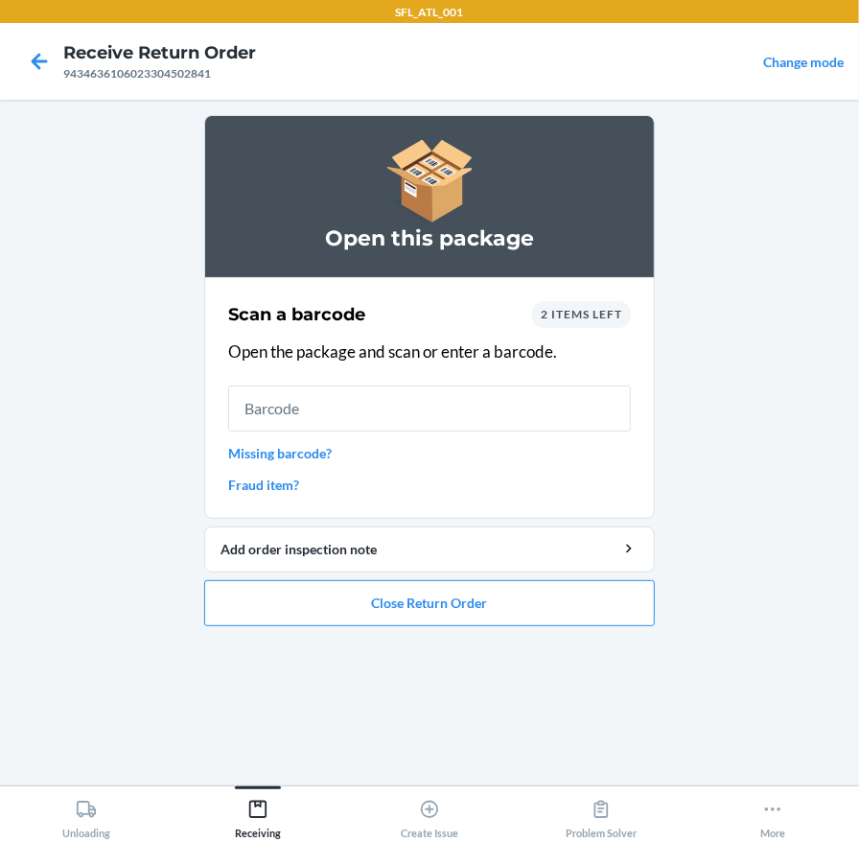
click at [257, 488] on link "Fraud item?" at bounding box center [429, 485] width 403 height 20
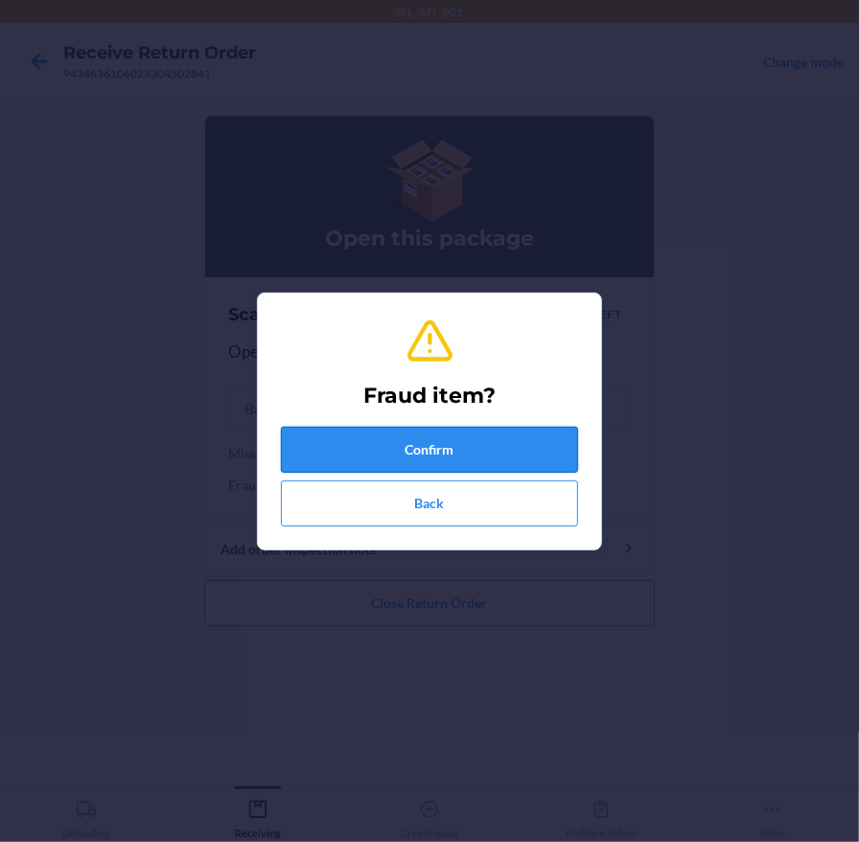
click at [292, 442] on button "Confirm" at bounding box center [429, 450] width 297 height 46
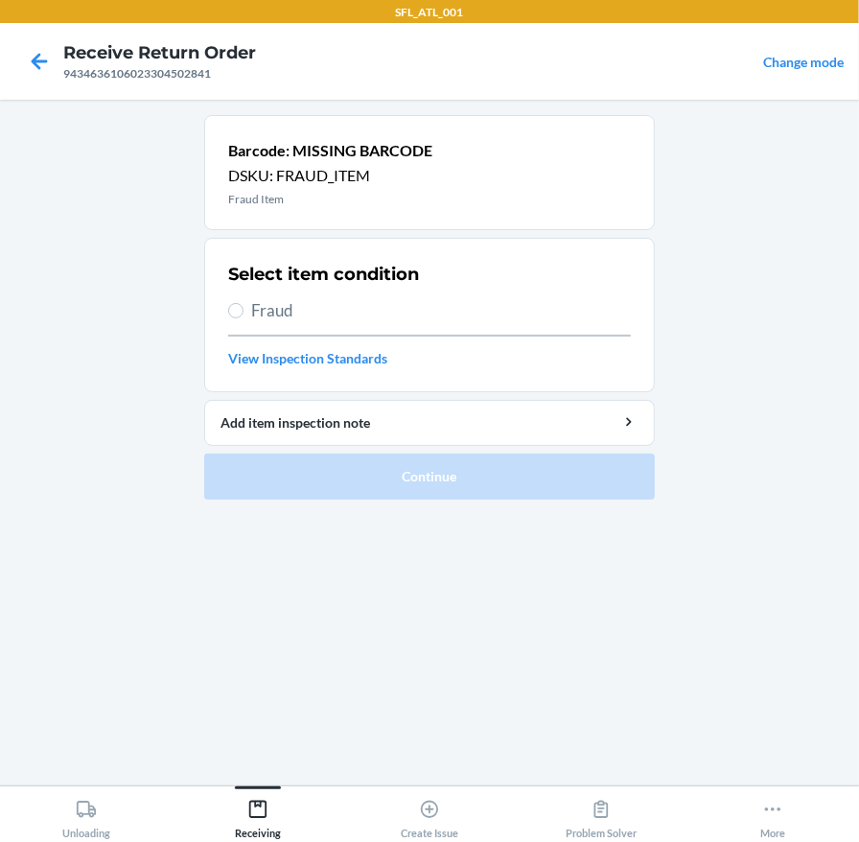
click at [251, 310] on span "Fraud" at bounding box center [441, 310] width 380 height 25
click at [244, 310] on input "Fraud" at bounding box center [235, 310] width 15 height 15
radio input "true"
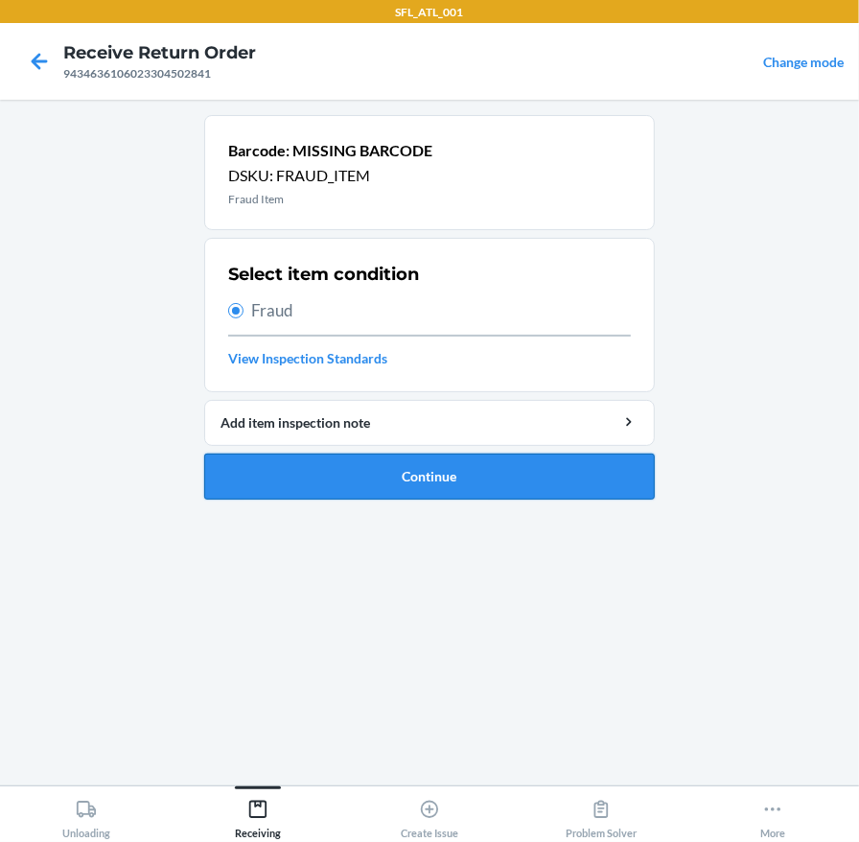
click at [310, 471] on button "Continue" at bounding box center [429, 477] width 451 height 46
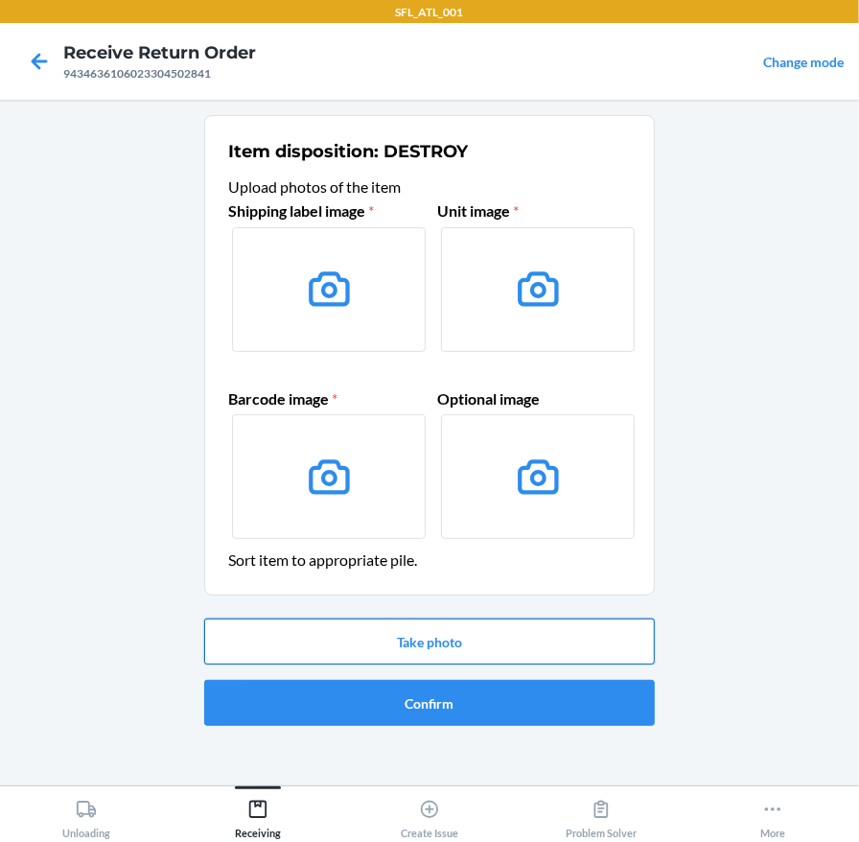
click at [340, 641] on button "Take photo" at bounding box center [429, 641] width 451 height 46
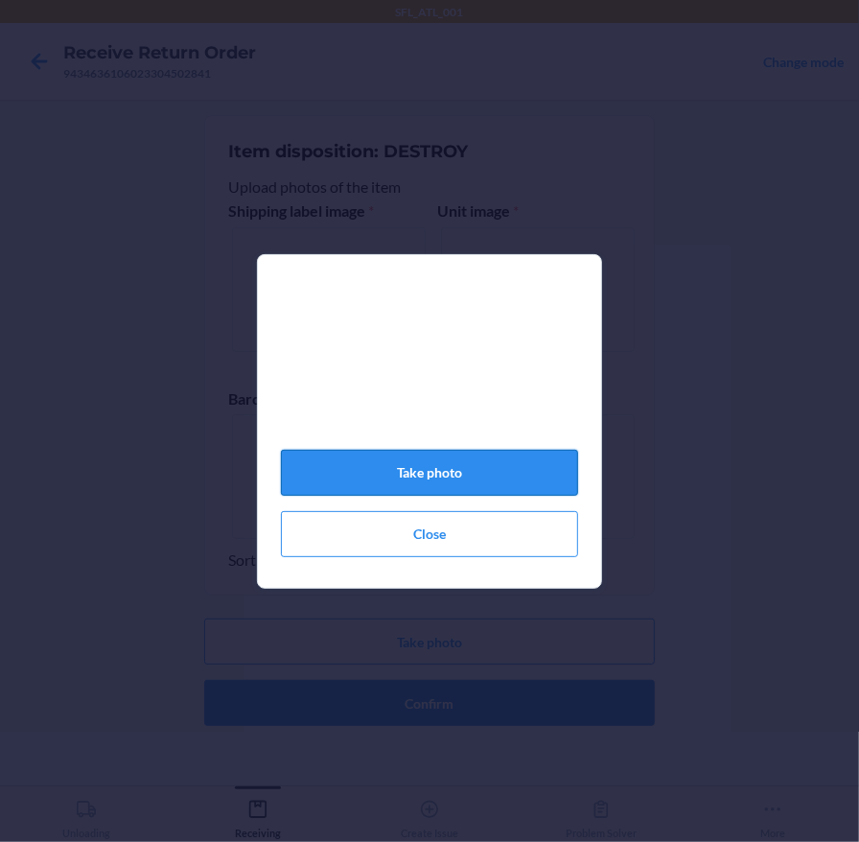
click at [432, 487] on button "Take photo" at bounding box center [429, 473] width 297 height 46
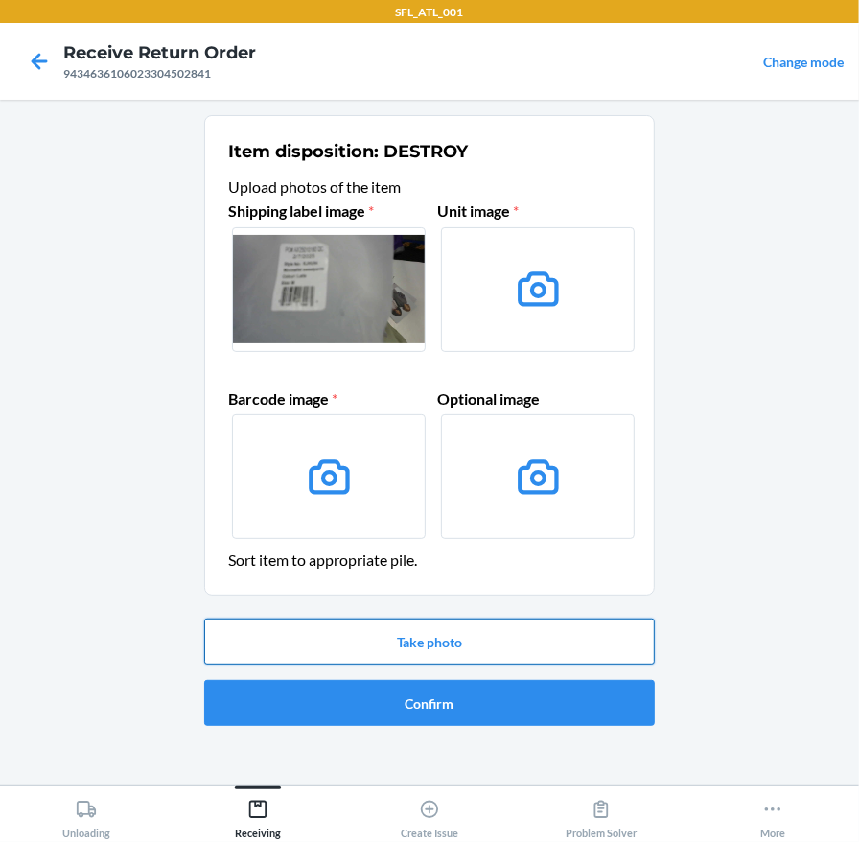
click at [463, 638] on button "Take photo" at bounding box center [429, 641] width 451 height 46
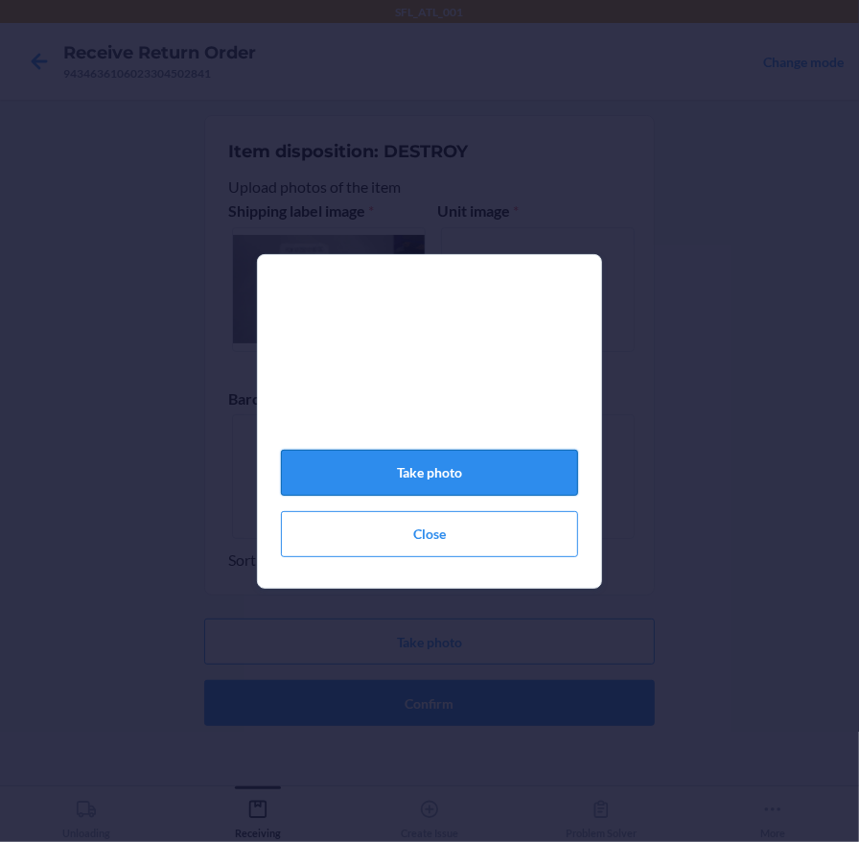
click at [484, 495] on button "Take photo" at bounding box center [429, 473] width 297 height 46
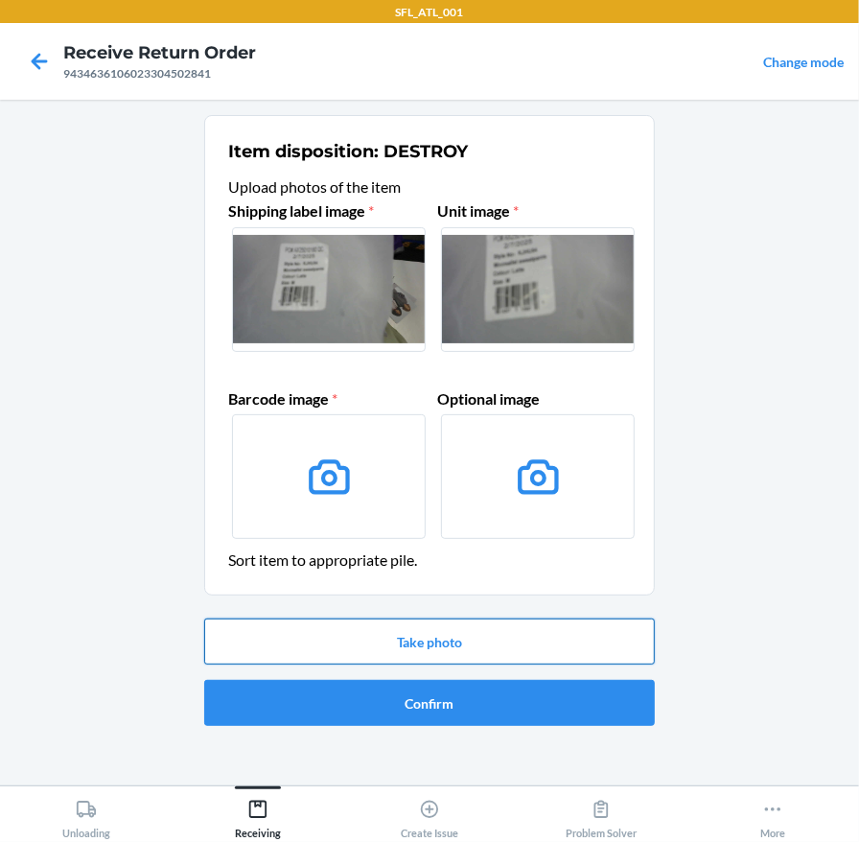
click at [443, 643] on button "Take photo" at bounding box center [429, 641] width 451 height 46
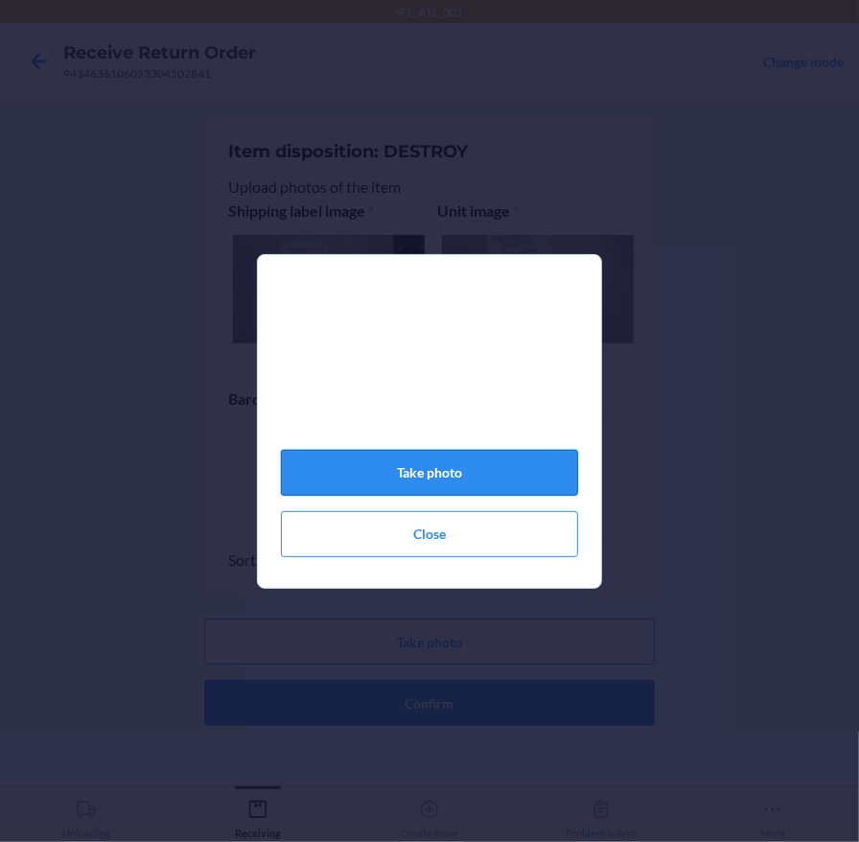
click at [452, 483] on button "Take photo" at bounding box center [429, 473] width 297 height 46
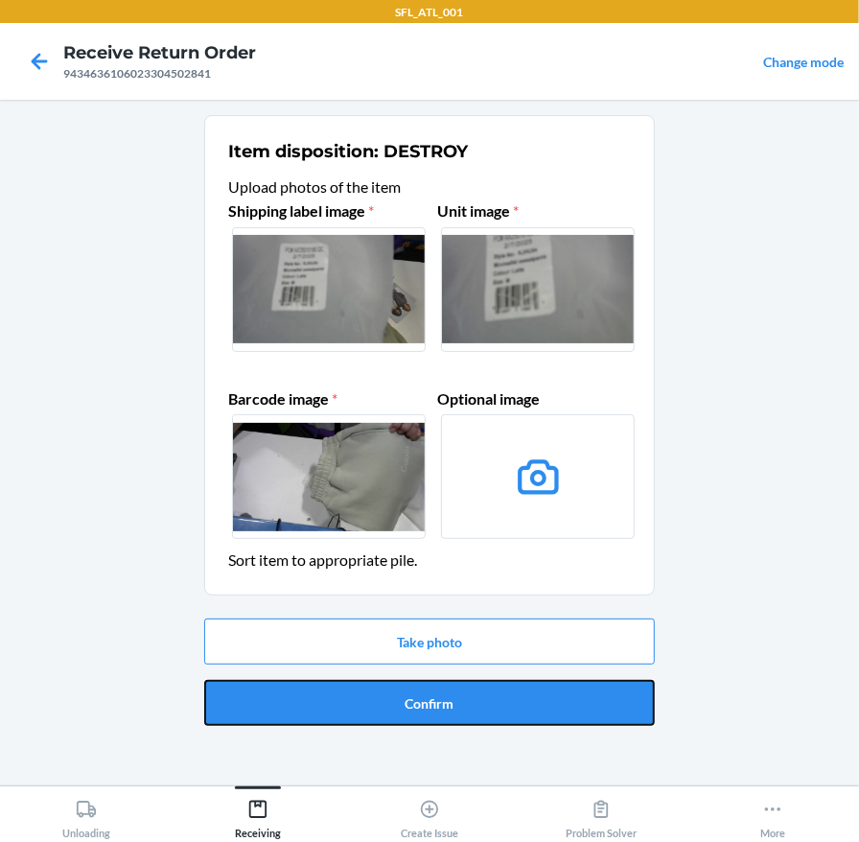
click at [444, 698] on button "Confirm" at bounding box center [429, 703] width 451 height 46
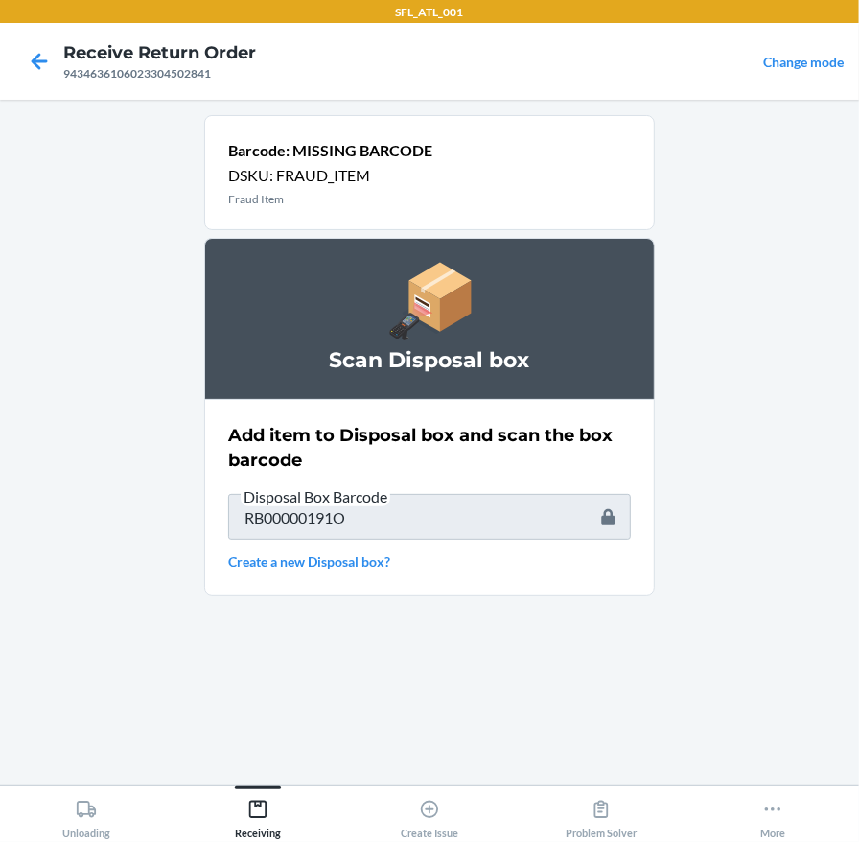
type input "614347458150"
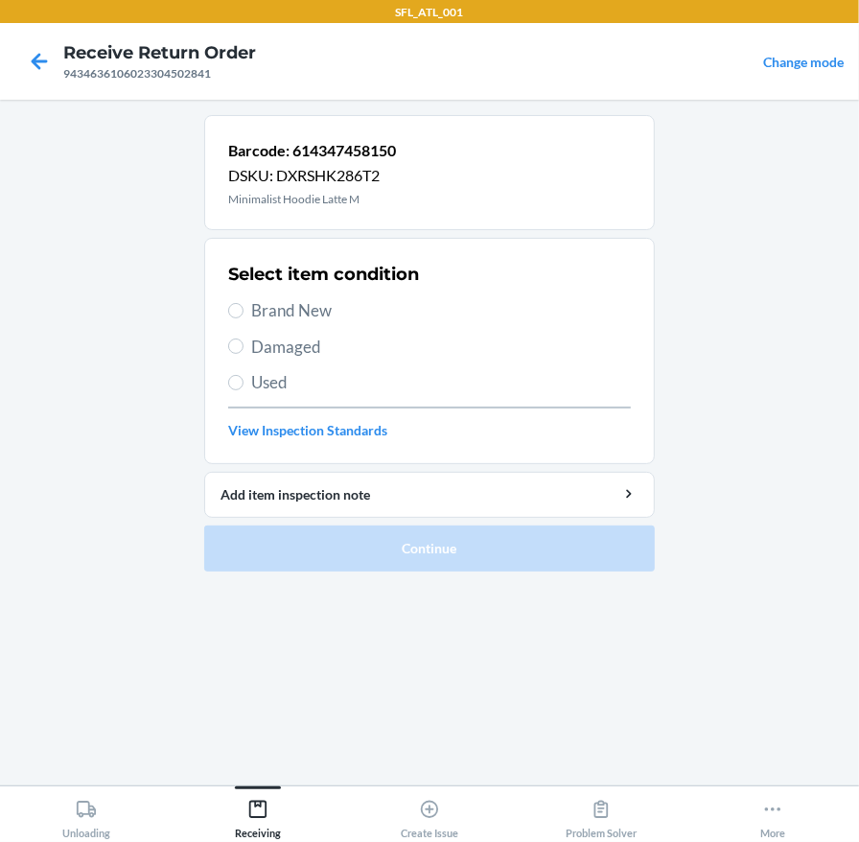
click at [249, 370] on label "Used" at bounding box center [429, 382] width 403 height 25
click at [244, 375] on input "Used" at bounding box center [235, 382] width 15 height 15
radio input "true"
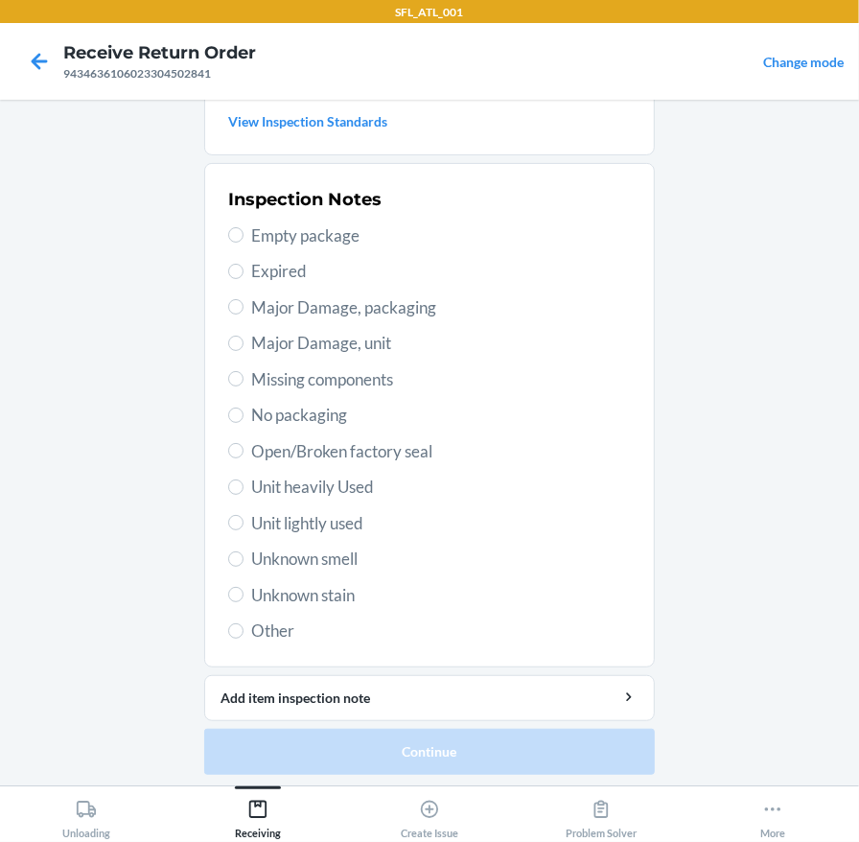
scroll to position [312, 0]
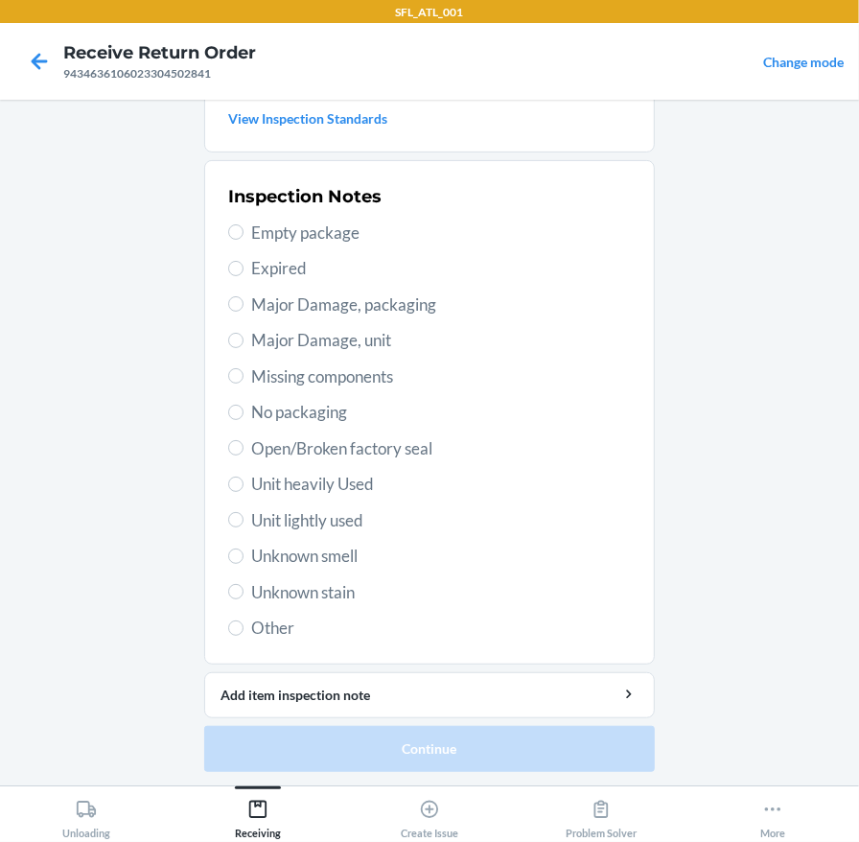
click at [260, 482] on span "Unit heavily Used" at bounding box center [441, 484] width 380 height 25
click at [244, 482] on input "Unit heavily Used" at bounding box center [235, 484] width 15 height 15
radio input "true"
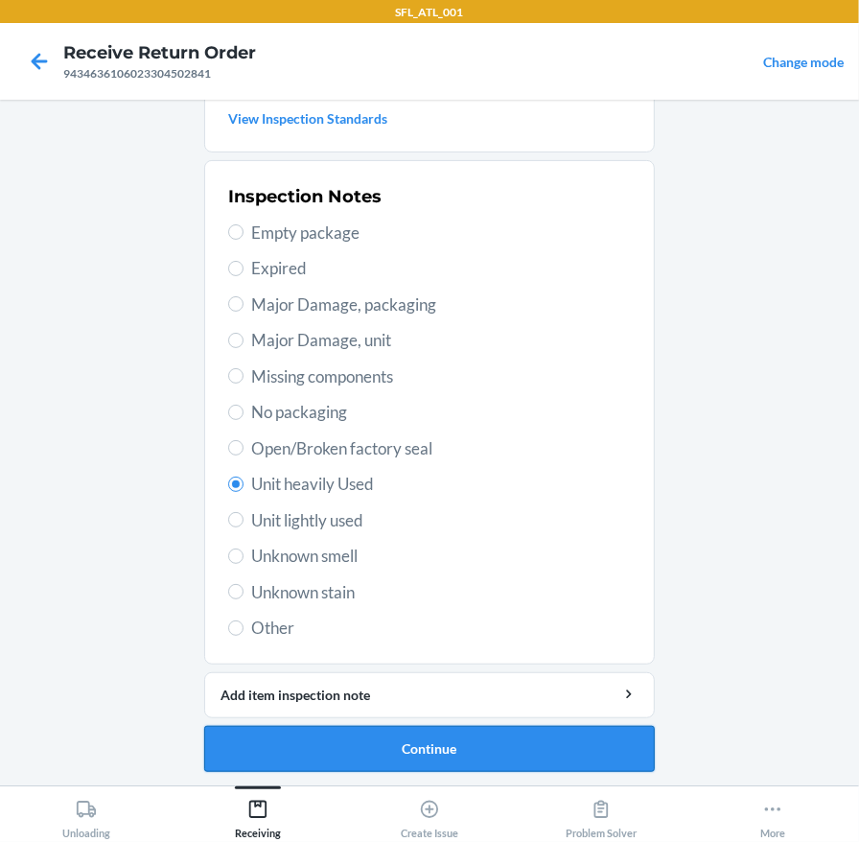
click at [477, 742] on button "Continue" at bounding box center [429, 749] width 451 height 46
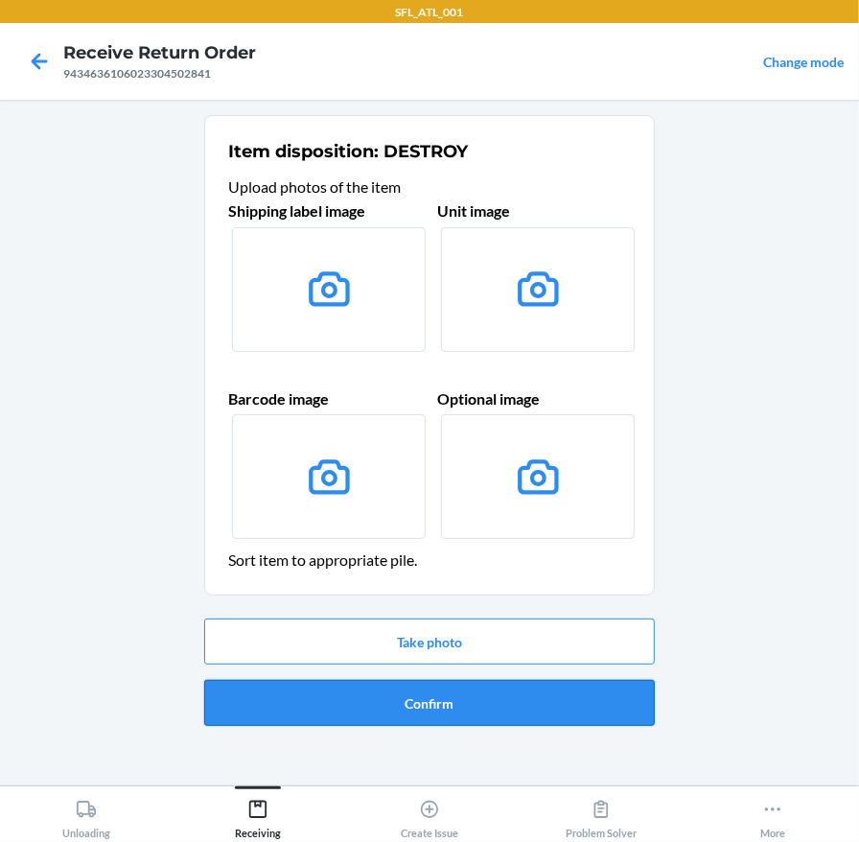
click at [452, 698] on button "Confirm" at bounding box center [429, 703] width 451 height 46
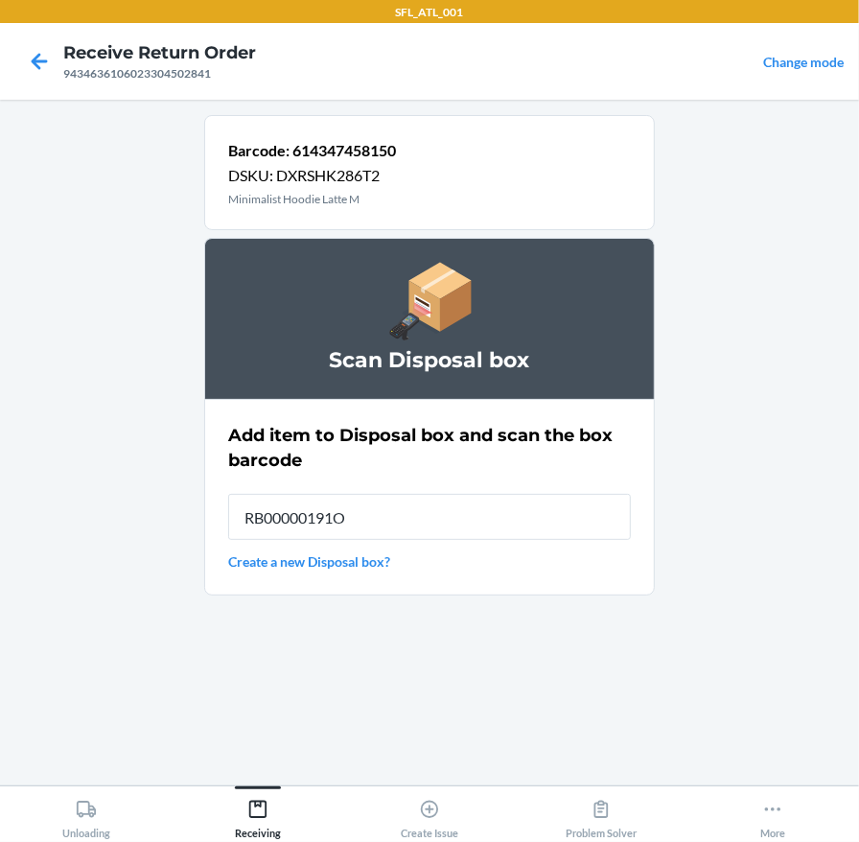
type input "RB00000191O"
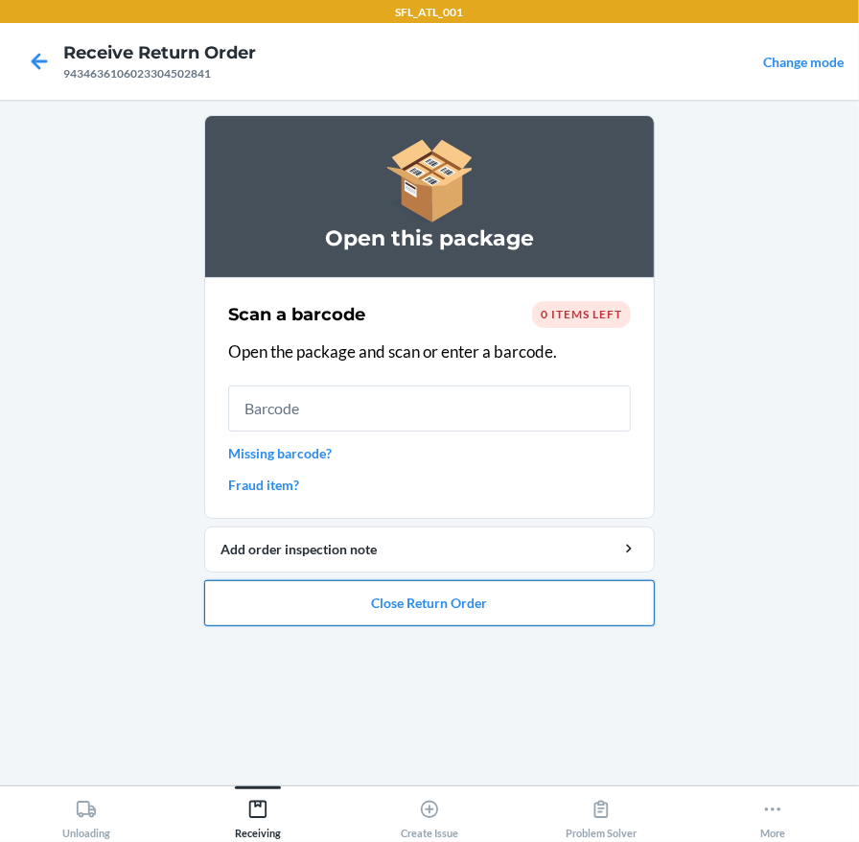
click at [409, 611] on button "Close Return Order" at bounding box center [429, 603] width 451 height 46
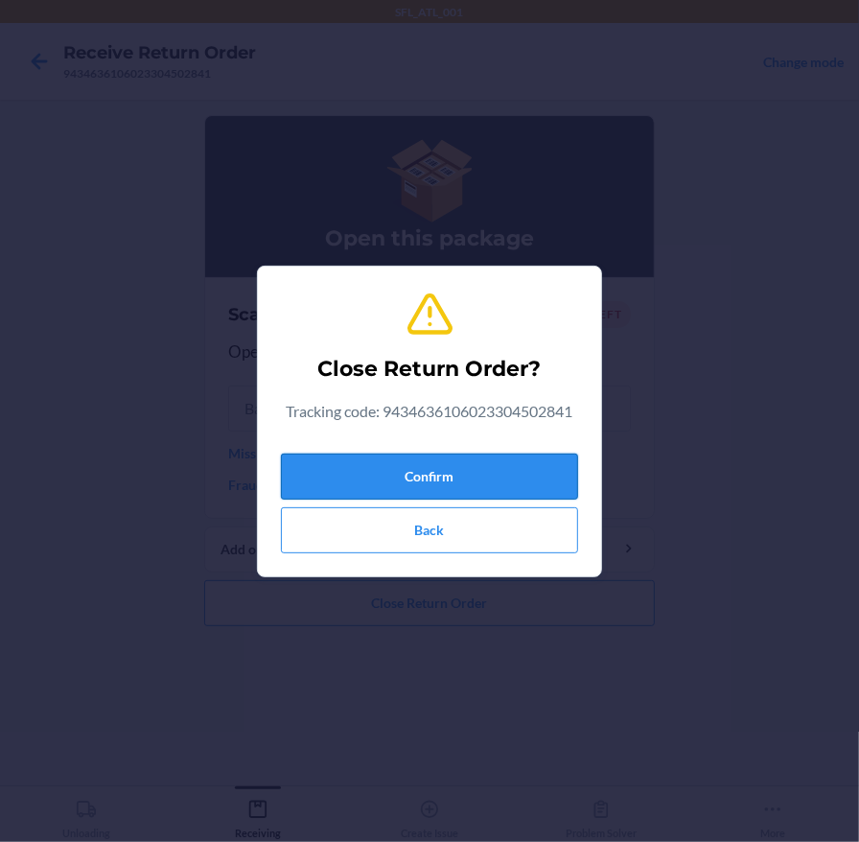
click at [402, 482] on button "Confirm" at bounding box center [429, 477] width 297 height 46
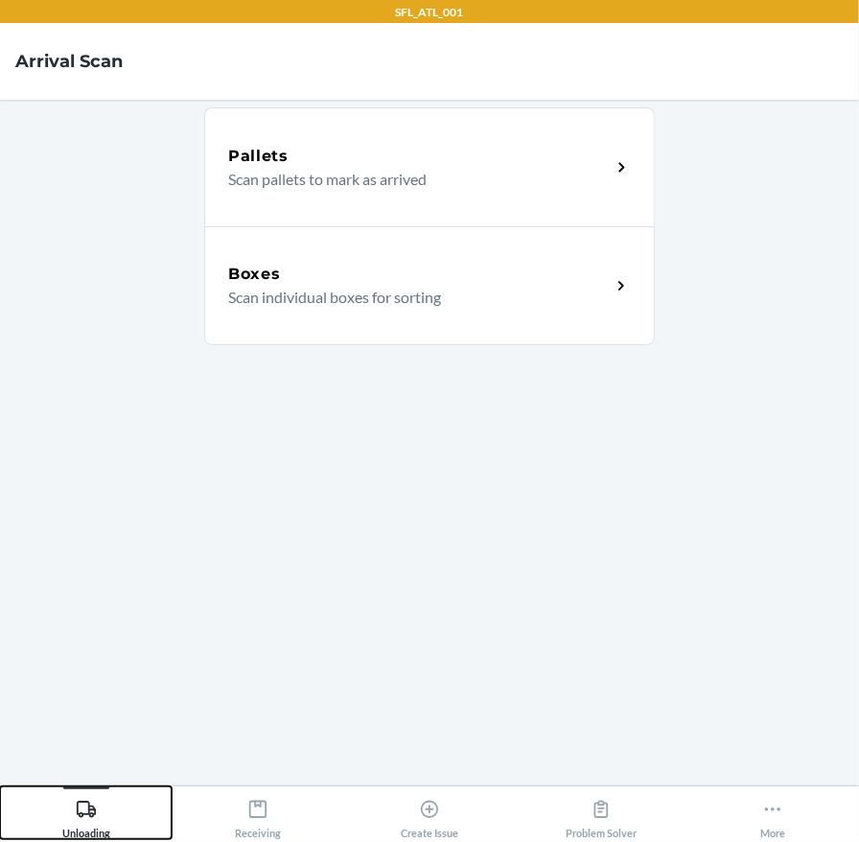
click at [81, 803] on icon at bounding box center [86, 809] width 21 height 21
click at [242, 255] on div "Boxes Scan individual boxes for sorting" at bounding box center [429, 285] width 451 height 119
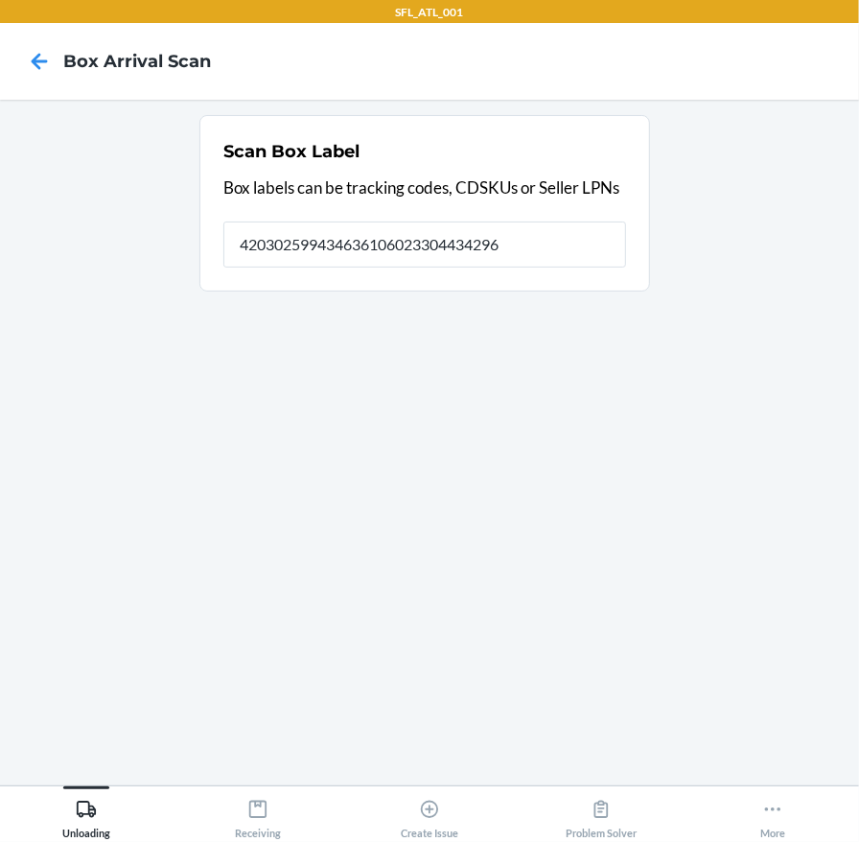
type input "420302599434636106023304434296"
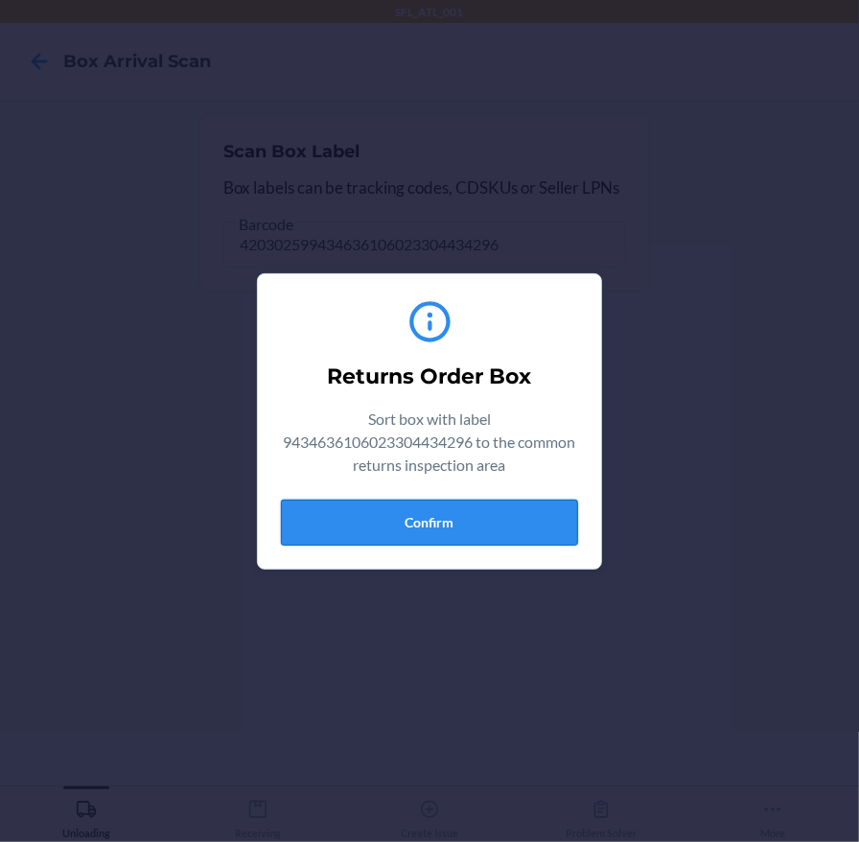
click at [520, 507] on button "Confirm" at bounding box center [429, 523] width 297 height 46
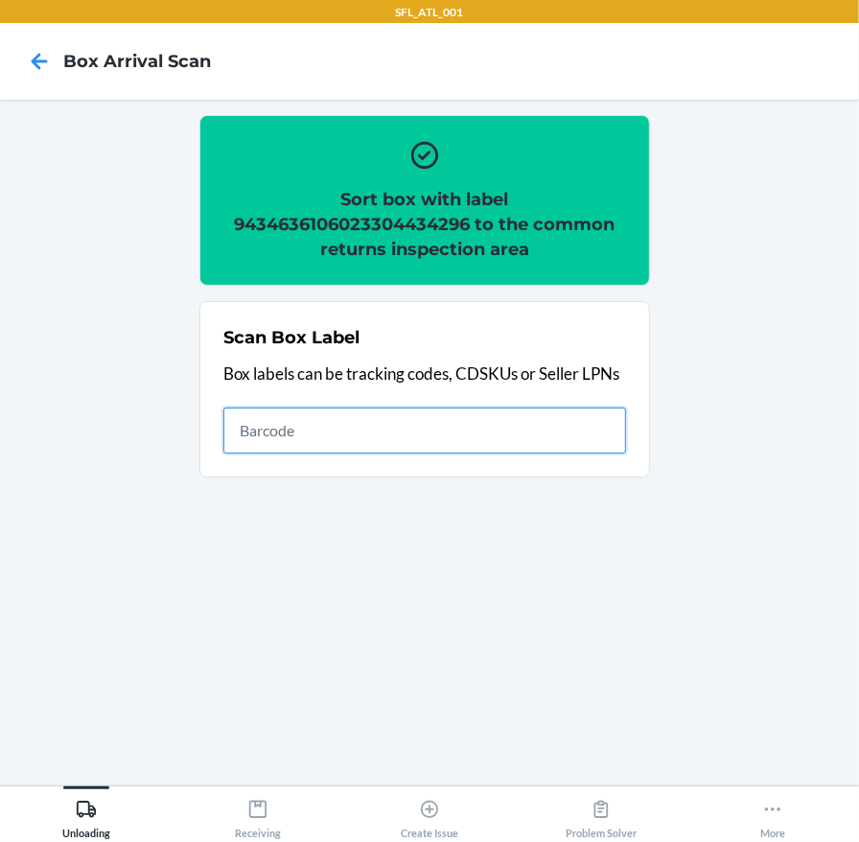
click at [273, 423] on input "text" at bounding box center [424, 430] width 403 height 46
type input "420302599434636106023304734921"
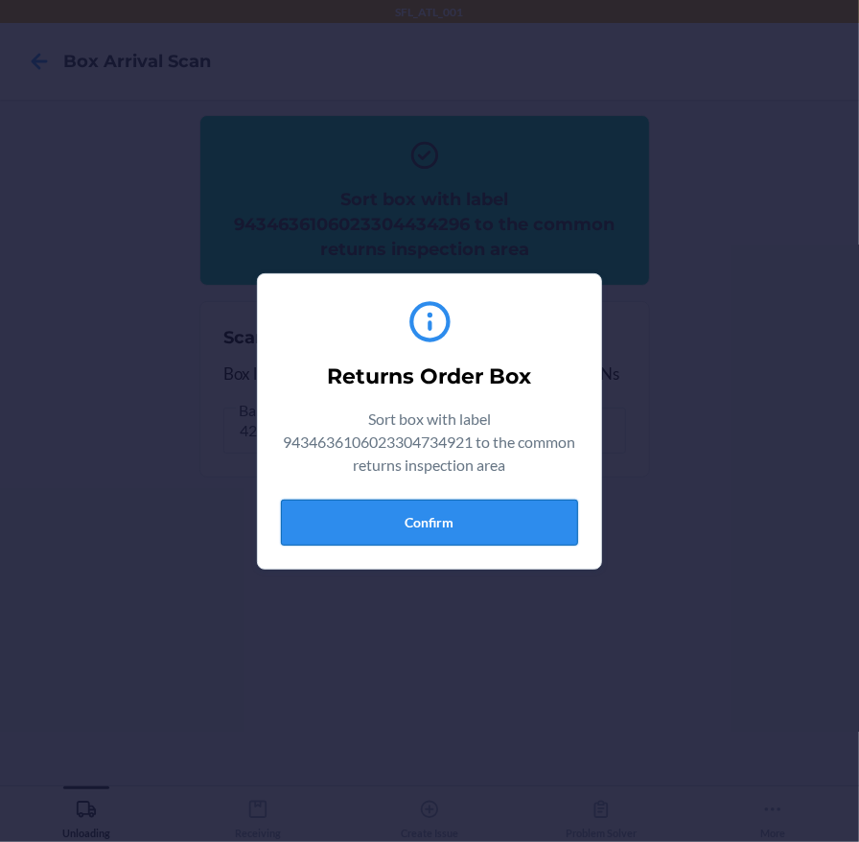
click at [384, 519] on button "Confirm" at bounding box center [429, 523] width 297 height 46
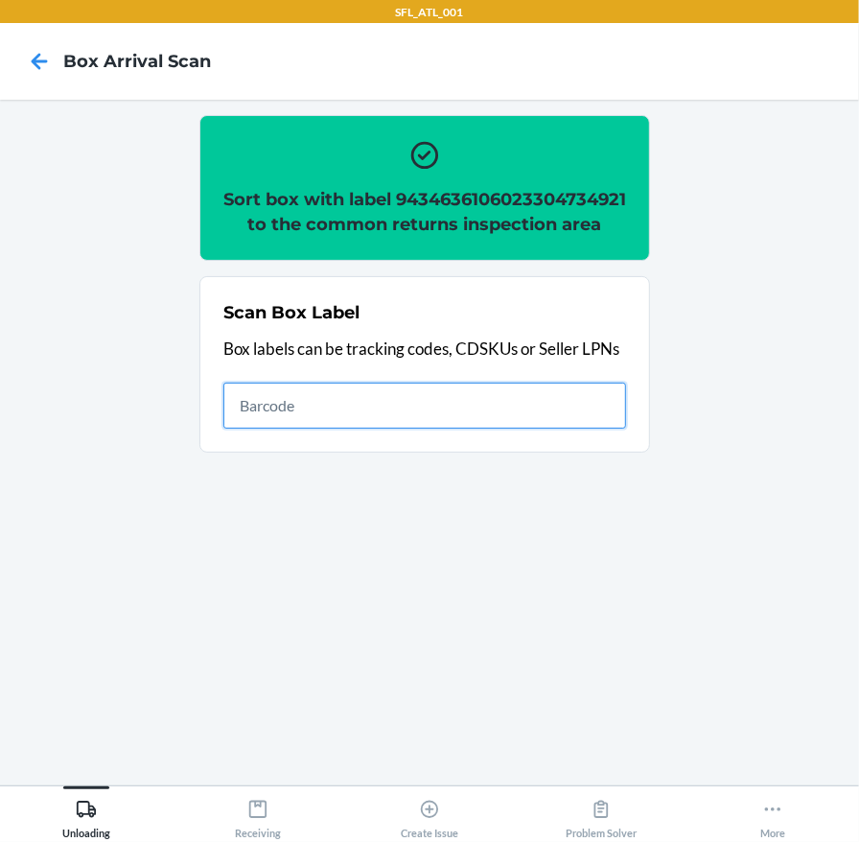
click at [247, 425] on input "text" at bounding box center [424, 406] width 403 height 46
type input "420302599434636106023303806346"
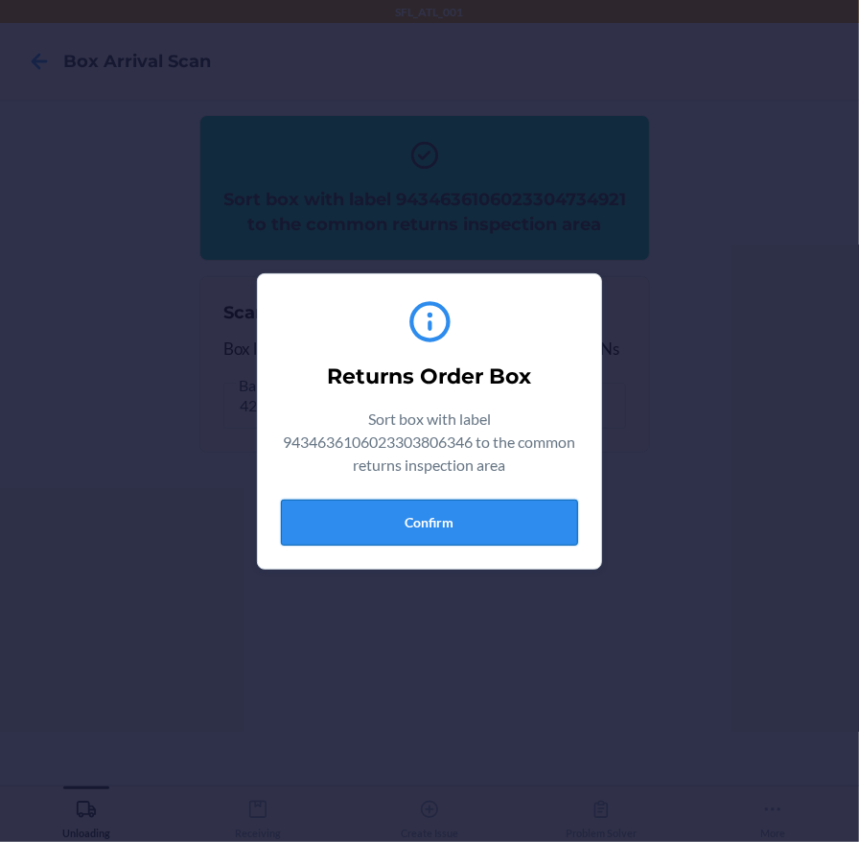
click at [425, 514] on button "Confirm" at bounding box center [429, 523] width 297 height 46
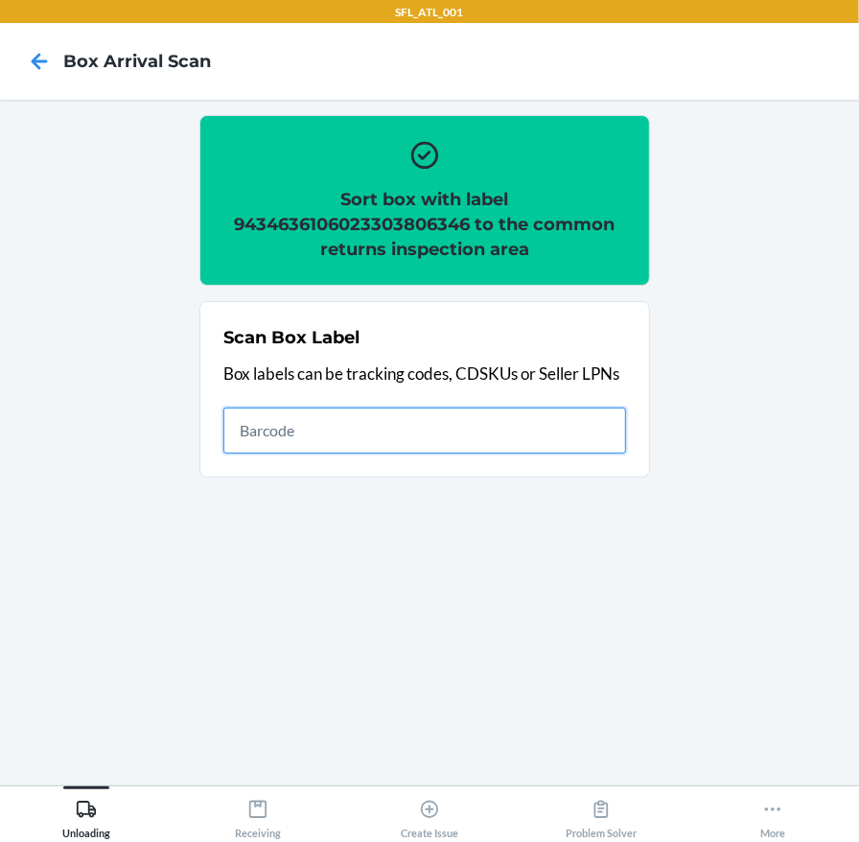
click at [322, 423] on input "text" at bounding box center [424, 430] width 403 height 46
type input "420302599434636106023304445360"
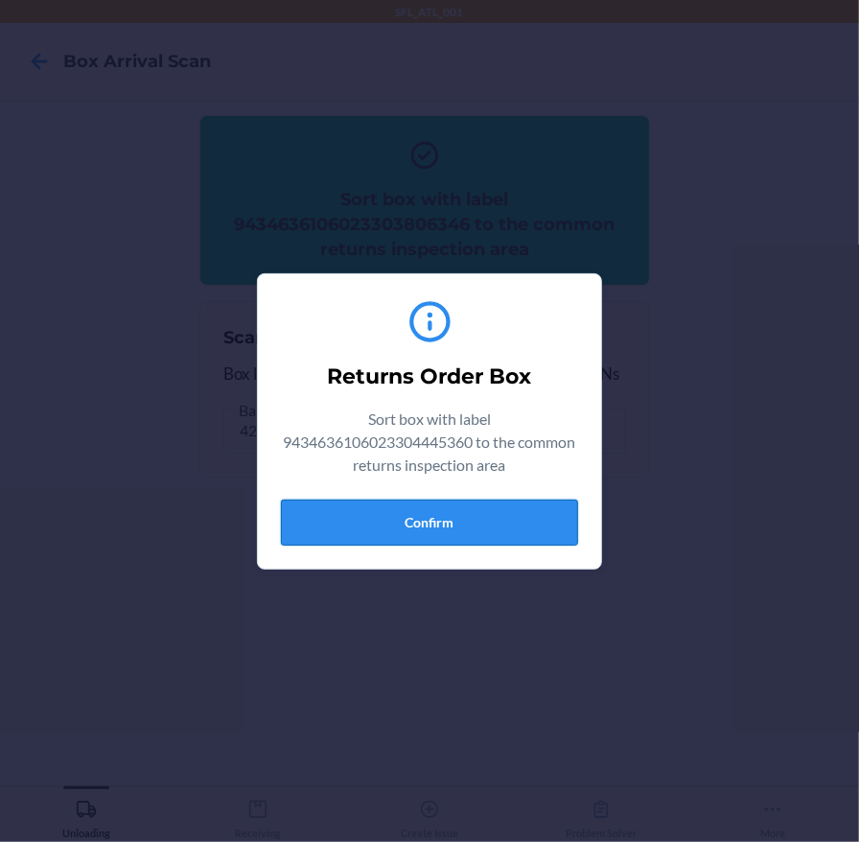
click at [385, 524] on button "Confirm" at bounding box center [429, 523] width 297 height 46
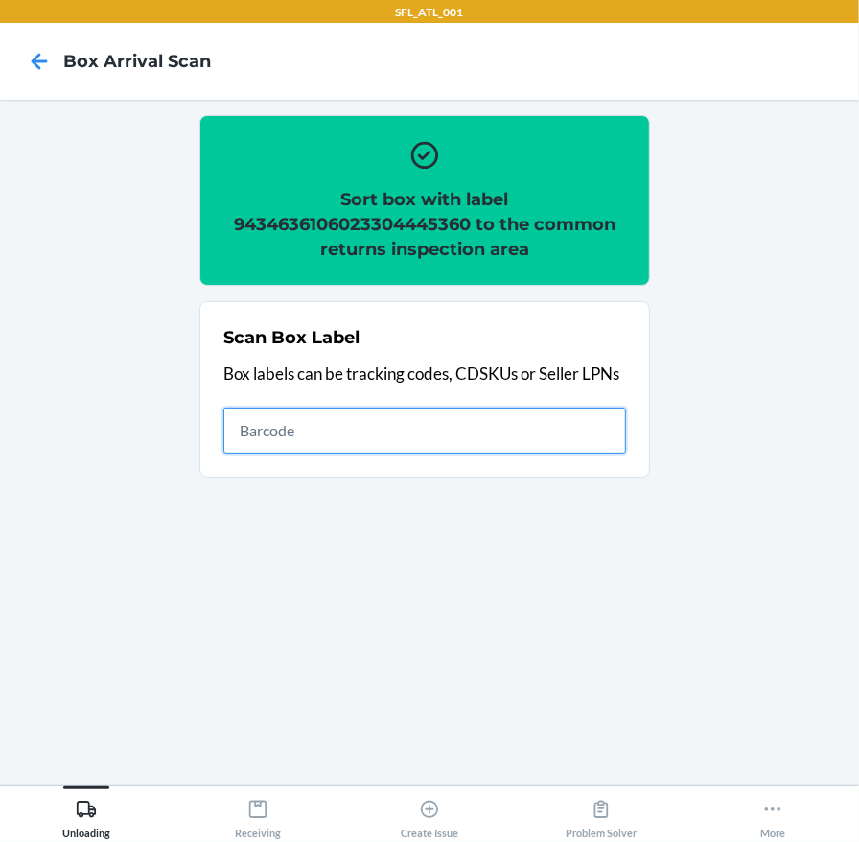
click at [255, 428] on input "text" at bounding box center [424, 430] width 403 height 46
type input "420302599434636106023304461599"
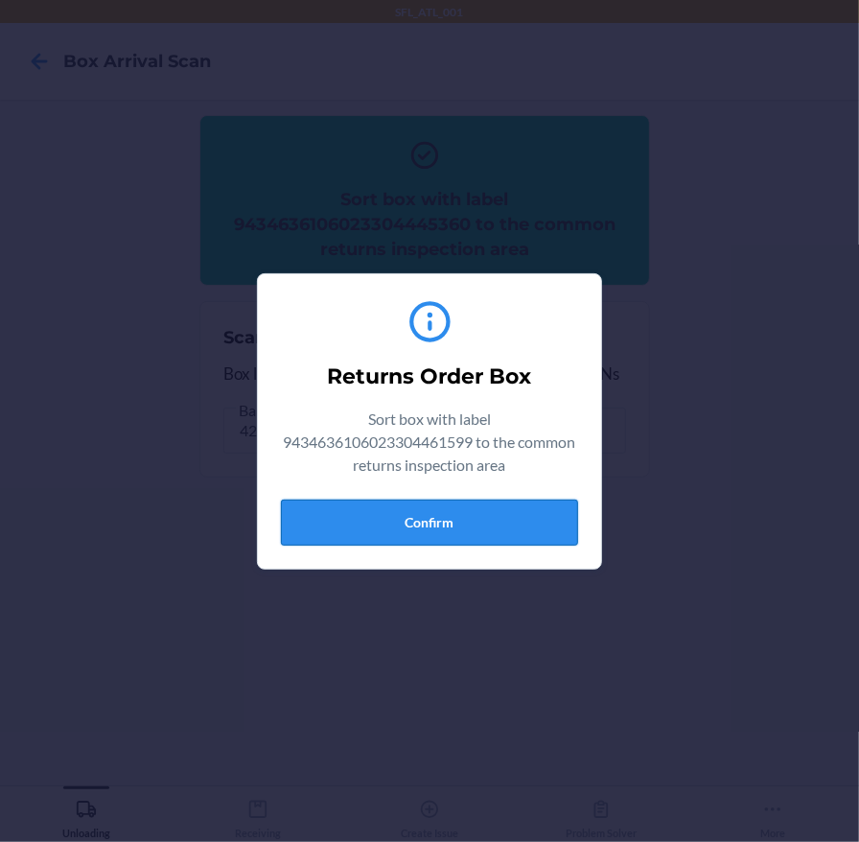
click at [305, 519] on button "Confirm" at bounding box center [429, 523] width 297 height 46
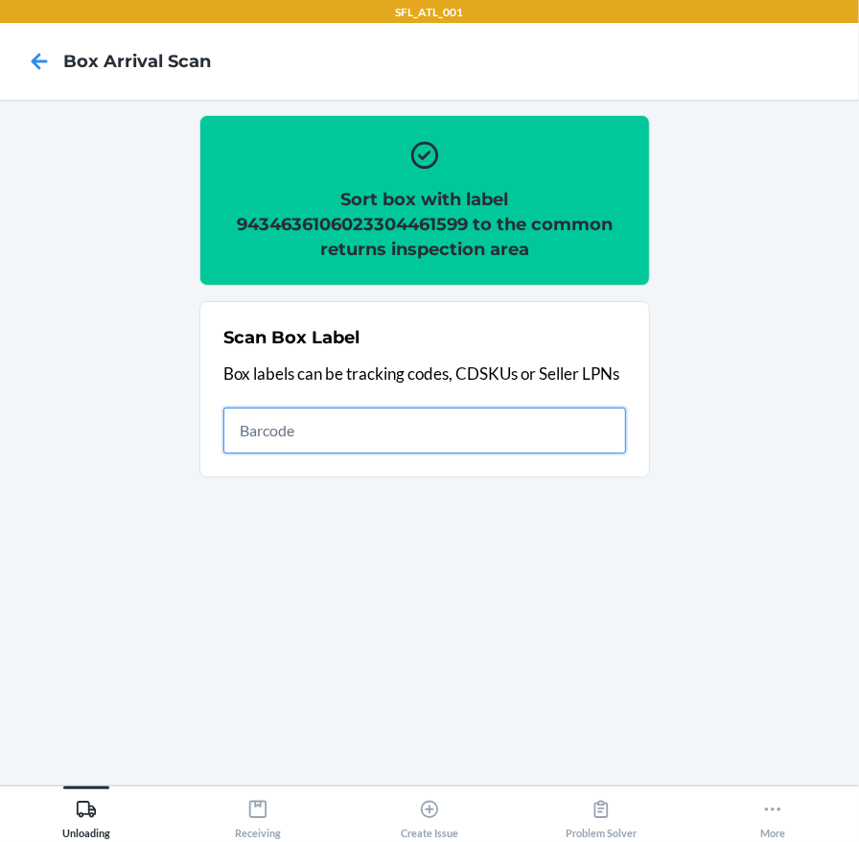
click at [322, 432] on input "text" at bounding box center [424, 430] width 403 height 46
type input "420302599434636106023304502841"
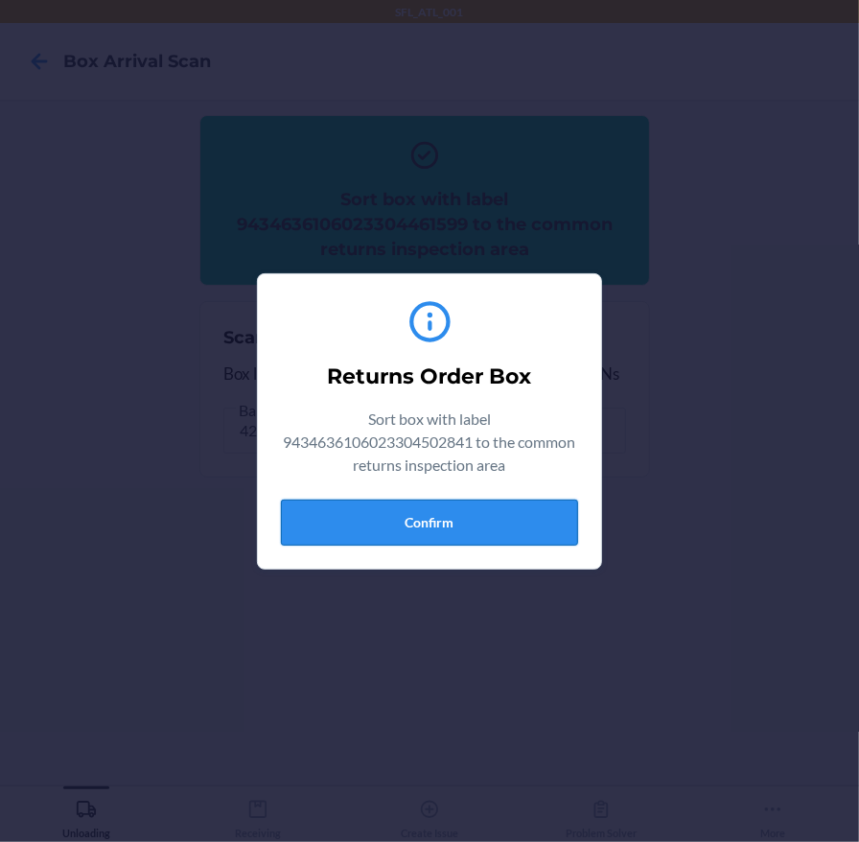
click at [454, 524] on button "Confirm" at bounding box center [429, 523] width 297 height 46
